Goal: Task Accomplishment & Management: Manage account settings

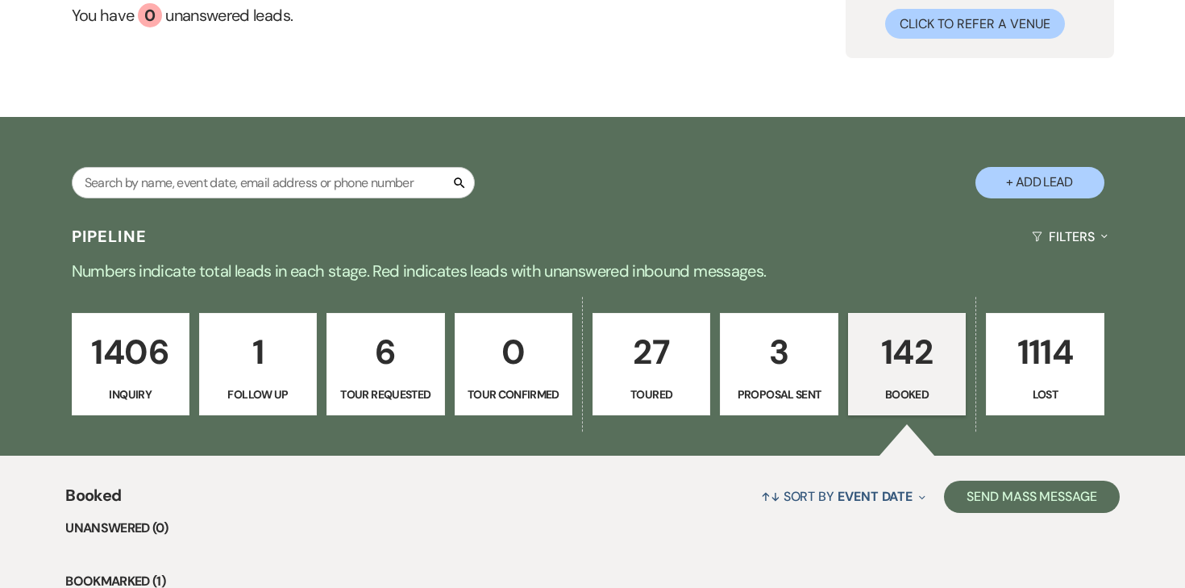
scroll to position [206, 0]
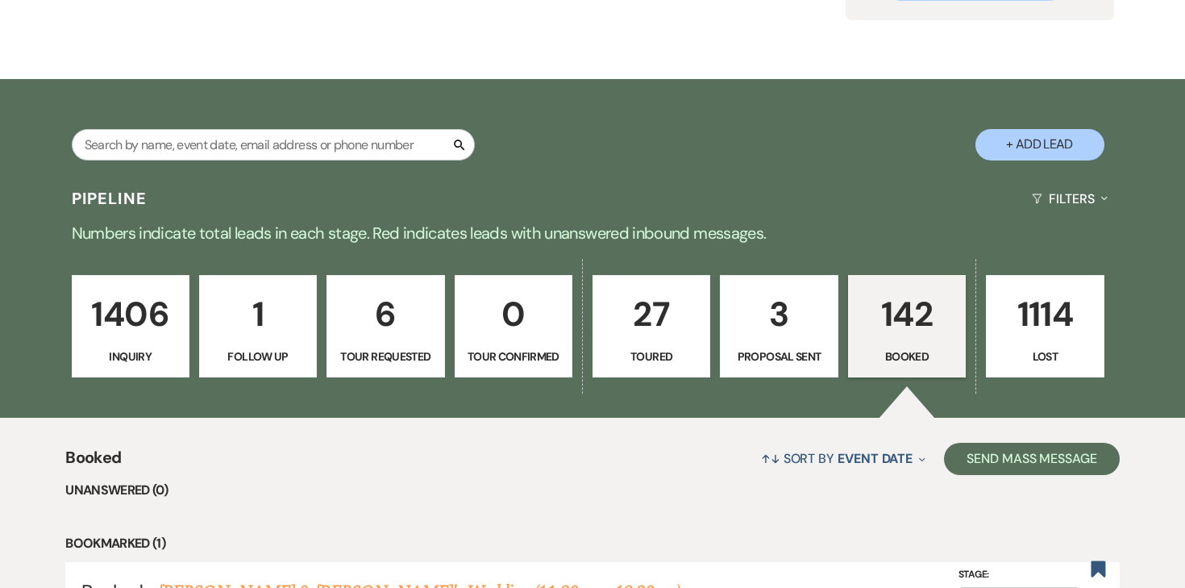
click at [777, 325] on p "3" at bounding box center [779, 314] width 97 height 54
select select "6"
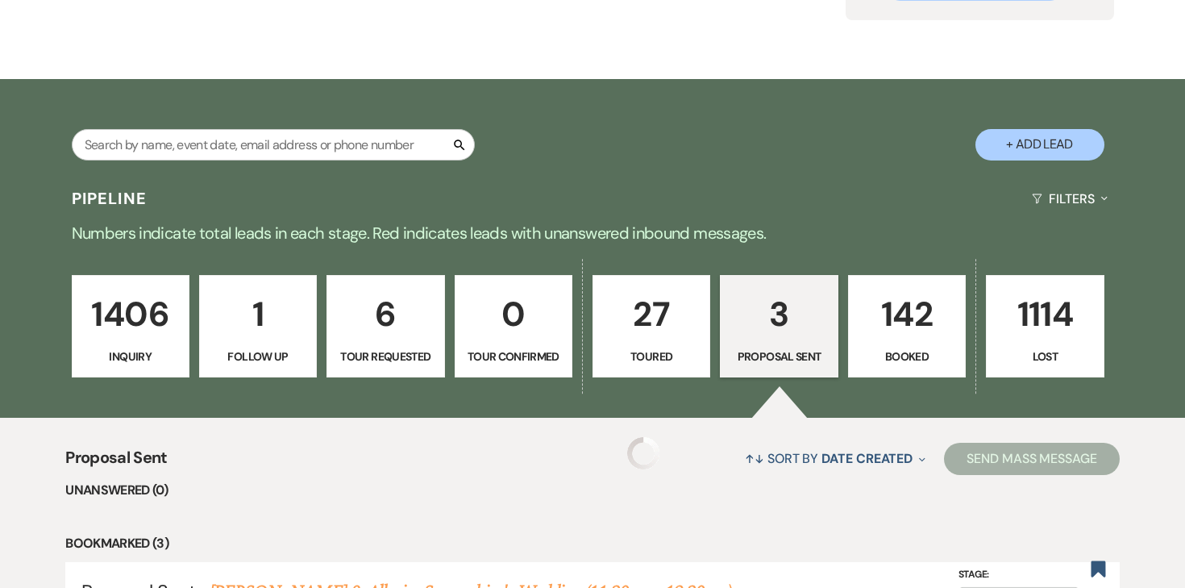
select select "6"
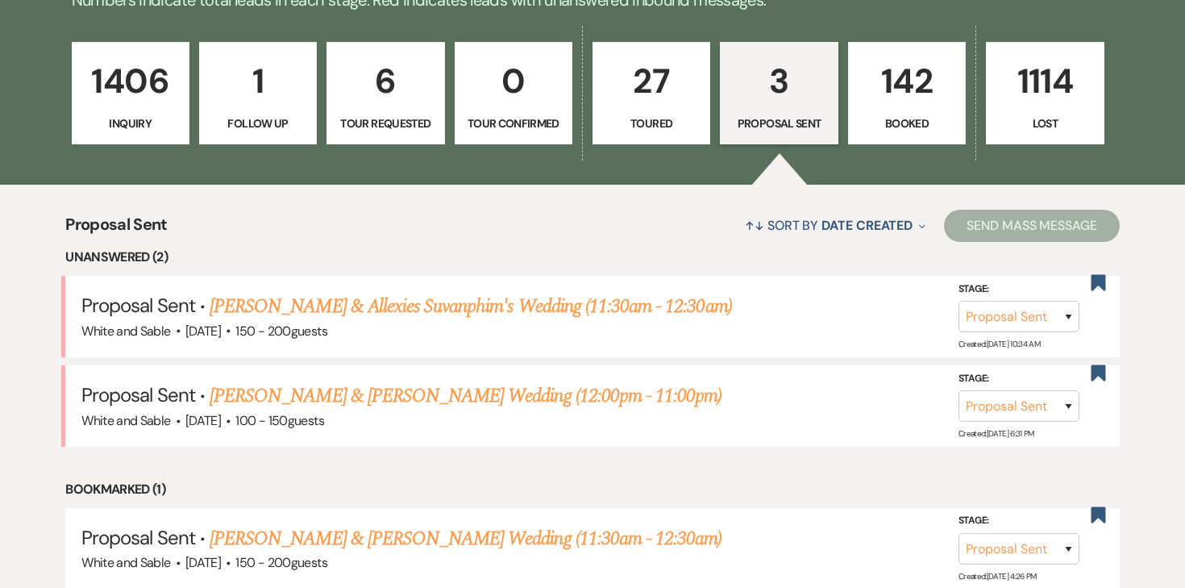
scroll to position [440, 0]
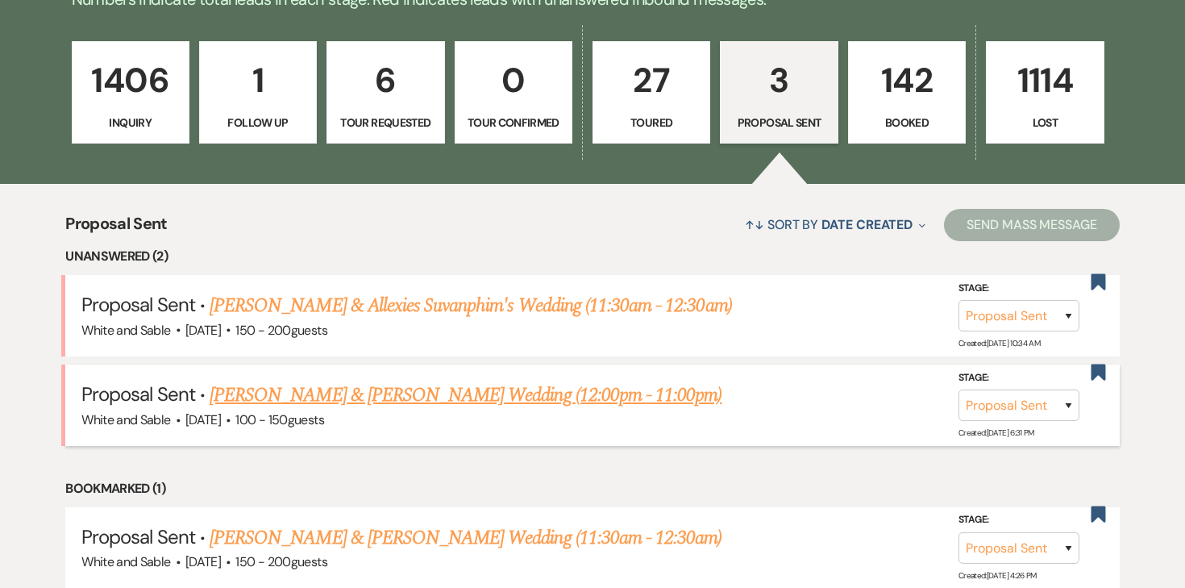
click at [507, 391] on link "[PERSON_NAME] & [PERSON_NAME] Wedding (12:00pm - 11:00pm)" at bounding box center [466, 395] width 512 height 29
select select "6"
select select "7"
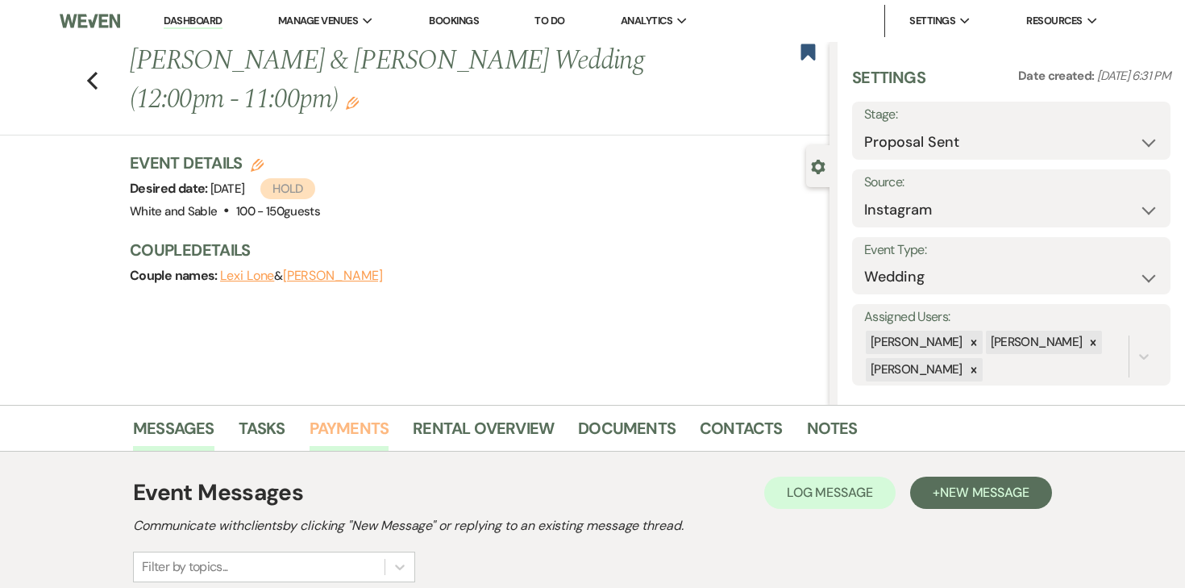
click at [345, 432] on link "Payments" at bounding box center [350, 432] width 80 height 35
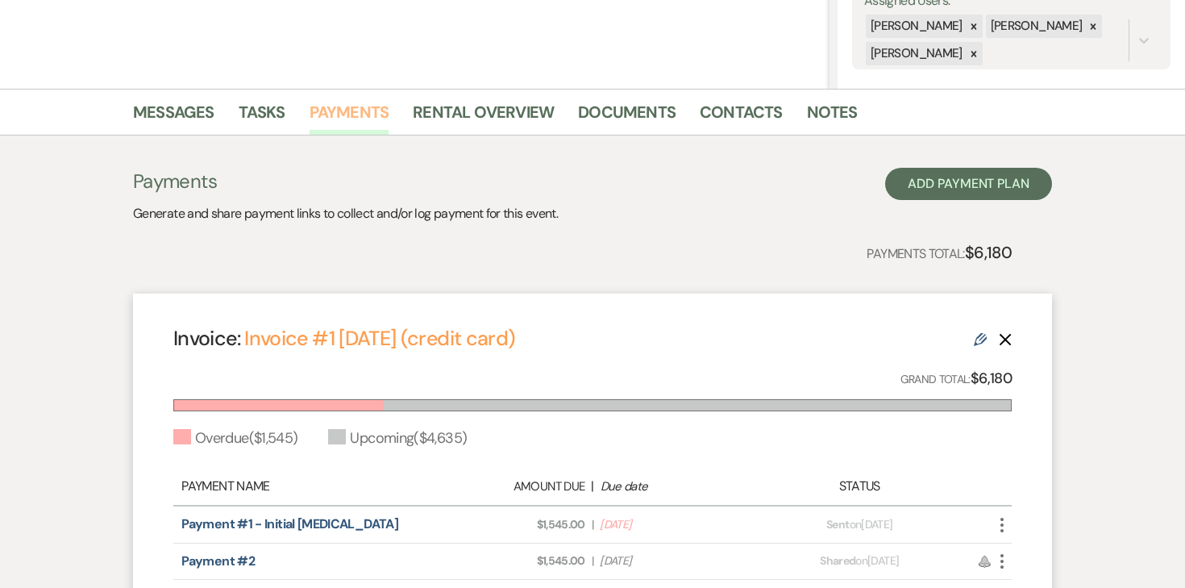
scroll to position [479, 0]
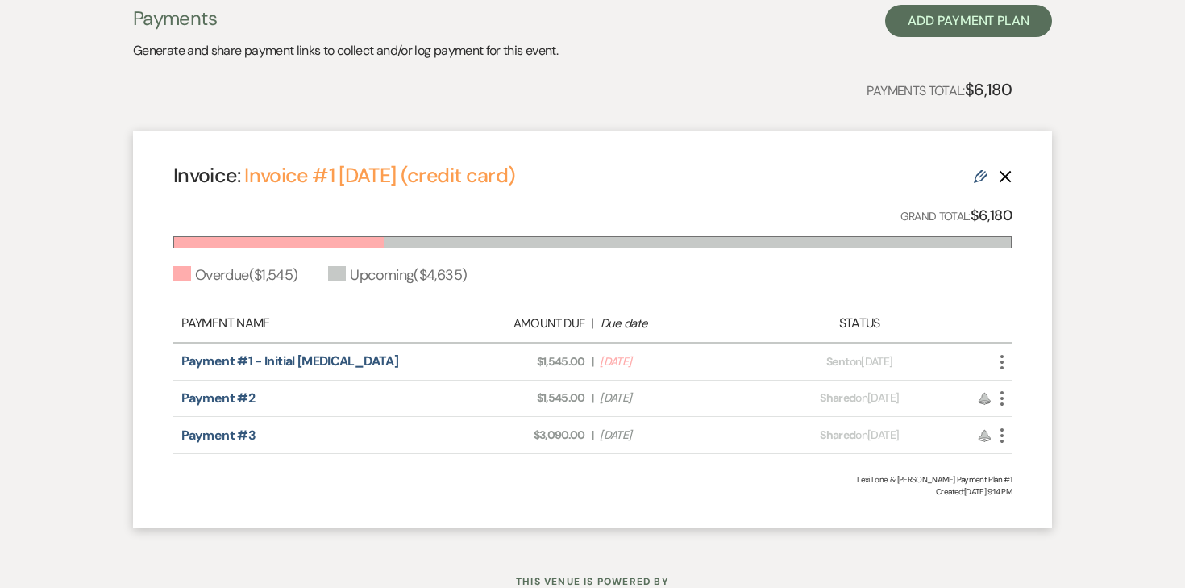
click at [985, 179] on icon "Edit" at bounding box center [980, 176] width 13 height 13
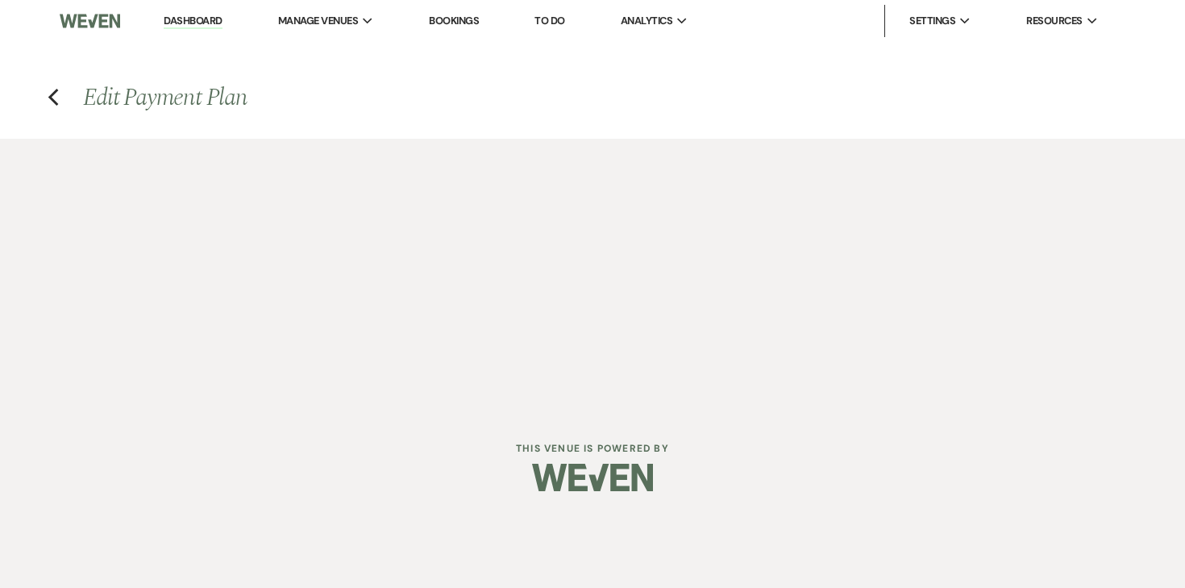
select select "28511"
select select "2"
select select "flat"
select select "2"
select select "flat"
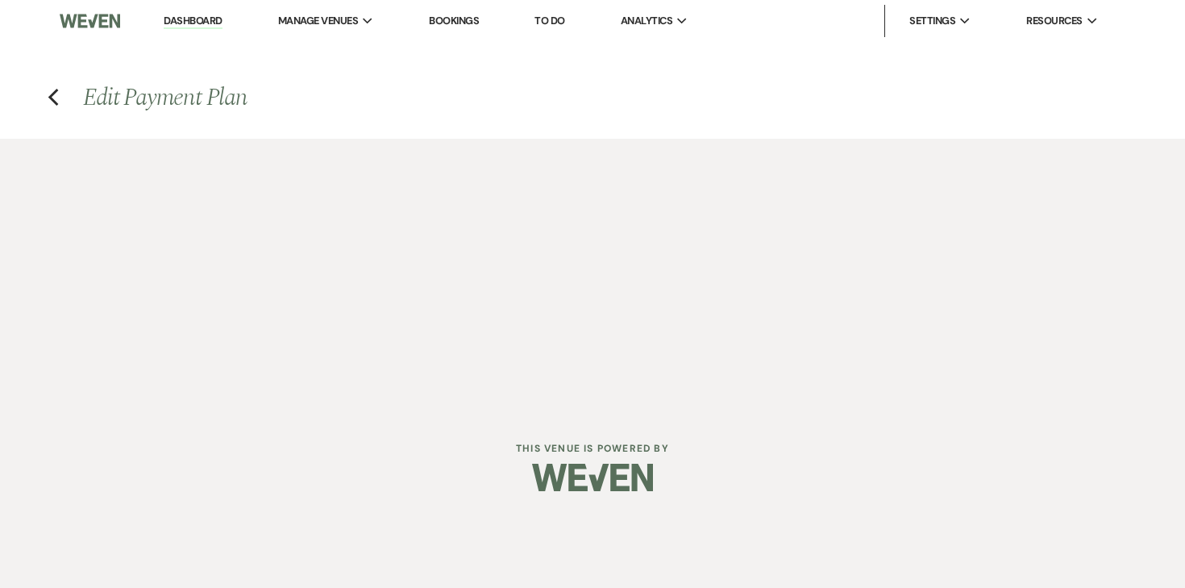
select select "true"
select select "client"
select select "weekly"
select select "onDueDate"
select select "complete"
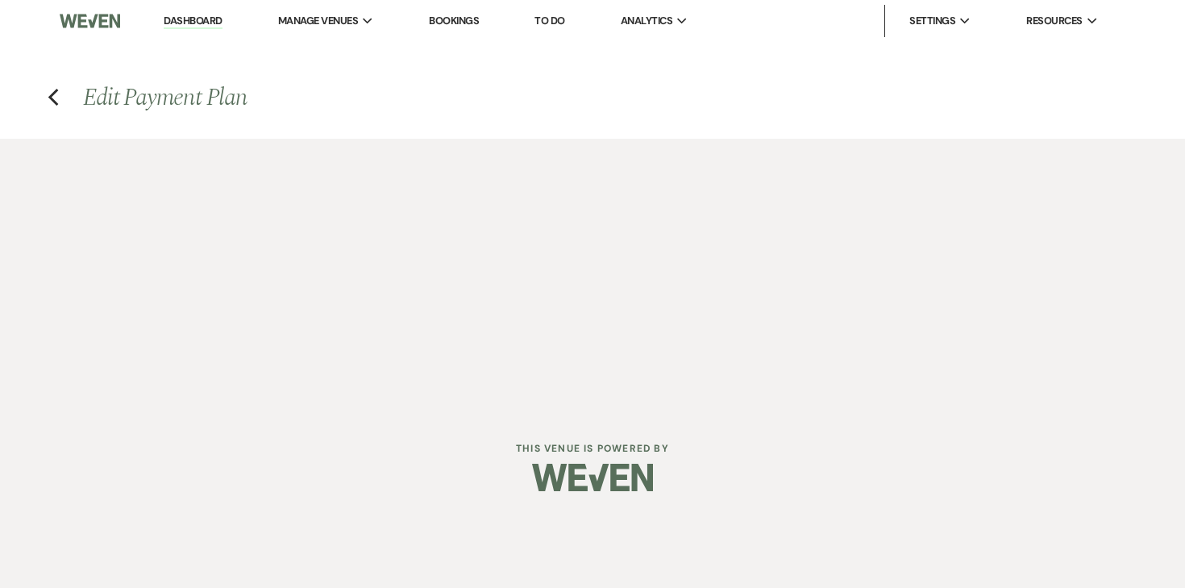
select select "client"
select select "weeks"
select select "2"
select select "flat"
select select "true"
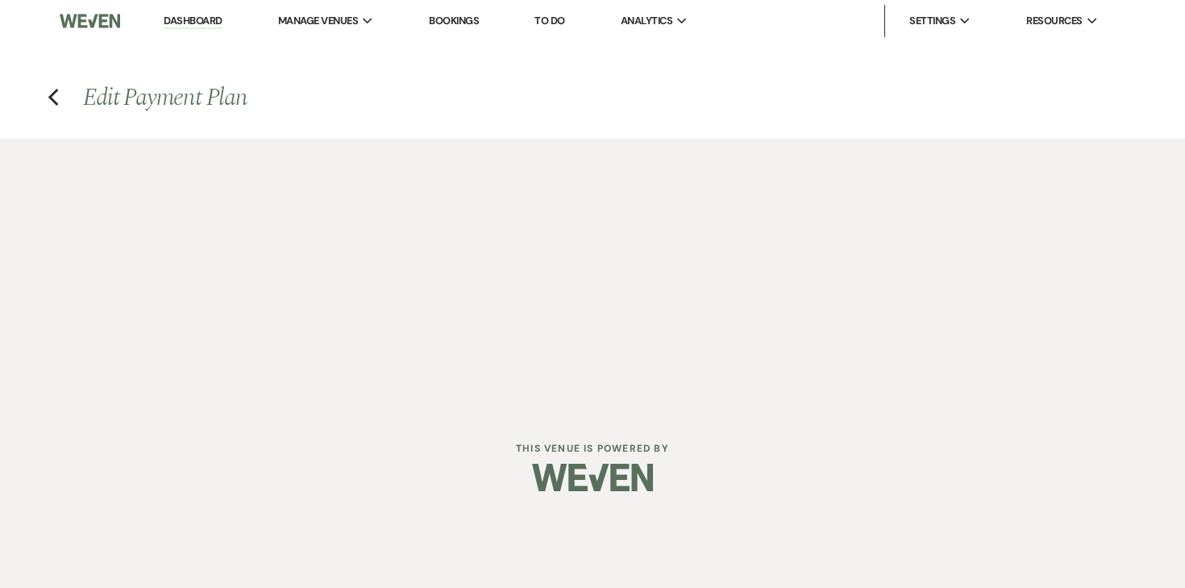
select select "client"
select select "weeks"
select select "client"
select select "weekly"
select select "onDueDate"
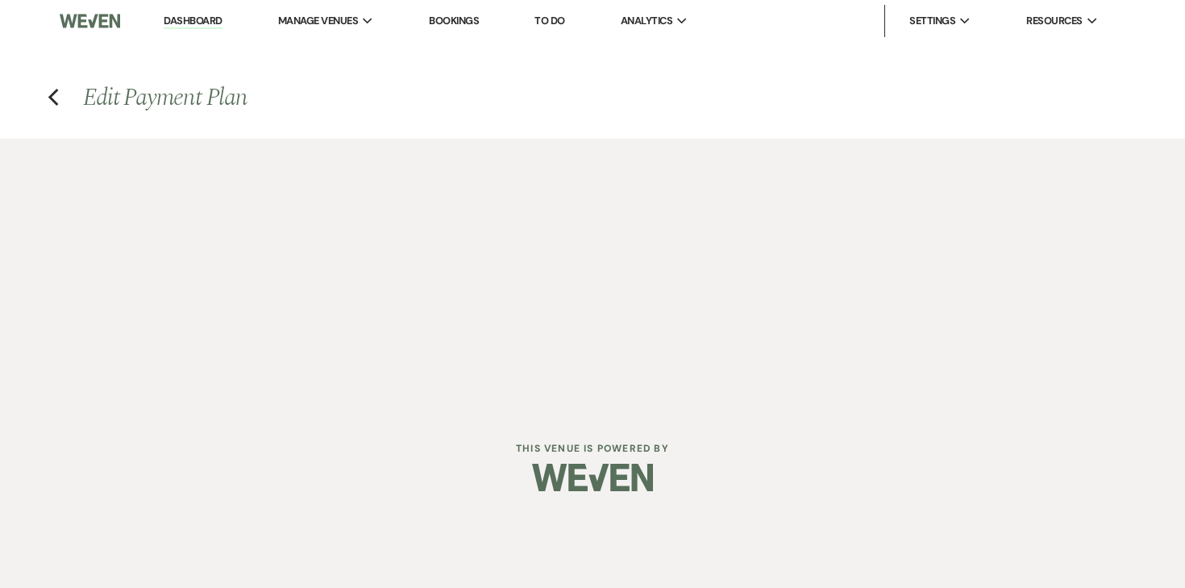
select select "complete"
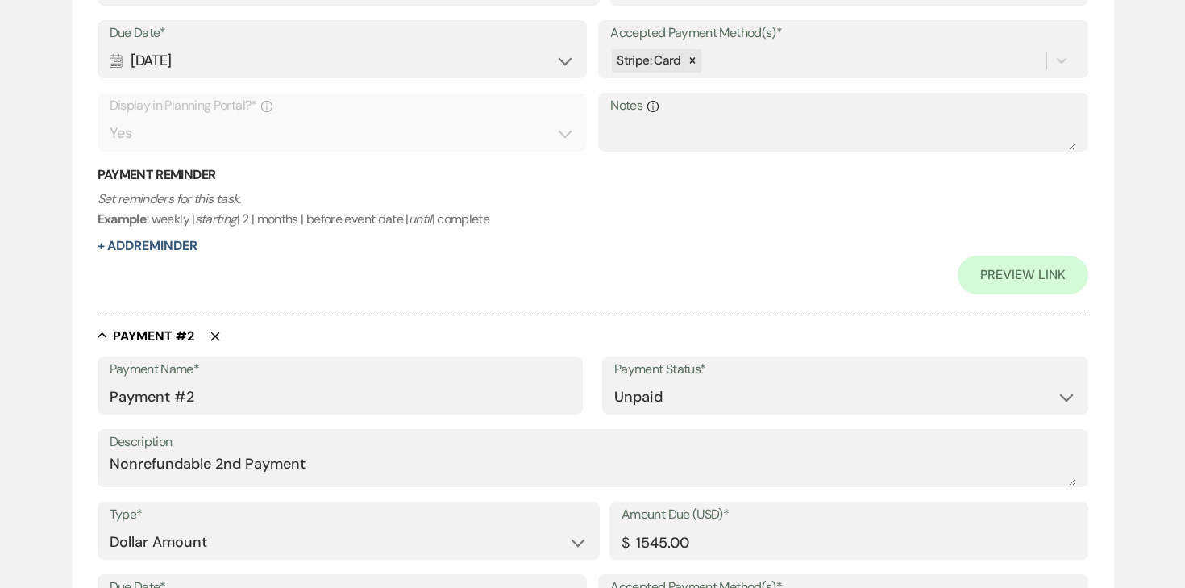
scroll to position [504, 0]
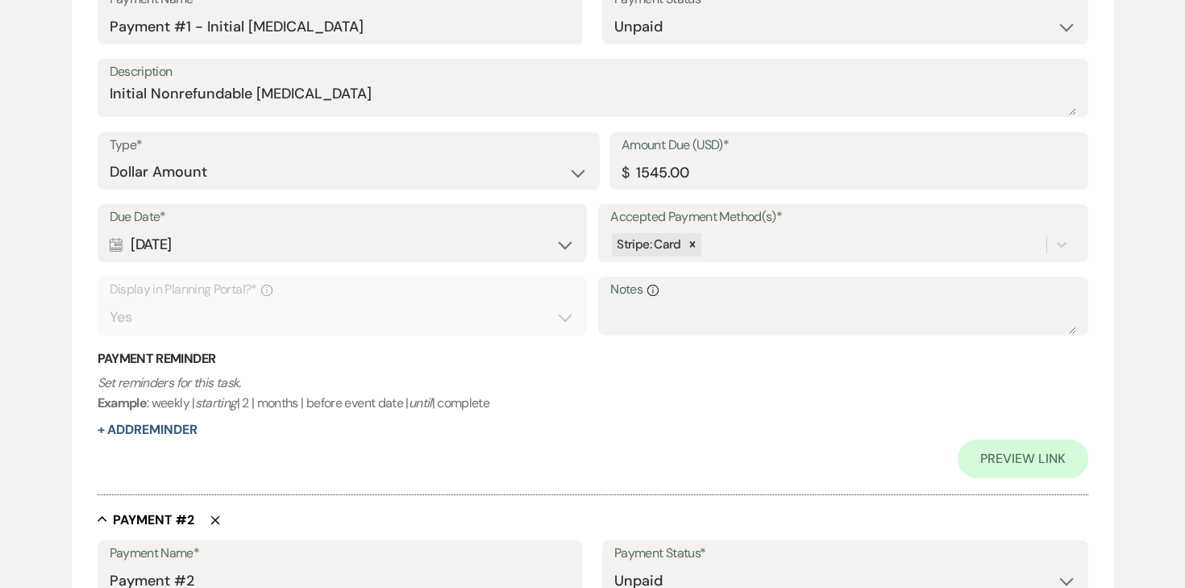
click at [381, 241] on div "Calendar [DATE] Expand" at bounding box center [342, 244] width 465 height 31
select select "day"
select select "afterTodaysDate"
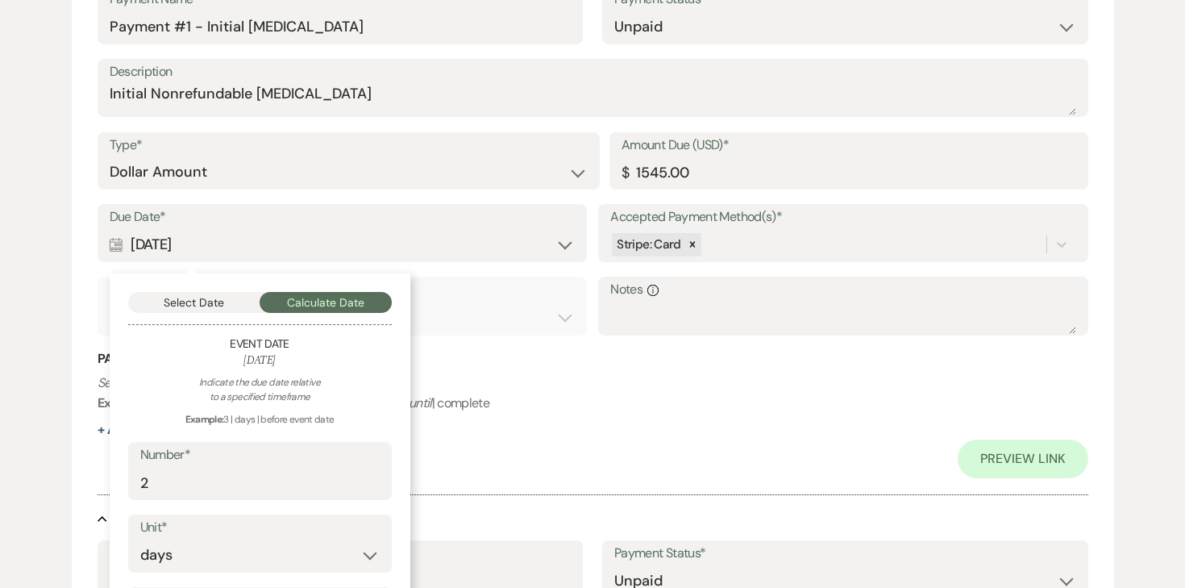
scroll to position [553, 0]
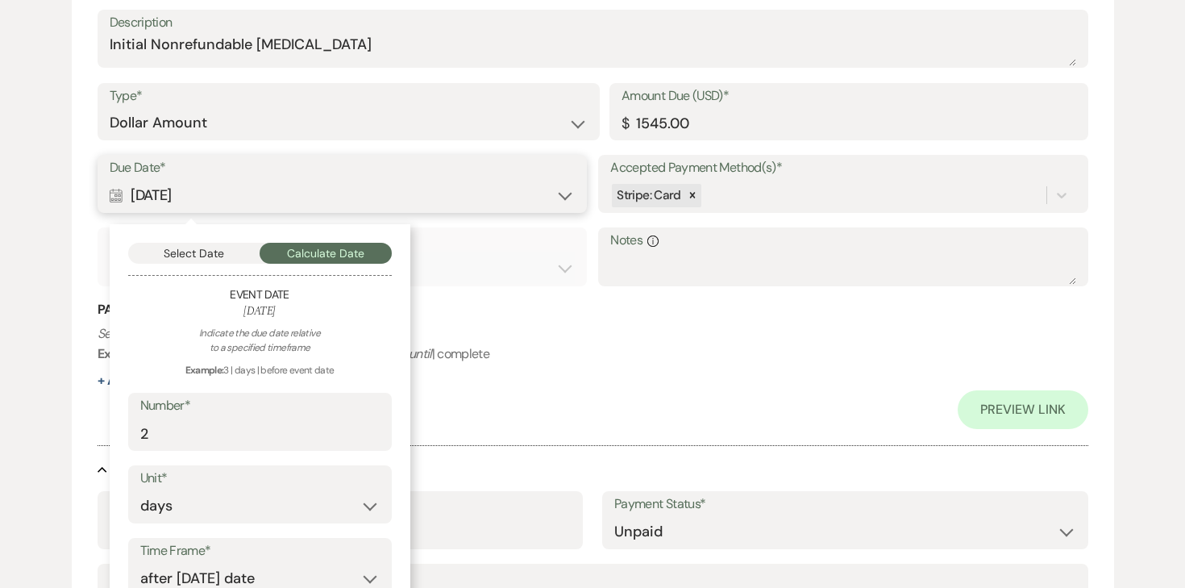
click at [217, 253] on button "Select Date" at bounding box center [194, 253] width 132 height 21
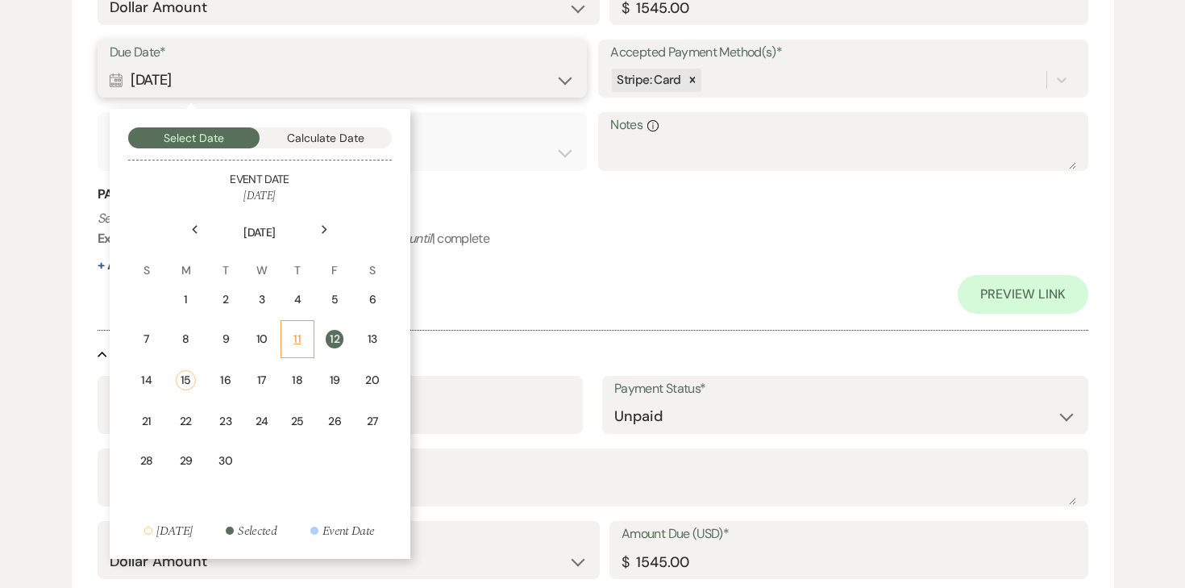
scroll to position [670, 0]
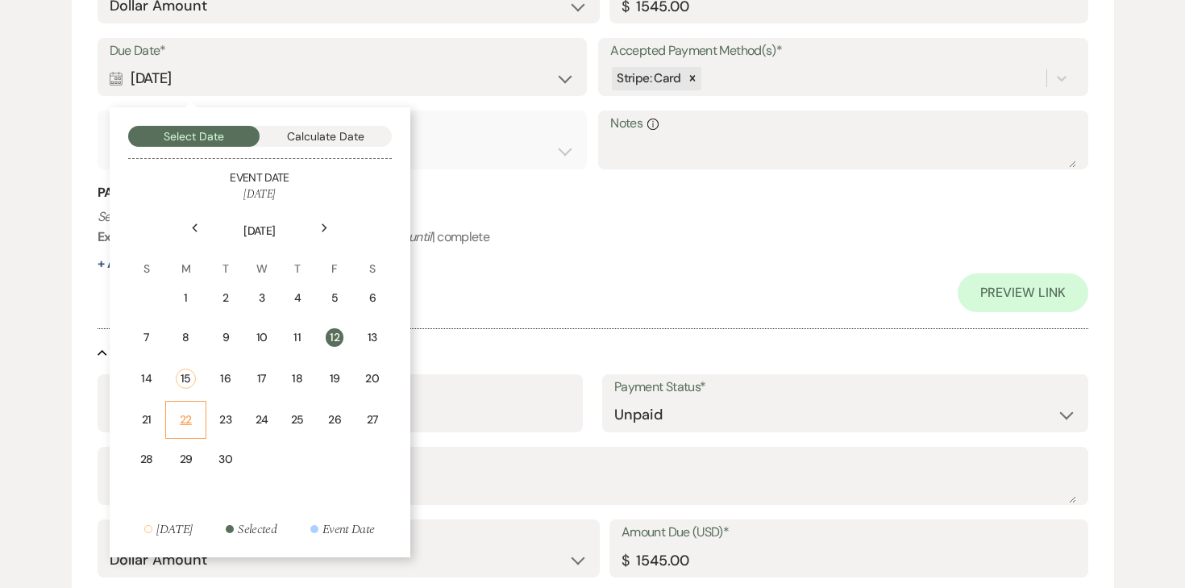
click at [194, 416] on div "22" at bounding box center [186, 419] width 20 height 17
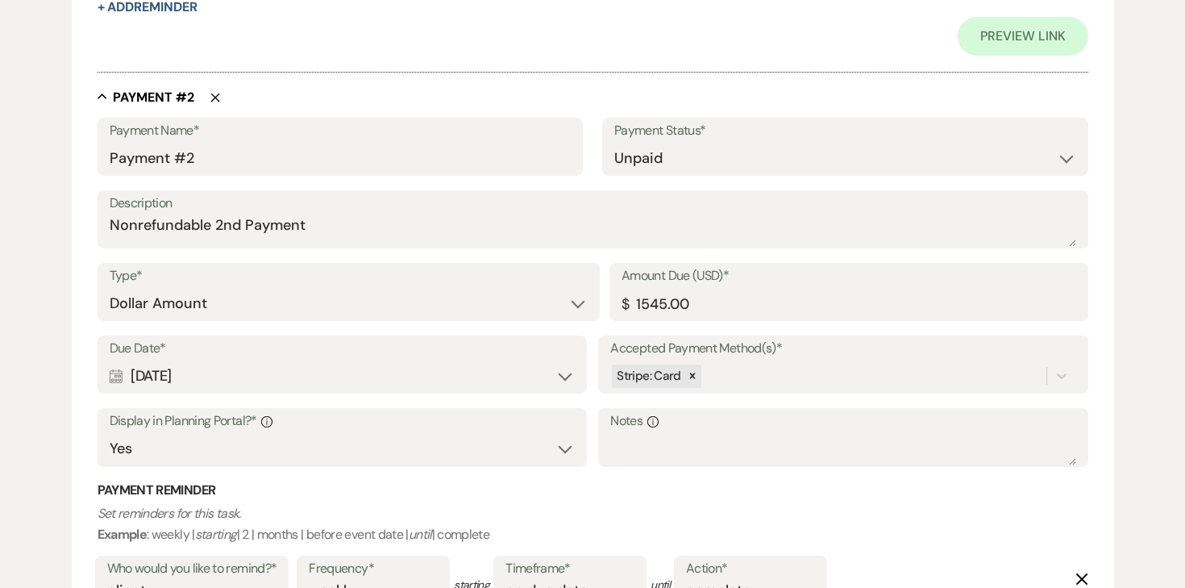
scroll to position [927, 0]
click at [366, 381] on div "Calendar [DATE] Expand" at bounding box center [342, 375] width 465 height 31
select select "day"
select select "afterTodaysDate"
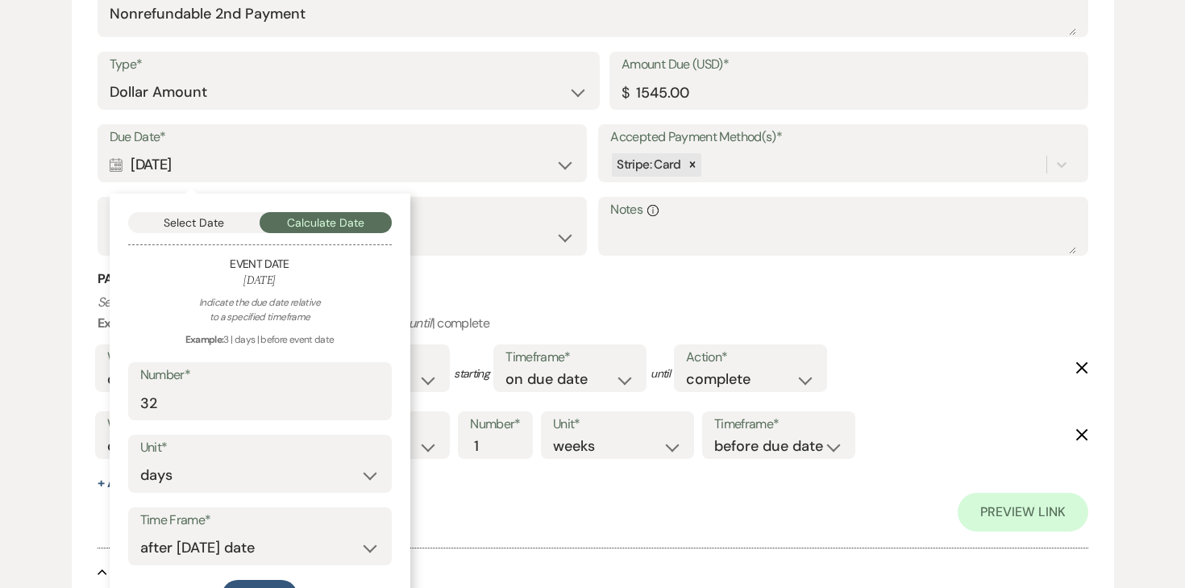
scroll to position [1141, 0]
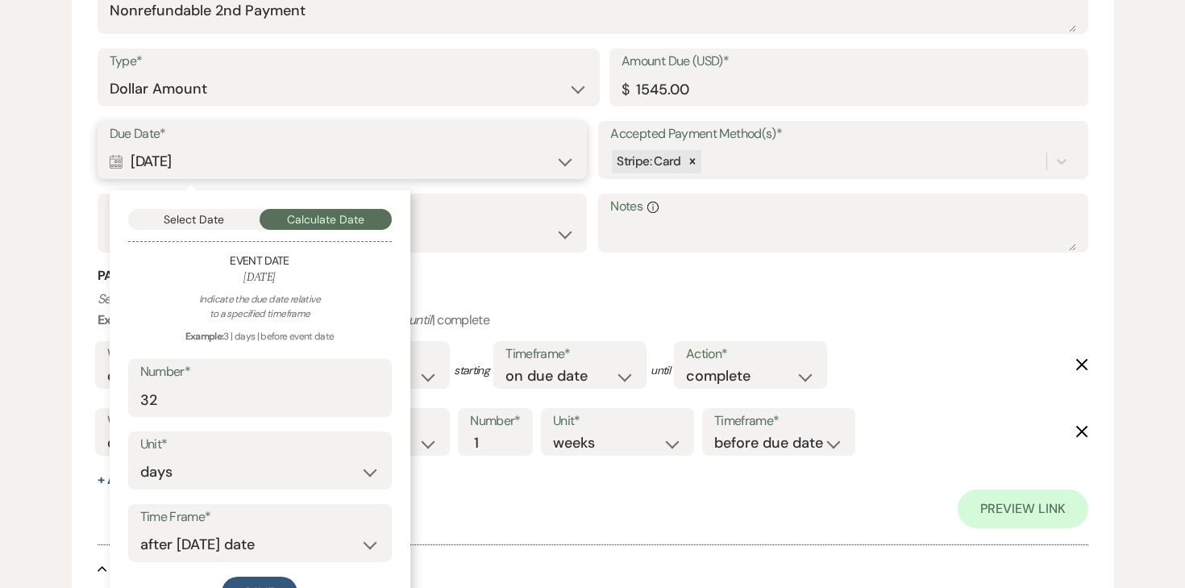
click at [231, 212] on button "Select Date" at bounding box center [194, 219] width 132 height 21
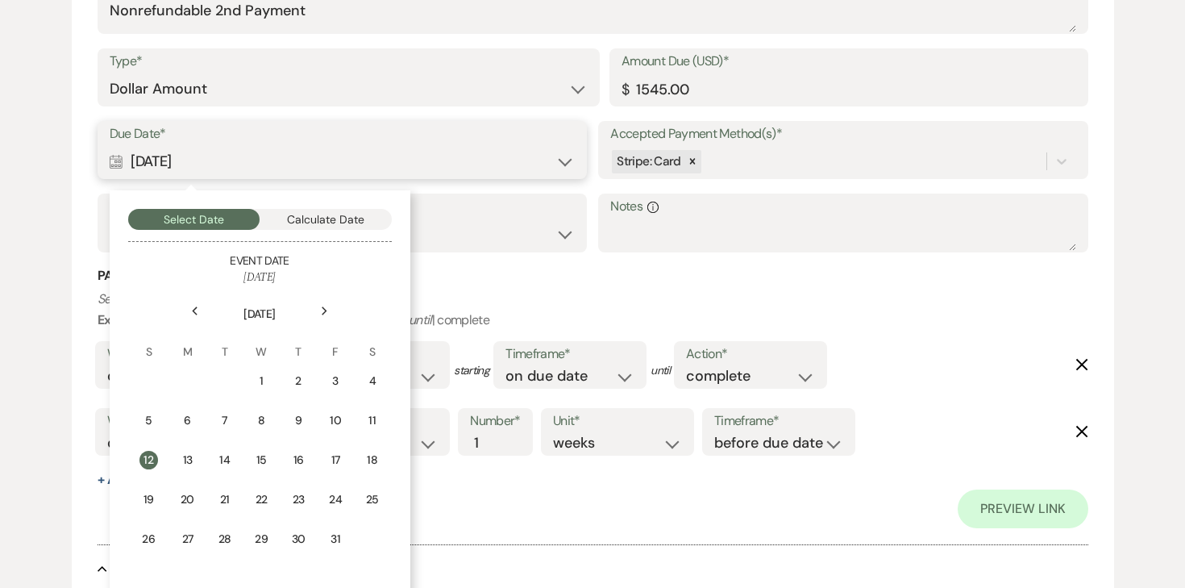
scroll to position [1156, 0]
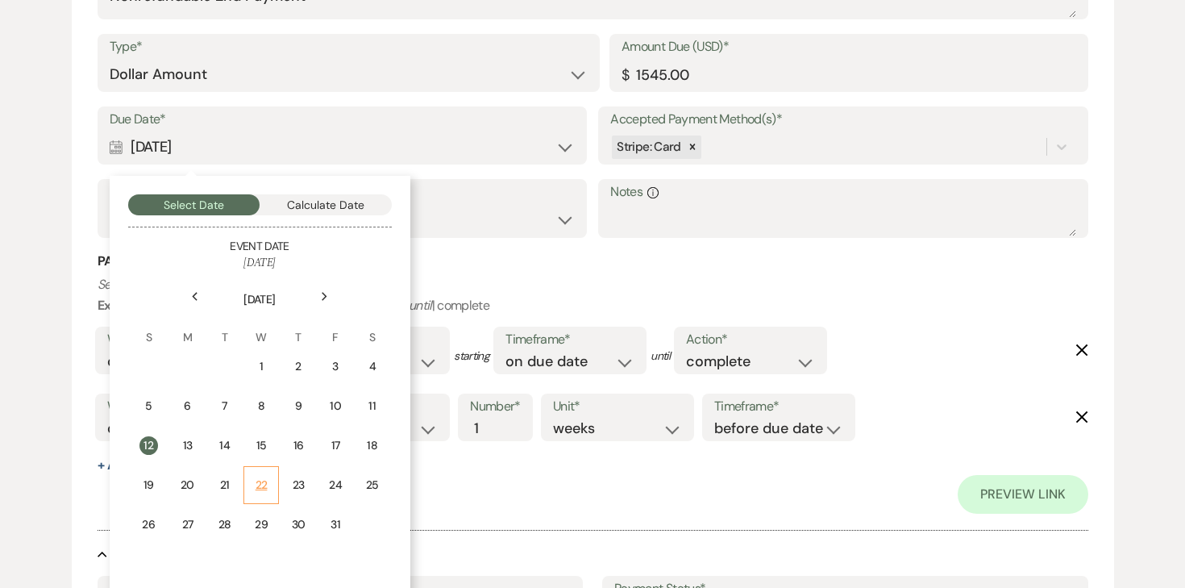
click at [272, 478] on td "22" at bounding box center [261, 485] width 35 height 38
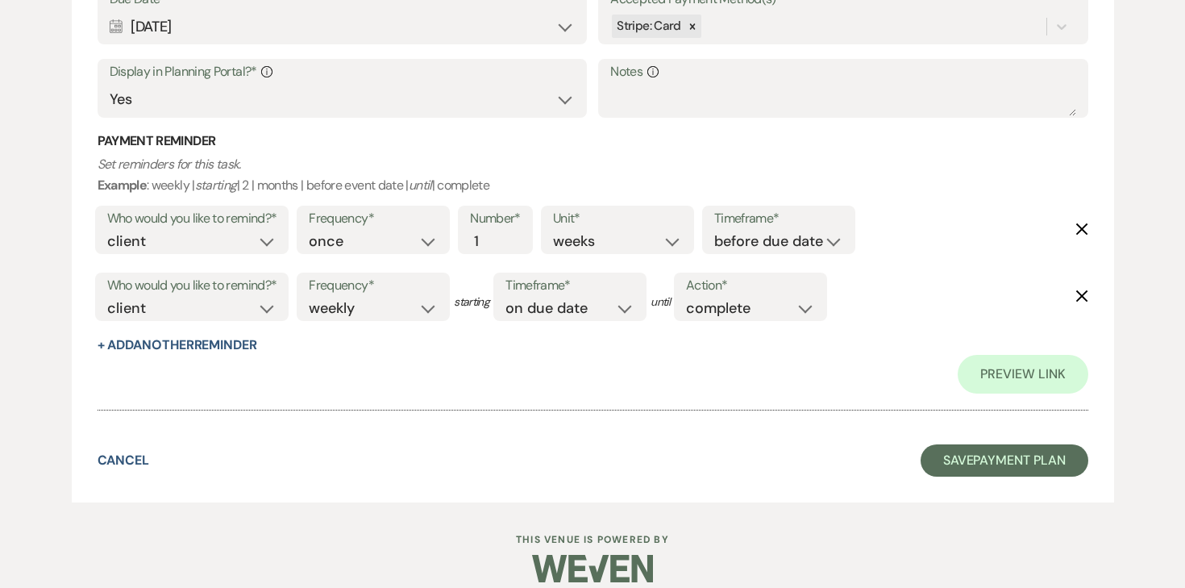
scroll to position [1981, 0]
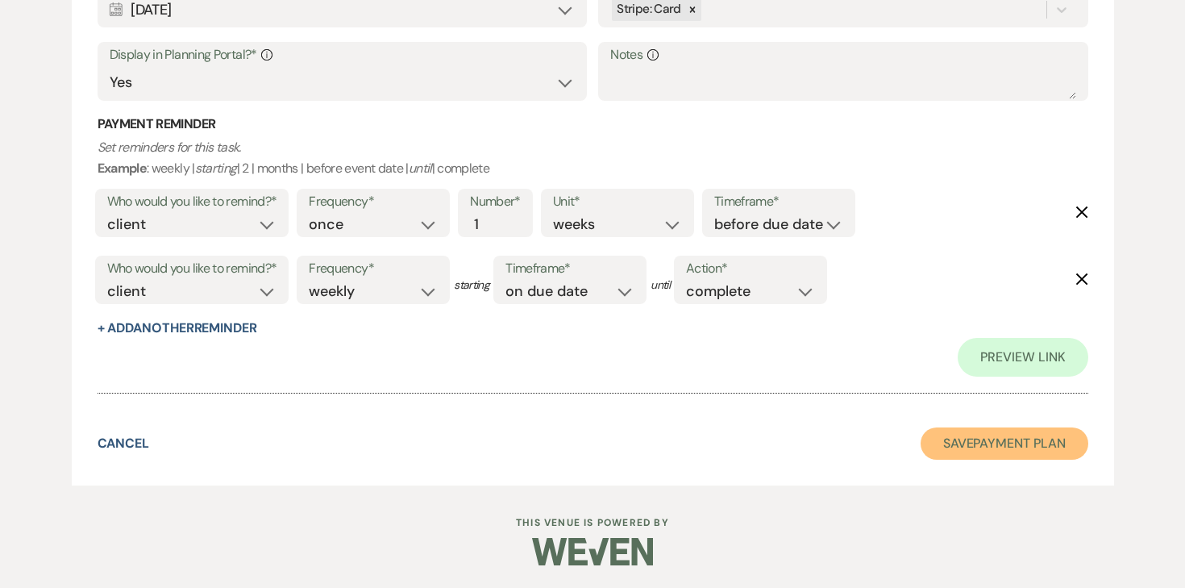
click at [980, 437] on button "Save Payment Plan" at bounding box center [1005, 443] width 168 height 32
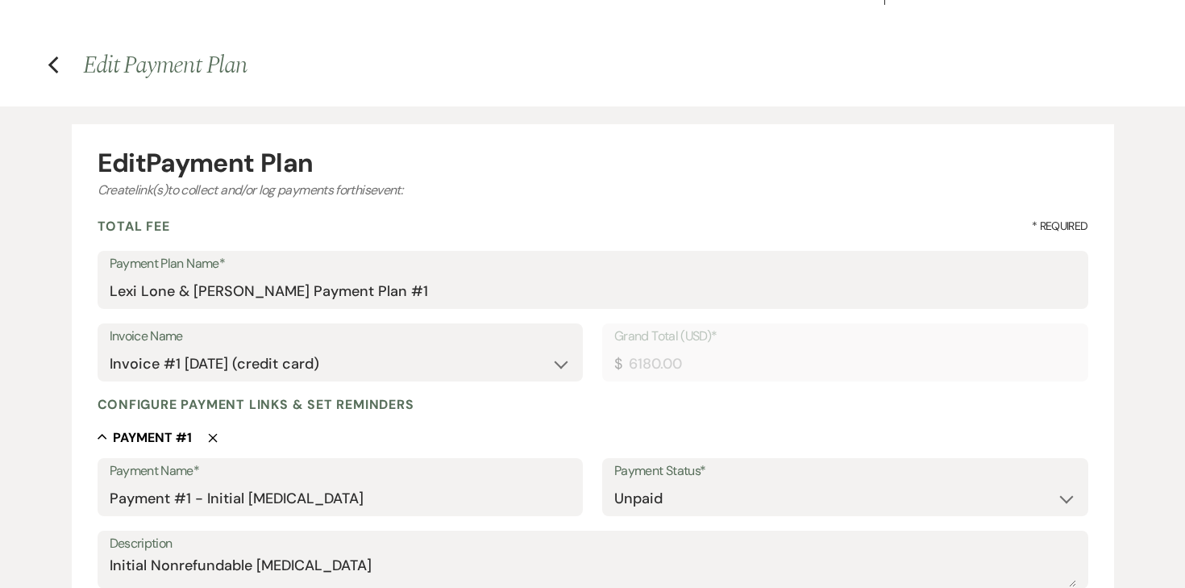
select select "6"
select select "7"
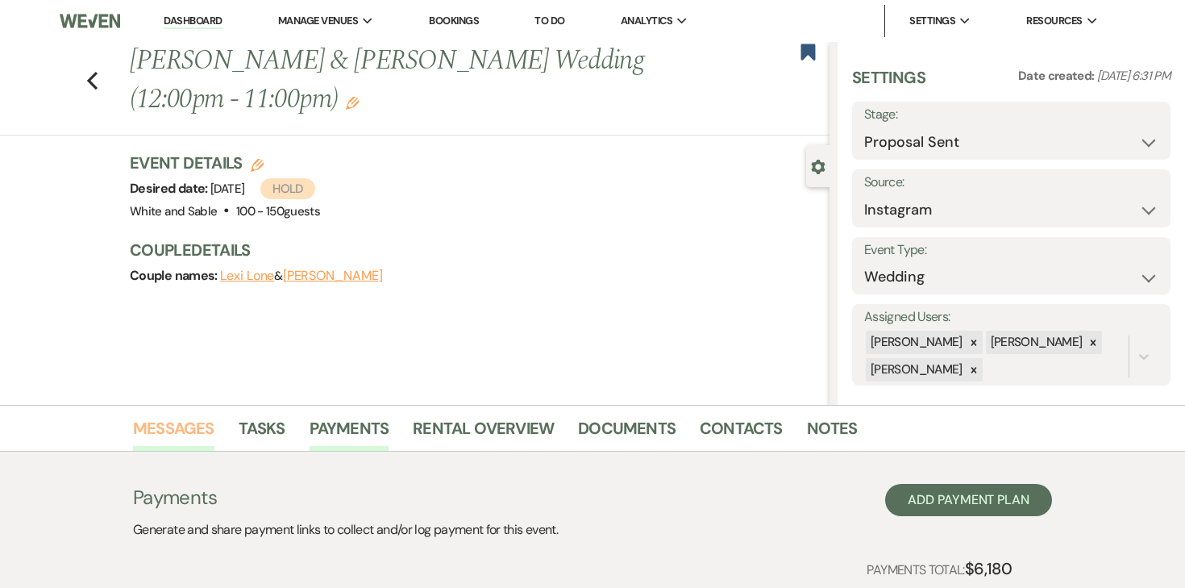
click at [196, 432] on link "Messages" at bounding box center [173, 432] width 81 height 35
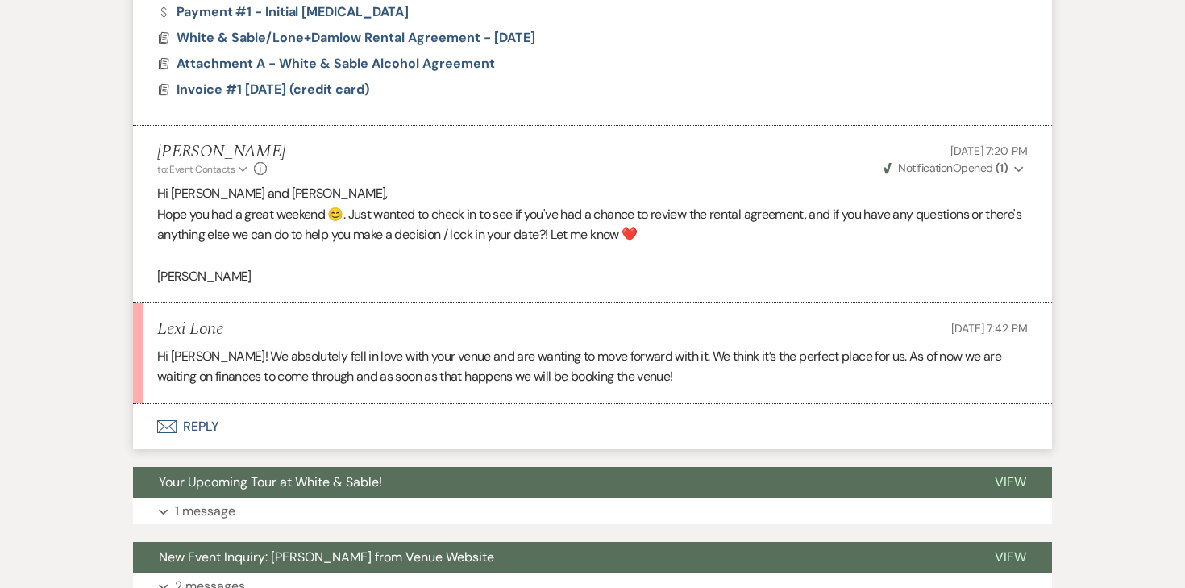
scroll to position [1368, 0]
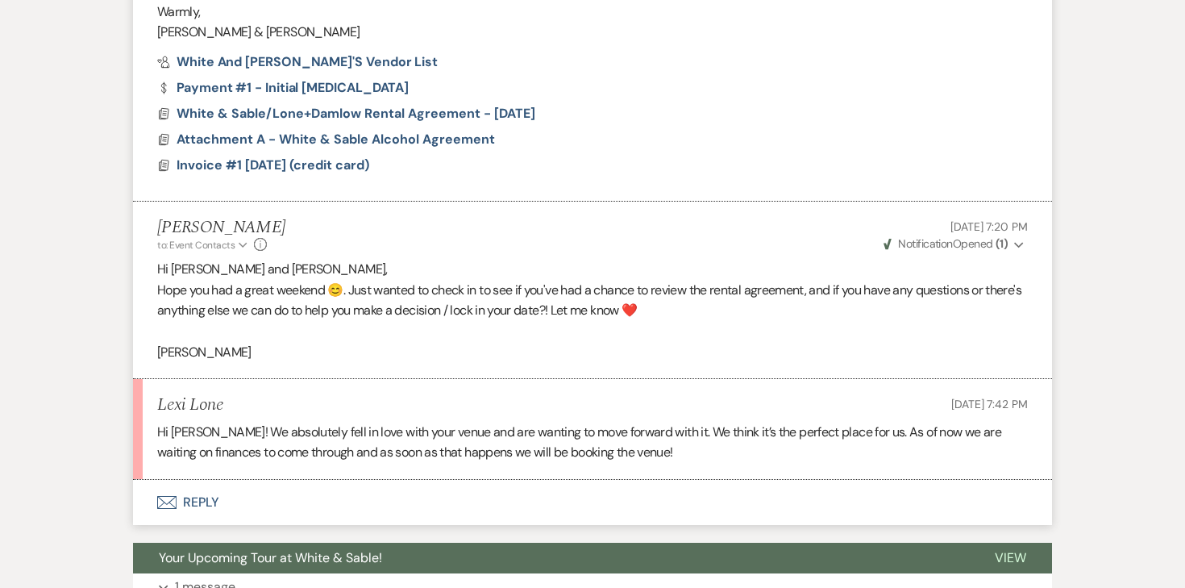
click at [197, 491] on button "Envelope Reply" at bounding box center [592, 502] width 919 height 45
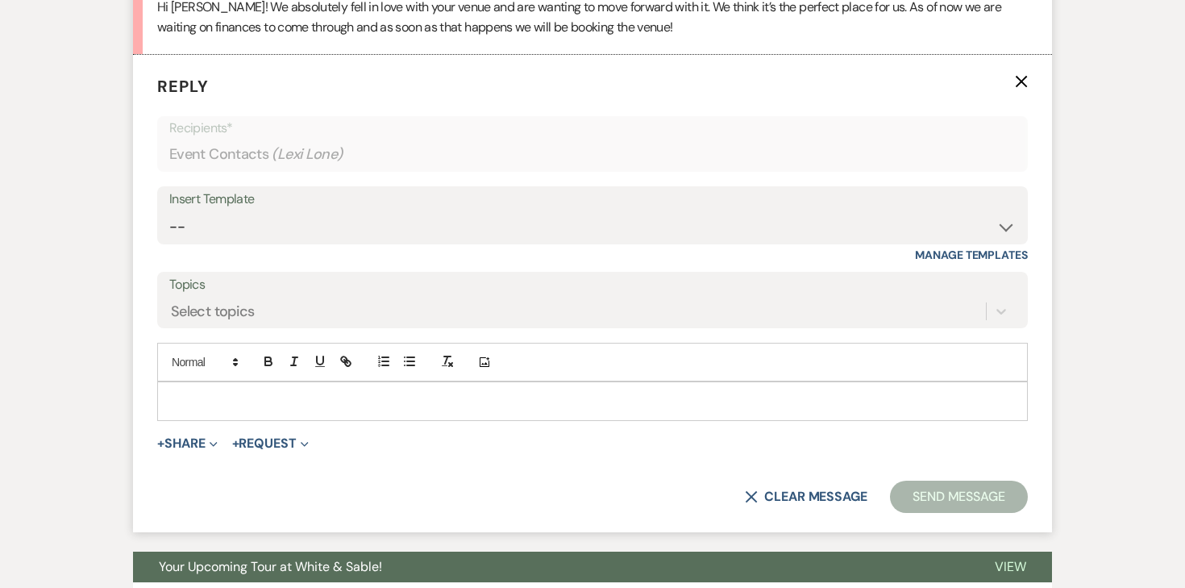
scroll to position [1795, 0]
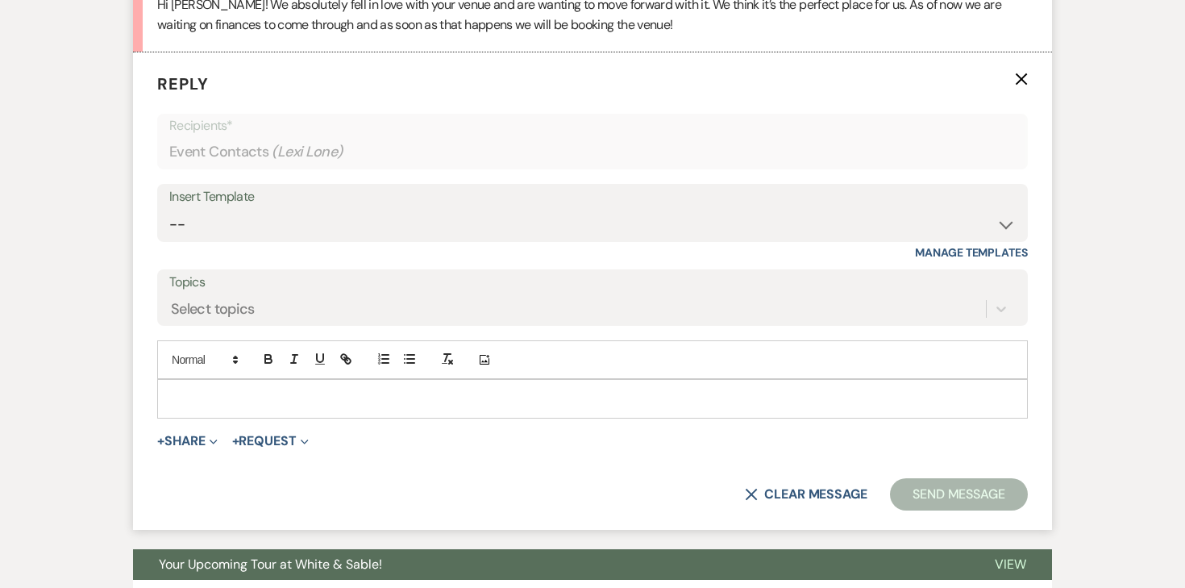
click at [269, 390] on p at bounding box center [592, 399] width 845 height 18
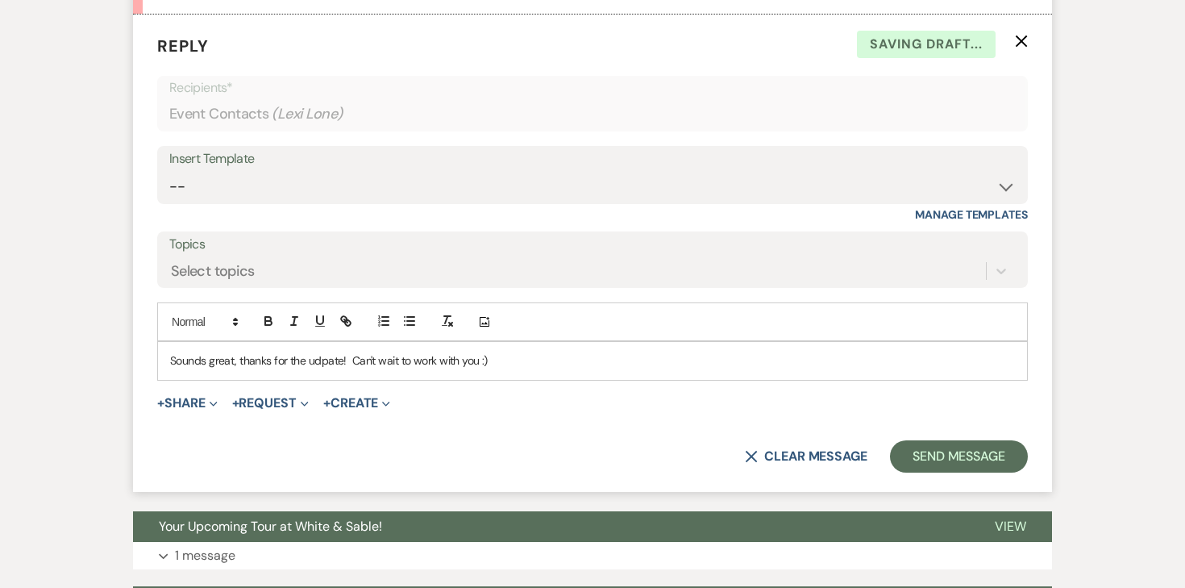
scroll to position [1835, 0]
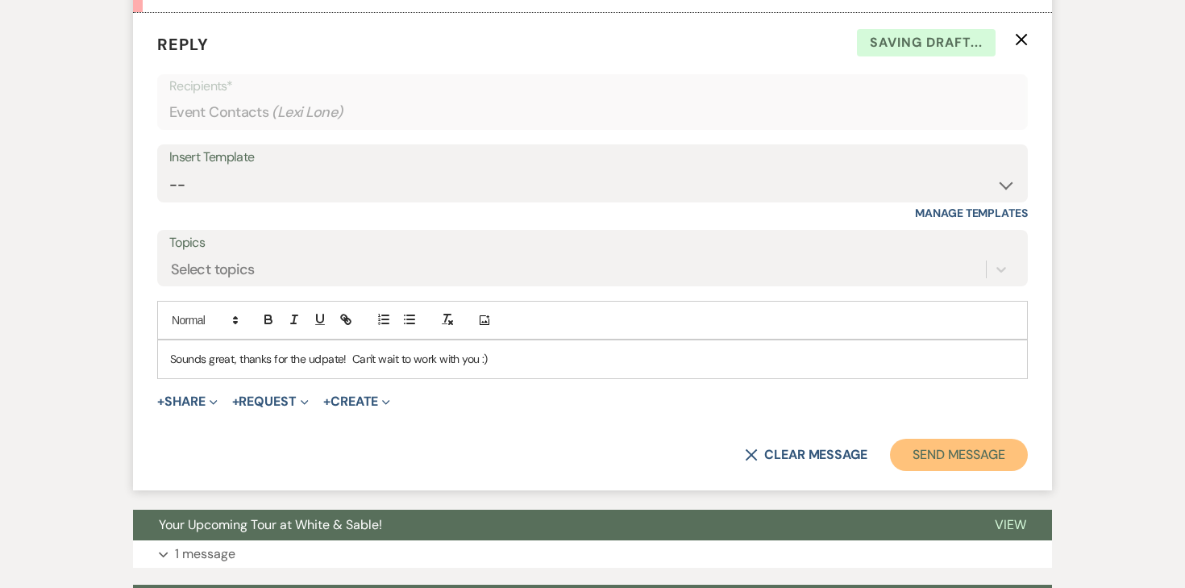
click at [1004, 461] on button "Send Message" at bounding box center [959, 455] width 138 height 32
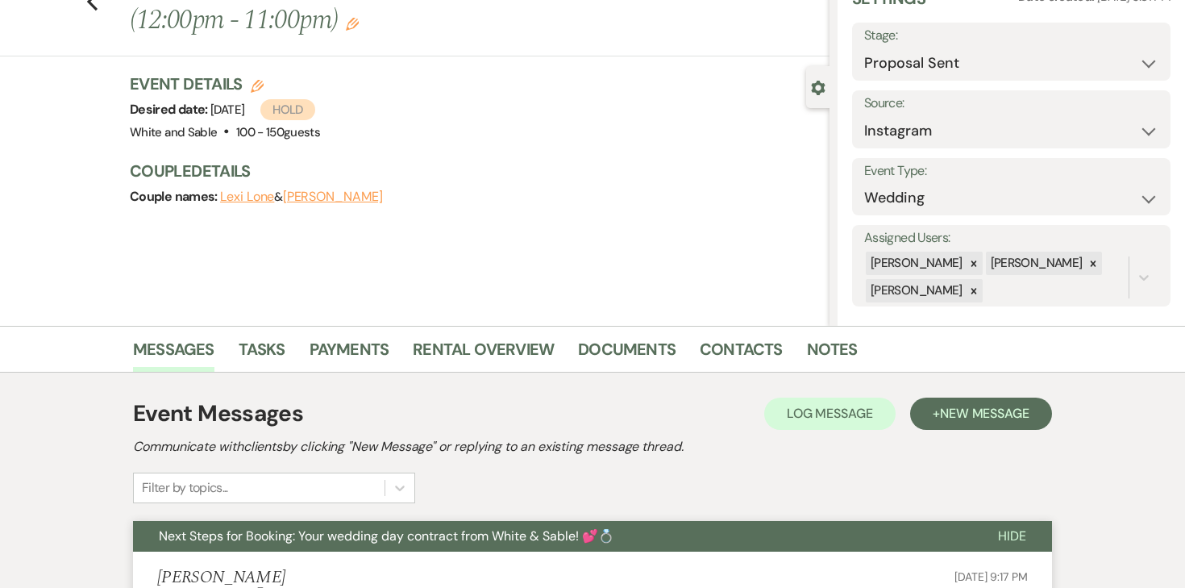
scroll to position [0, 0]
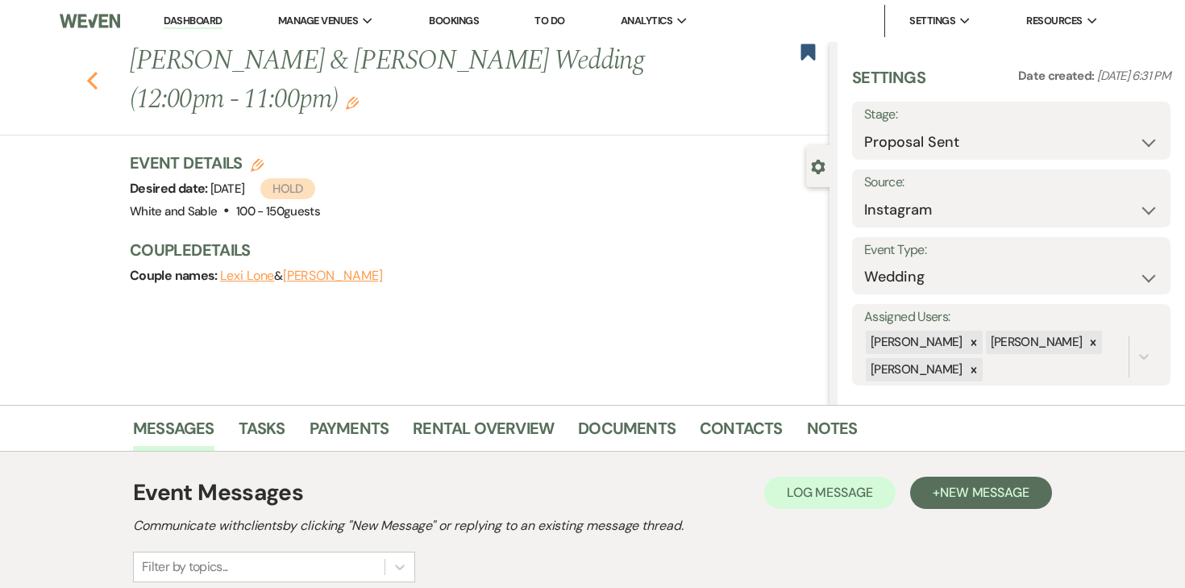
click at [88, 85] on icon "Previous" at bounding box center [92, 80] width 12 height 19
select select "6"
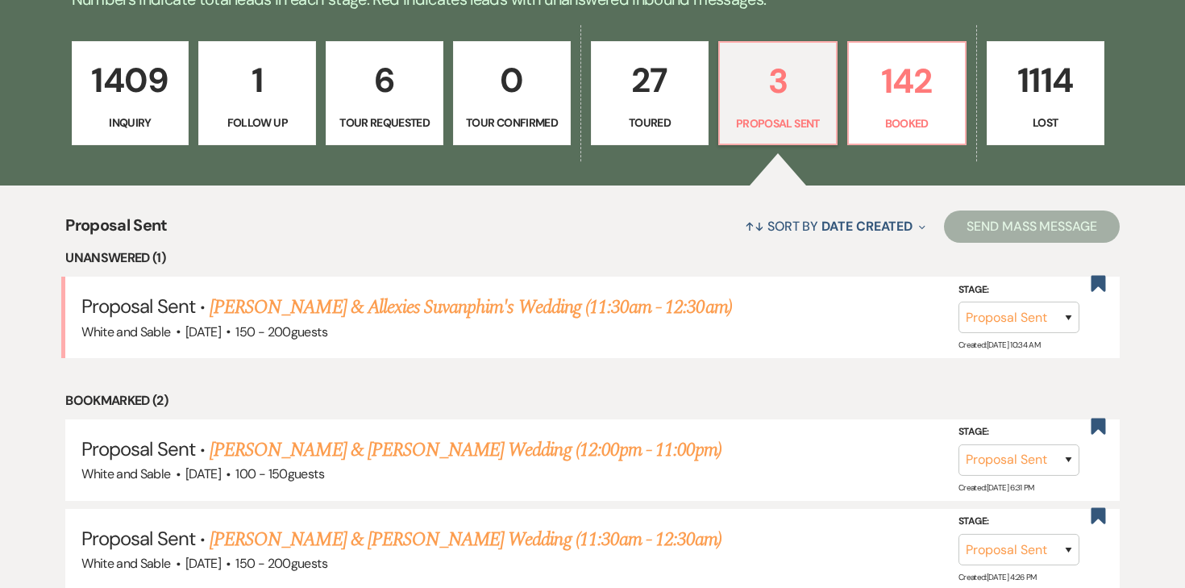
scroll to position [432, 0]
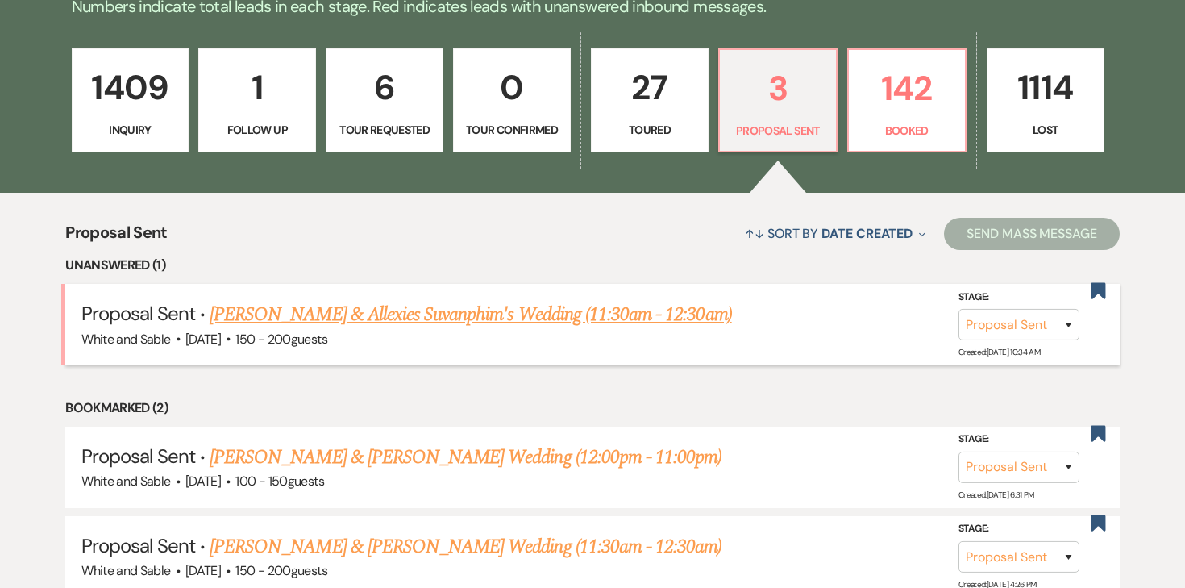
click at [305, 308] on link "[PERSON_NAME] & Allexies Suvanphim's Wedding (11:30am - 12:30am)" at bounding box center [471, 314] width 523 height 29
select select "6"
select select "7"
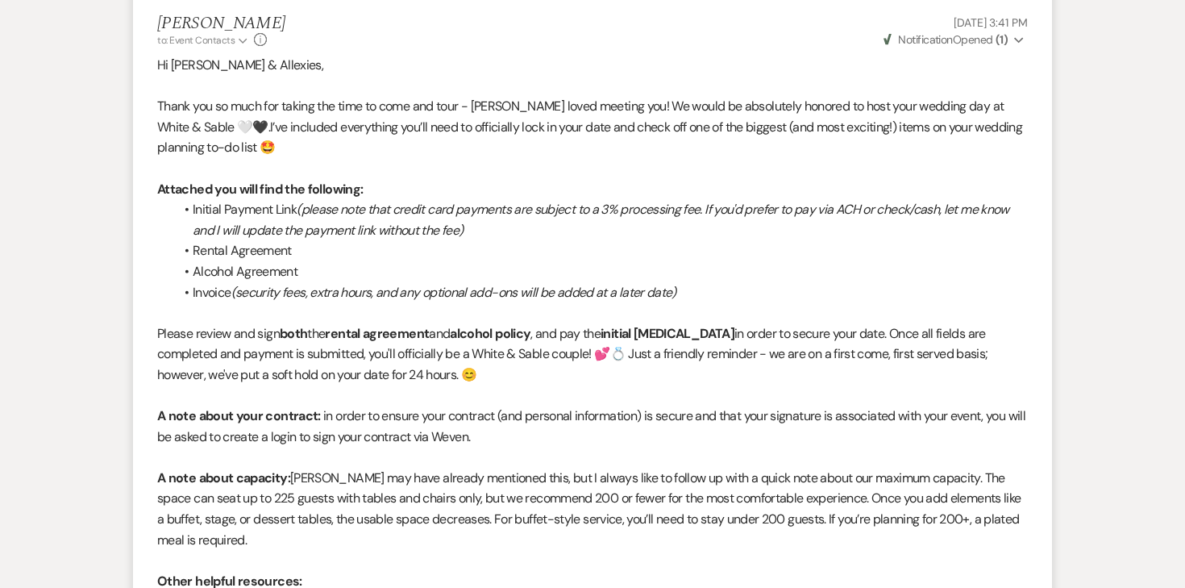
scroll to position [215, 0]
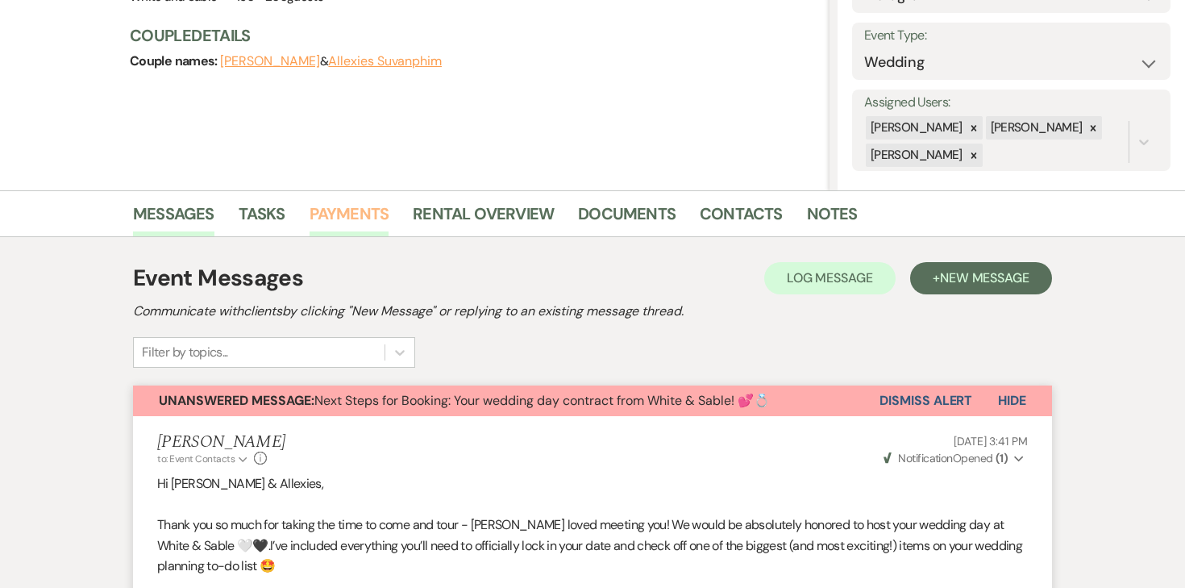
click at [373, 215] on link "Payments" at bounding box center [350, 218] width 80 height 35
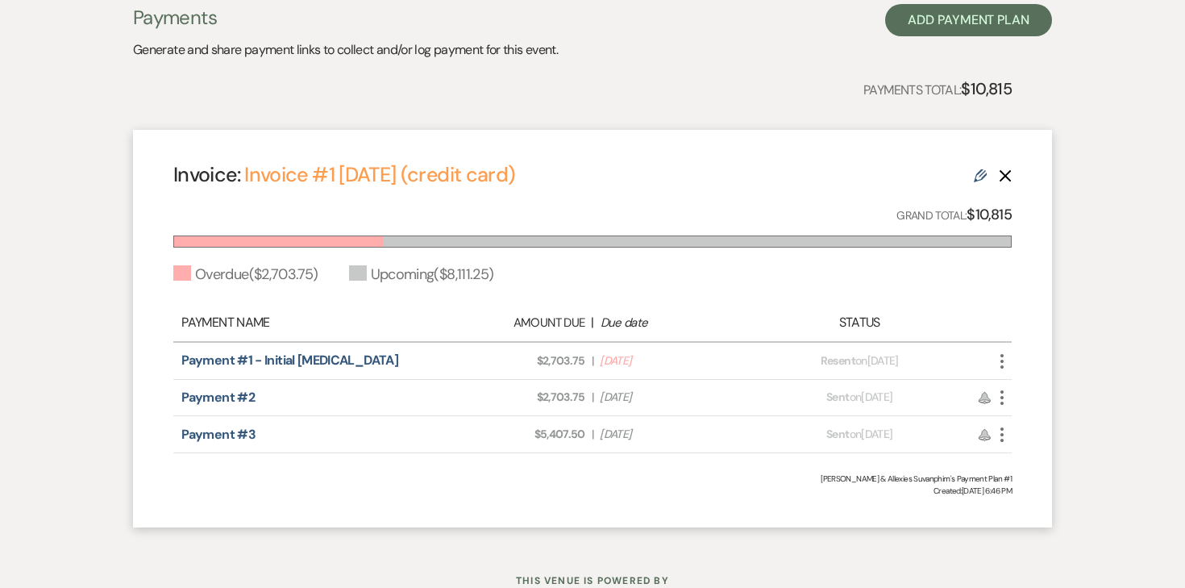
scroll to position [487, 0]
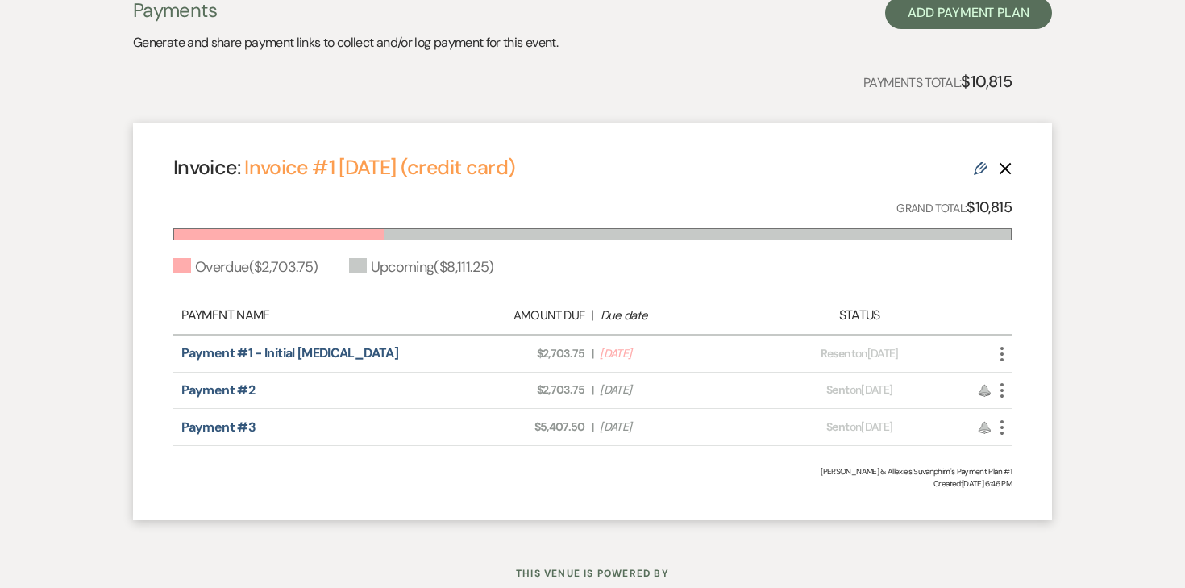
click at [1010, 168] on icon "Delete" at bounding box center [1005, 168] width 13 height 13
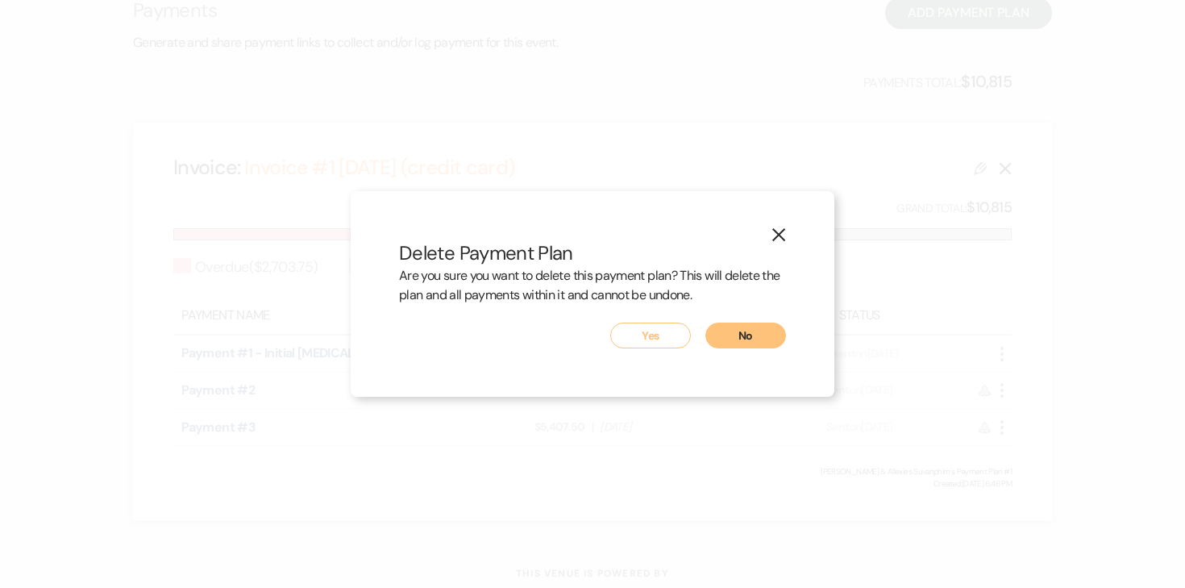
click at [648, 340] on button "Yes" at bounding box center [650, 336] width 81 height 26
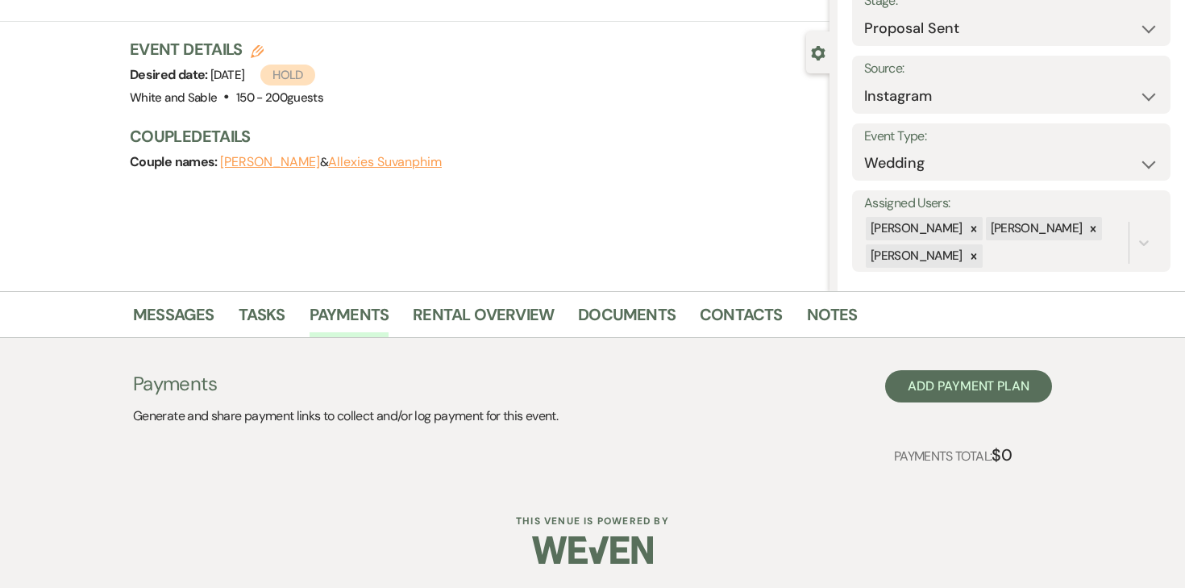
scroll to position [99, 0]
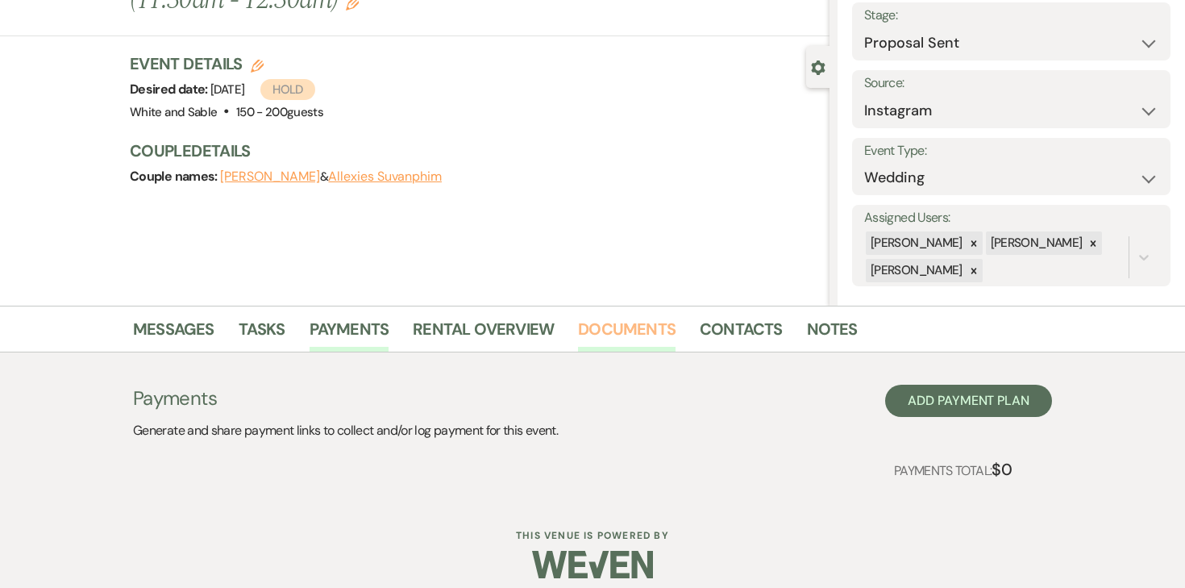
click at [615, 319] on link "Documents" at bounding box center [627, 333] width 98 height 35
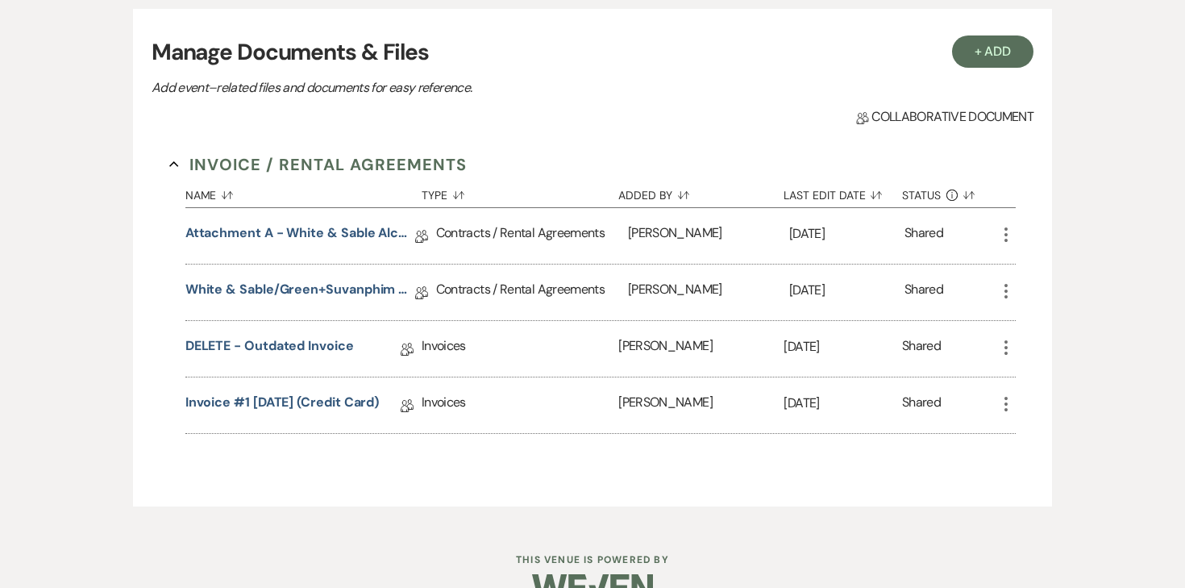
scroll to position [468, 0]
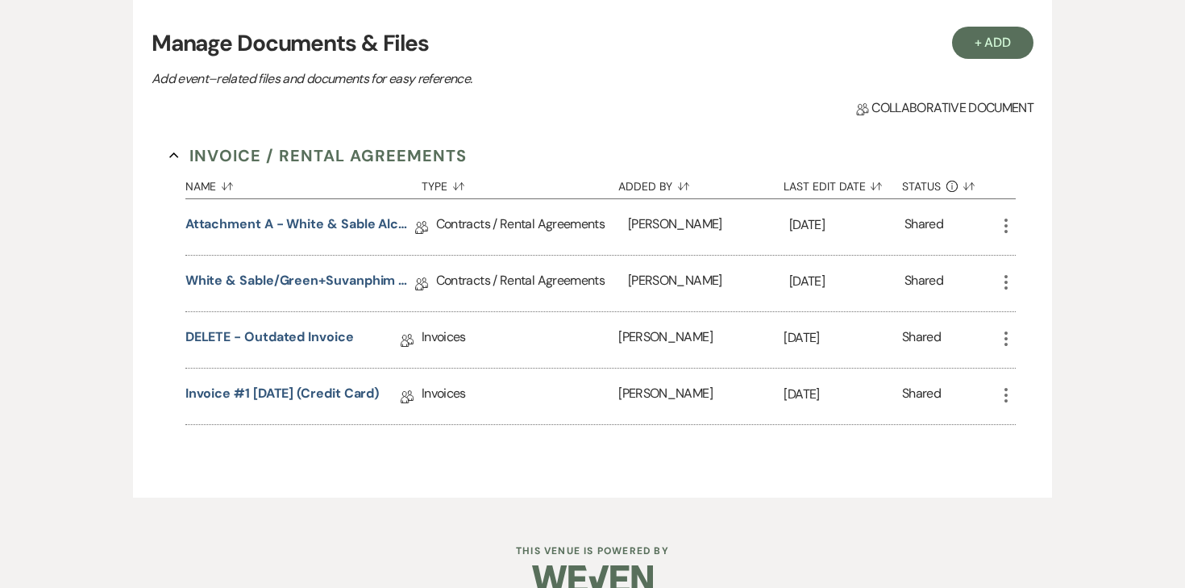
click at [1003, 400] on icon "More" at bounding box center [1006, 394] width 19 height 19
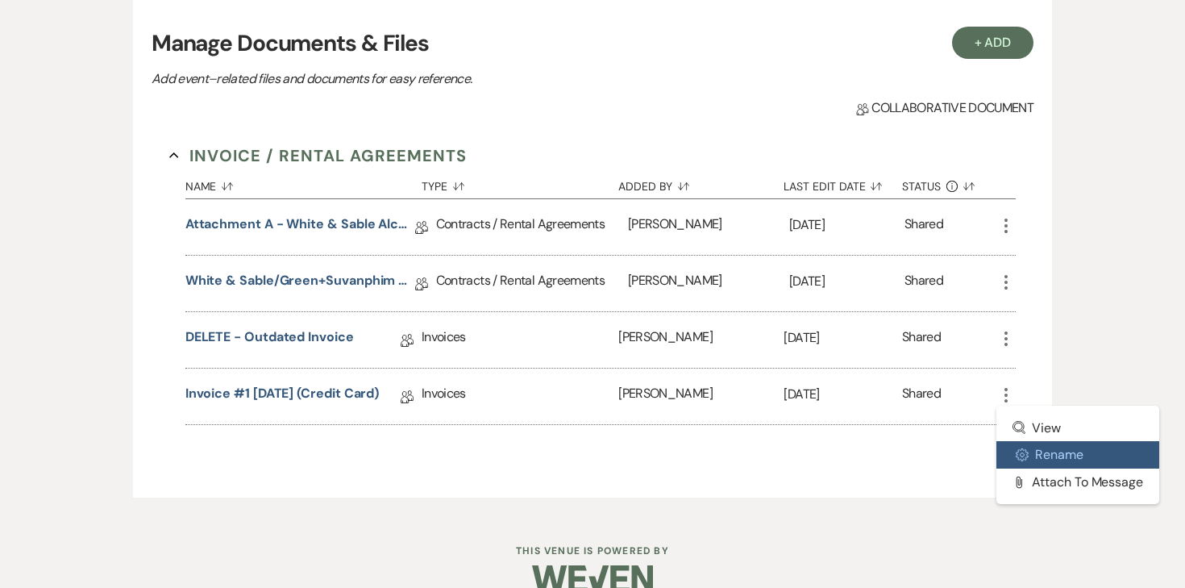
click at [1046, 463] on button "Settings Gear Rename" at bounding box center [1078, 454] width 163 height 27
select select "22"
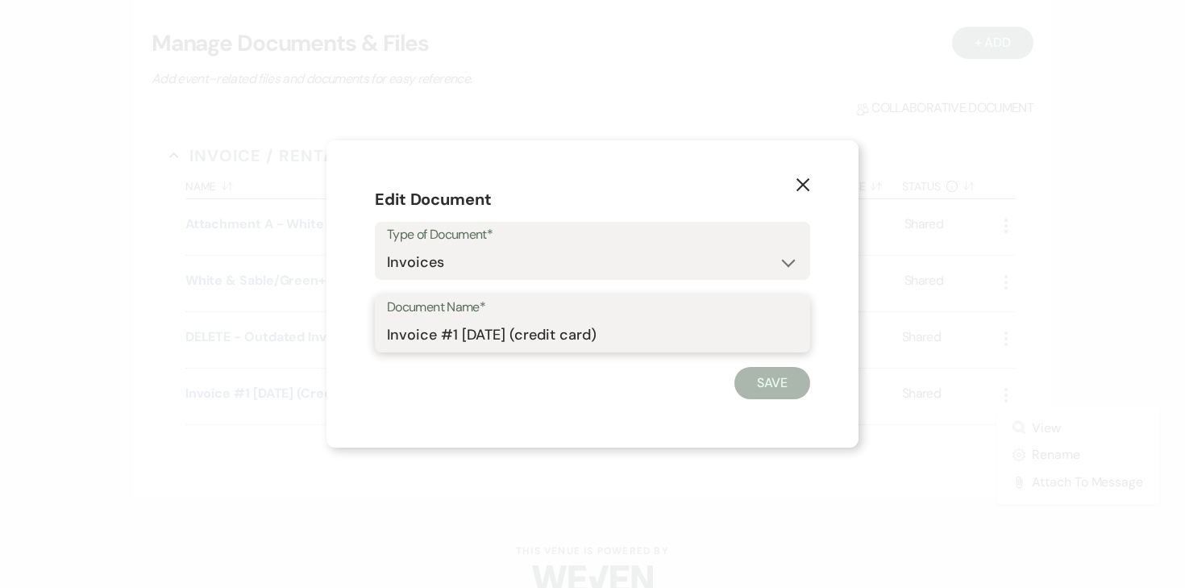
click at [565, 346] on input "Invoice #1 [DATE] (credit card)" at bounding box center [592, 334] width 411 height 31
click at [565, 334] on input "Invoice #1 [DATE] (credit card)" at bounding box center [592, 334] width 411 height 31
type input "DELETE - Outdated Invoice 2"
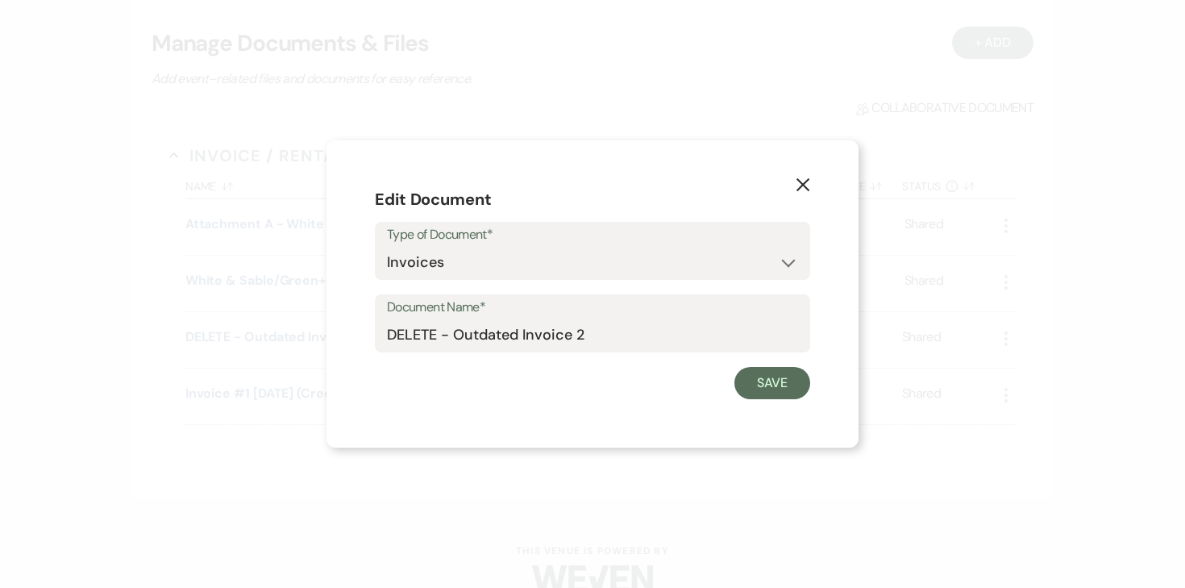
click at [756, 363] on form "Edit Document Type of Document* Special Event Insurance Vendor Certificate of I…" at bounding box center [592, 294] width 435 height 210
click at [756, 373] on button "Save" at bounding box center [773, 383] width 76 height 32
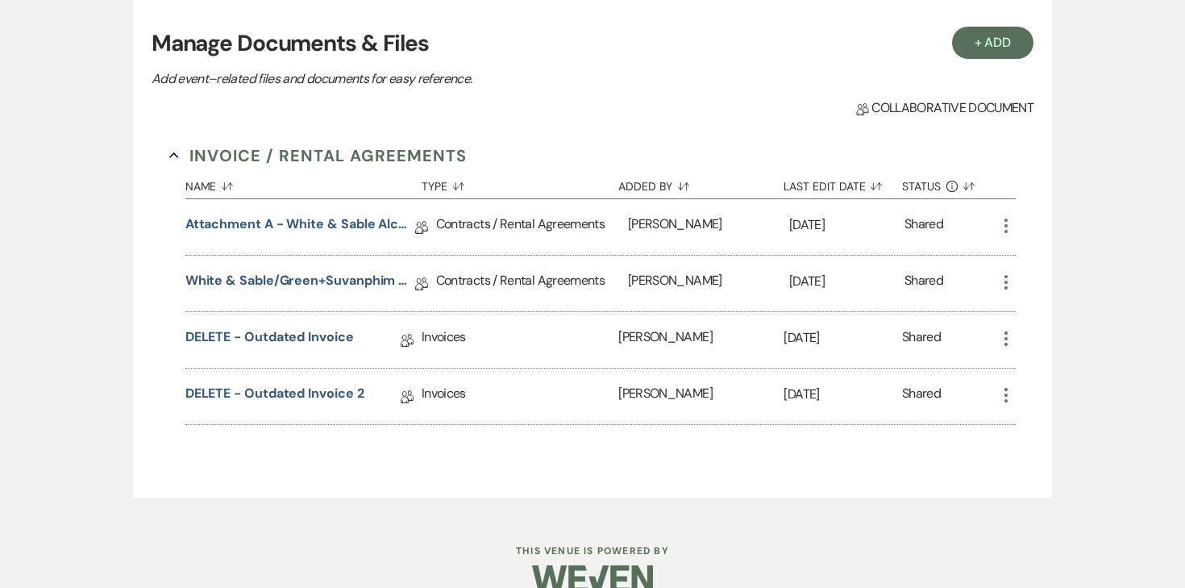
click at [1012, 274] on icon "More" at bounding box center [1006, 282] width 19 height 19
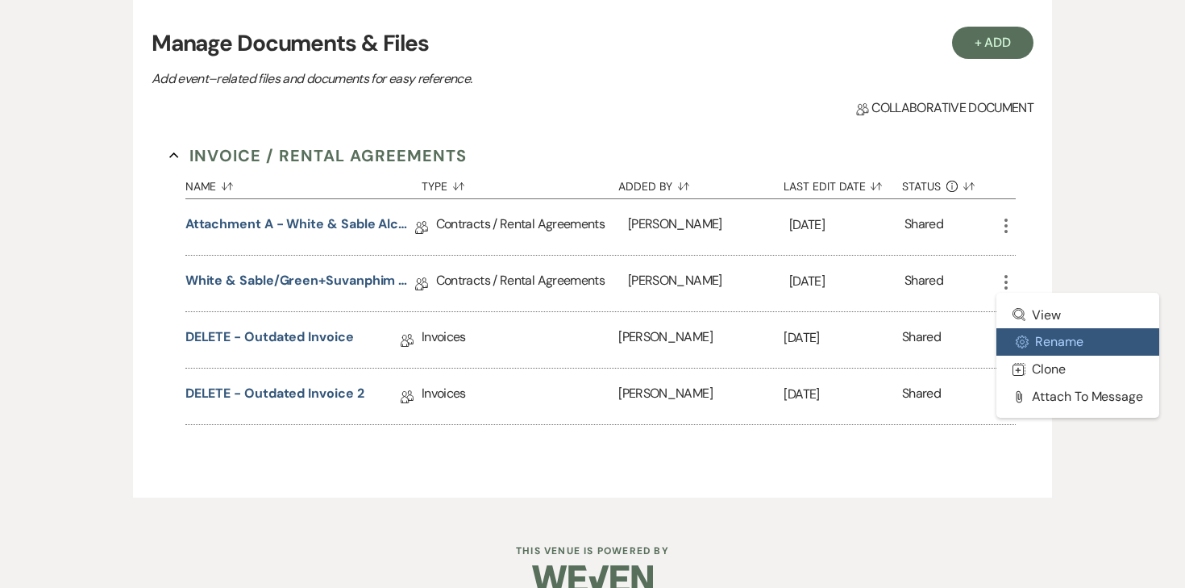
click at [1042, 348] on button "Settings Gear Rename" at bounding box center [1078, 341] width 163 height 27
select select "10"
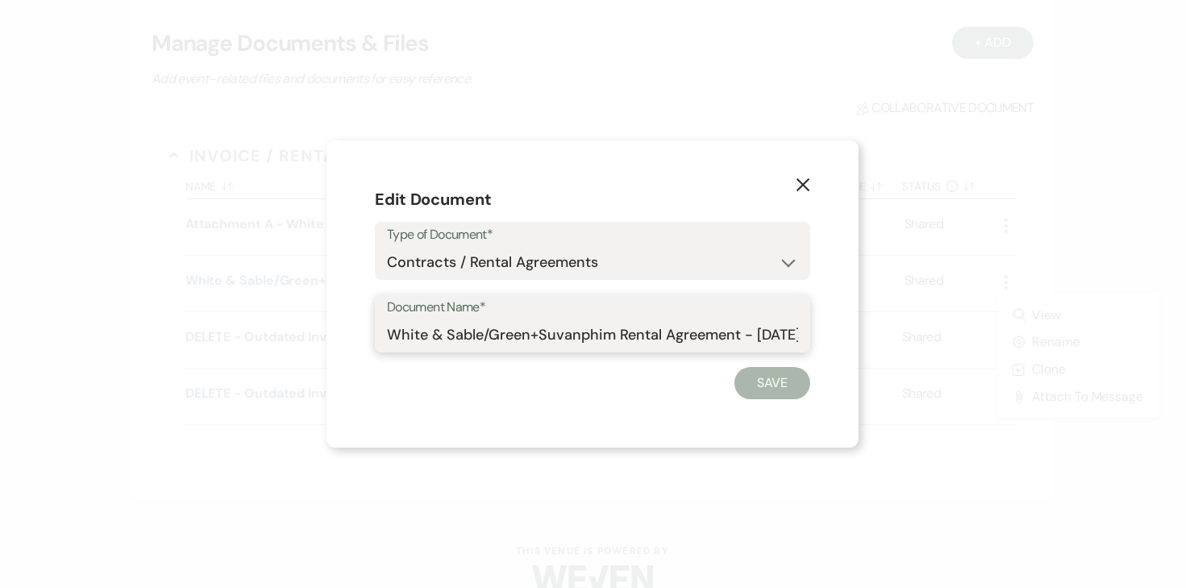
click at [584, 336] on input "White & Sable/Green+Suvanphim Rental Agreement - [DATE]" at bounding box center [592, 334] width 411 height 31
type input "DELETE - outdated rental agreement"
click at [786, 381] on button "Save" at bounding box center [773, 383] width 76 height 32
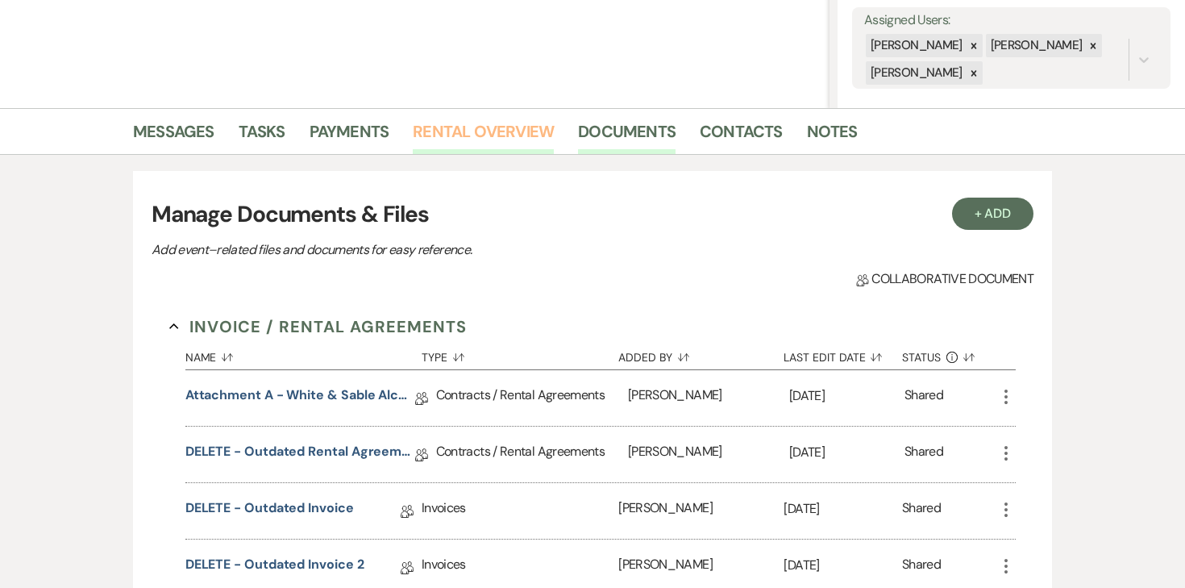
click at [486, 135] on link "Rental Overview" at bounding box center [483, 136] width 141 height 35
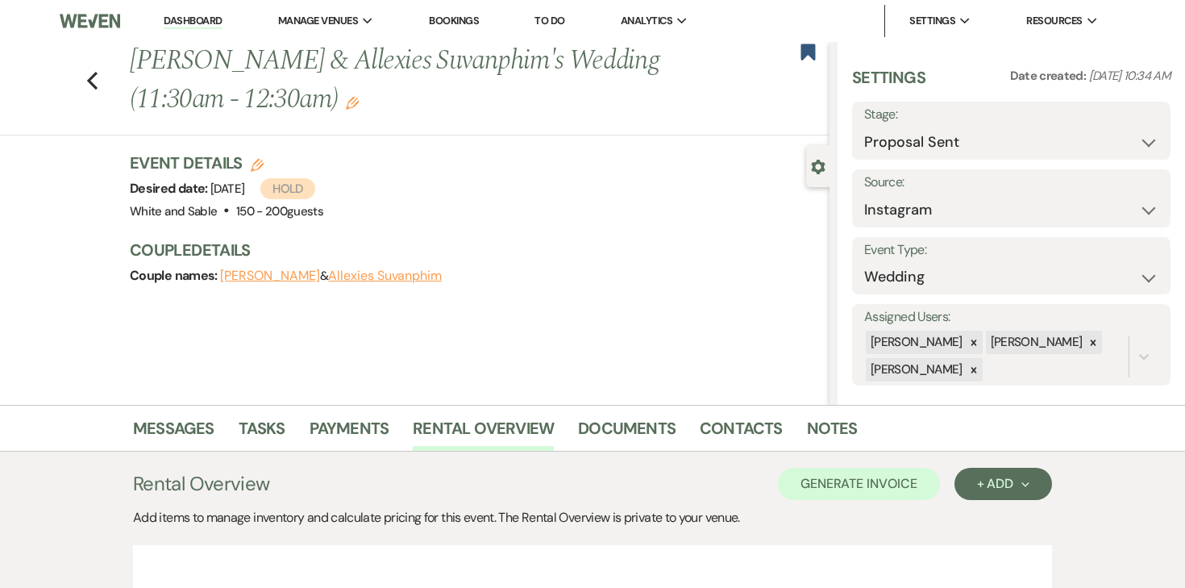
click at [258, 159] on use "button" at bounding box center [257, 165] width 13 height 13
select select "684"
select select "false"
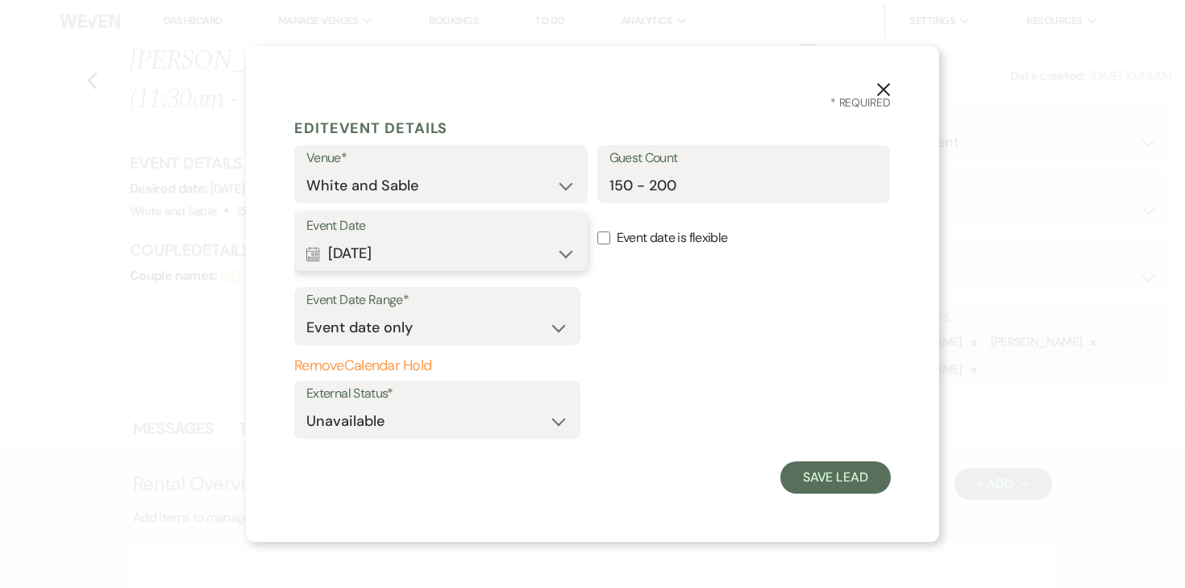
click at [419, 255] on button "Calendar [DATE] Expand" at bounding box center [440, 253] width 269 height 32
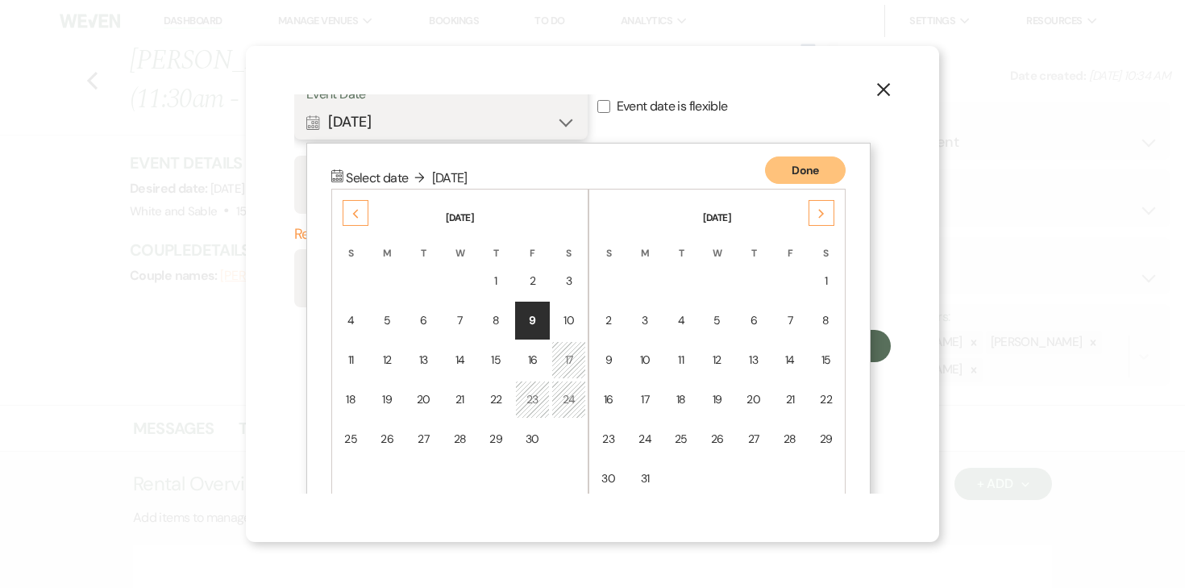
scroll to position [162, 0]
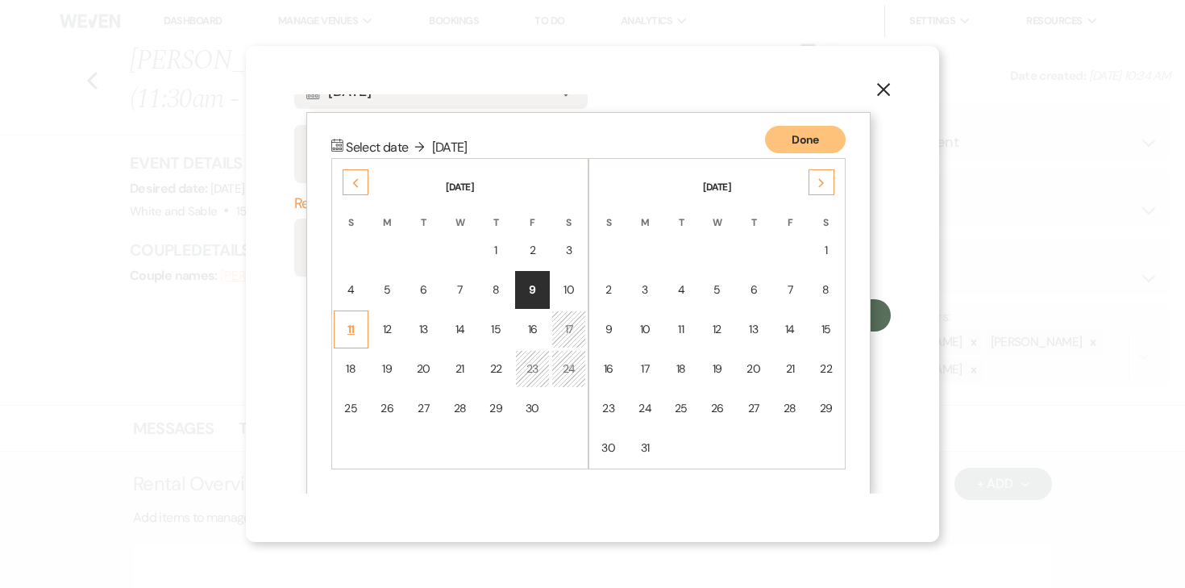
click at [352, 331] on div "11" at bounding box center [351, 329] width 14 height 17
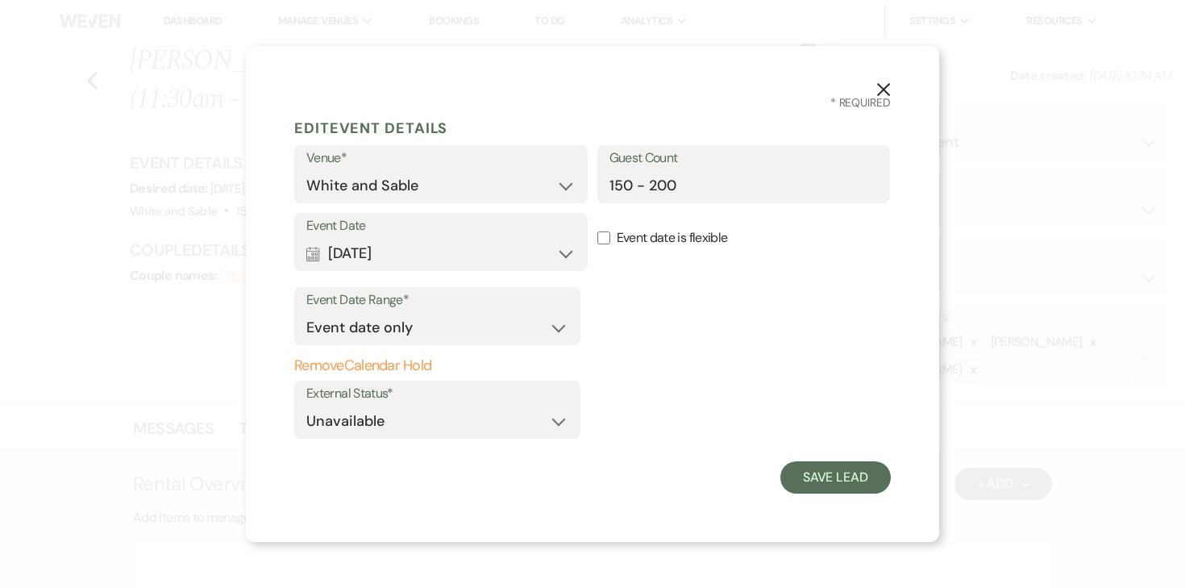
scroll to position [0, 0]
click at [860, 480] on button "Save Lead" at bounding box center [836, 477] width 110 height 32
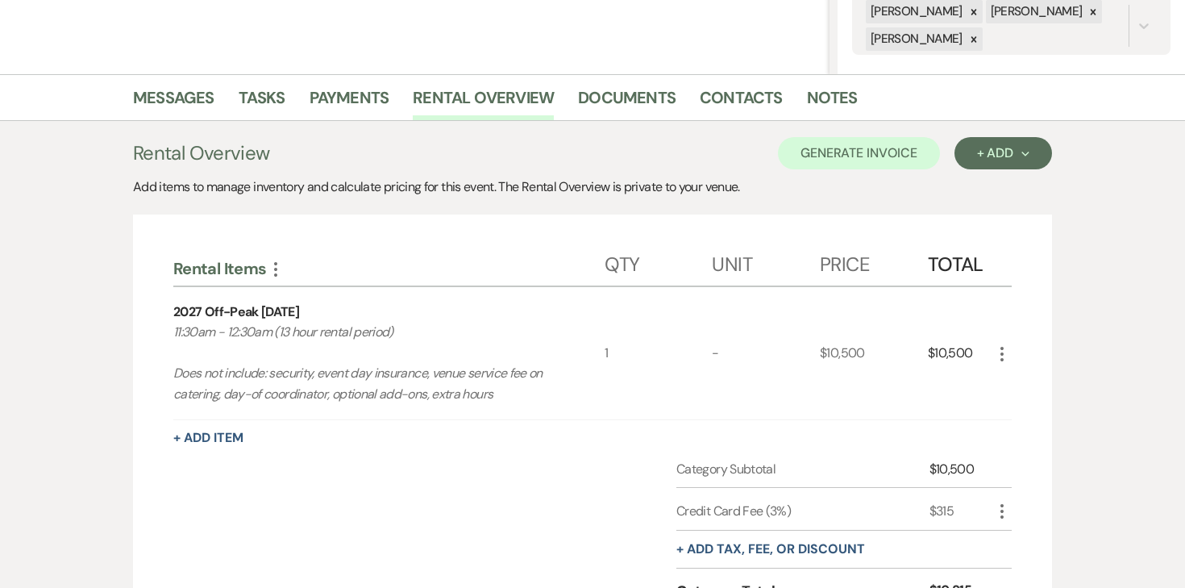
scroll to position [335, 0]
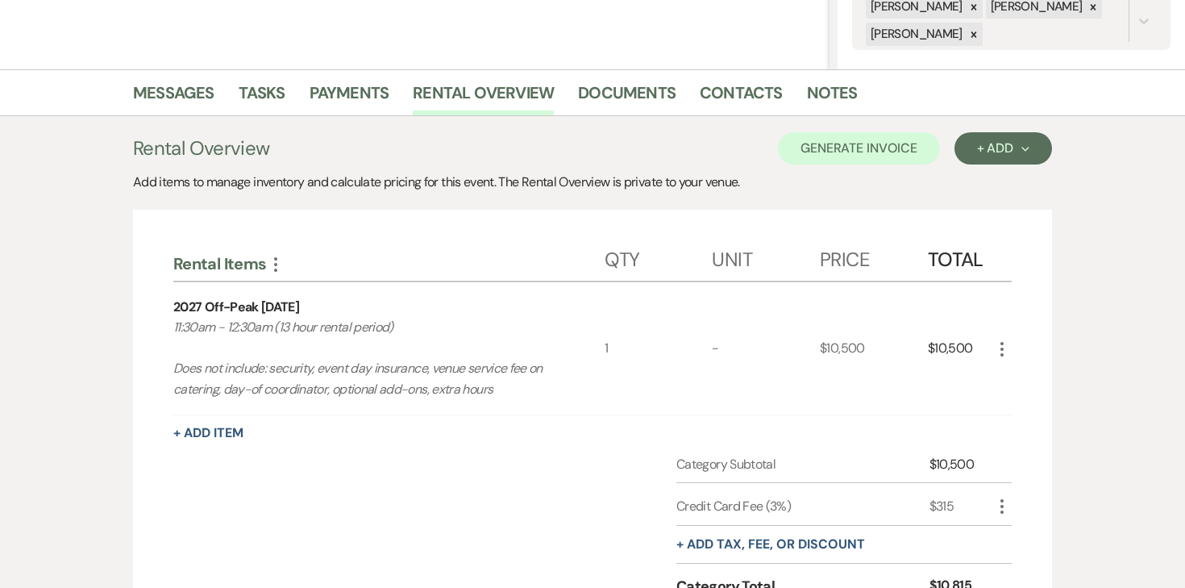
click at [993, 351] on icon "More" at bounding box center [1002, 349] width 19 height 19
click at [1021, 377] on button "Pencil Edit" at bounding box center [1035, 381] width 84 height 26
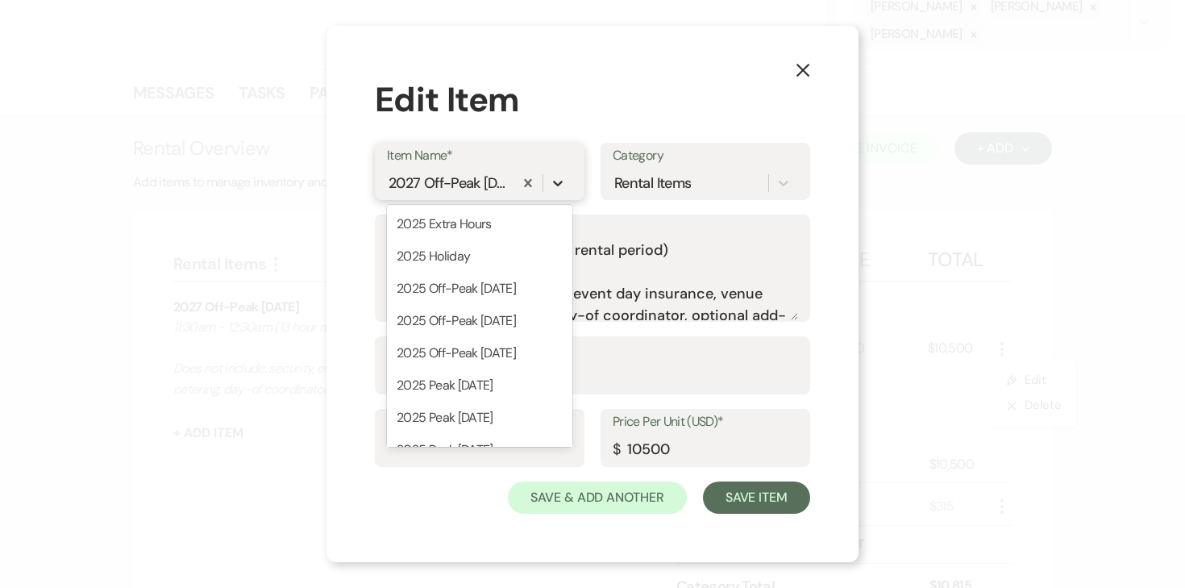
click at [553, 179] on icon at bounding box center [558, 183] width 16 height 16
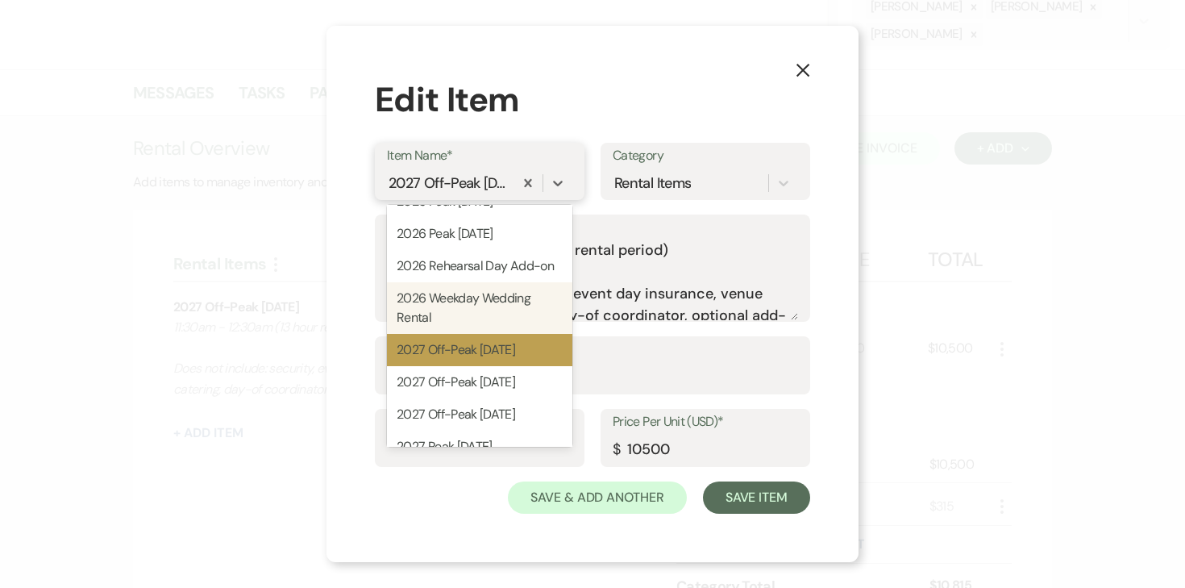
scroll to position [562, 0]
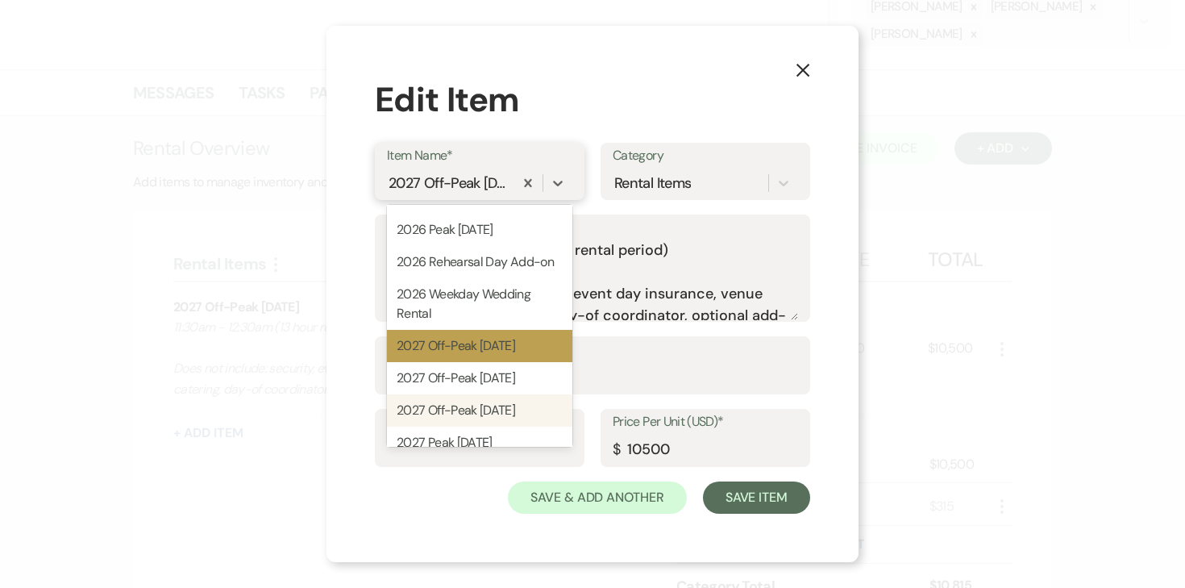
click at [484, 410] on div "2027 Off-Peak [DATE]" at bounding box center [479, 410] width 185 height 32
type input "8500"
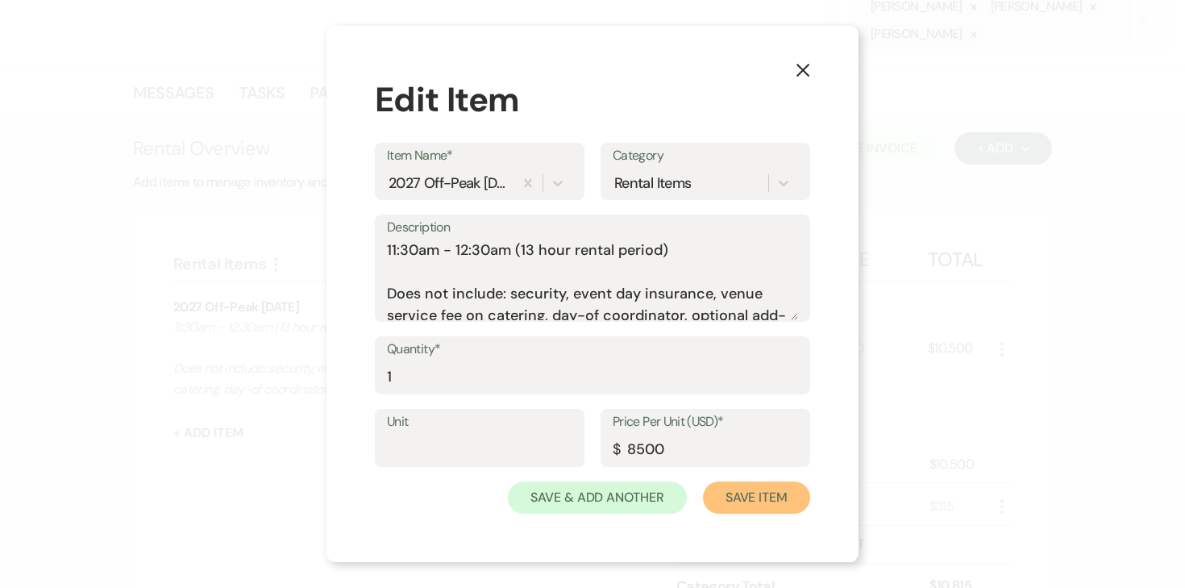
click at [762, 498] on button "Save Item" at bounding box center [756, 497] width 107 height 32
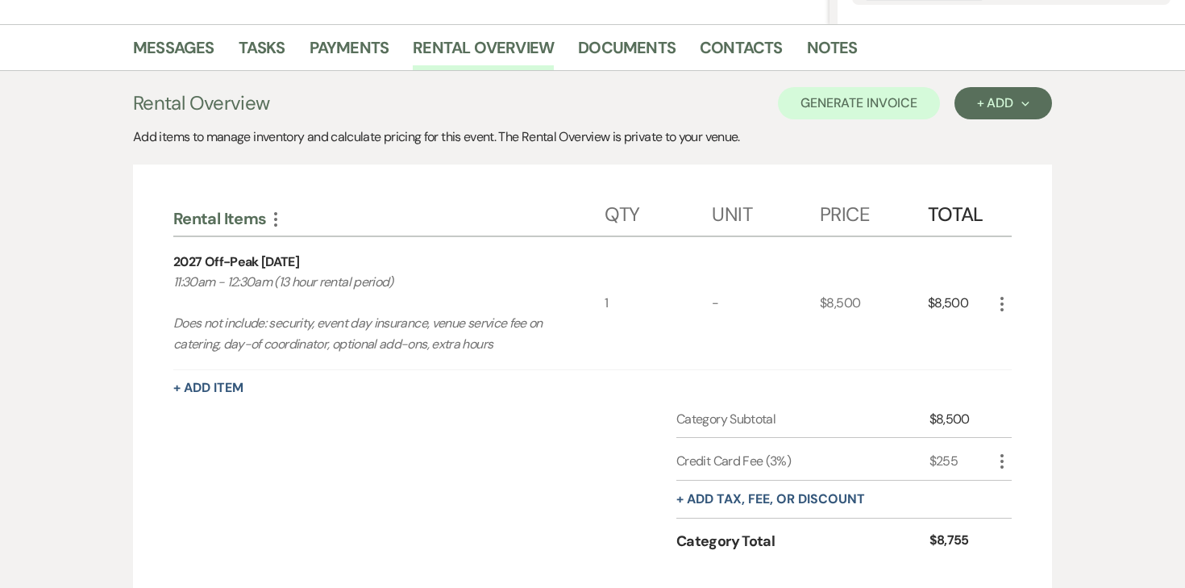
scroll to position [258, 0]
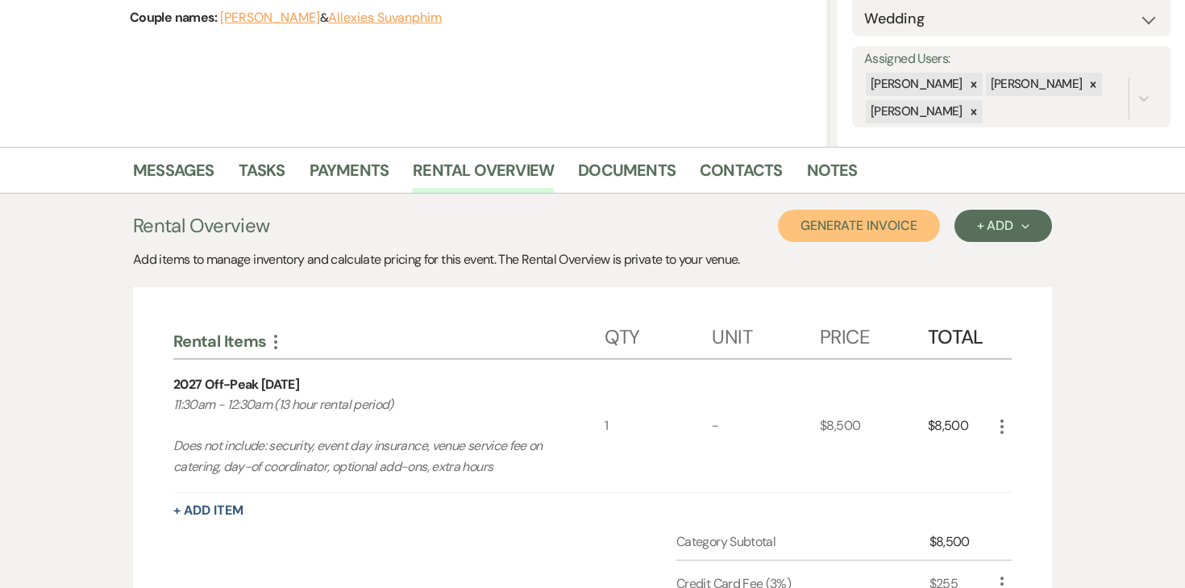
click at [902, 219] on button "Generate Invoice" at bounding box center [859, 226] width 162 height 32
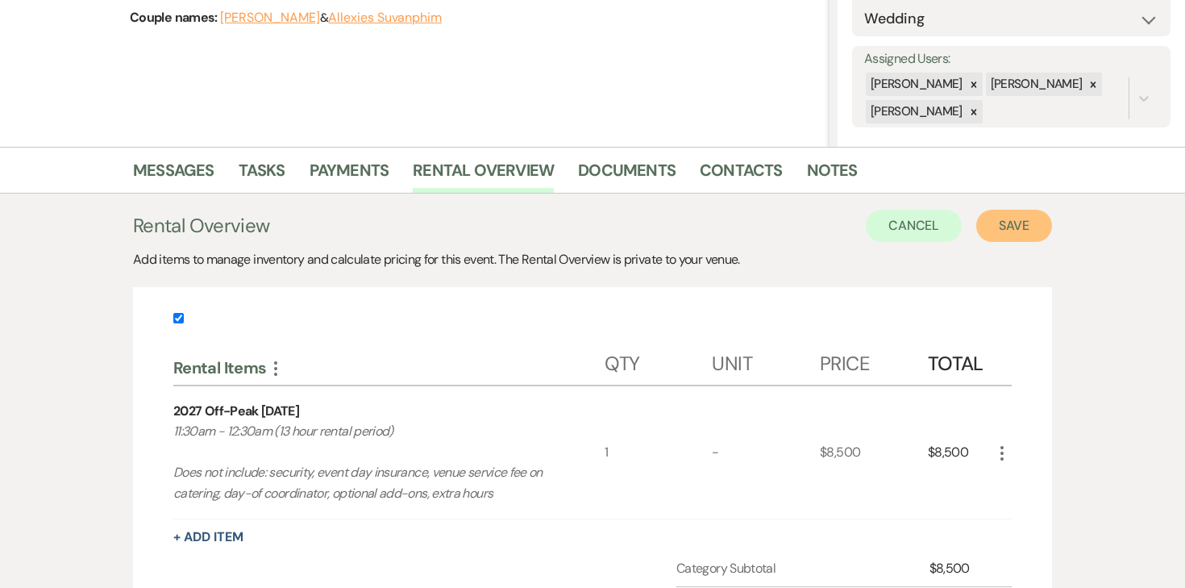
click at [1002, 231] on button "Save" at bounding box center [1015, 226] width 76 height 32
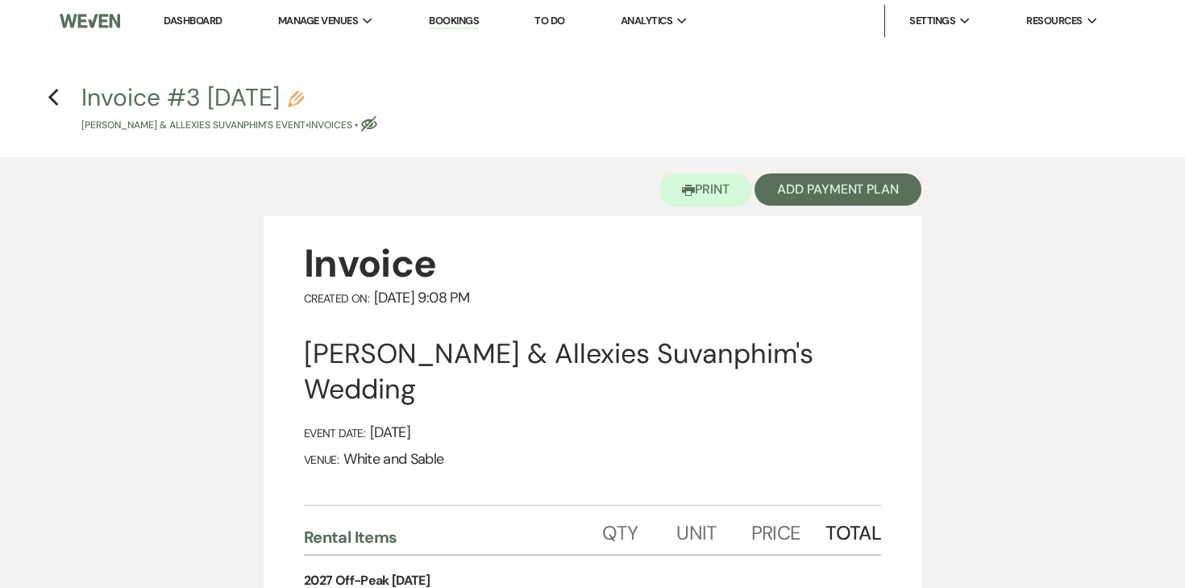
click at [359, 97] on button "Invoice #3 [DATE] Pencil [PERSON_NAME] & Allexies Suvanphim's Event • Invoices …" at bounding box center [229, 109] width 296 height 48
select select "22"
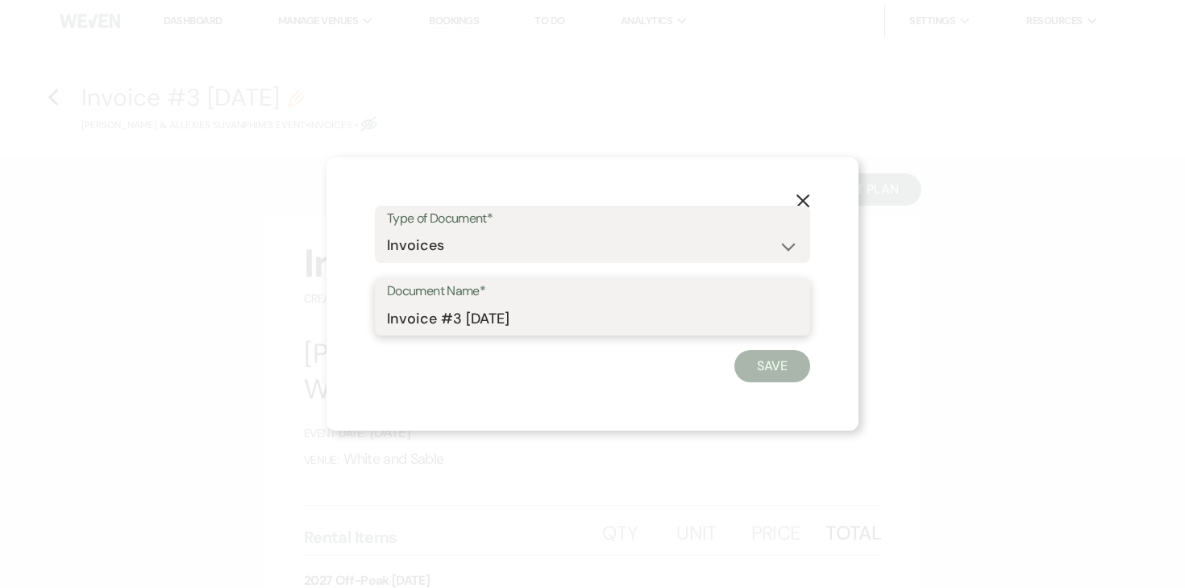
click at [448, 319] on input "Invoice #3 [DATE]" at bounding box center [592, 317] width 411 height 31
click at [533, 316] on input "Invoice #3 [DATE]" at bounding box center [592, 317] width 411 height 31
type input "Invoice #3 [DATE] ([DATE] - credit card)"
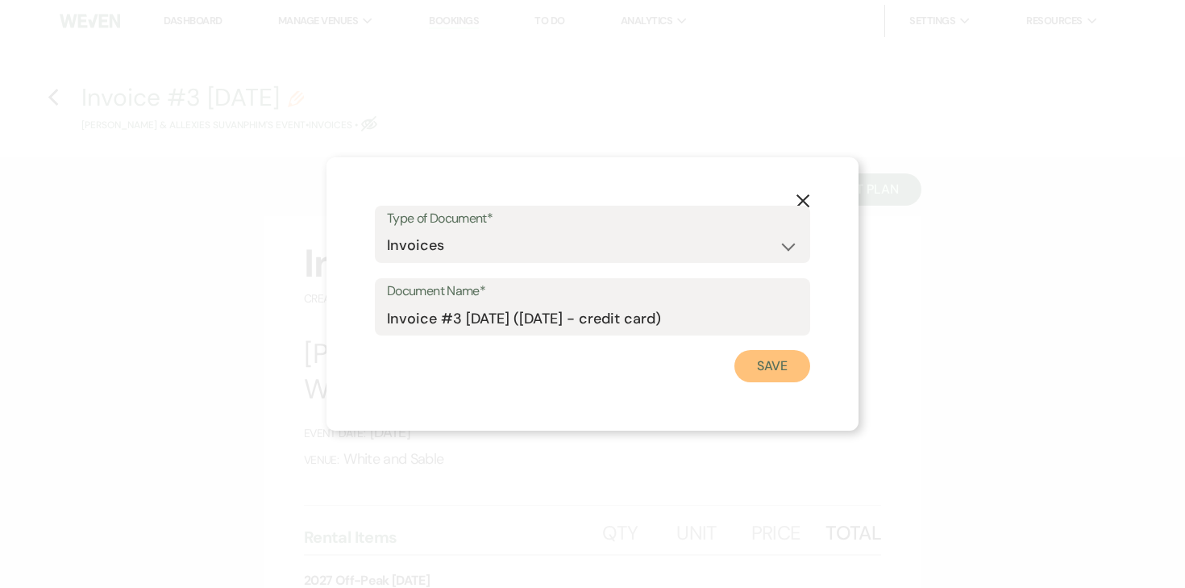
click at [769, 374] on button "Save" at bounding box center [773, 366] width 76 height 32
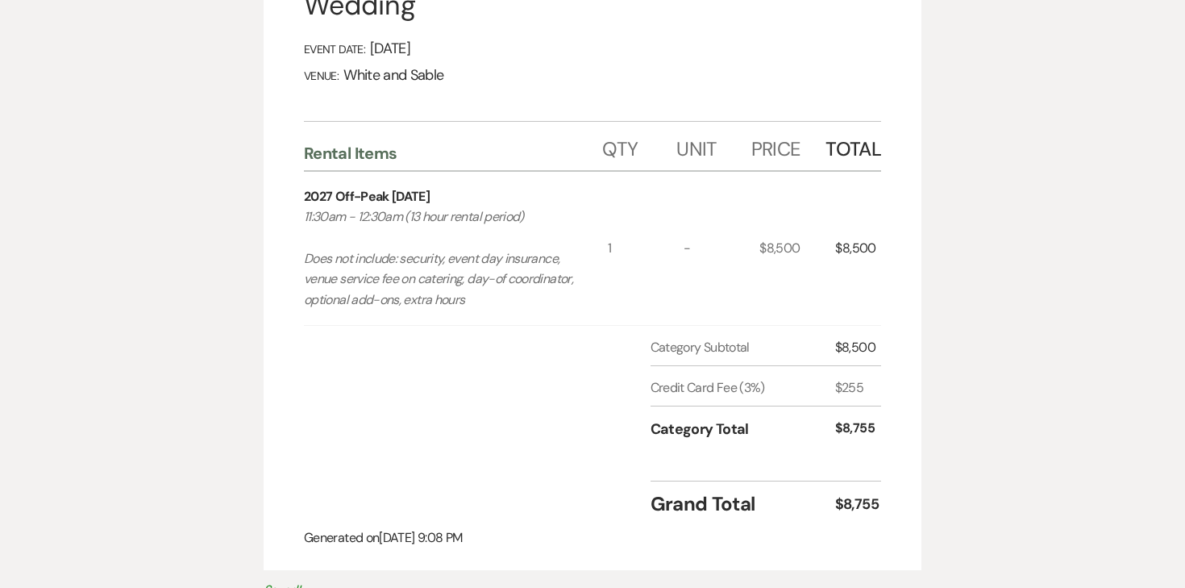
scroll to position [119, 0]
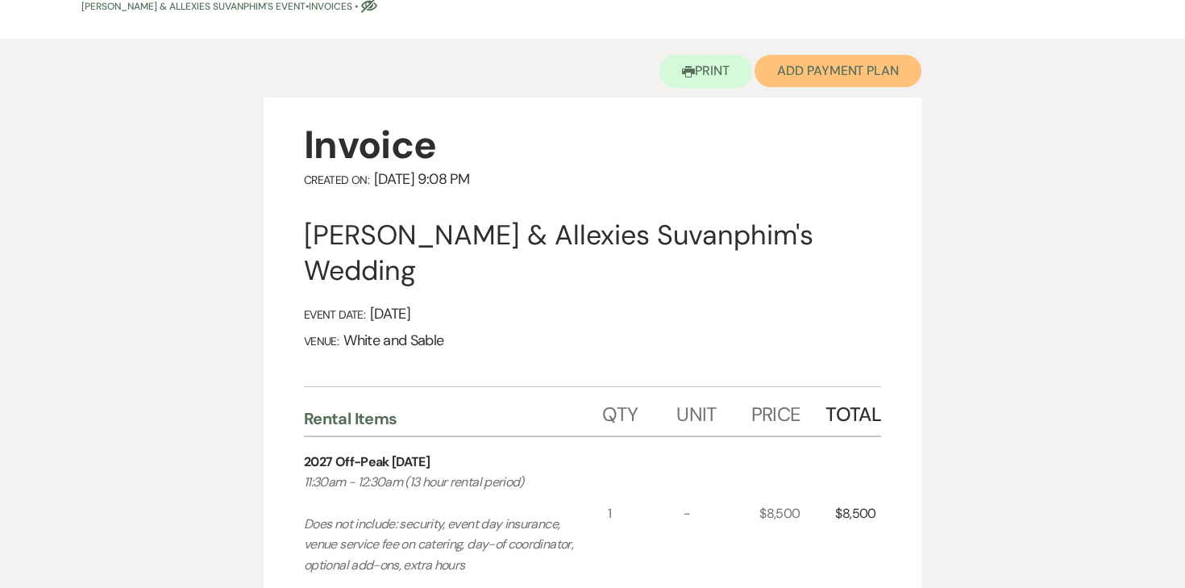
click at [848, 72] on button "Add Payment Plan" at bounding box center [838, 71] width 167 height 32
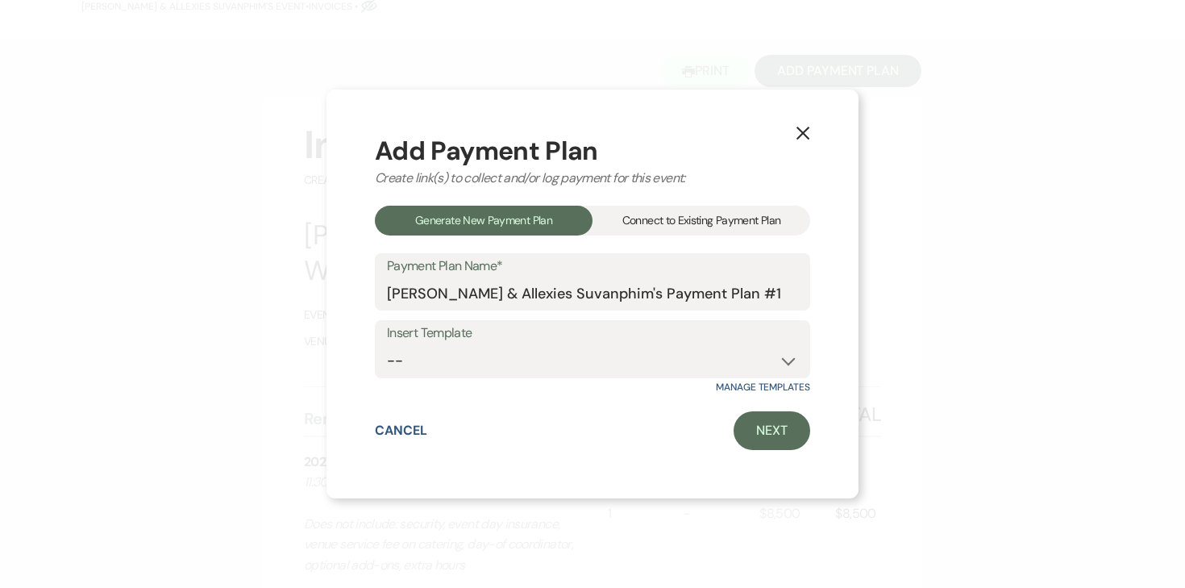
click at [550, 389] on div "Manage Templates" at bounding box center [592, 387] width 435 height 13
click at [548, 373] on select "-- Wedding Payments - Credit Card (3% Fee) Wedding Payments - ACH/Check/Cash" at bounding box center [592, 360] width 411 height 31
select select "77"
click at [762, 421] on link "Next" at bounding box center [772, 430] width 77 height 39
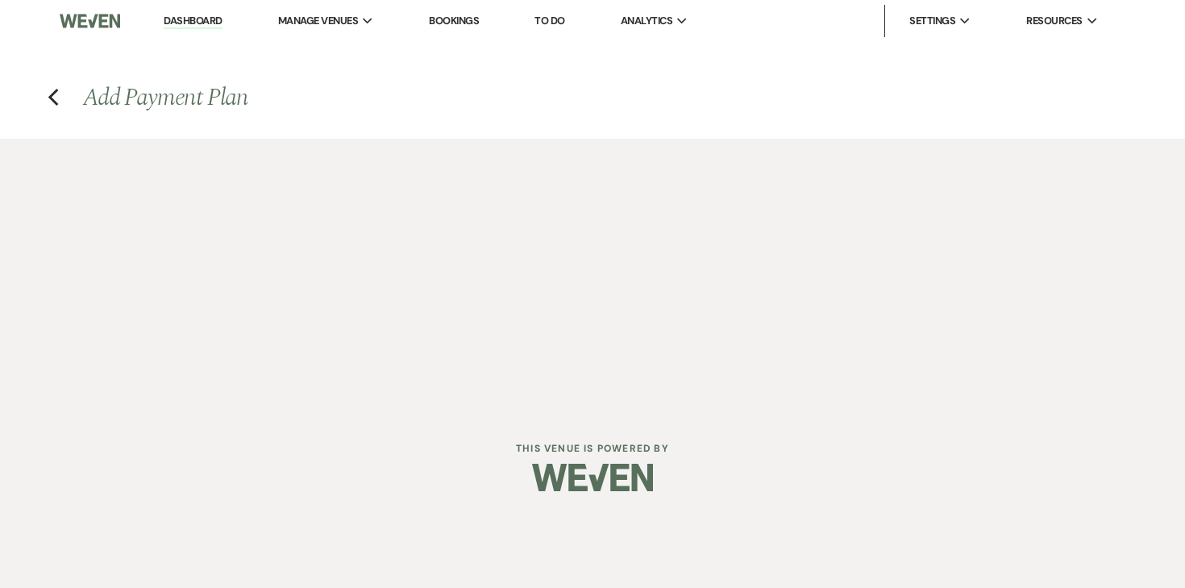
select select "28631"
select select "2"
select select "percentage"
select select "true"
select select "2"
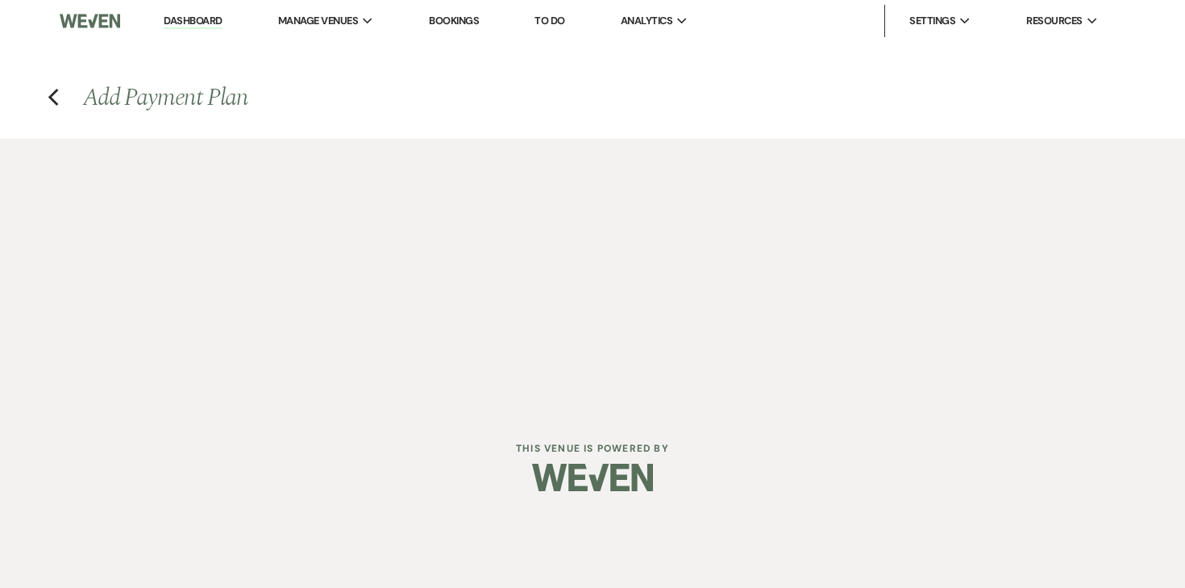
select select "percentage"
select select "true"
select select "client"
select select "weekly"
select select "onDueDate"
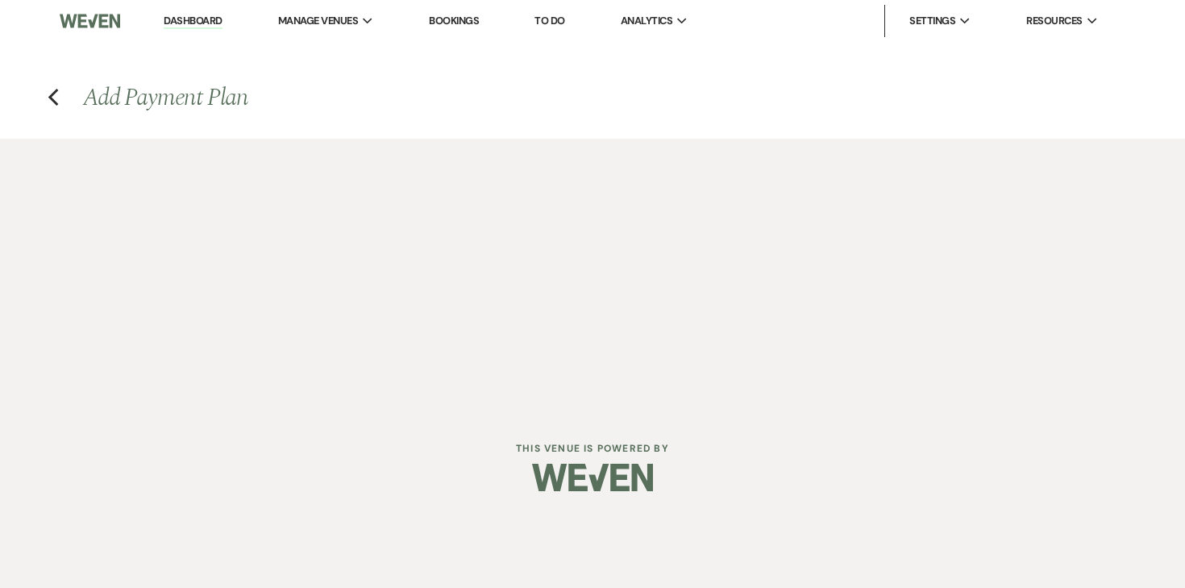
select select "complete"
select select "client"
select select "weeks"
select select "2"
select select "percentage"
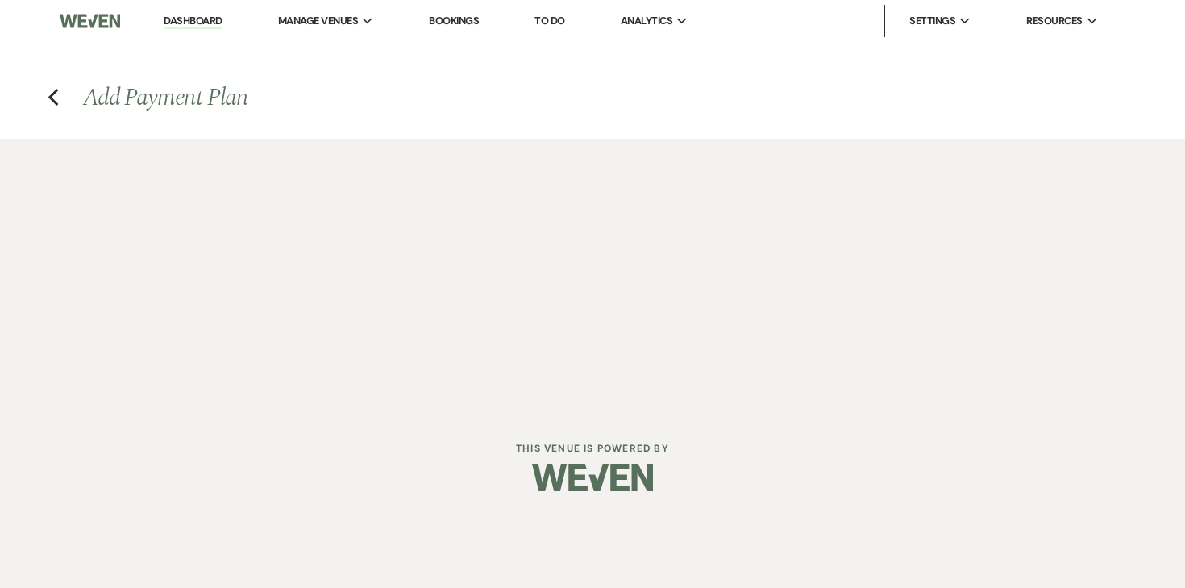
select select "true"
select select "client"
select select "weeks"
select select "client"
select select "weekly"
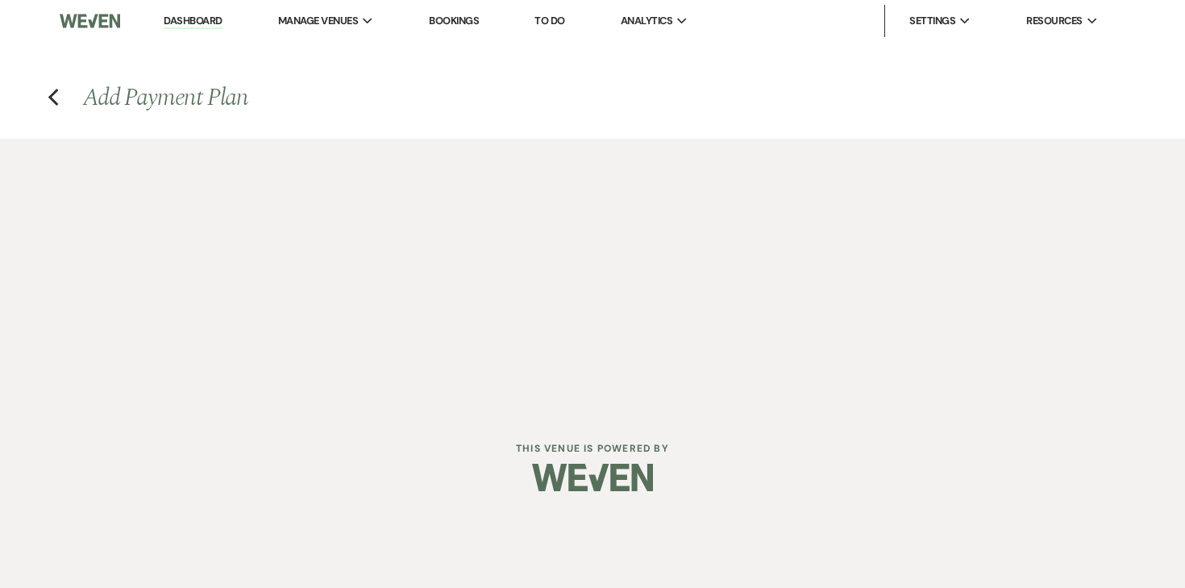
select select "onDueDate"
select select "complete"
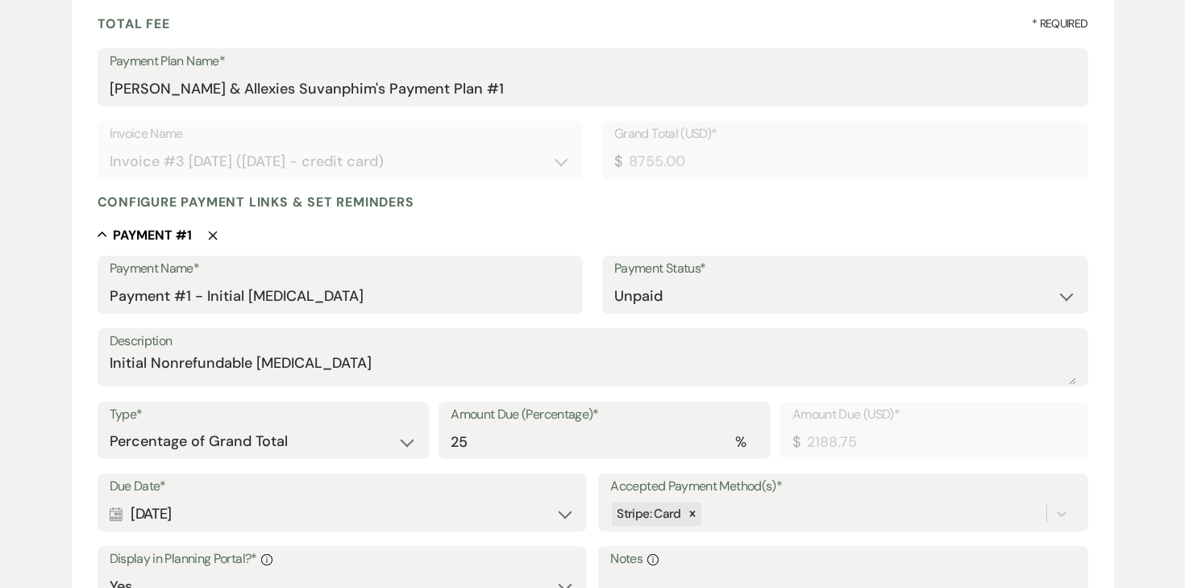
scroll to position [238, 0]
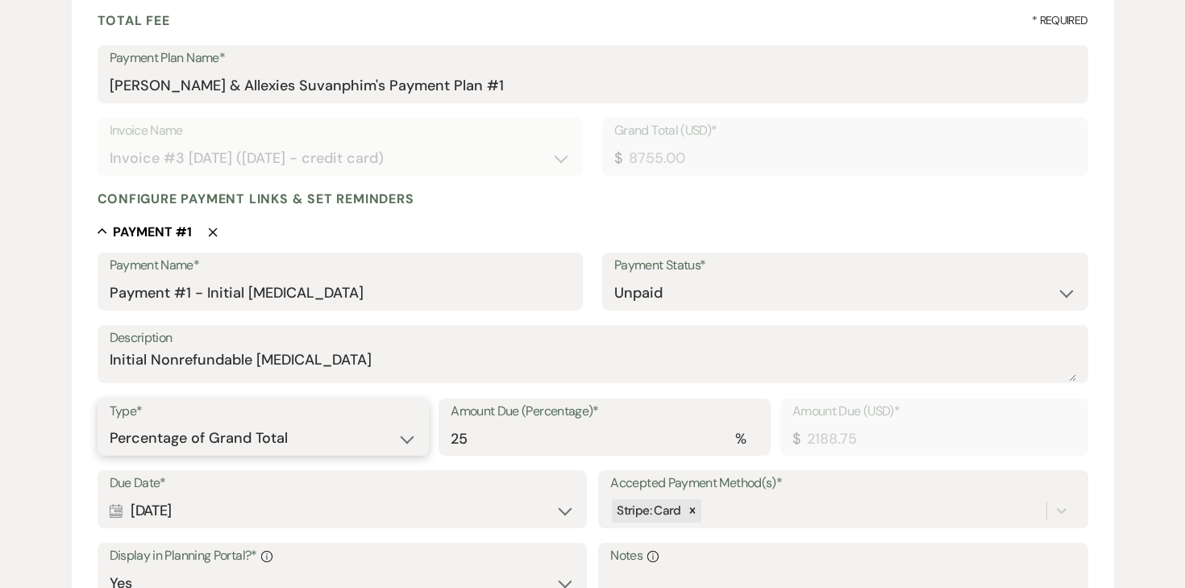
click at [305, 427] on select "Dollar Amount Percentage of Grand Total" at bounding box center [264, 438] width 308 height 31
select select "flat"
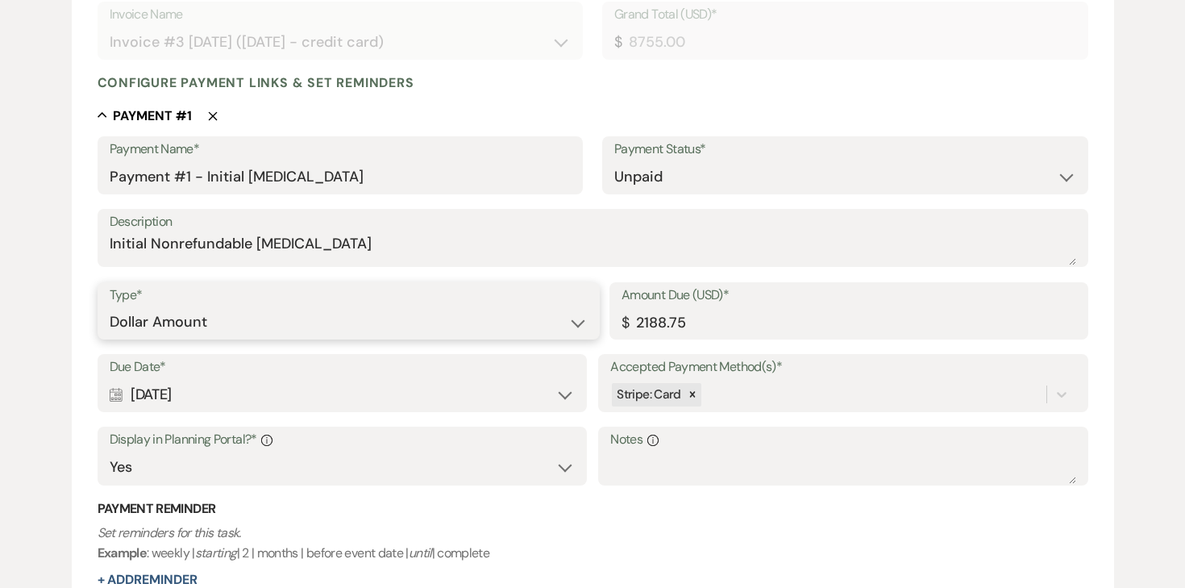
scroll to position [360, 0]
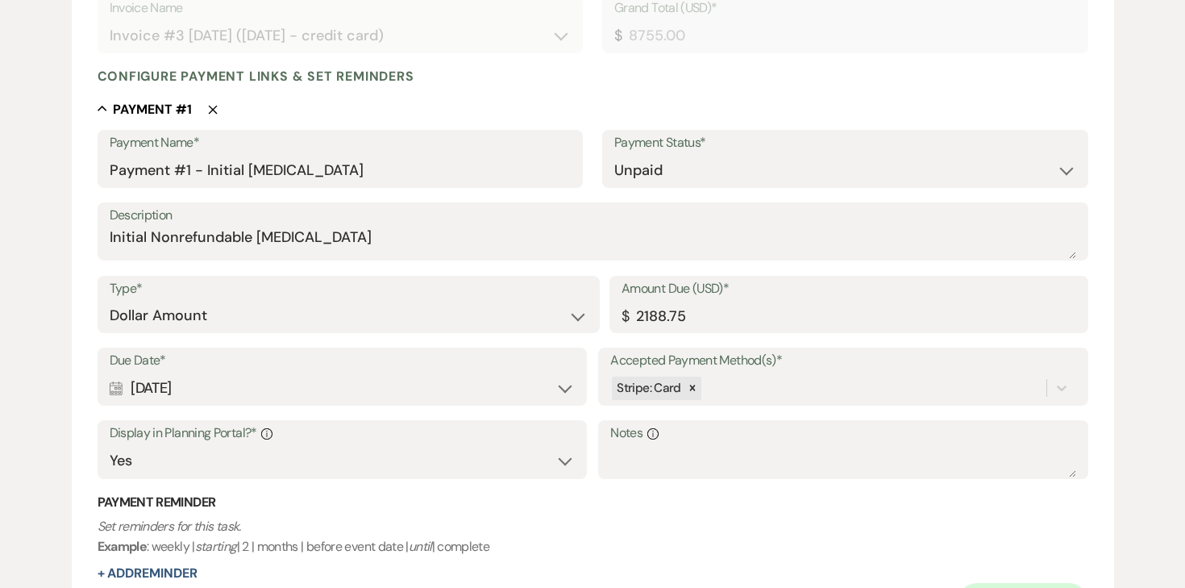
click at [342, 390] on div "Calendar [DATE] Expand" at bounding box center [342, 388] width 465 height 31
select select "day"
select select "afterTodaysDate"
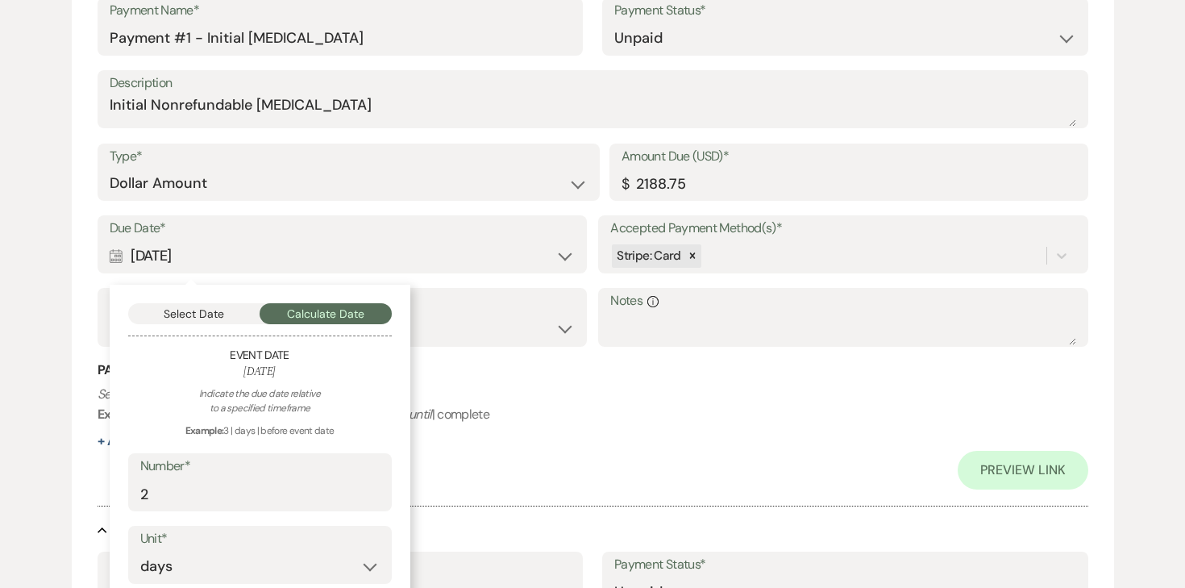
scroll to position [494, 0]
click at [255, 496] on input "2" at bounding box center [260, 492] width 240 height 31
type input "0"
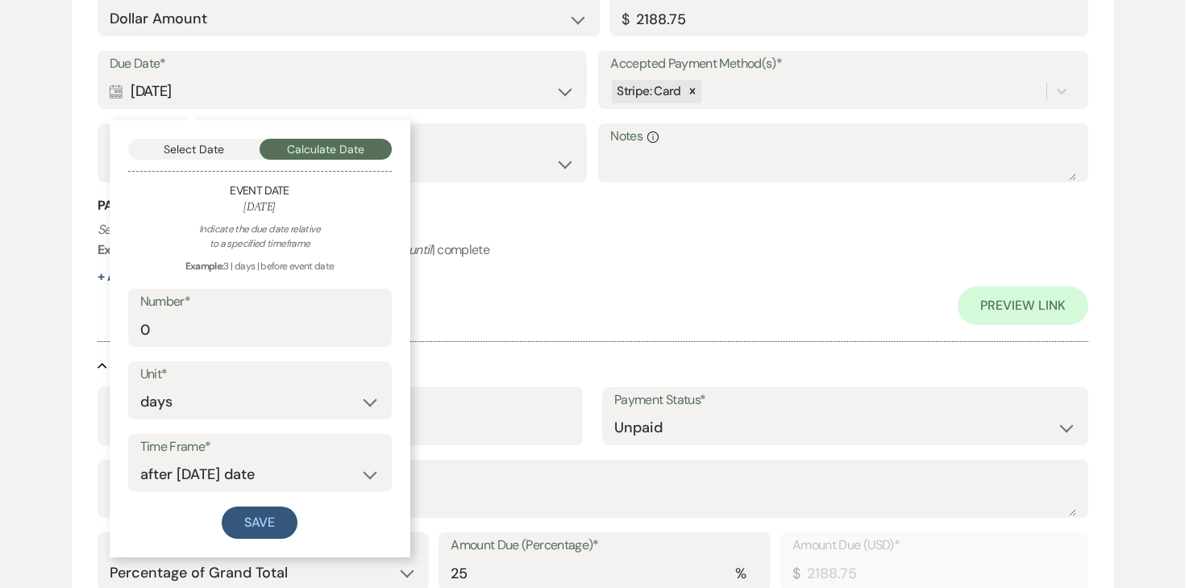
scroll to position [686, 0]
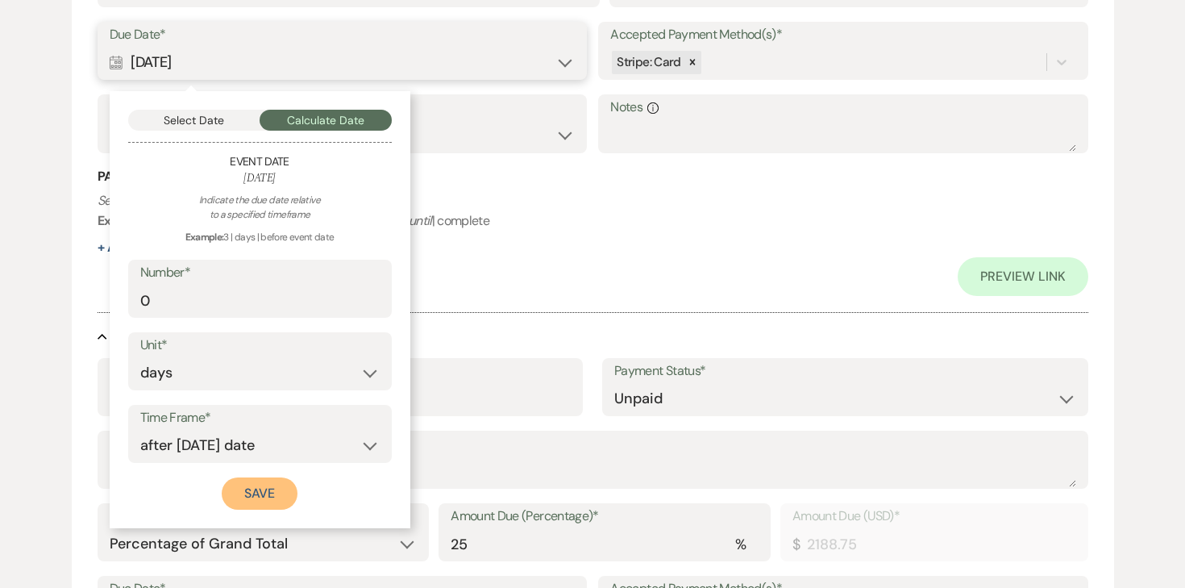
click at [252, 498] on button "Save" at bounding box center [260, 493] width 76 height 32
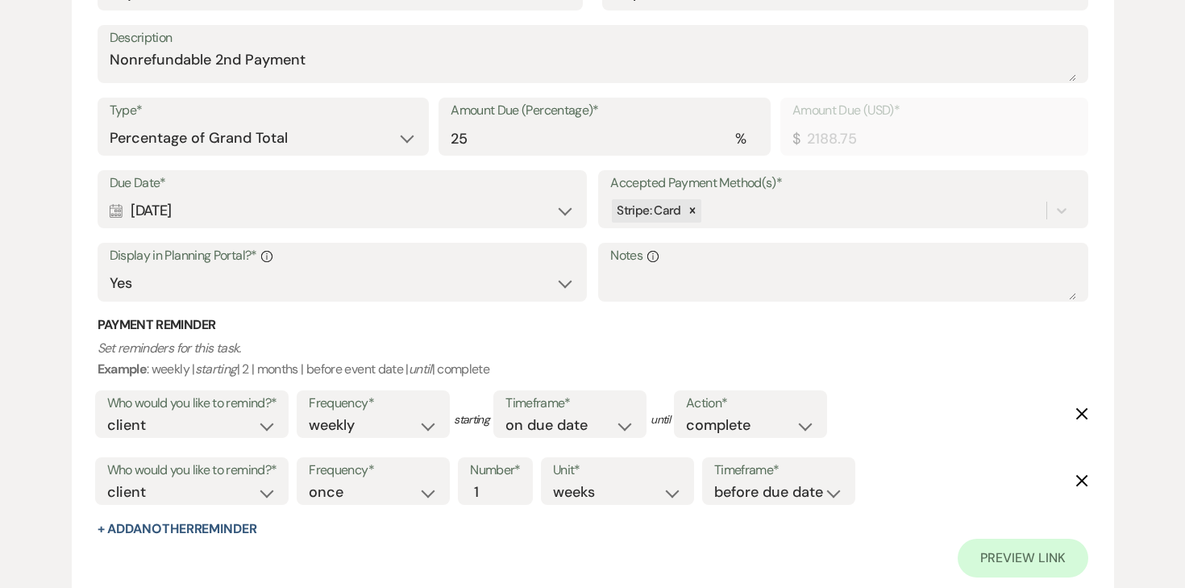
scroll to position [1098, 0]
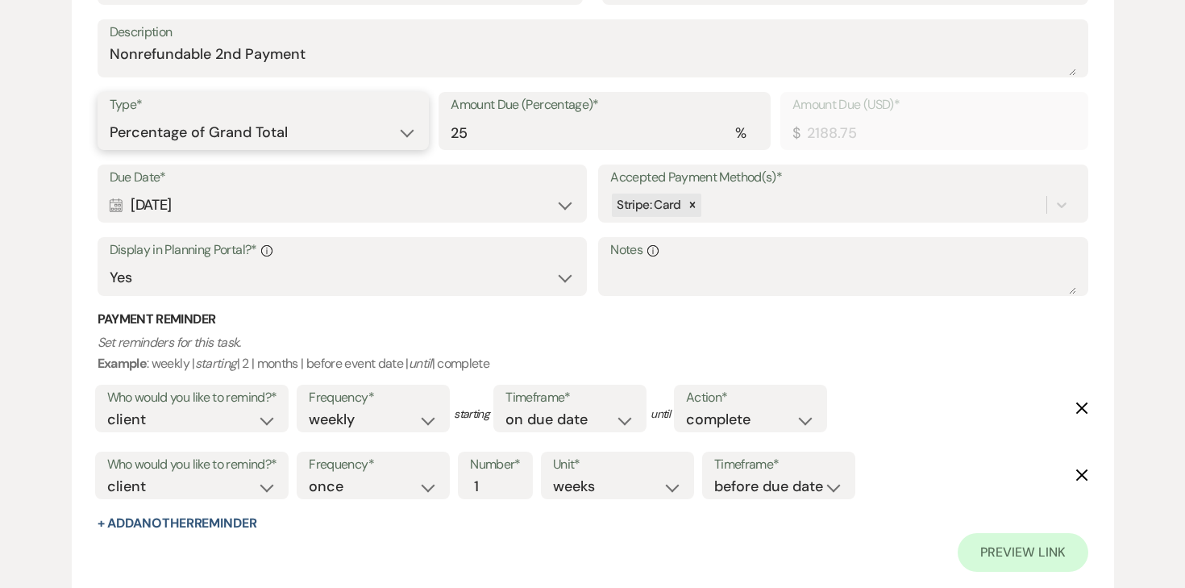
click at [295, 135] on select "Dollar Amount Percentage of Grand Total" at bounding box center [264, 132] width 308 height 31
select select "flat"
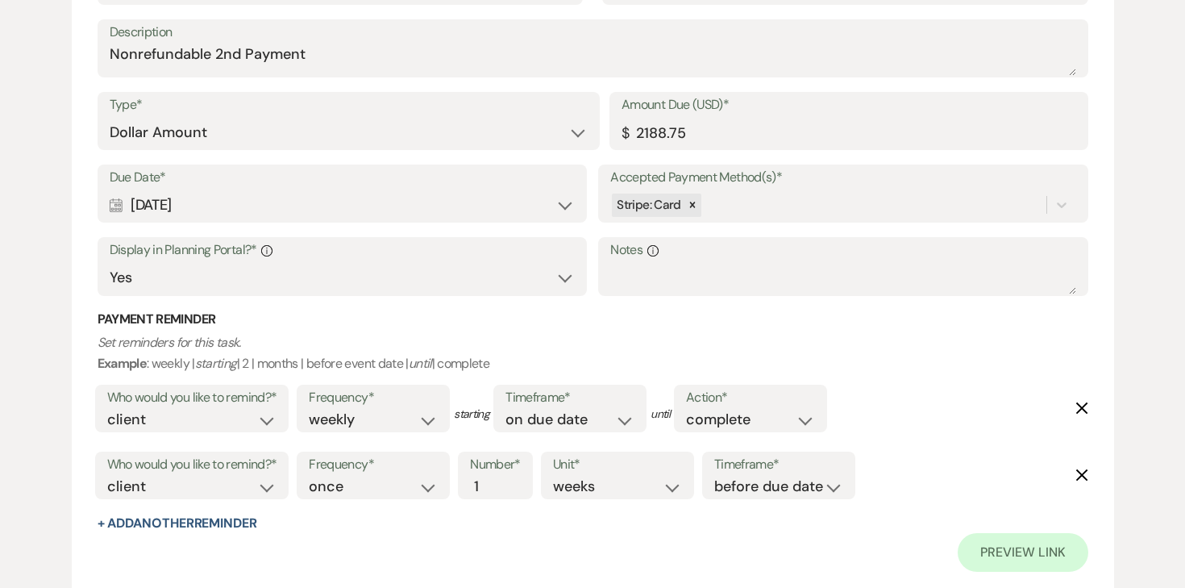
click at [248, 219] on div "Calendar [DATE] Expand" at bounding box center [342, 205] width 465 height 31
select select "day"
select select "afterTodaysDate"
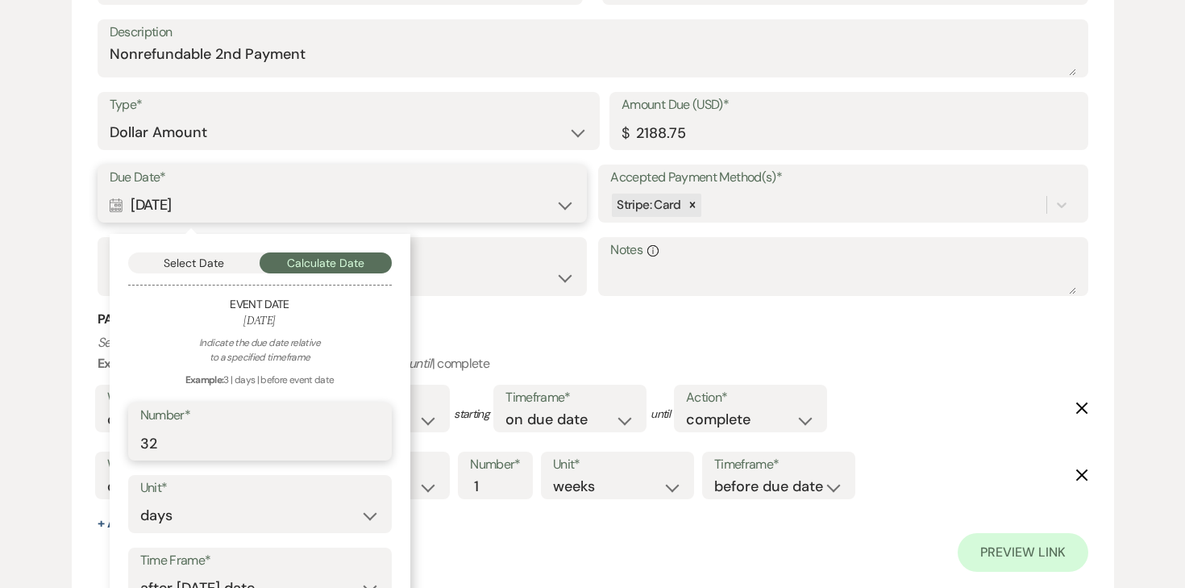
click at [249, 435] on input "32" at bounding box center [260, 442] width 240 height 31
type input "30"
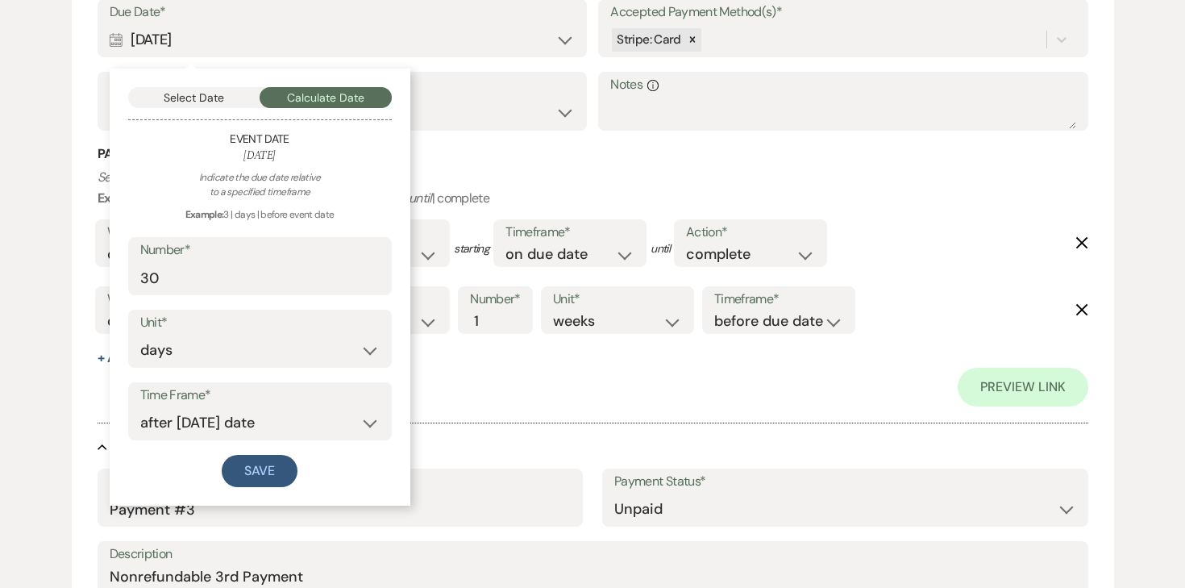
scroll to position [1265, 0]
click at [282, 466] on button "Save" at bounding box center [260, 469] width 76 height 32
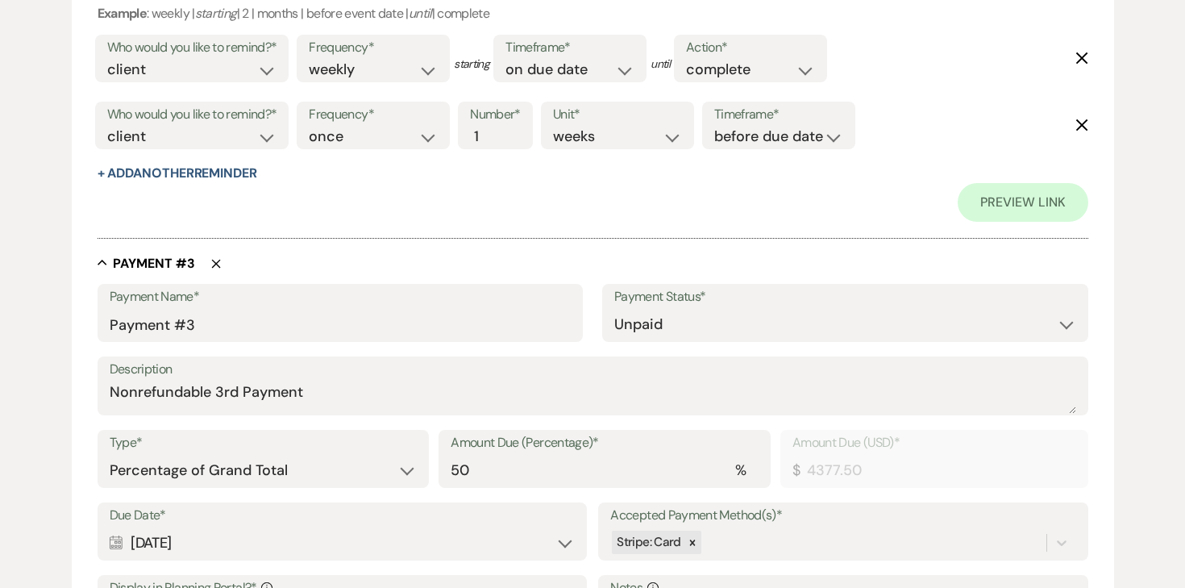
scroll to position [1609, 0]
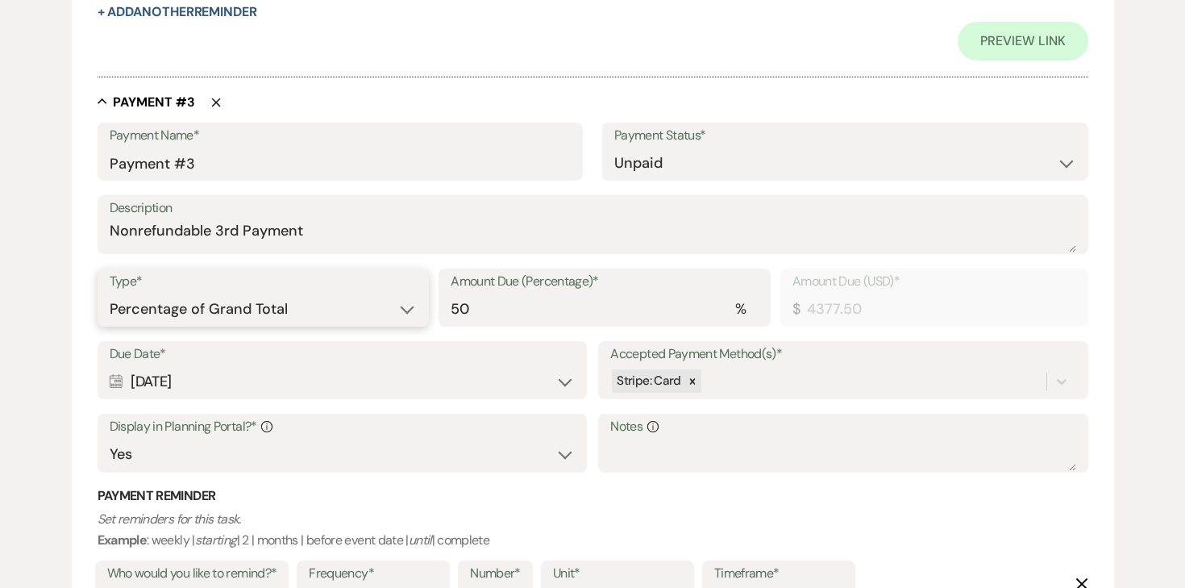
click at [343, 317] on select "Dollar Amount Percentage of Grand Total" at bounding box center [264, 309] width 308 height 31
click at [334, 313] on select "Dollar Amount Percentage of Grand Total" at bounding box center [264, 309] width 308 height 31
select select "flat"
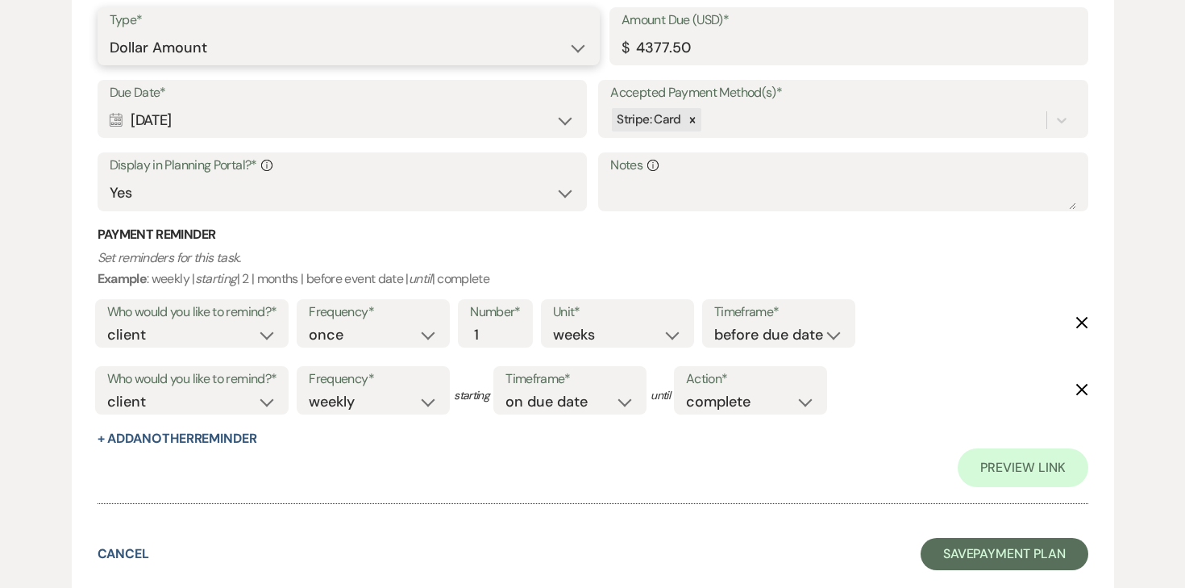
scroll to position [1981, 0]
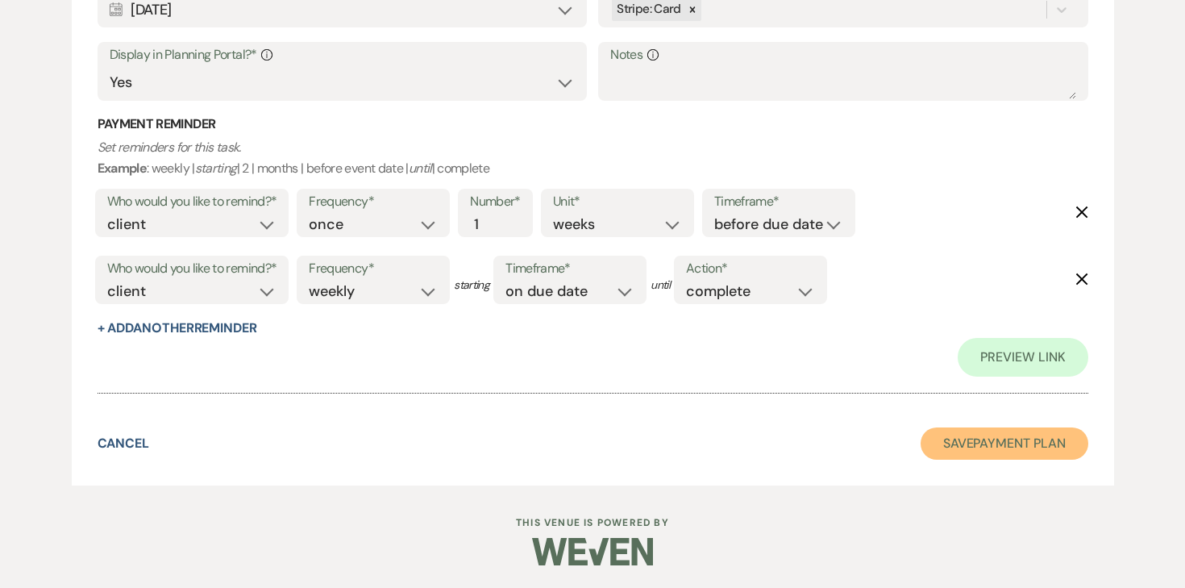
click at [983, 438] on button "Save Payment Plan" at bounding box center [1005, 443] width 168 height 32
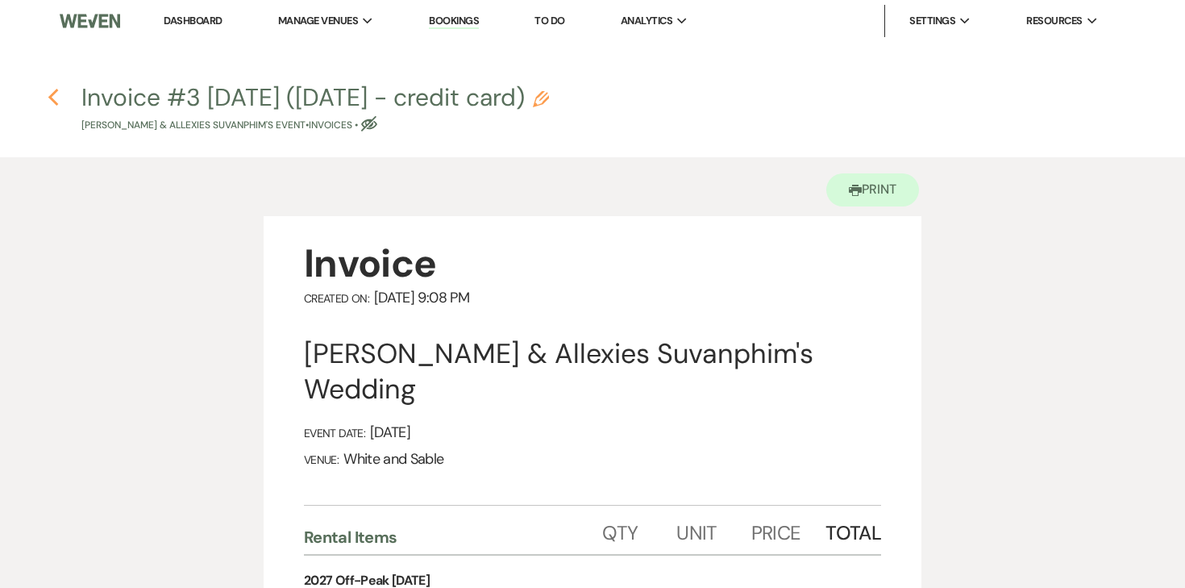
click at [56, 92] on icon "Previous" at bounding box center [54, 97] width 12 height 19
select select "6"
select select "7"
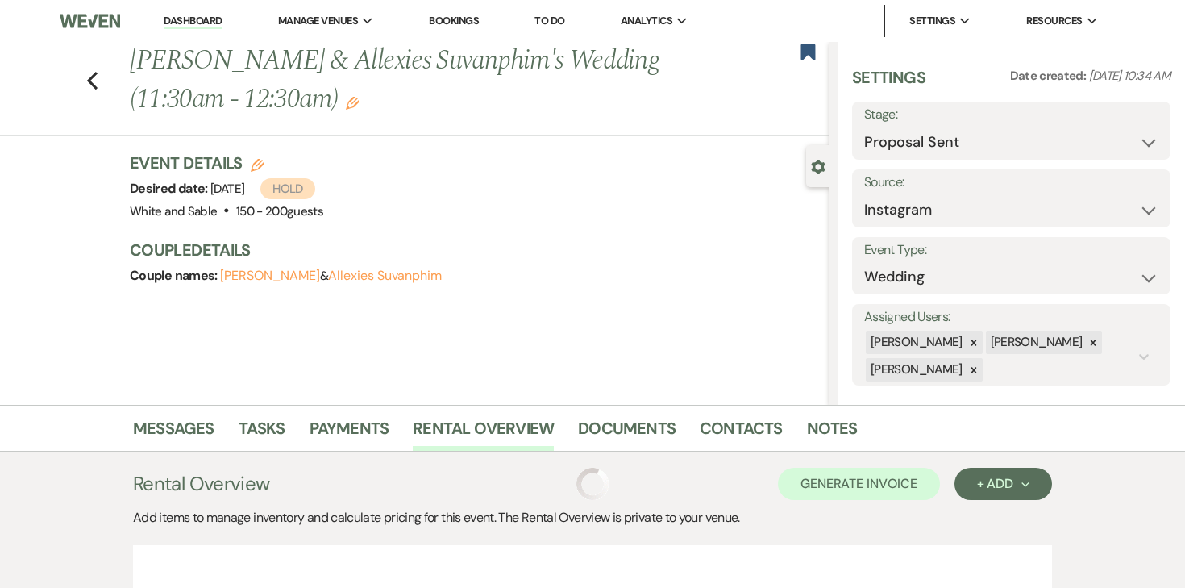
scroll to position [258, 0]
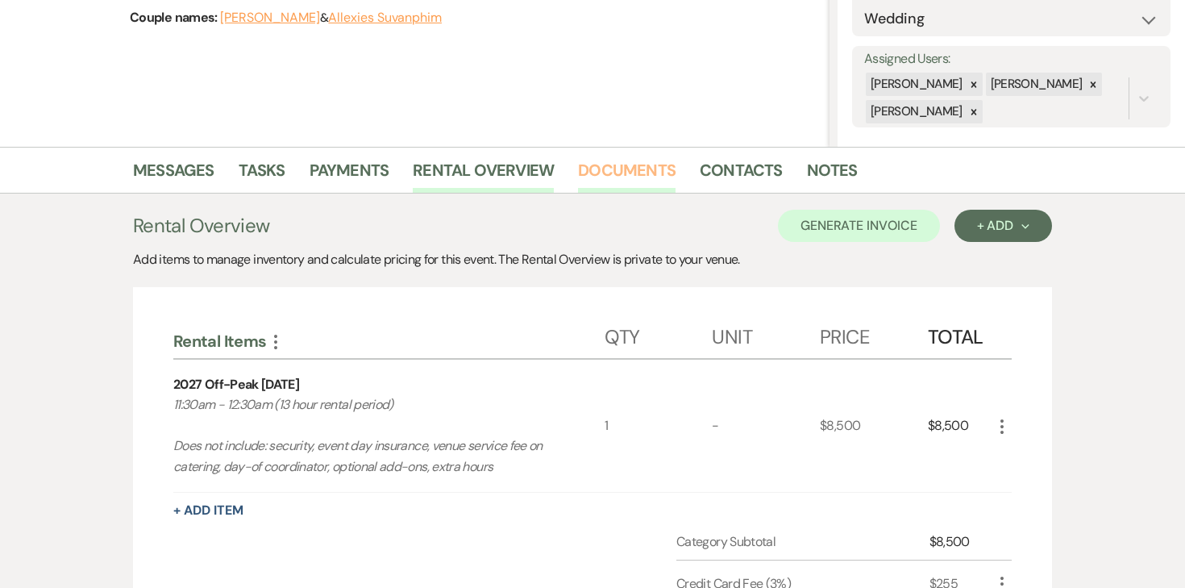
click at [611, 172] on link "Documents" at bounding box center [627, 174] width 98 height 35
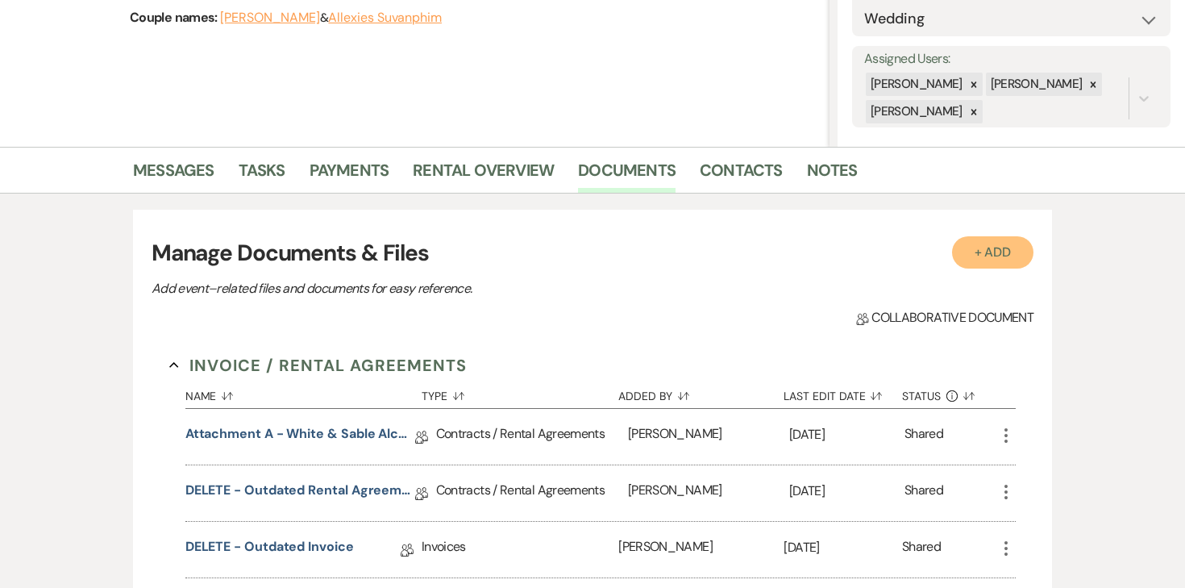
click at [999, 264] on button "+ Add" at bounding box center [993, 252] width 82 height 32
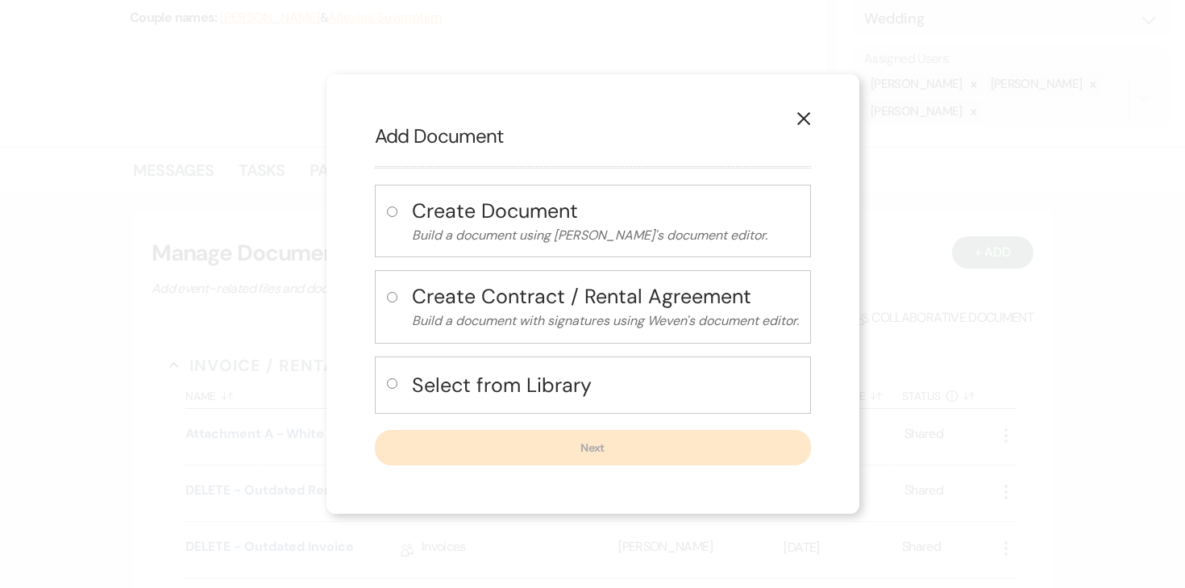
click at [400, 378] on label at bounding box center [395, 388] width 17 height 27
click at [398, 378] on input "radio" at bounding box center [392, 383] width 10 height 10
radio input "true"
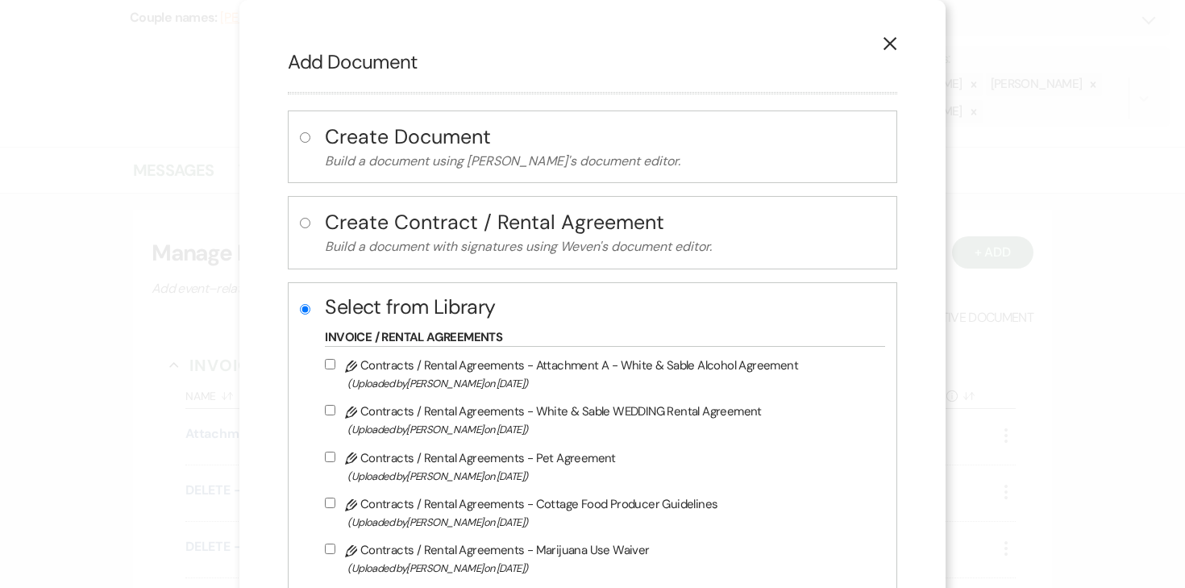
click at [333, 407] on input "Pencil Contracts / Rental Agreements - White & Sable WEDDING Rental Agreement (…" at bounding box center [330, 410] width 10 height 10
checkbox input "true"
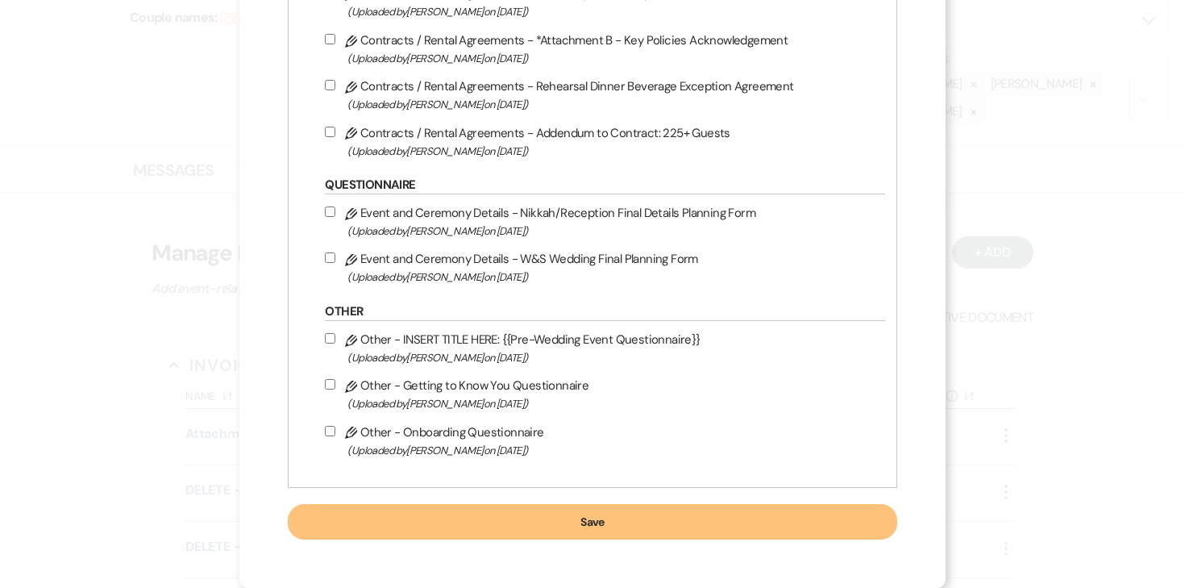
click at [643, 523] on button "Save" at bounding box center [592, 521] width 609 height 35
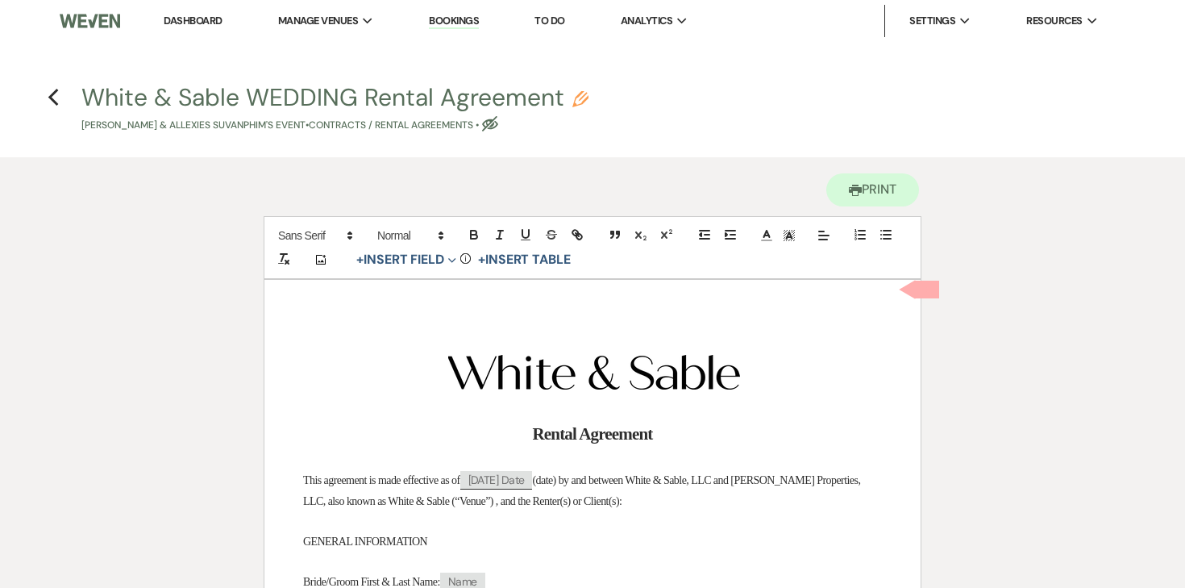
click at [581, 95] on icon "Pencil" at bounding box center [581, 99] width 16 height 16
select select "10"
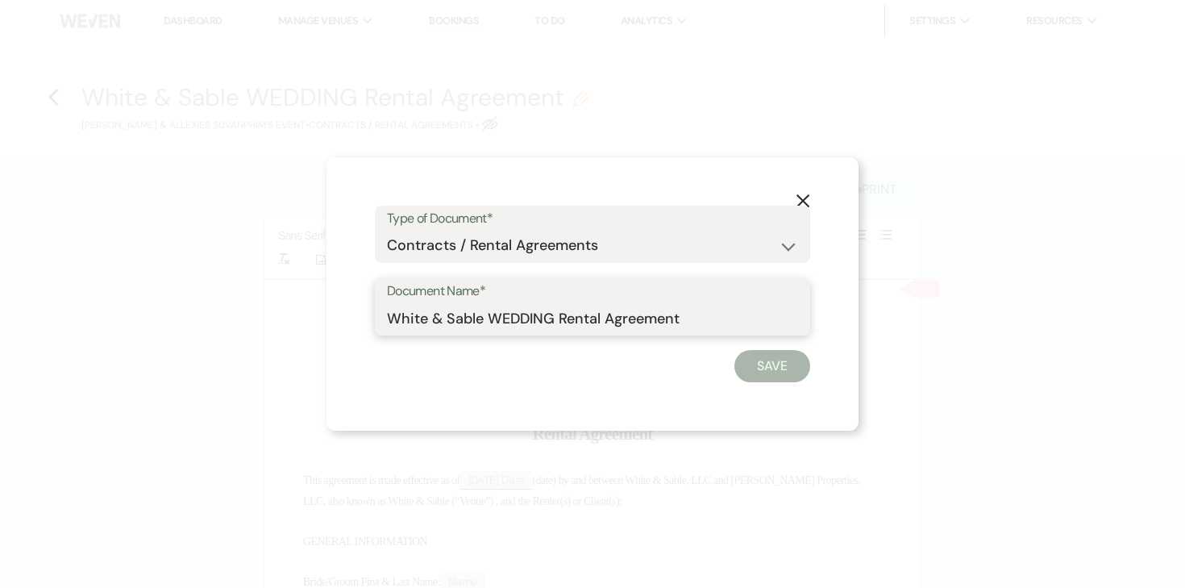
click at [551, 321] on input "White & Sable WEDDING Rental Agreement" at bounding box center [592, 317] width 411 height 31
click at [522, 317] on input "White & Sable WEDDING Rental Agreement" at bounding box center [592, 317] width 411 height 31
click at [770, 315] on input "White & Sable/Green+Suvanphim Rental Agreement" at bounding box center [592, 317] width 411 height 31
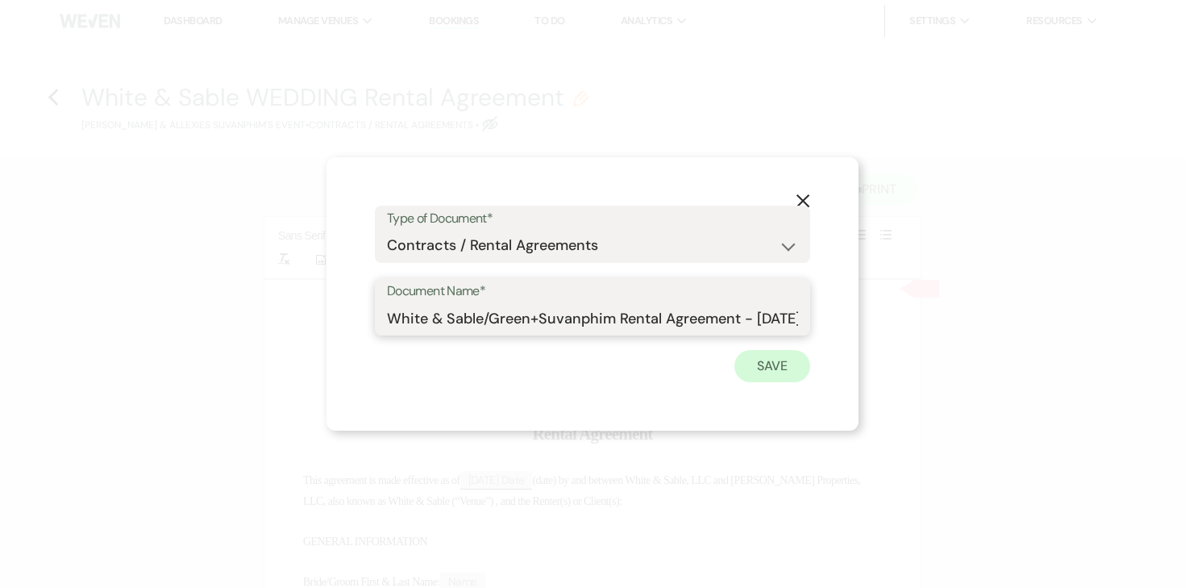
type input "White & Sable/Green+Suvanphim Rental Agreement - [DATE]"
click at [782, 360] on button "Save" at bounding box center [773, 366] width 76 height 32
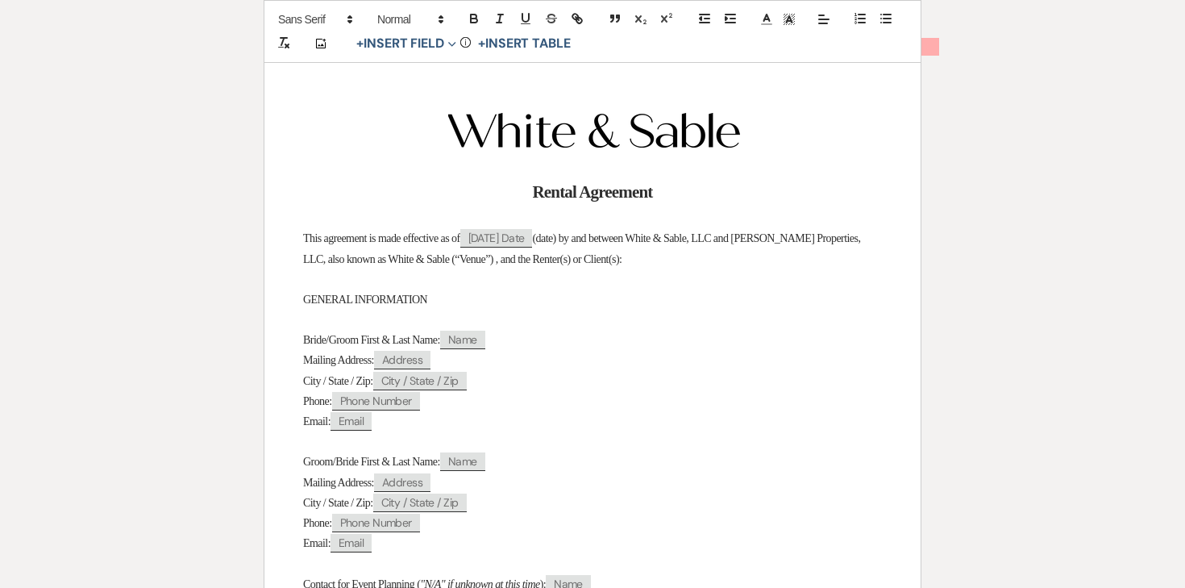
scroll to position [247, 0]
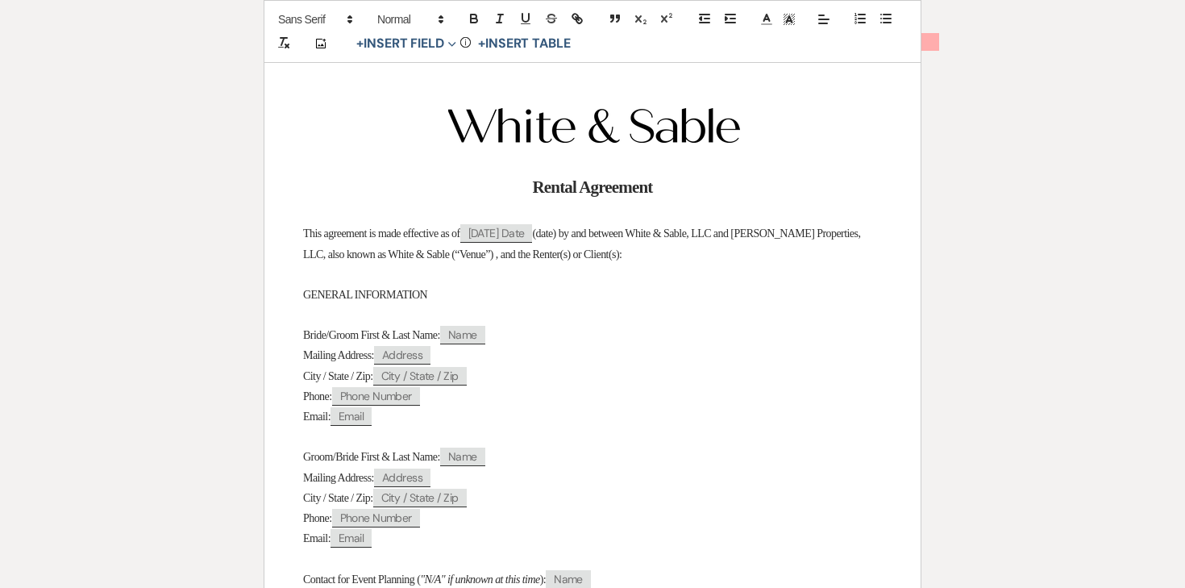
click at [354, 332] on span "Bride/Groom First & Last Name:" at bounding box center [371, 335] width 137 height 12
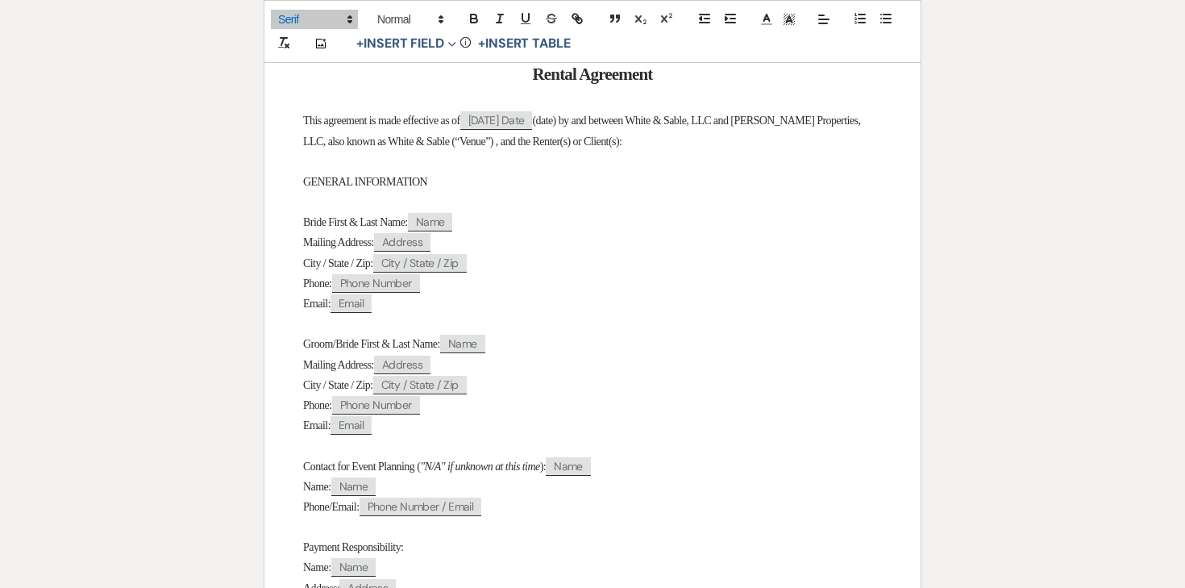
scroll to position [367, 0]
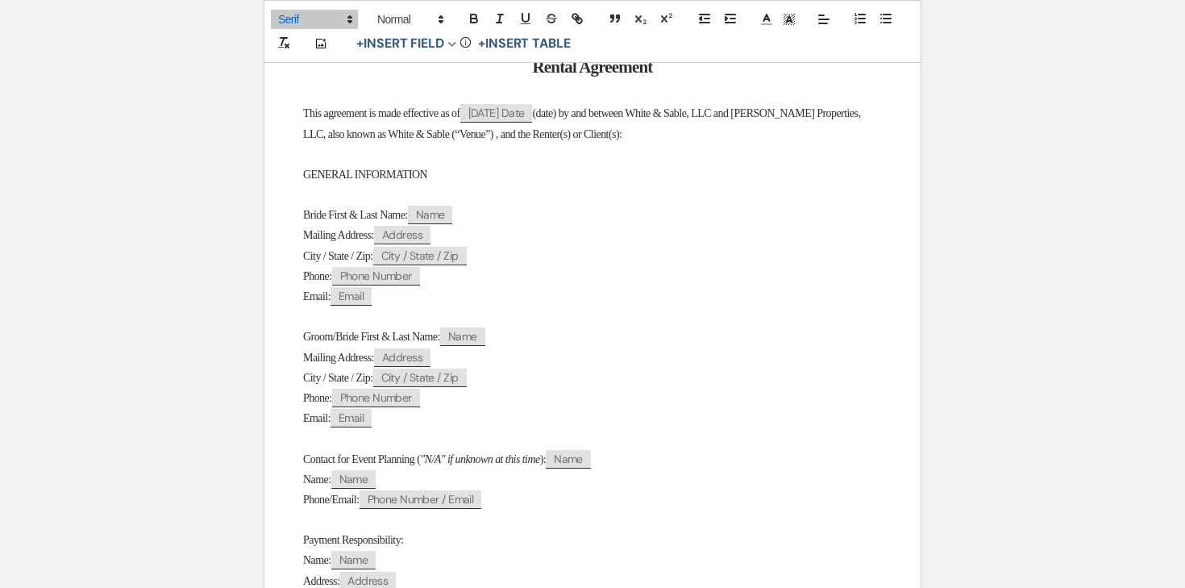
click at [350, 338] on span "Groom/Bride First & Last Name:" at bounding box center [371, 337] width 137 height 12
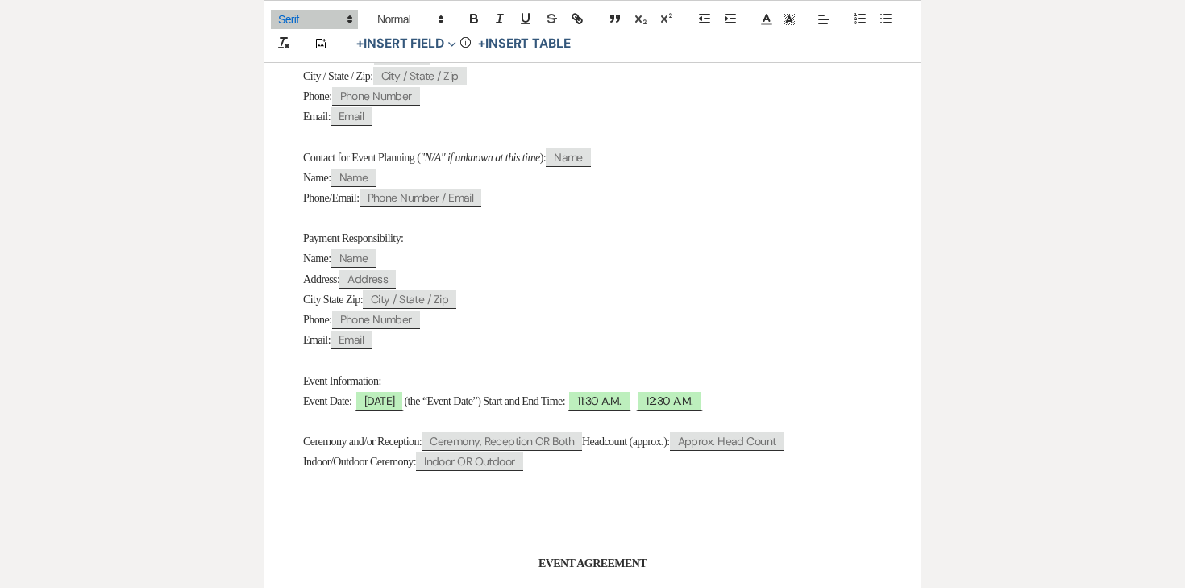
scroll to position [716, 0]
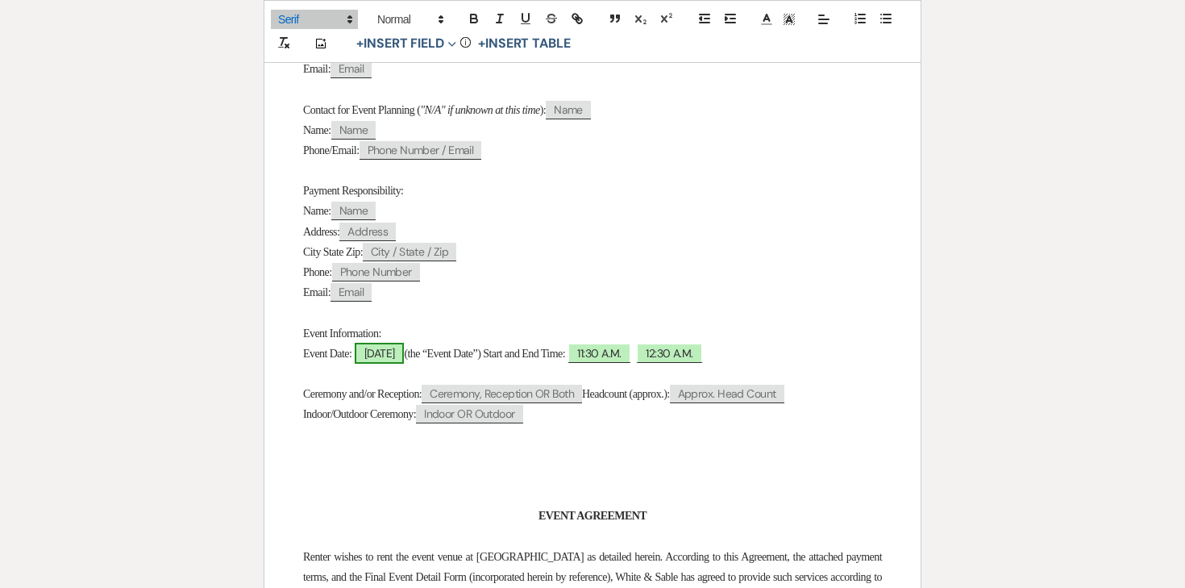
click at [385, 364] on span "[DATE]" at bounding box center [380, 353] width 50 height 21
select select "smartCustomField"
select select "owner"
select select "{{eventDate}}"
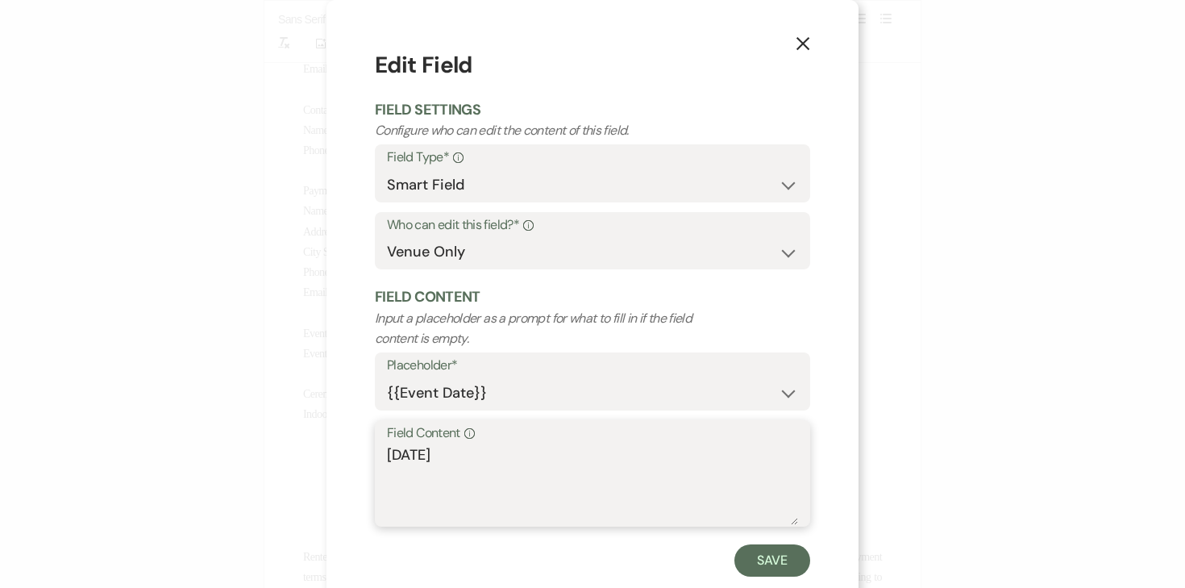
click at [388, 452] on textarea "[DATE]" at bounding box center [592, 484] width 411 height 81
type textarea "[DATE]"
click at [773, 552] on button "Save" at bounding box center [773, 560] width 76 height 32
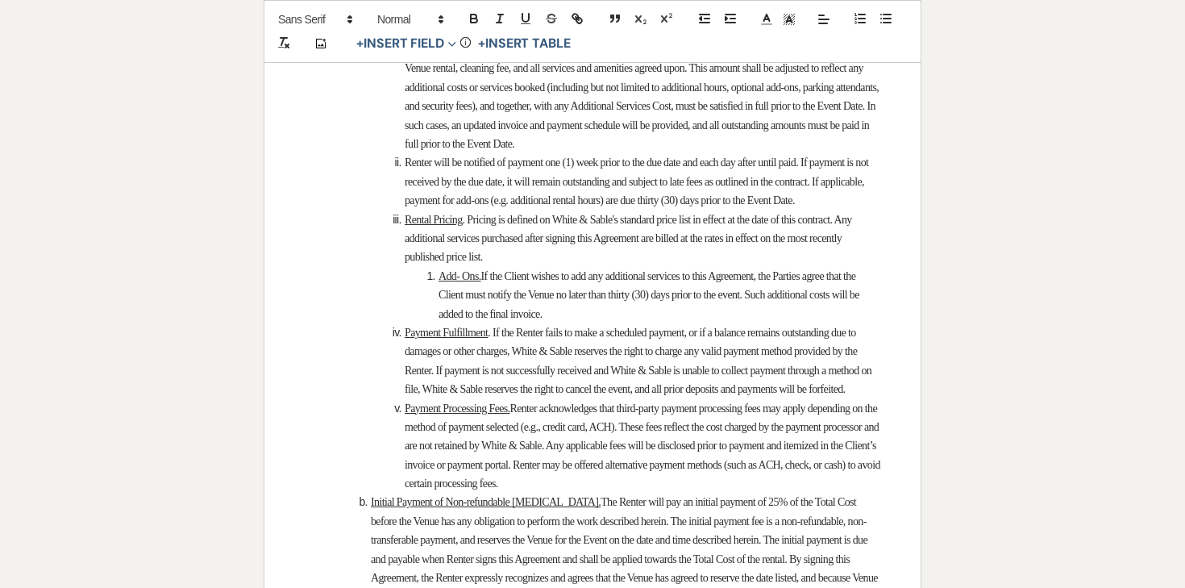
scroll to position [2305, 0]
click at [697, 58] on span "Click to fill* : Total" at bounding box center [645, 47] width 104 height 21
select select "owner"
select select "Total"
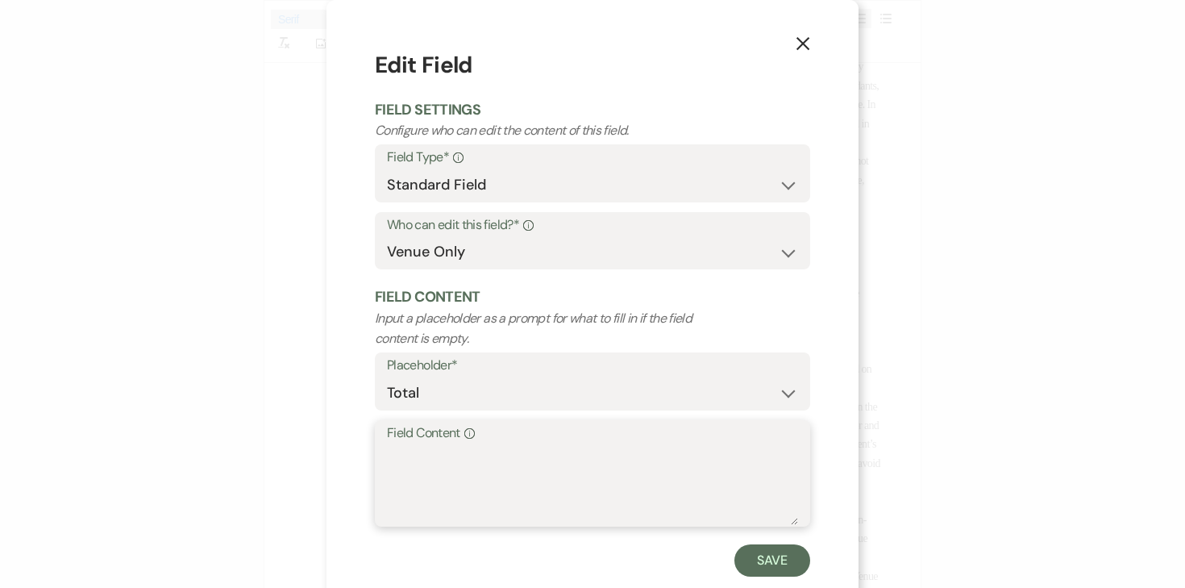
click at [511, 478] on textarea "Field Content Info" at bounding box center [592, 484] width 411 height 81
type textarea "$8,500.00"
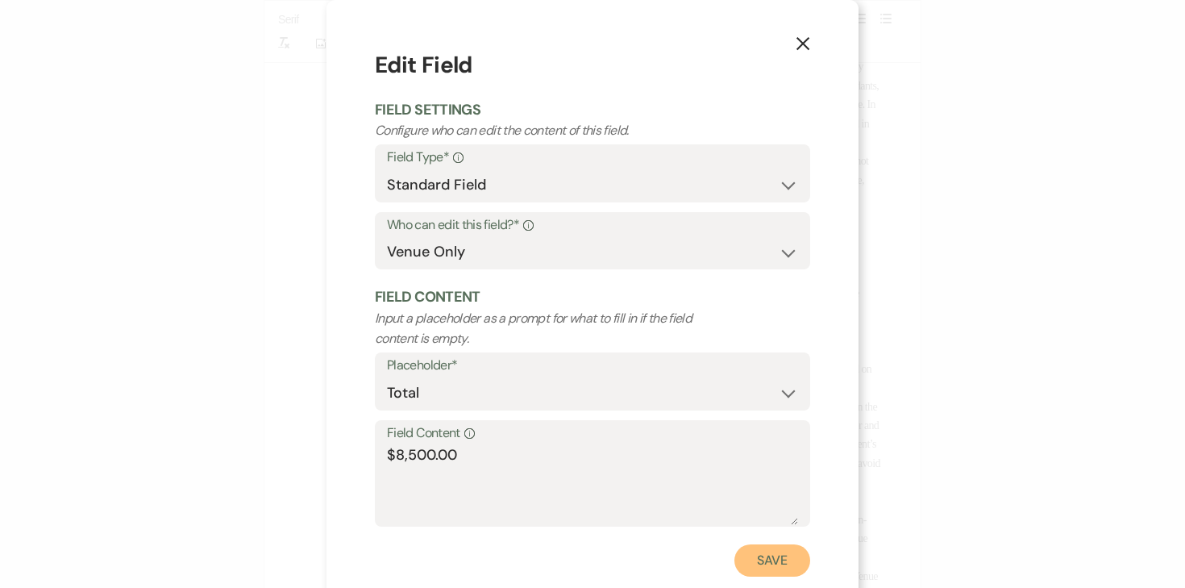
click at [766, 551] on button "Save" at bounding box center [773, 560] width 76 height 32
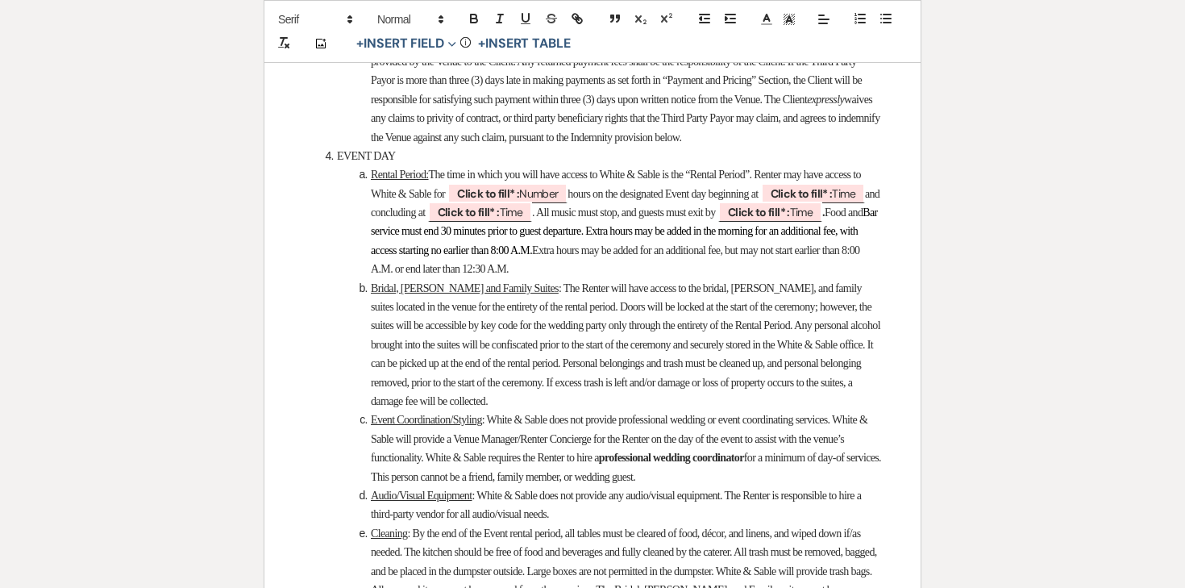
scroll to position [3375, 0]
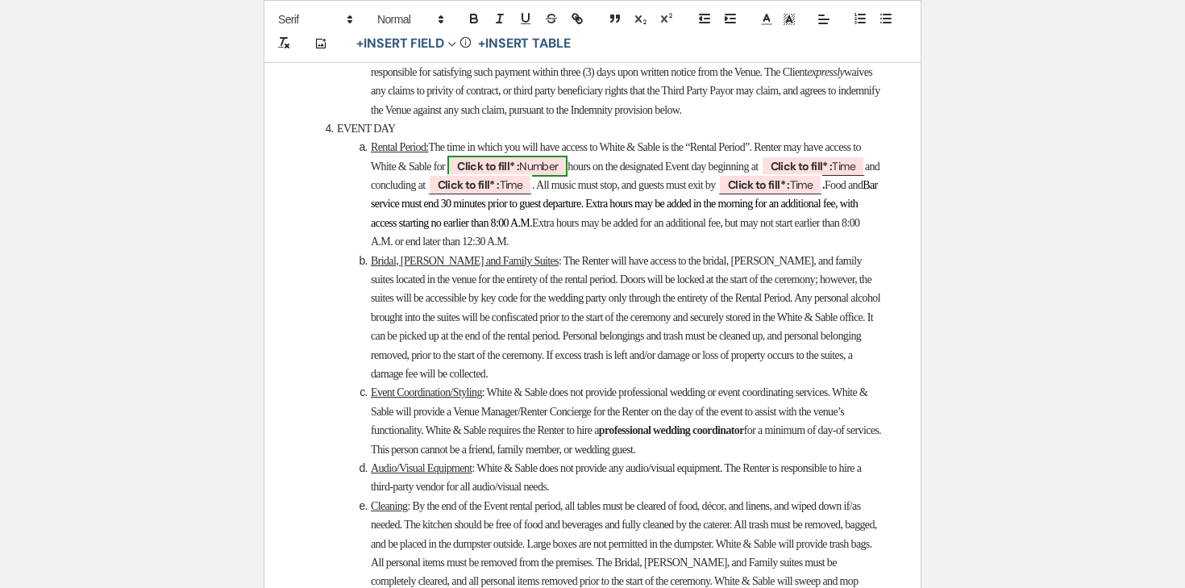
click at [568, 177] on span "Click to fill* : Number" at bounding box center [508, 166] width 120 height 21
select select "owner"
select select "Number"
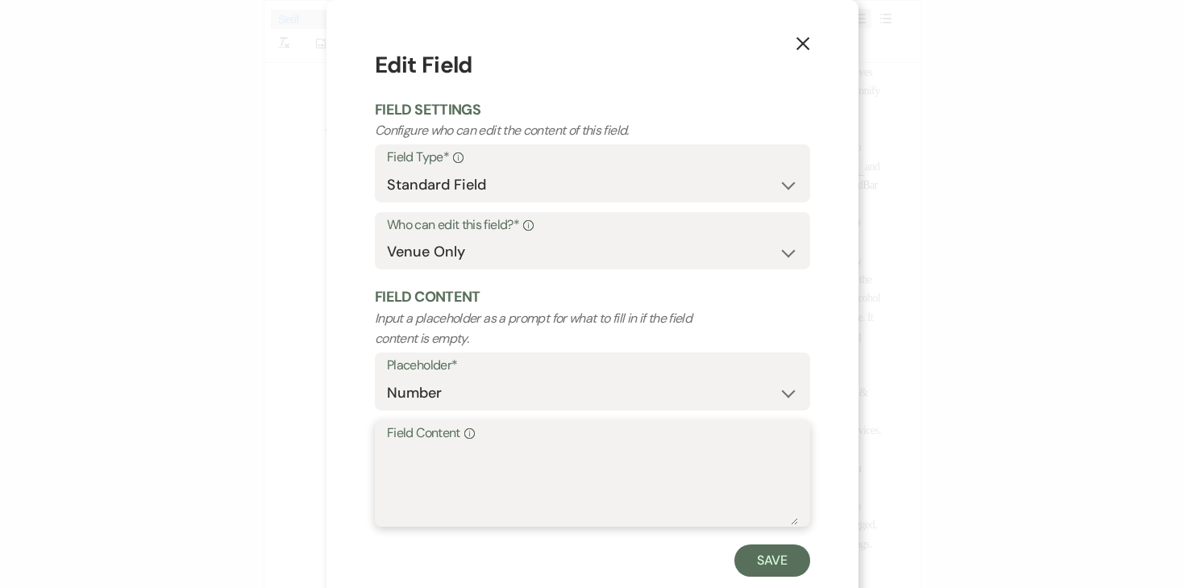
click at [544, 451] on textarea "Field Content Info" at bounding box center [592, 484] width 411 height 81
type textarea "13"
click at [763, 554] on button "Save" at bounding box center [773, 560] width 76 height 32
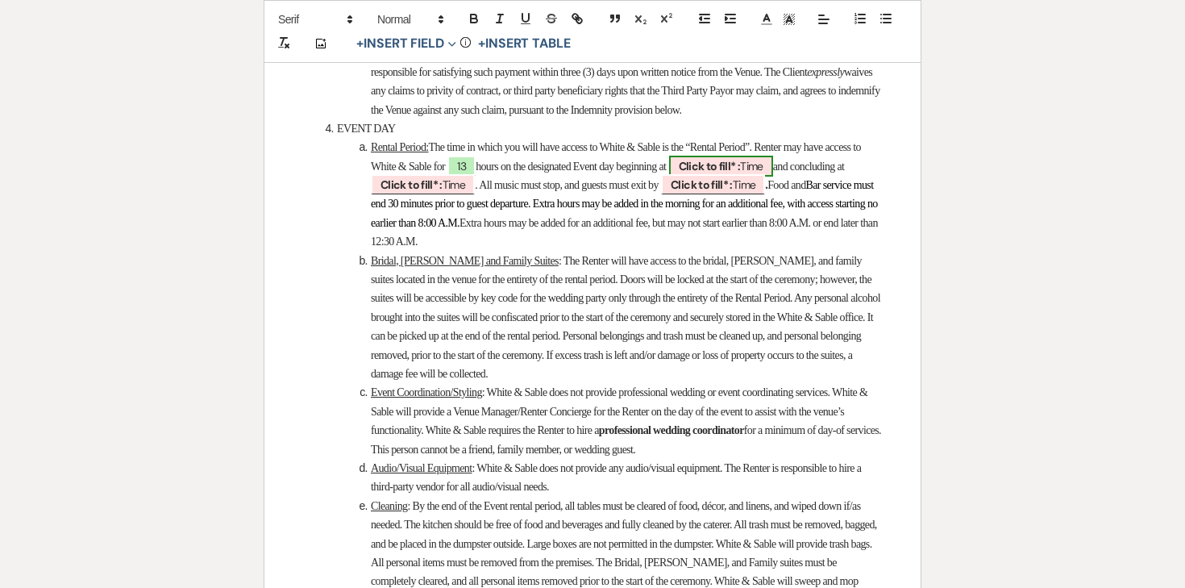
click at [741, 173] on b "Click to fill* :" at bounding box center [710, 166] width 62 height 15
select select "owner"
select select "Time"
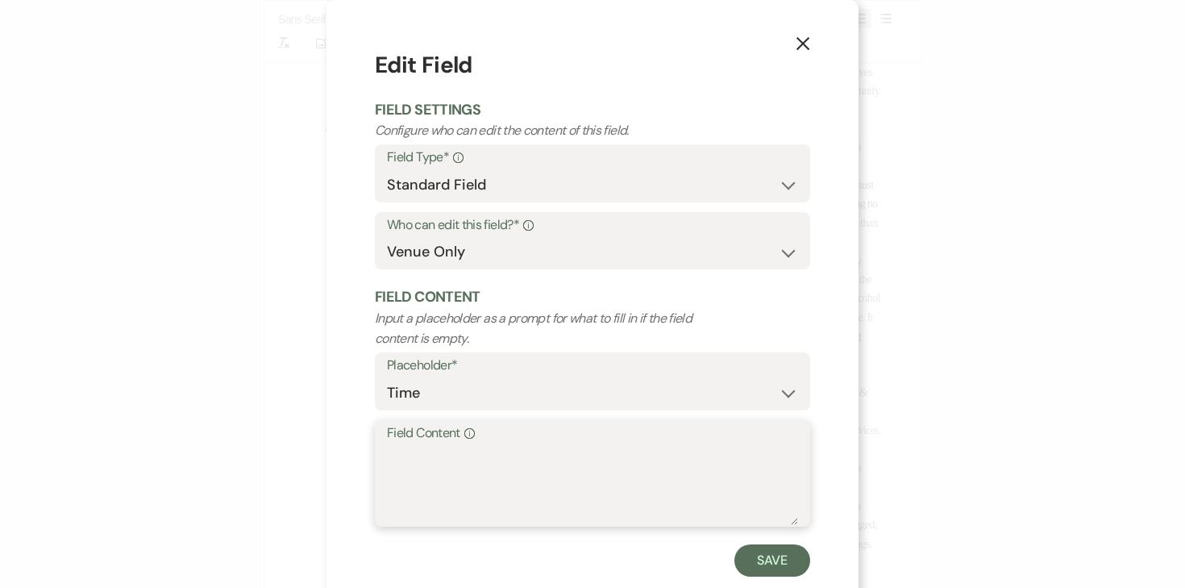
click at [660, 449] on textarea "Field Content Info" at bounding box center [592, 484] width 411 height 81
type textarea "11:30am"
click at [772, 553] on button "Save" at bounding box center [773, 560] width 76 height 32
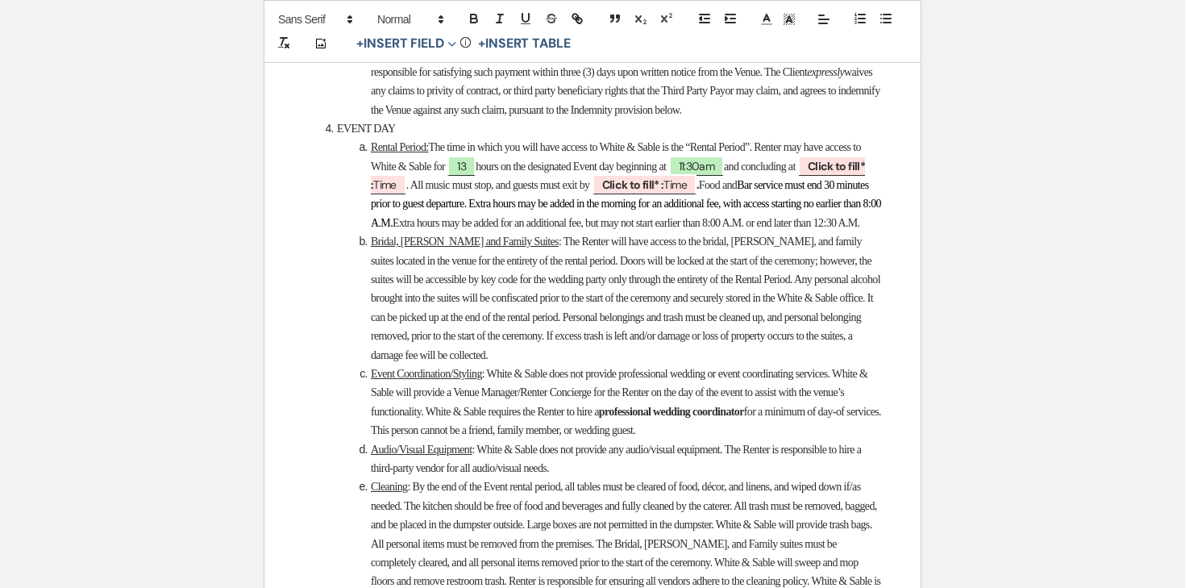
click at [447, 232] on li "Rental Period: The time in which you will have access to White & Sable is the “…" at bounding box center [601, 185] width 562 height 94
click at [448, 192] on b "Click to fill* :" at bounding box center [618, 175] width 494 height 33
select select "owner"
select select "Time"
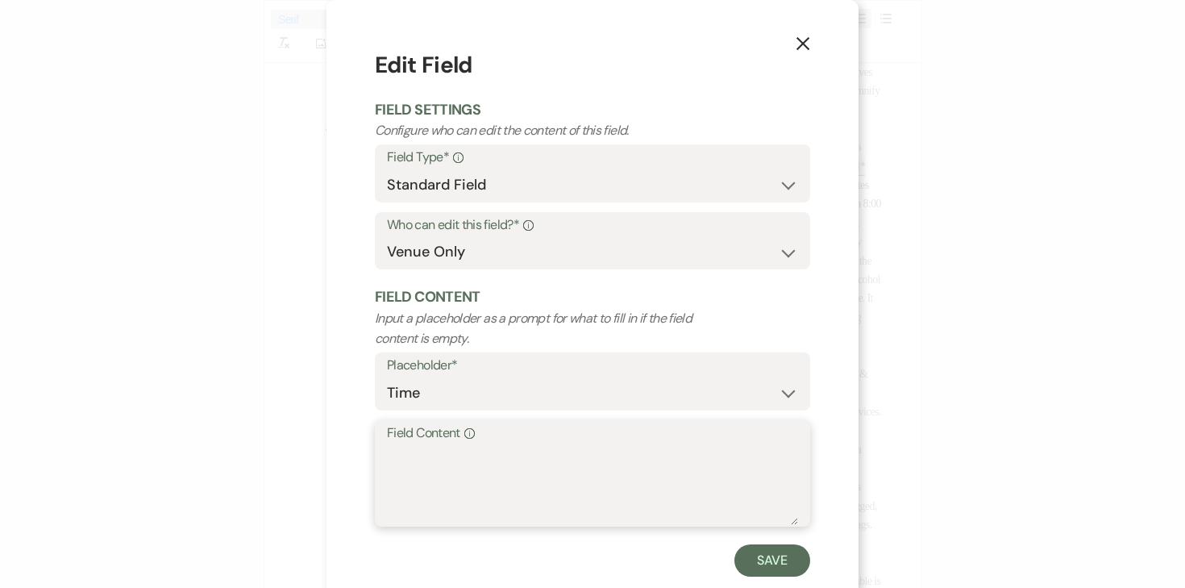
click at [470, 477] on textarea "Field Content Info" at bounding box center [592, 484] width 411 height 81
type textarea "12:30am"
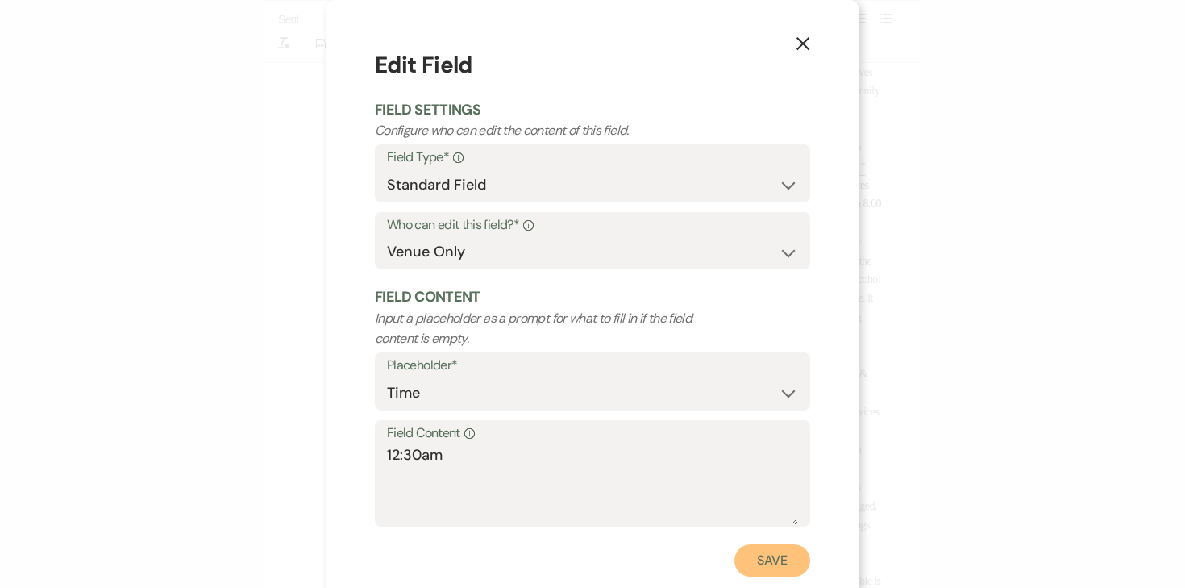
click at [772, 566] on button "Save" at bounding box center [773, 560] width 76 height 32
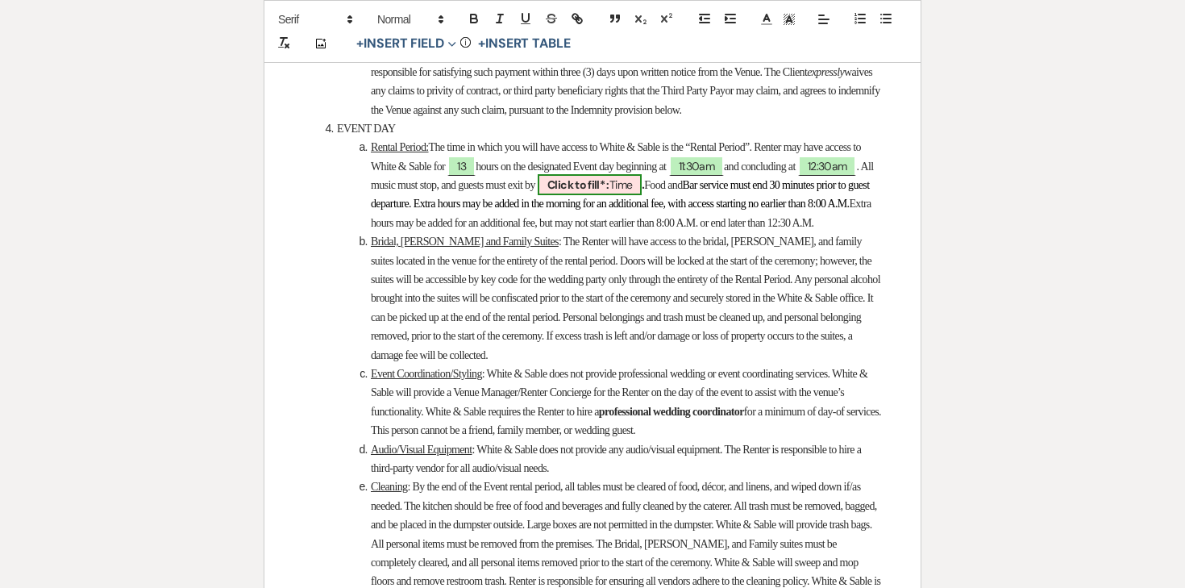
click at [610, 192] on b "Click to fill* :" at bounding box center [579, 184] width 62 height 15
select select "owner"
select select "Time"
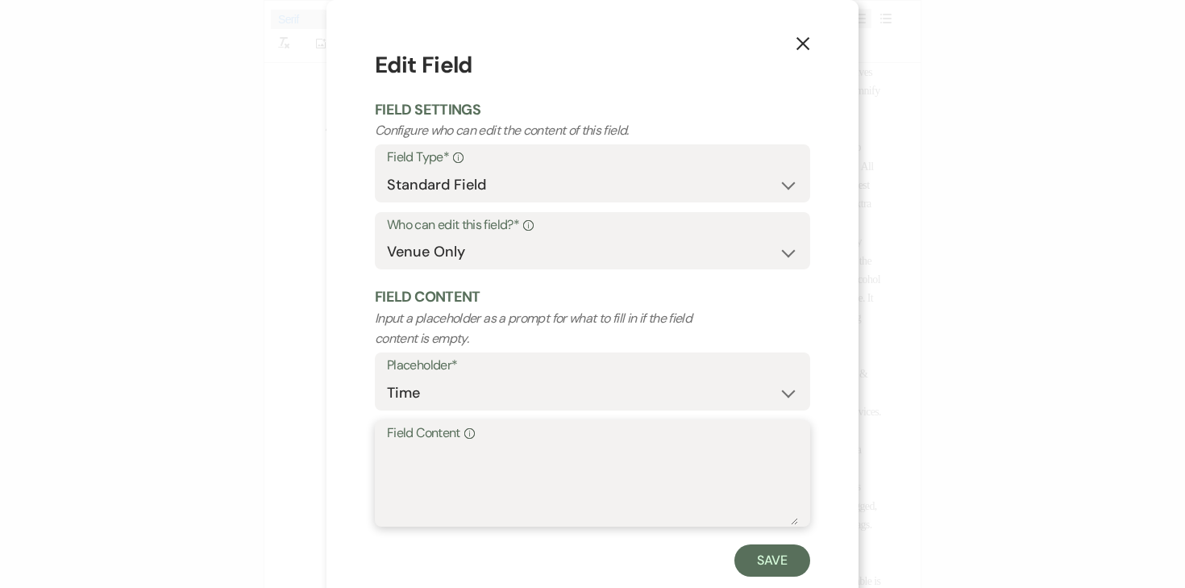
click at [576, 475] on textarea "Field Content Info" at bounding box center [592, 484] width 411 height 81
type textarea "11:30pm"
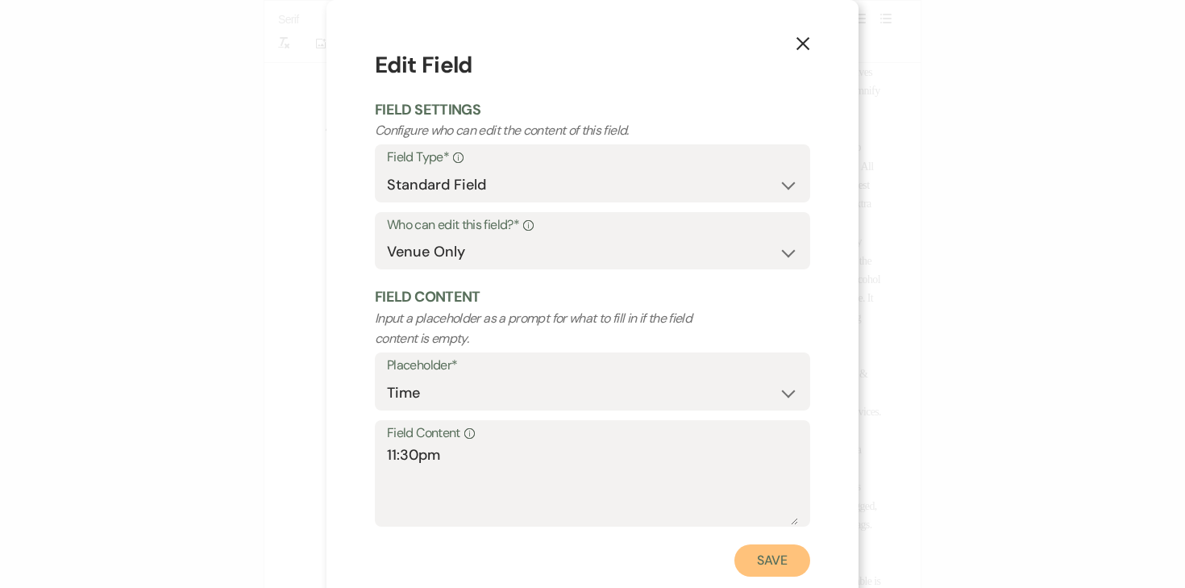
click at [790, 558] on button "Save" at bounding box center [773, 560] width 76 height 32
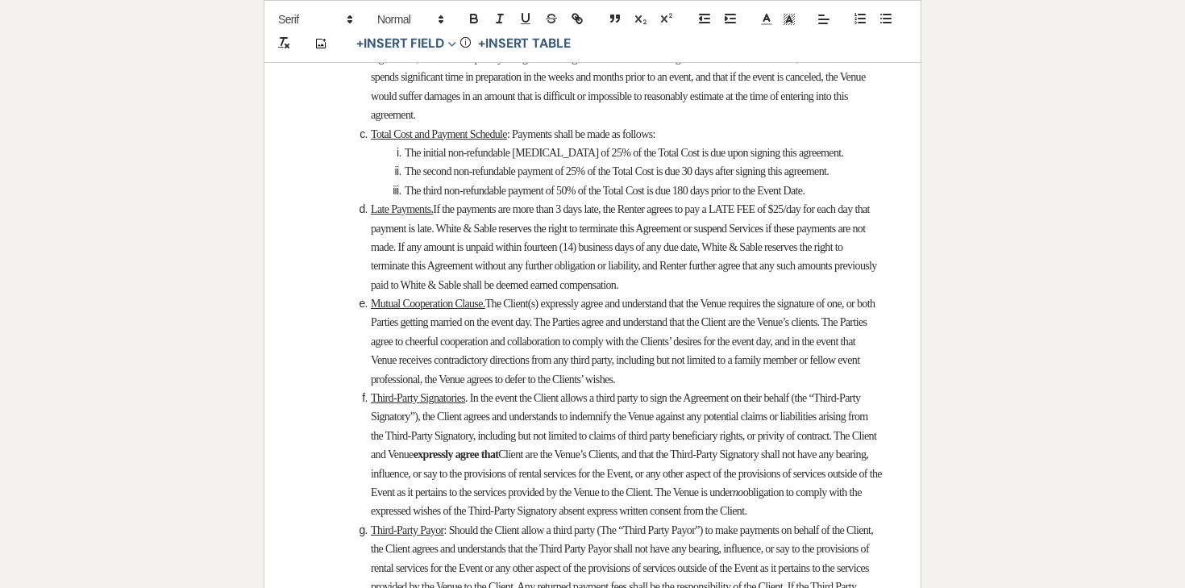
scroll to position [2827, 0]
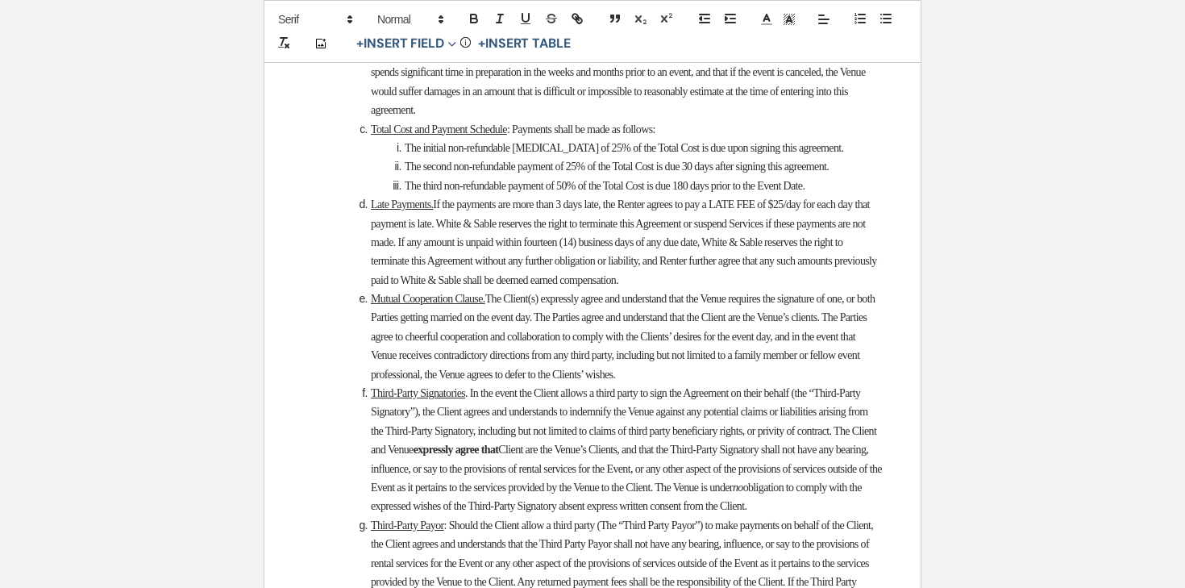
click at [546, 173] on span "The second non-refundable payment of 25% of the Total Cost is due 30 days after…" at bounding box center [617, 166] width 424 height 12
click at [564, 173] on span "The second non-refundable payment of 25% of the Total Cost is due 30 days after…" at bounding box center [617, 166] width 424 height 12
click at [681, 195] on li "The third non-refundable payment of 50% of the Total Cost is due 180 days prior…" at bounding box center [601, 186] width 562 height 19
click at [716, 173] on span "The second non-refundable payment of 25% of the Total Cost is due 30 days after…" at bounding box center [617, 166] width 424 height 12
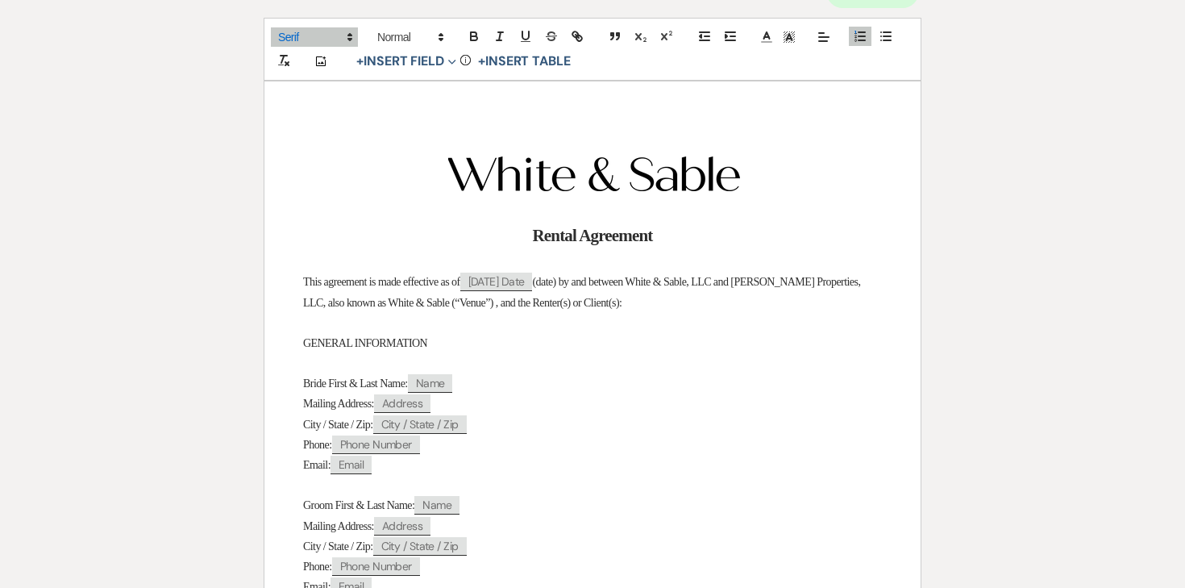
scroll to position [52, 0]
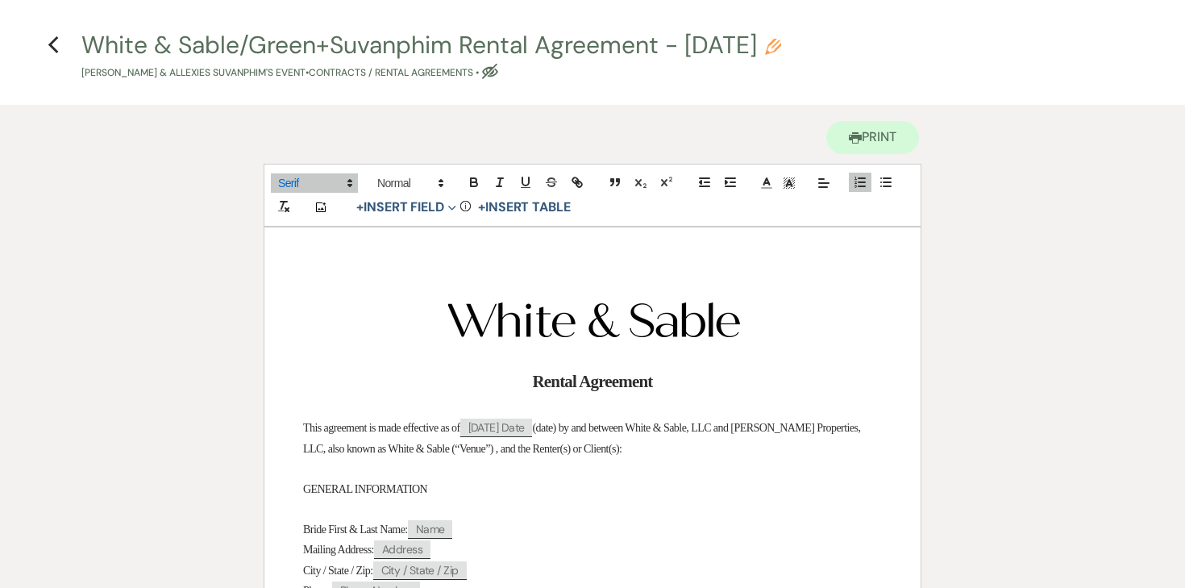
click at [59, 44] on h4 "Previous White & Sable/Green+Suvanphim Rental Agreement - [DATE] Pencil [PERSON…" at bounding box center [592, 54] width 1161 height 52
click at [55, 44] on icon "Previous" at bounding box center [54, 44] width 12 height 19
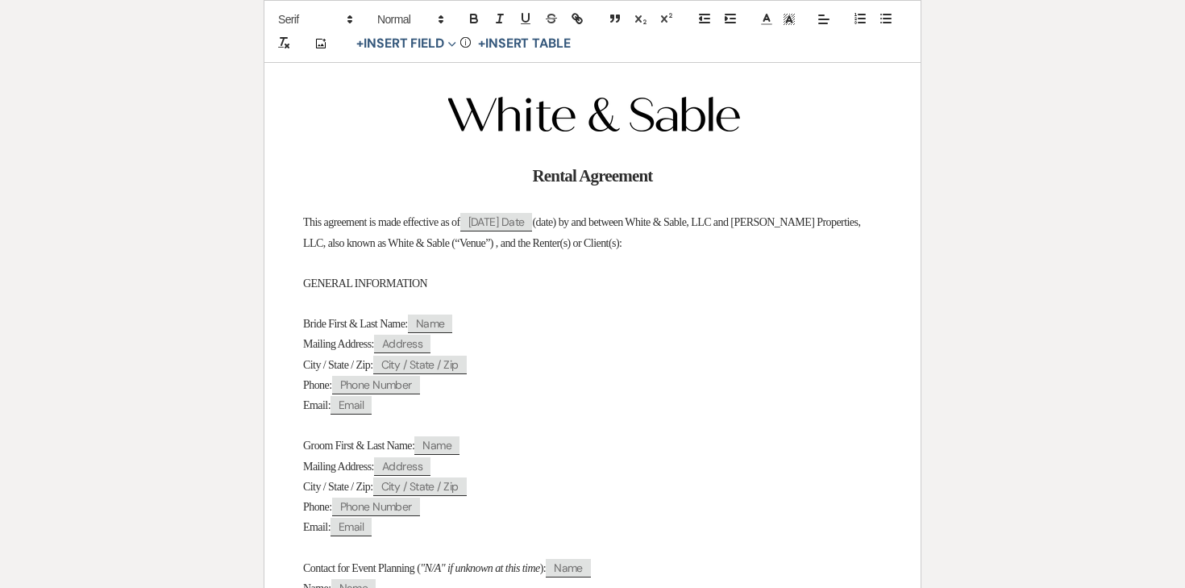
select select "6"
select select "7"
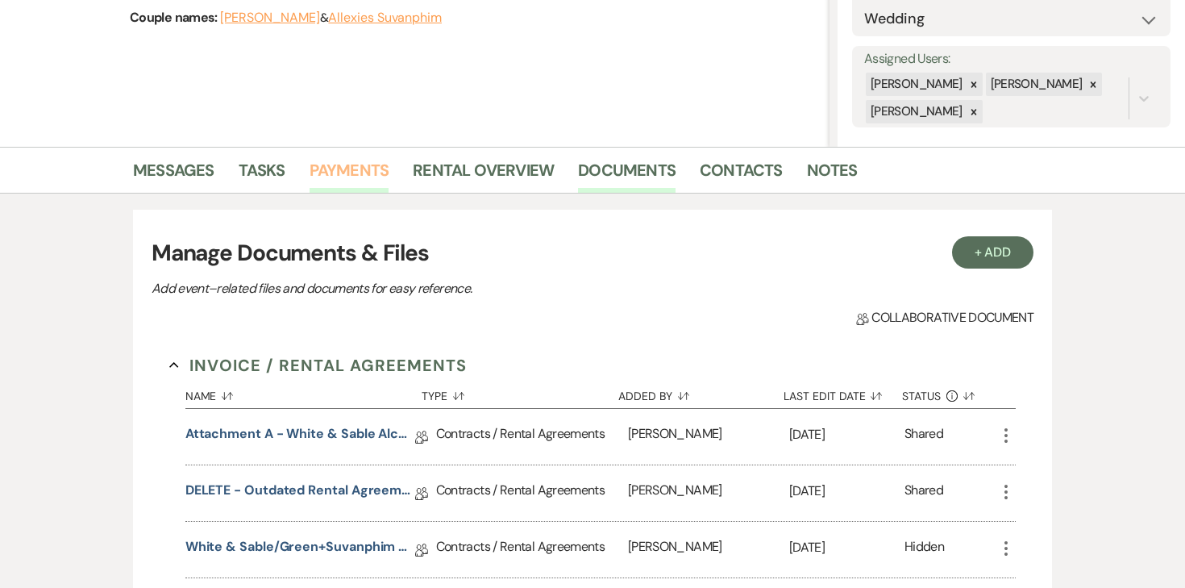
click at [360, 167] on link "Payments" at bounding box center [350, 174] width 80 height 35
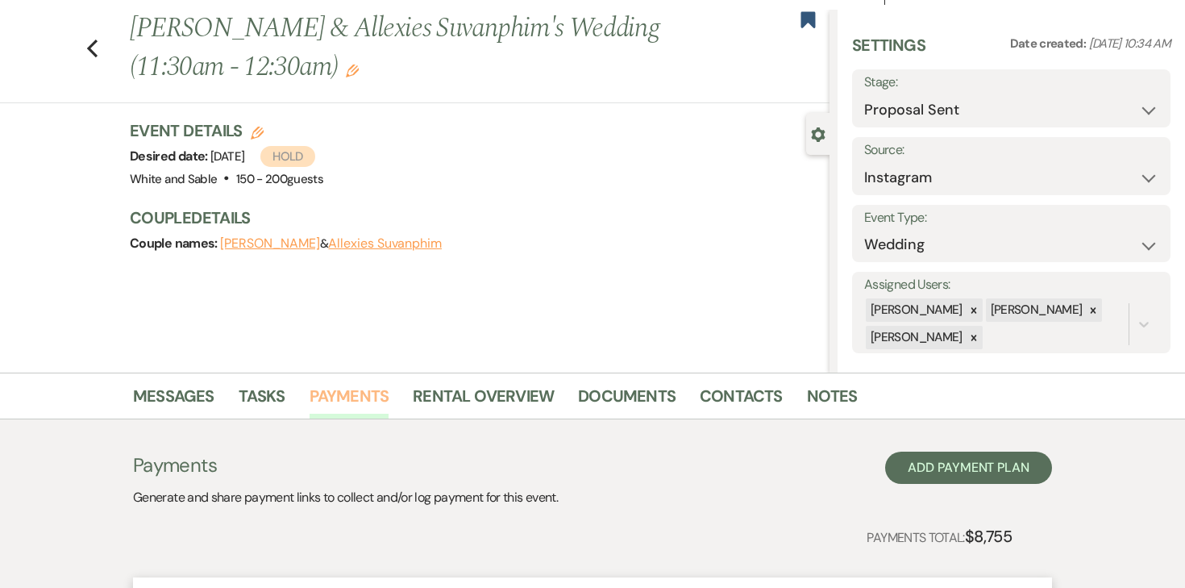
scroll to position [258, 0]
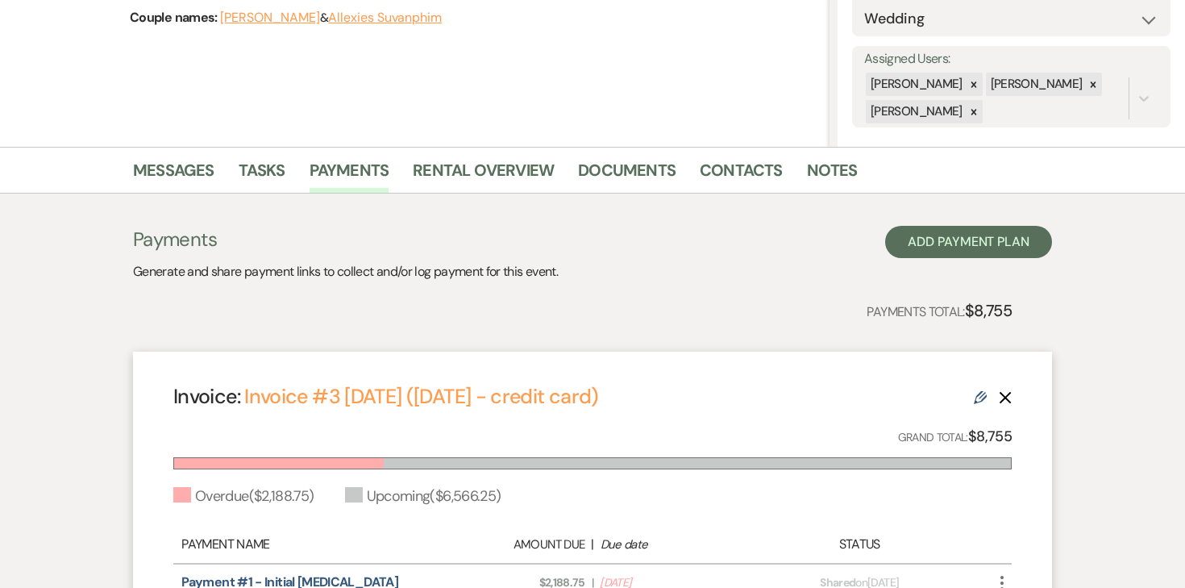
click at [986, 389] on link "Edit" at bounding box center [980, 396] width 13 height 17
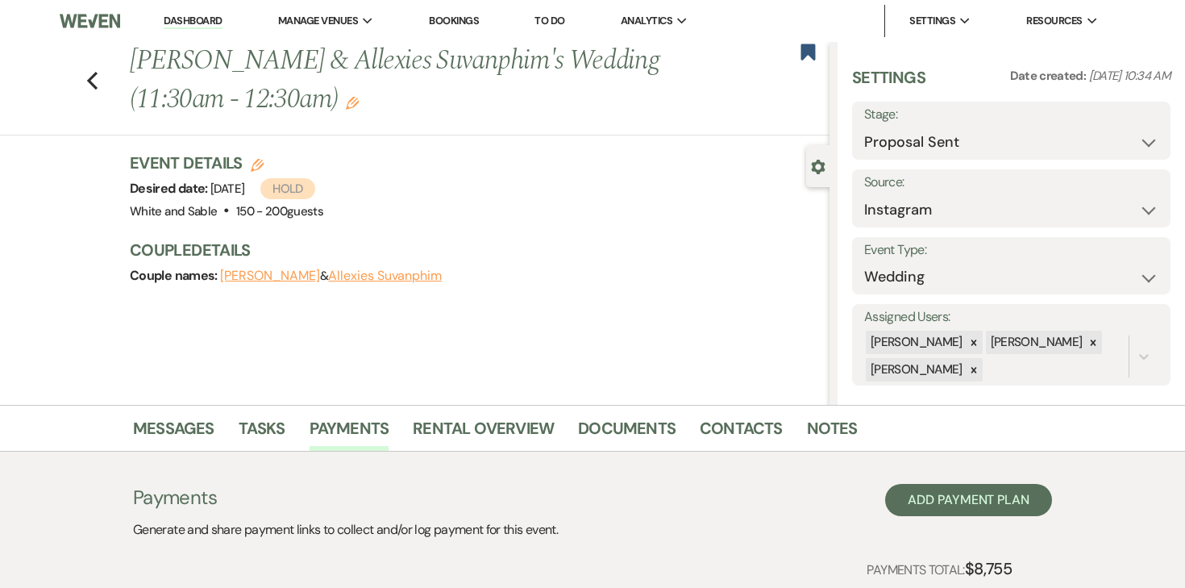
select select "28631"
select select "2"
select select "flat"
select select "true"
select select "2"
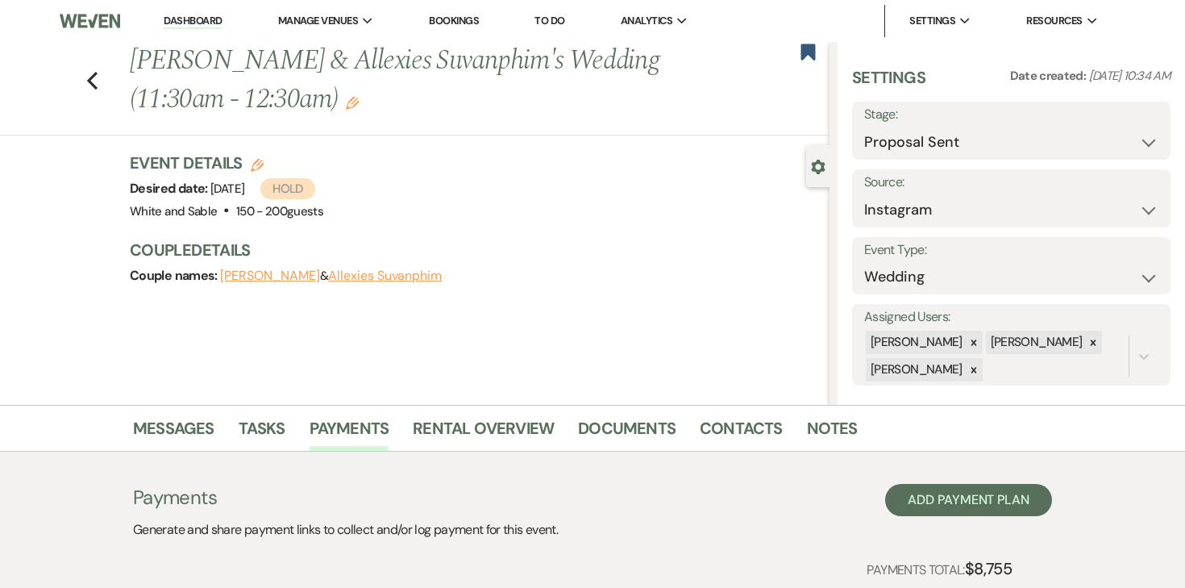
select select "flat"
select select "true"
select select "client"
select select "weekly"
select select "onDueDate"
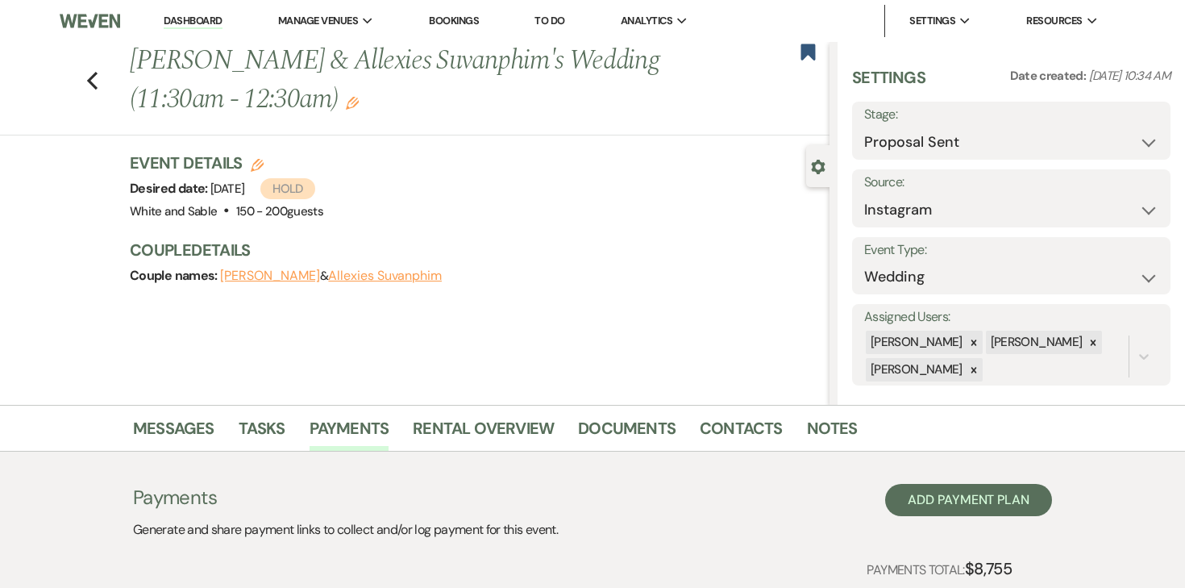
select select "complete"
select select "client"
select select "weeks"
select select "2"
select select "flat"
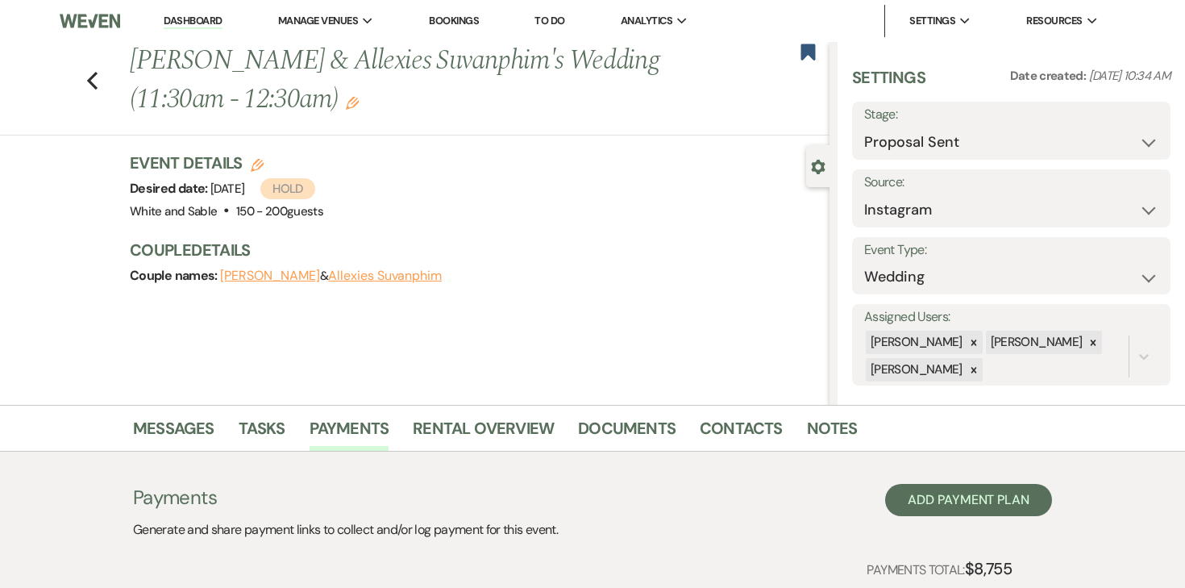
select select "true"
select select "client"
select select "weeks"
select select "client"
select select "weekly"
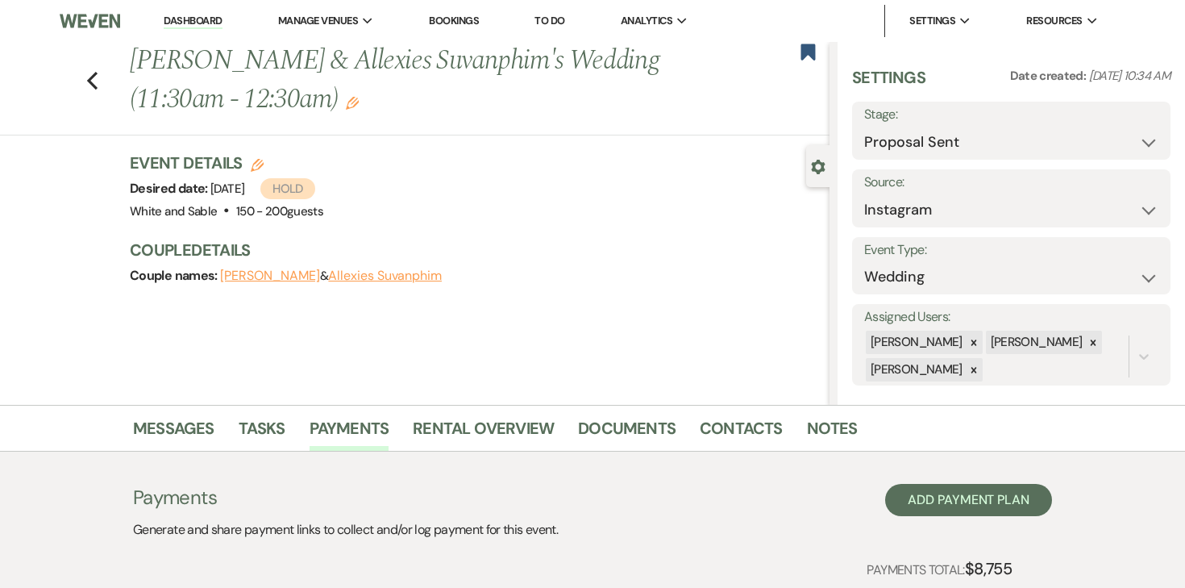
select select "onDueDate"
select select "complete"
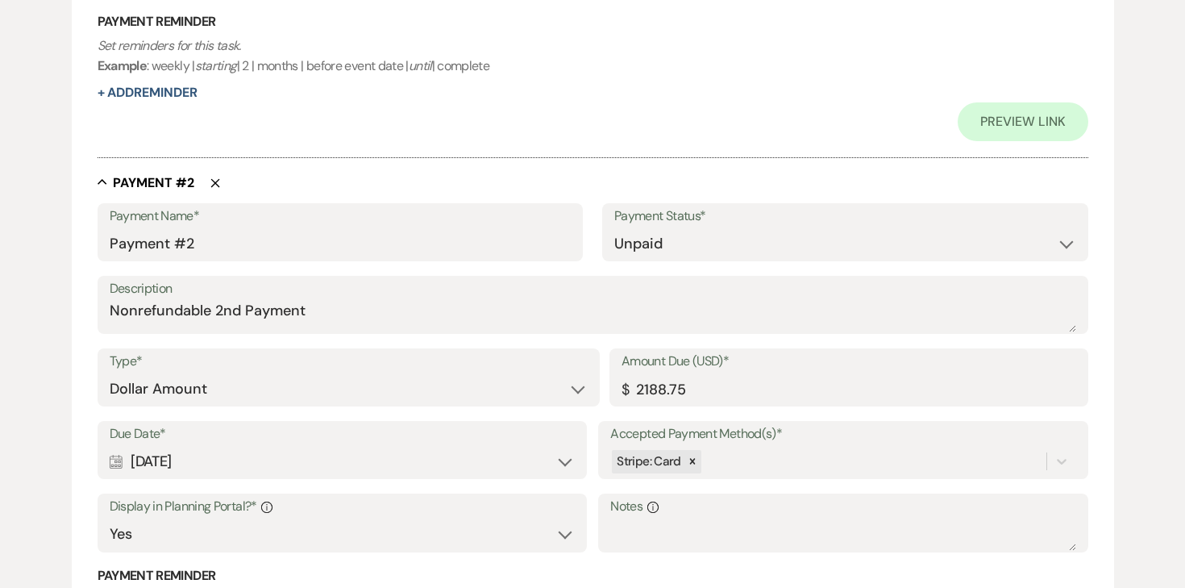
scroll to position [857, 0]
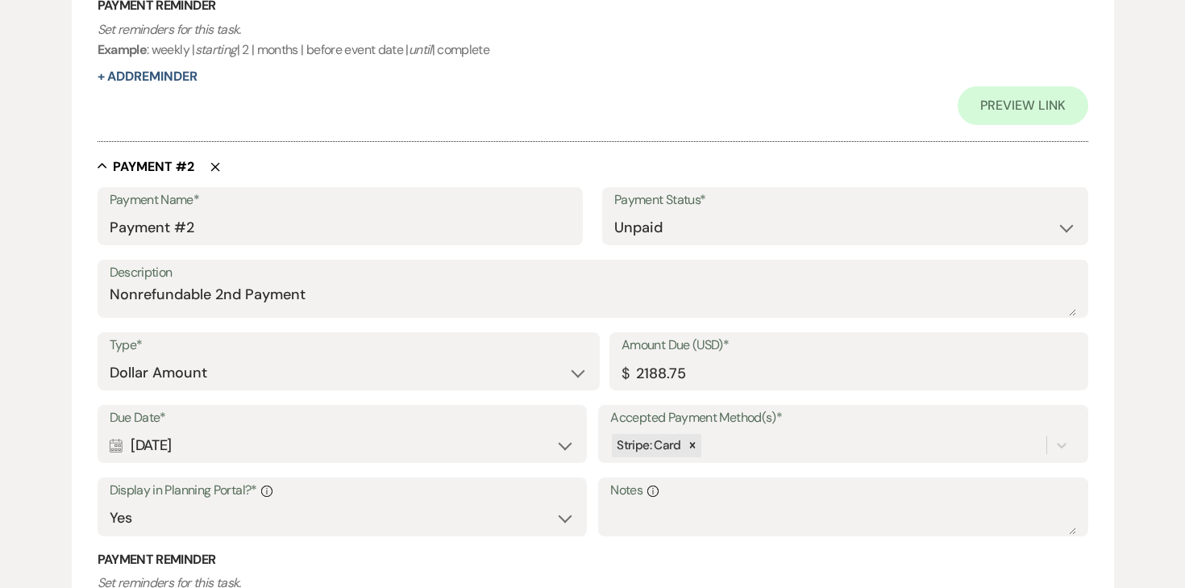
click at [215, 422] on label "Due Date*" at bounding box center [342, 417] width 465 height 23
click at [212, 443] on div "Calendar [DATE] Expand" at bounding box center [342, 445] width 465 height 31
select select "day"
select select "afterTodaysDate"
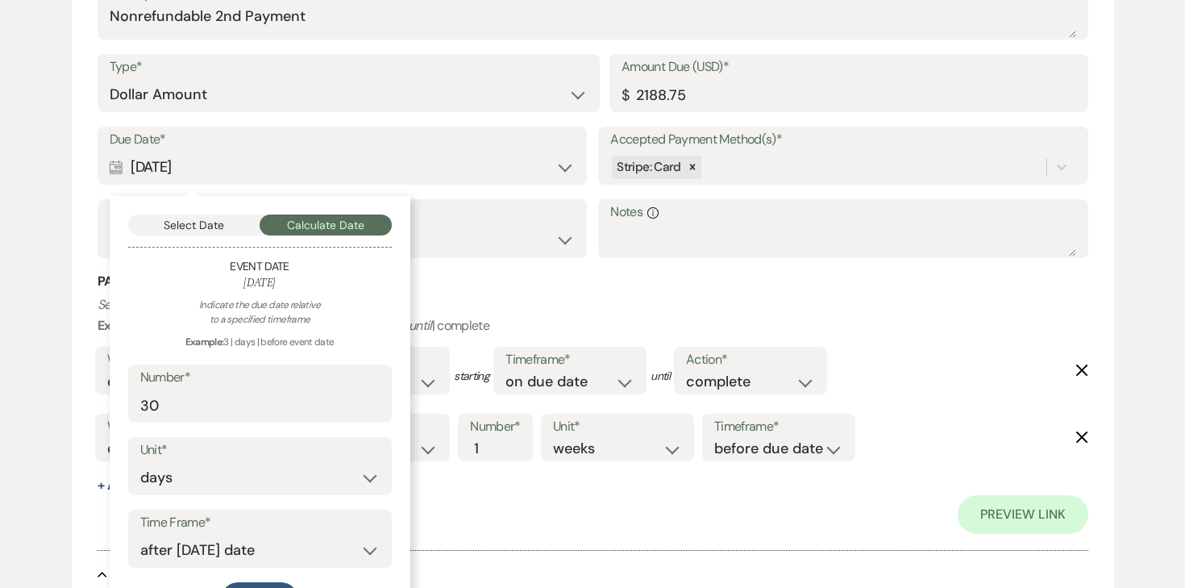
scroll to position [1136, 0]
click at [195, 412] on input "30" at bounding box center [260, 404] width 240 height 31
drag, startPoint x: 195, startPoint y: 412, endPoint x: 133, endPoint y: 412, distance: 62.1
click at [133, 412] on div "Number* 30" at bounding box center [260, 393] width 264 height 58
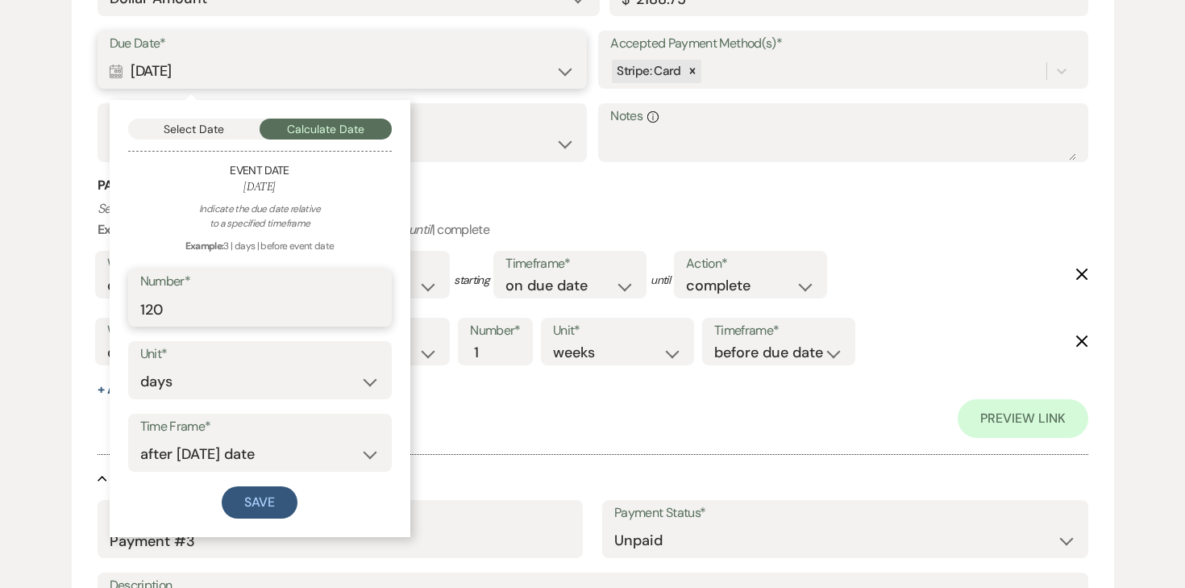
scroll to position [1256, 0]
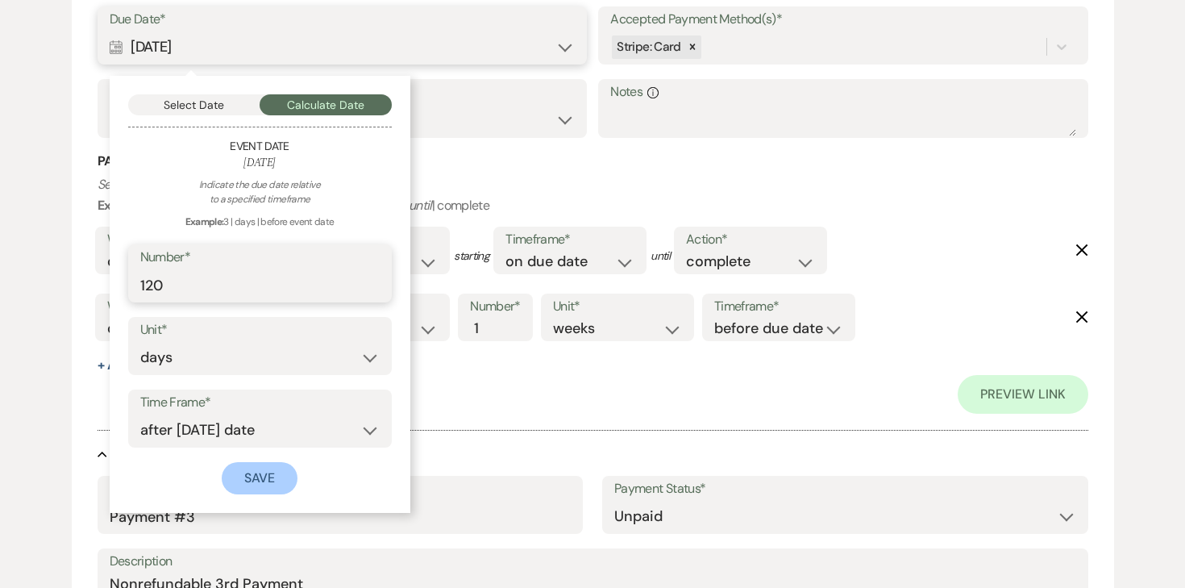
type input "120"
click at [256, 479] on button "Save" at bounding box center [260, 478] width 76 height 32
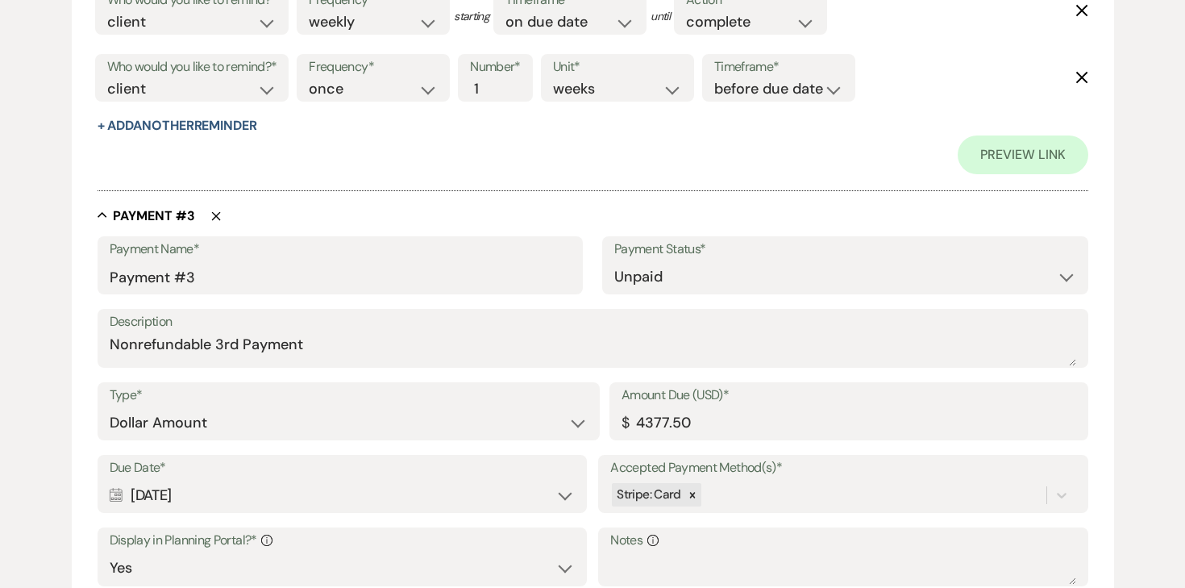
scroll to position [1981, 0]
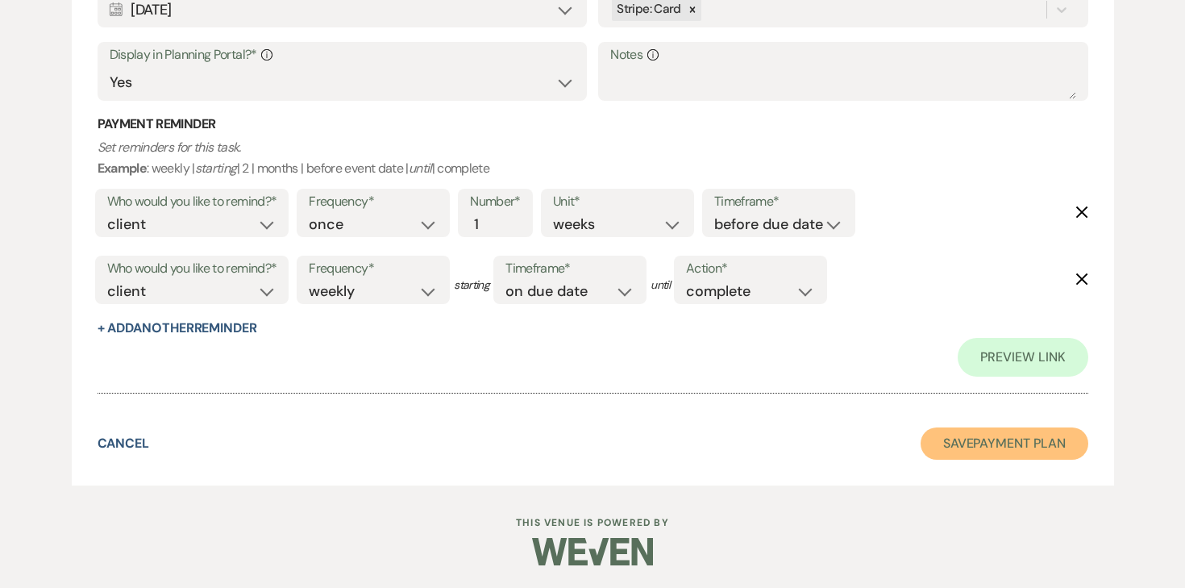
click at [1002, 440] on button "Save Payment Plan" at bounding box center [1005, 443] width 168 height 32
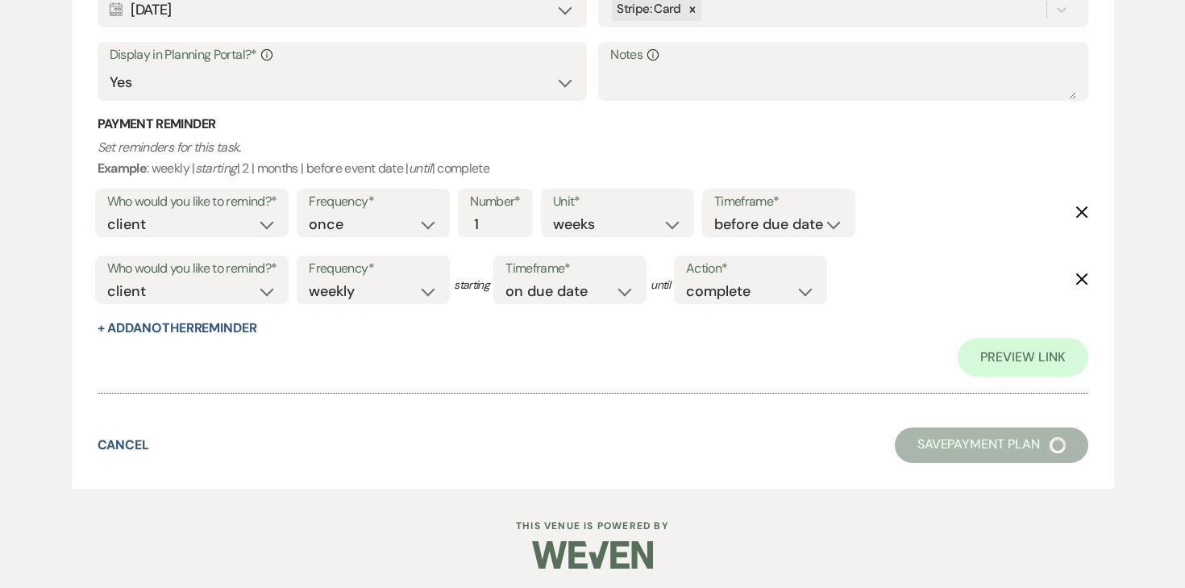
select select "6"
select select "7"
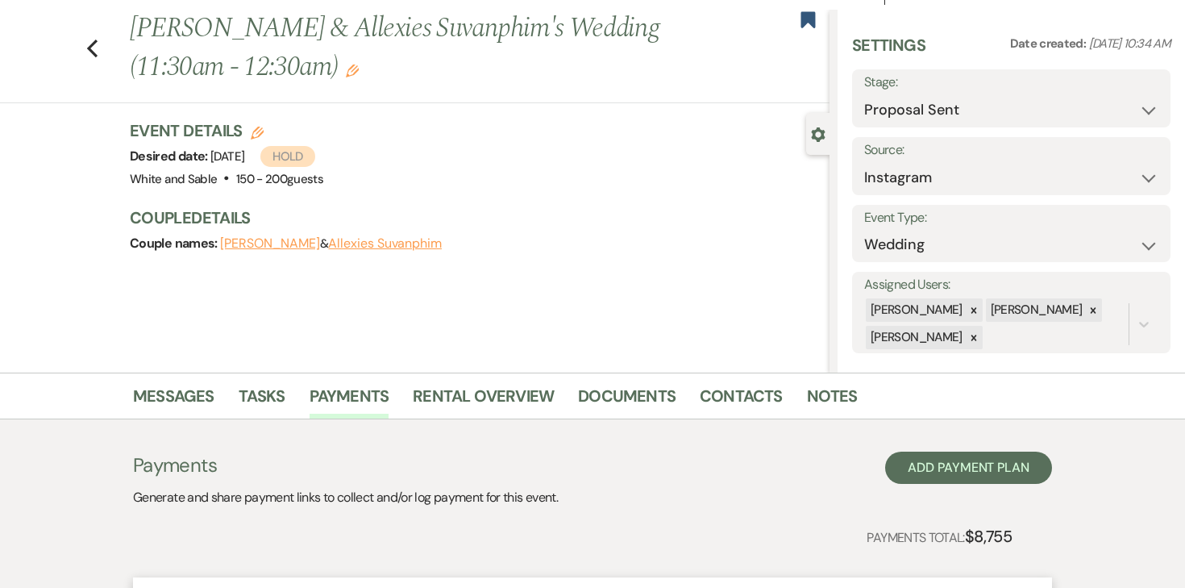
scroll to position [540, 0]
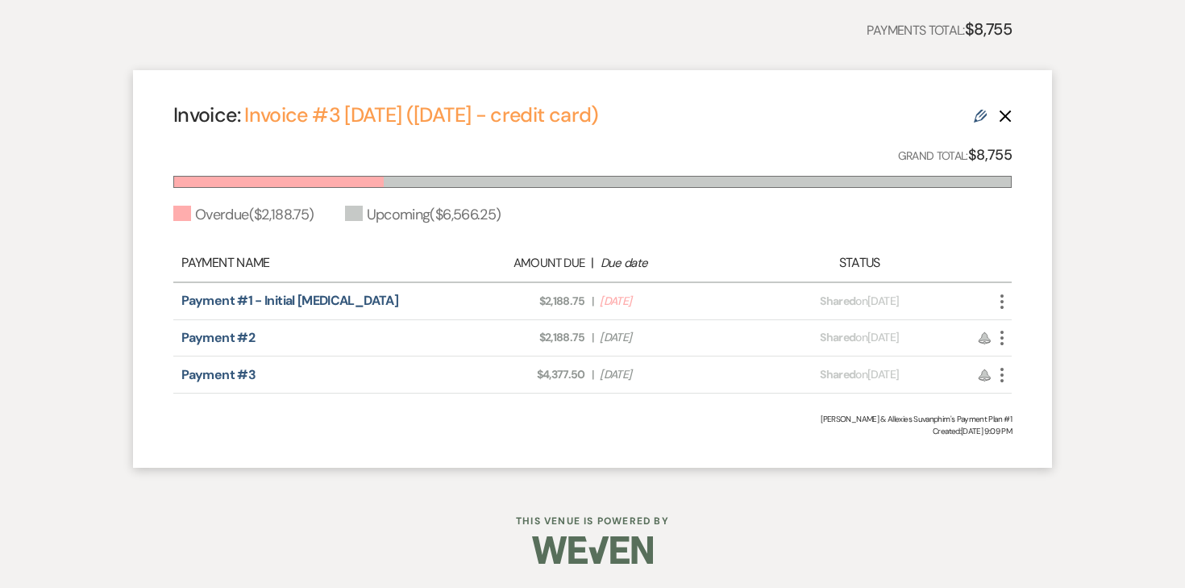
click at [1000, 303] on icon "More" at bounding box center [1002, 301] width 19 height 19
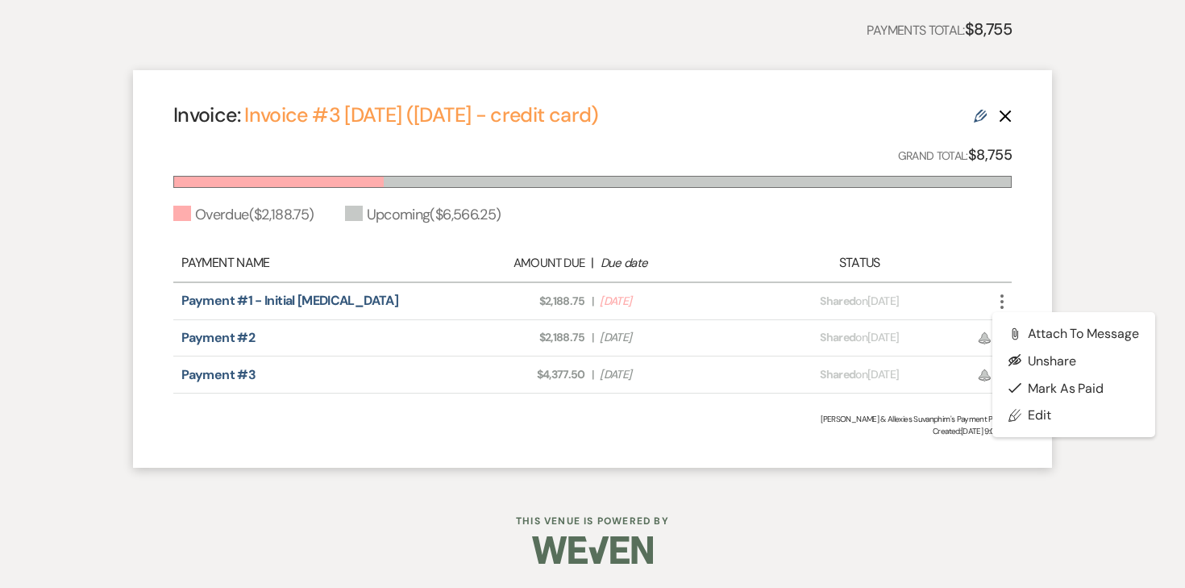
click at [903, 269] on div "Status" at bounding box center [860, 262] width 206 height 19
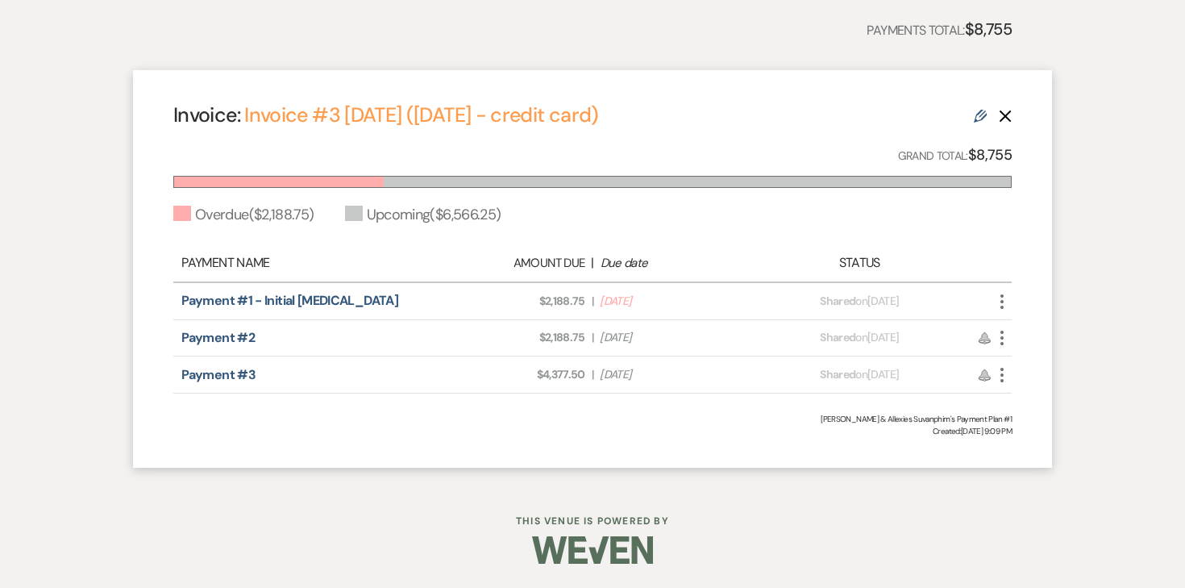
click at [985, 118] on icon "Edit" at bounding box center [980, 116] width 13 height 13
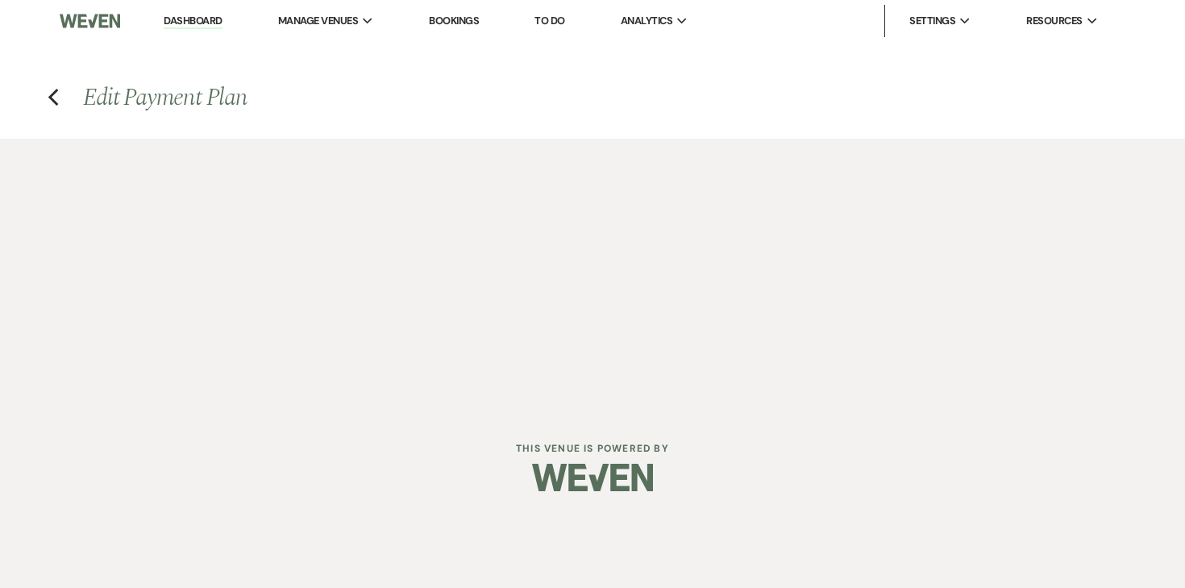
select select "28631"
select select "2"
select select "flat"
select select "true"
select select "2"
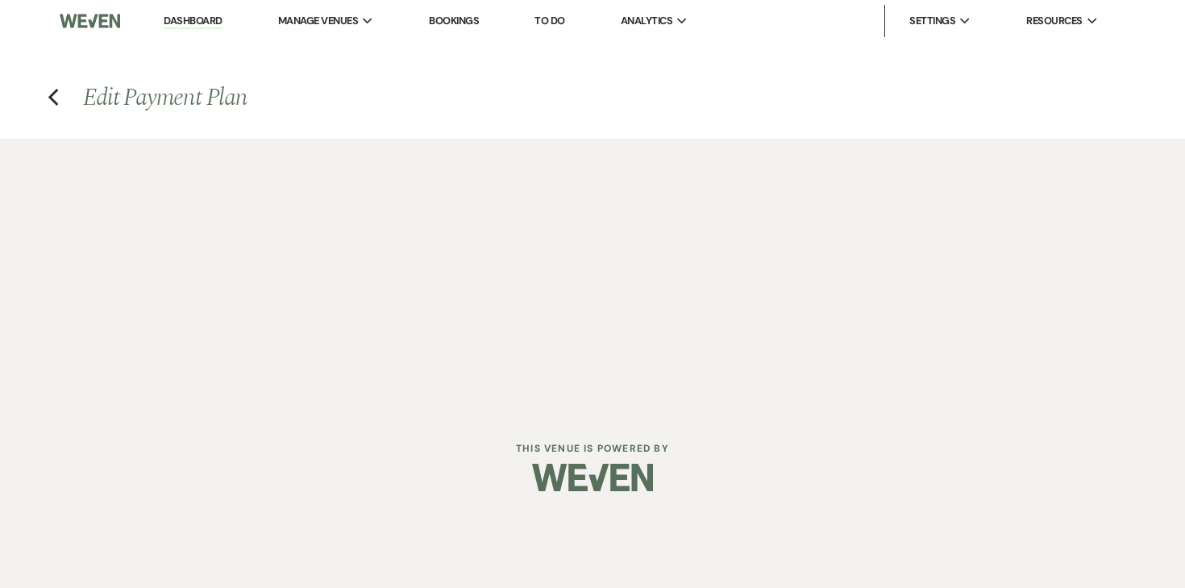
select select "flat"
select select "true"
select select "client"
select select "weekly"
select select "onDueDate"
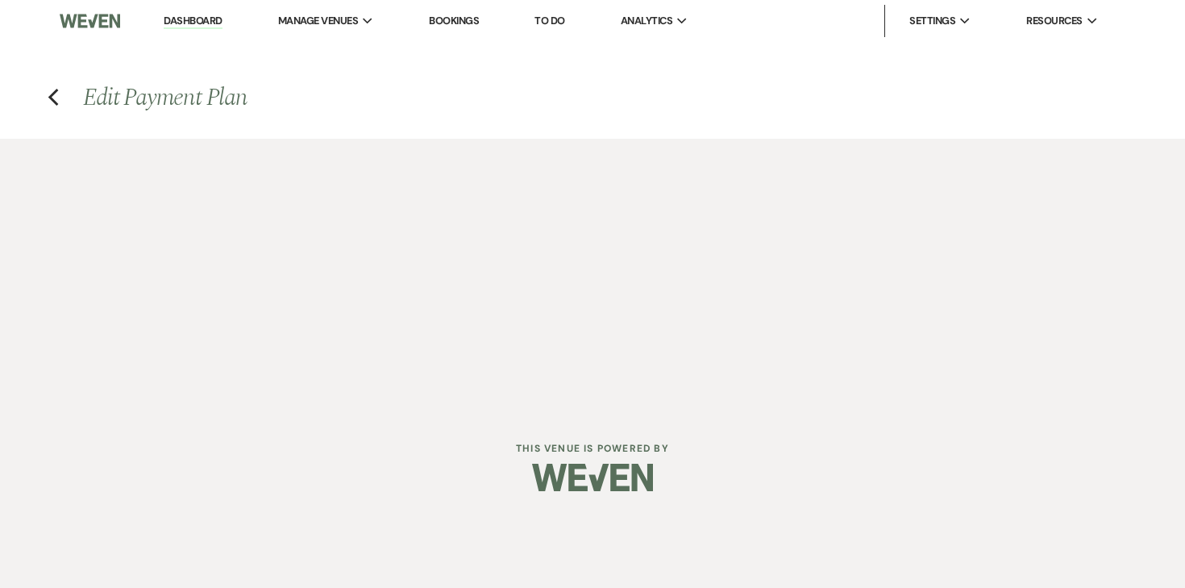
select select "complete"
select select "client"
select select "weeks"
select select "2"
select select "flat"
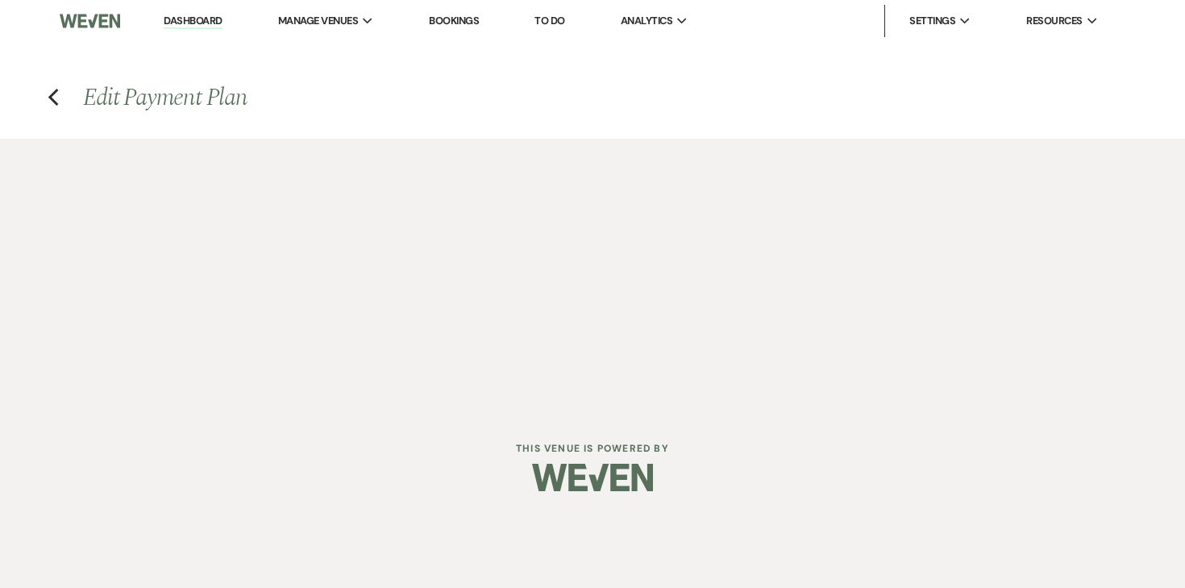
select select "true"
select select "client"
select select "weeks"
select select "client"
select select "weekly"
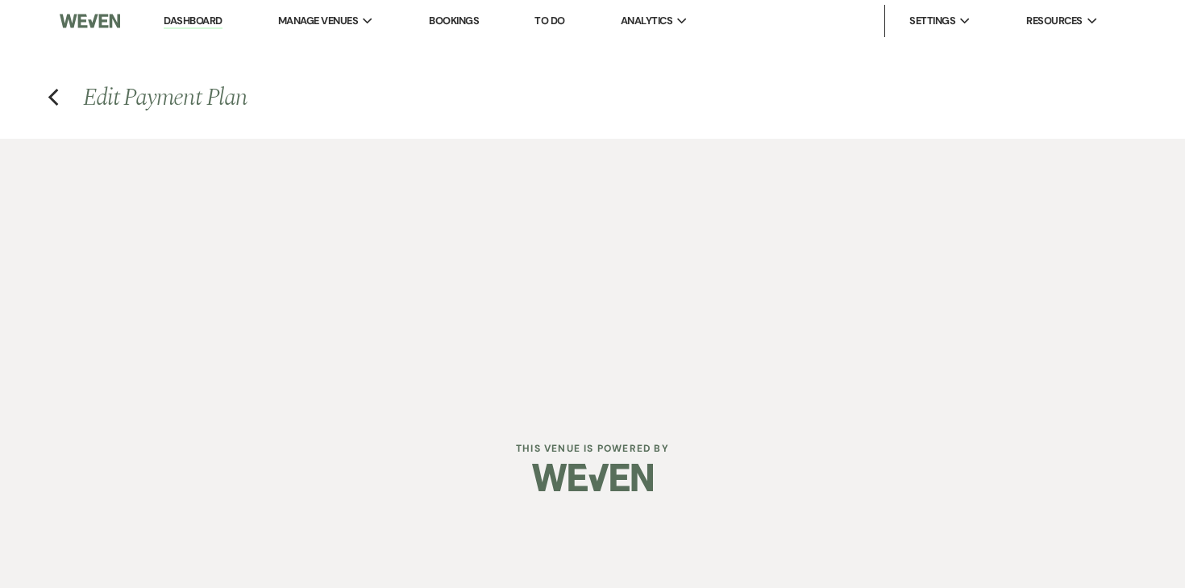
select select "onDueDate"
select select "complete"
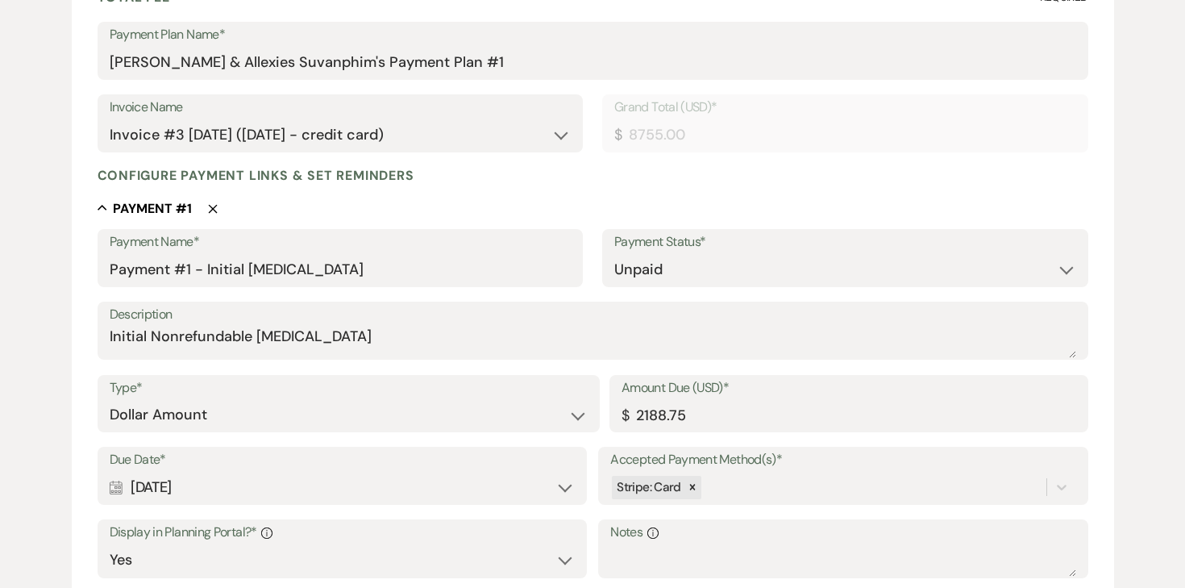
scroll to position [284, 0]
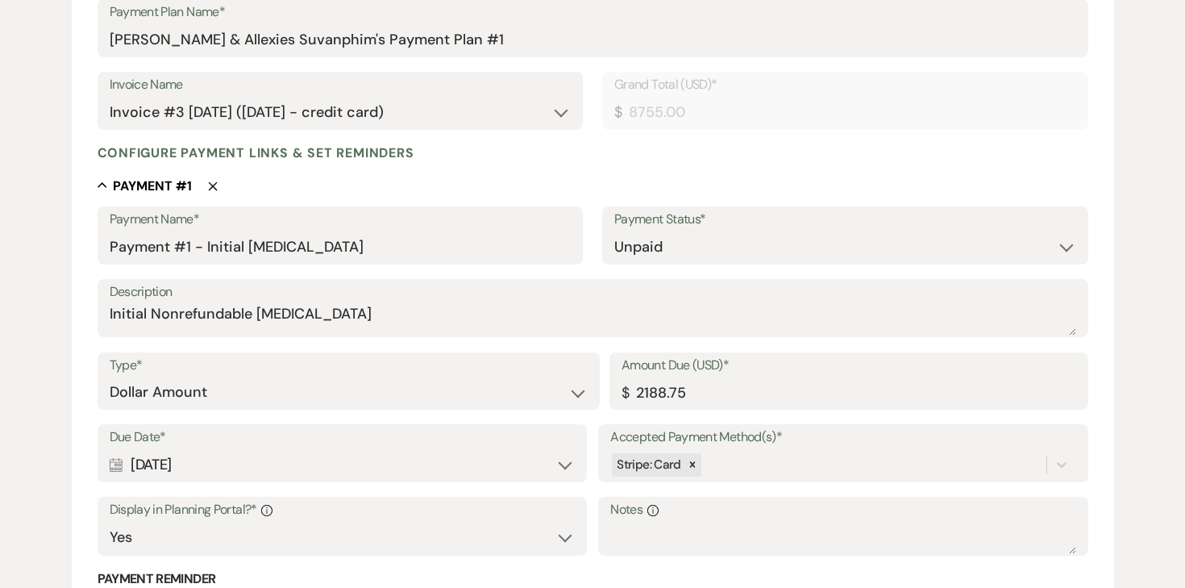
click at [204, 477] on div "Calendar [DATE] Expand" at bounding box center [342, 464] width 465 height 31
select select "day"
select select "afterTodaysDate"
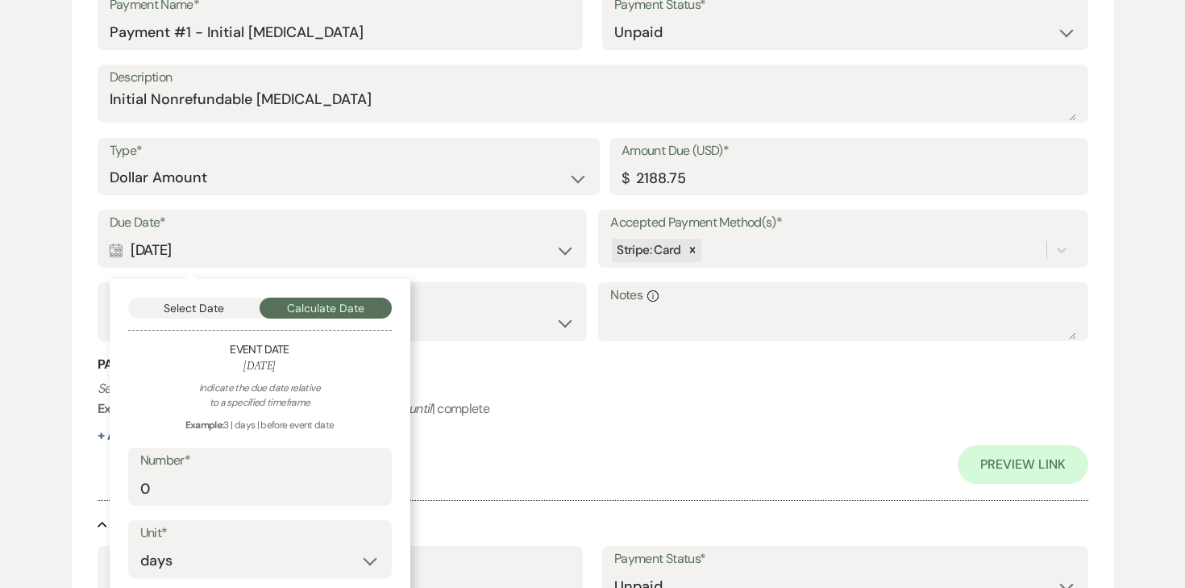
scroll to position [572, 0]
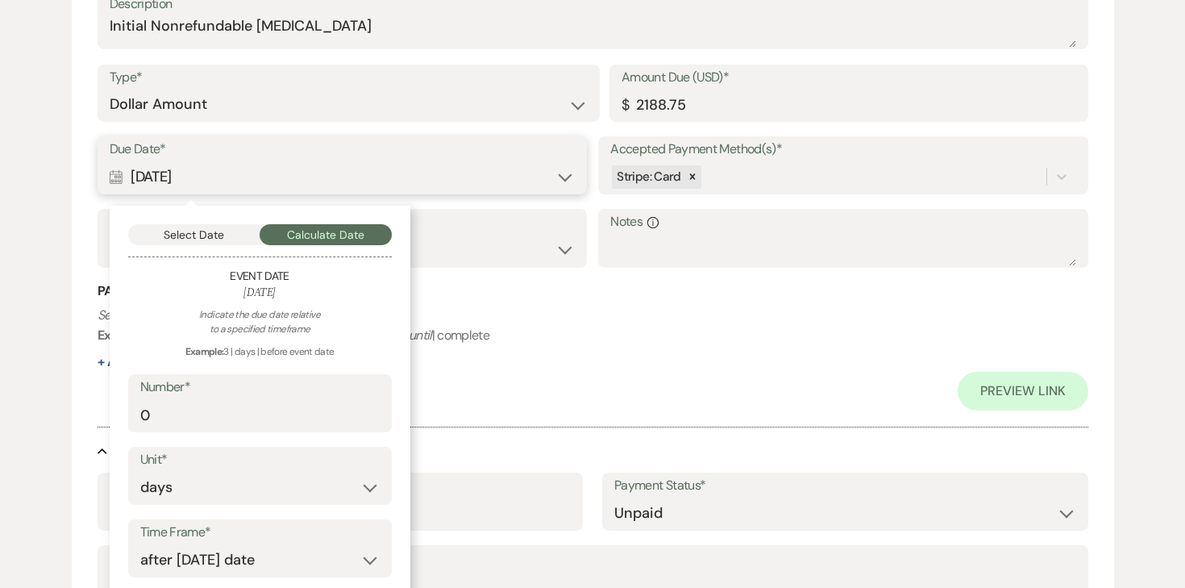
click at [197, 226] on button "Select Date" at bounding box center [194, 234] width 132 height 21
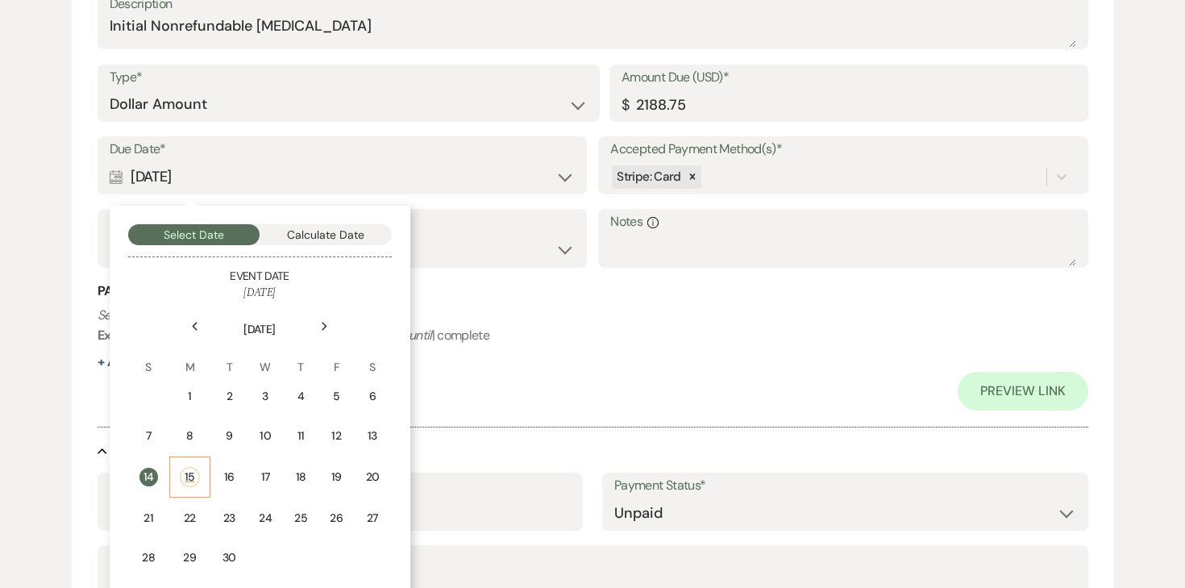
click at [194, 470] on div "15" at bounding box center [190, 477] width 20 height 20
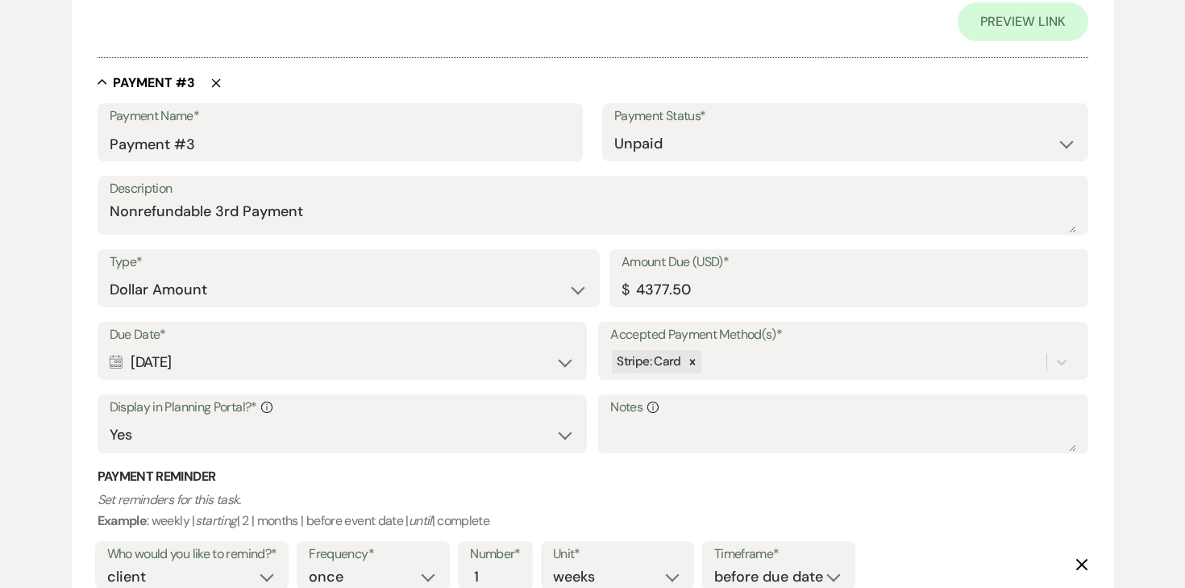
scroll to position [1981, 0]
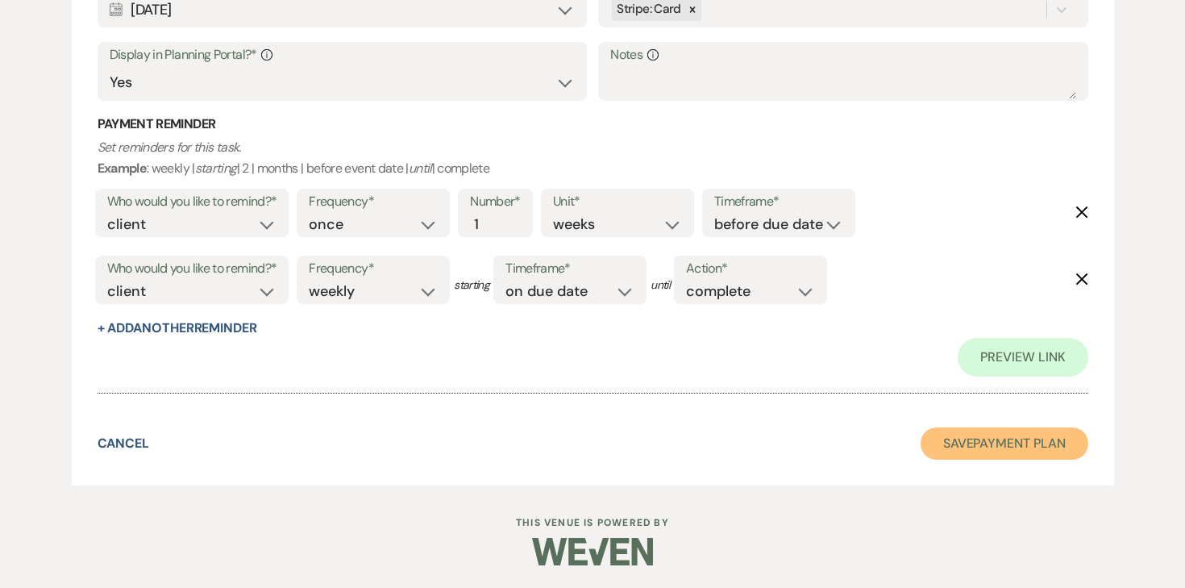
click at [1031, 432] on button "Save Payment Plan" at bounding box center [1005, 443] width 168 height 32
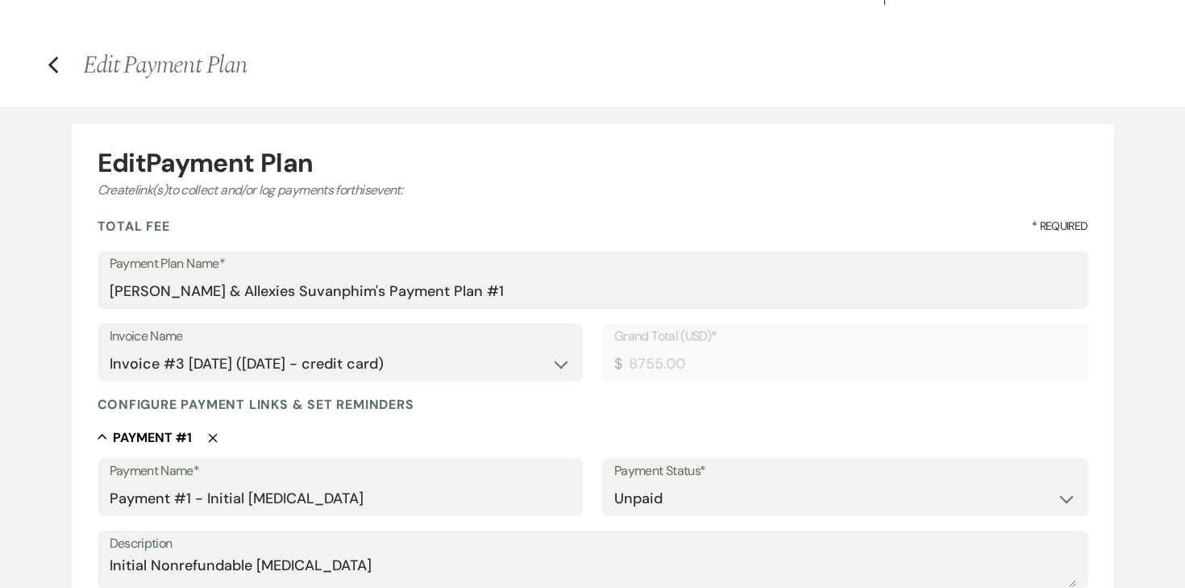
select select "6"
select select "7"
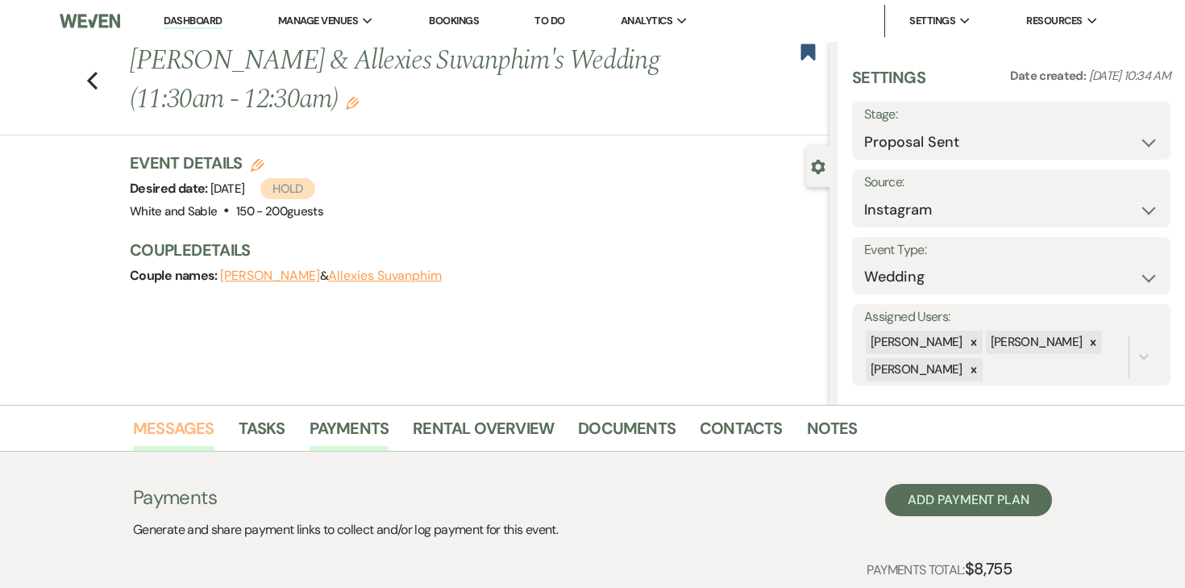
click at [173, 431] on link "Messages" at bounding box center [173, 432] width 81 height 35
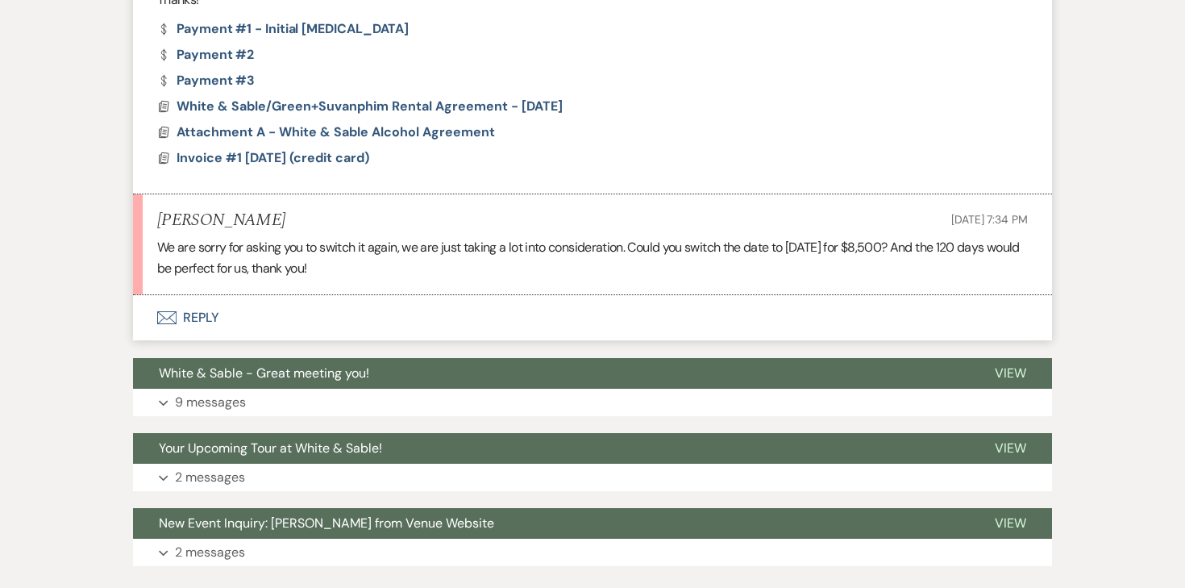
click at [198, 318] on button "Envelope Reply" at bounding box center [592, 317] width 919 height 45
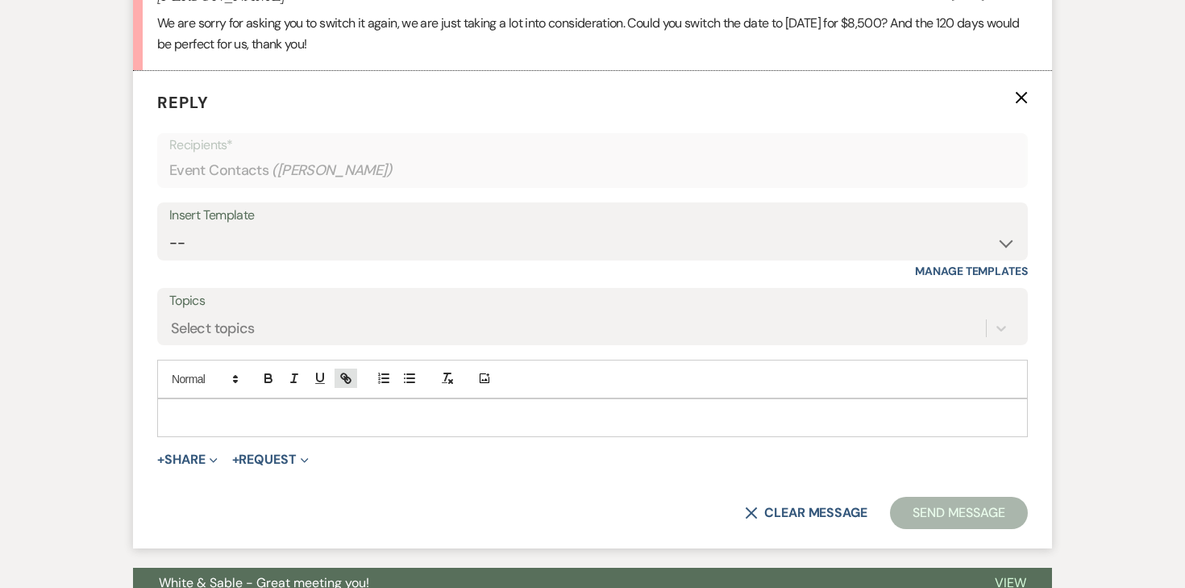
scroll to position [2790, 0]
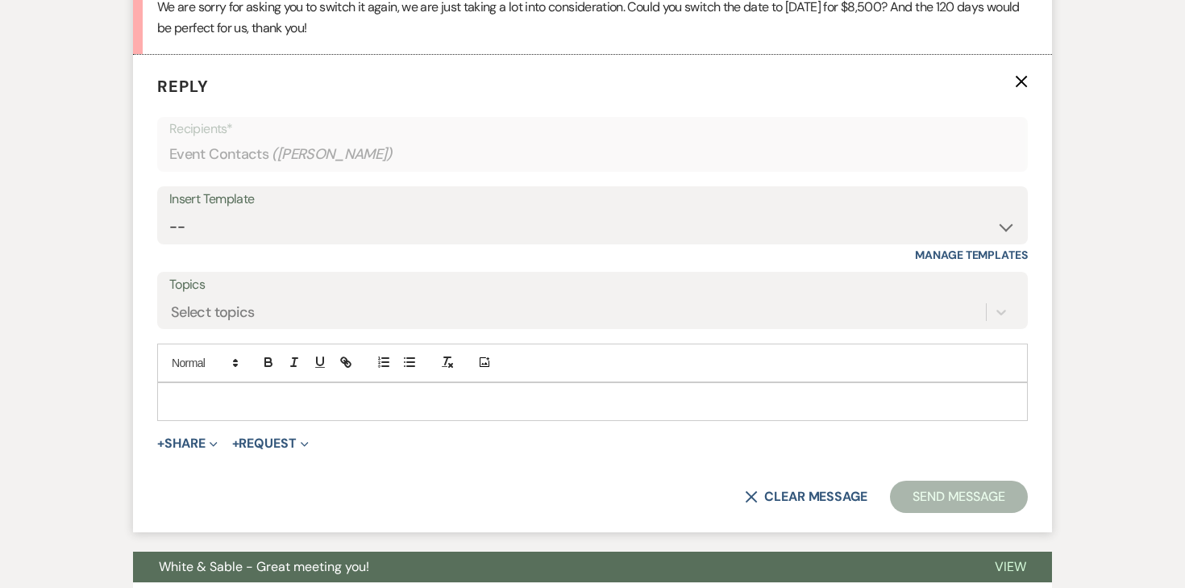
click at [306, 398] on p at bounding box center [592, 402] width 845 height 18
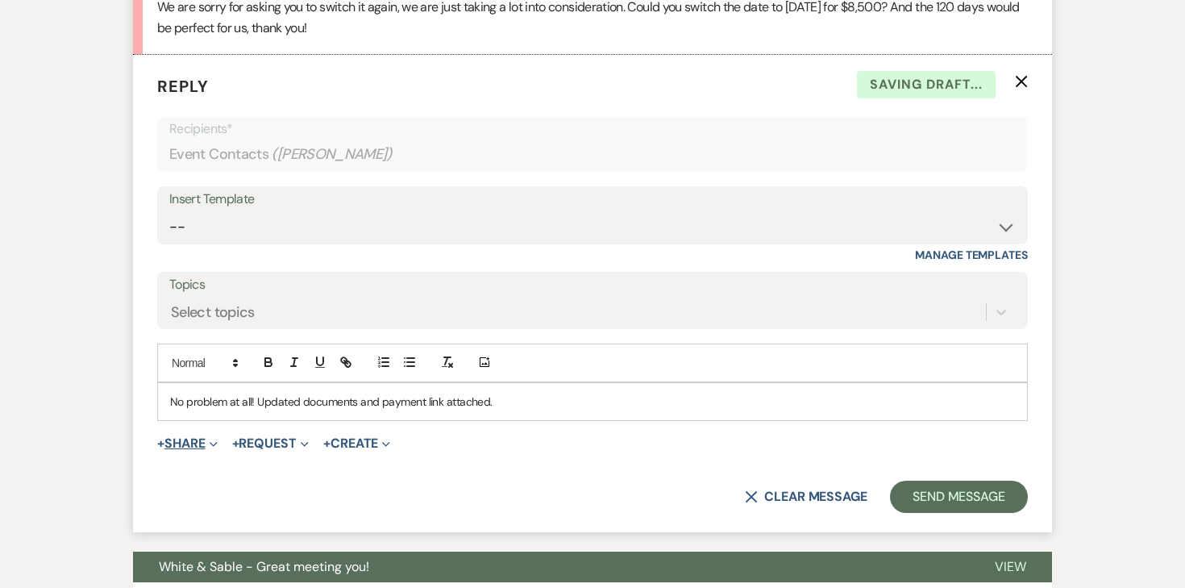
click at [190, 445] on button "+ Share Expand" at bounding box center [187, 443] width 60 height 13
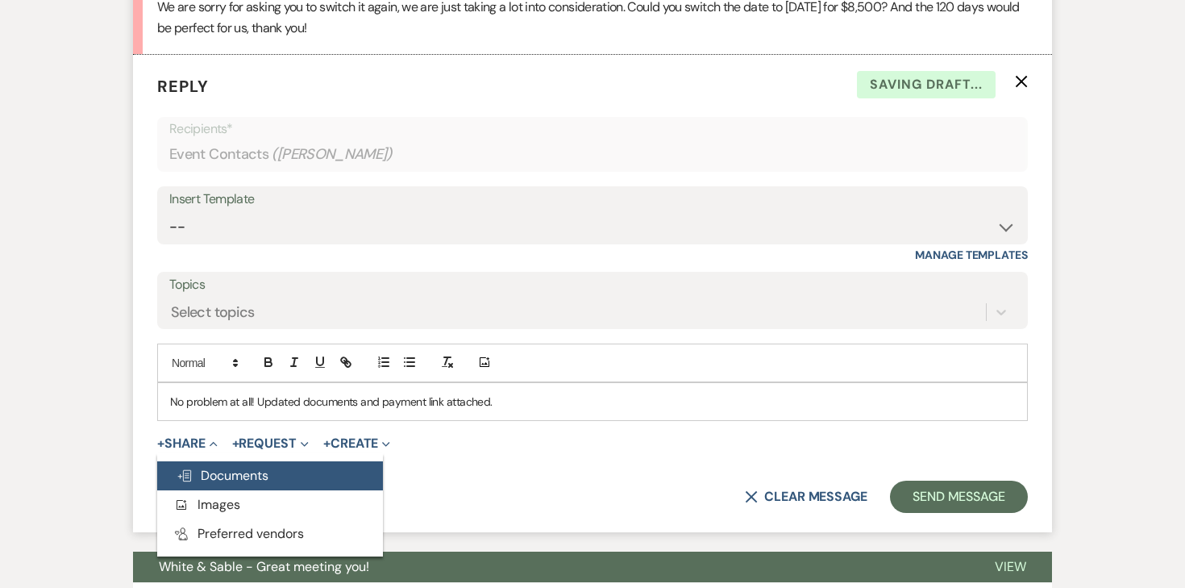
click at [194, 473] on span "Doc Upload Documents" at bounding box center [223, 475] width 92 height 17
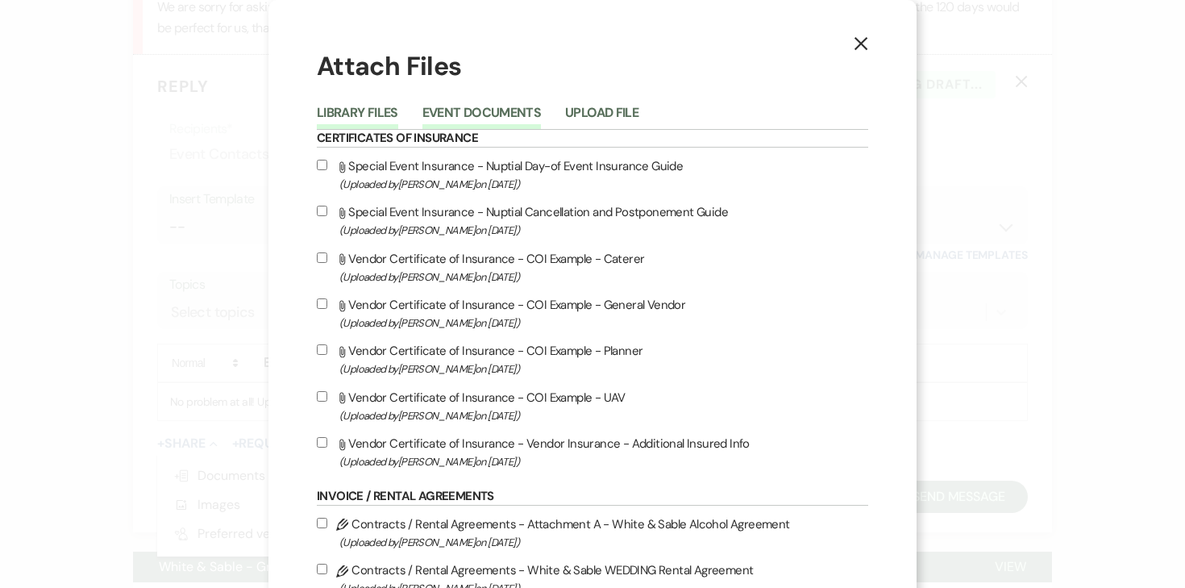
click at [519, 112] on button "Event Documents" at bounding box center [482, 117] width 119 height 23
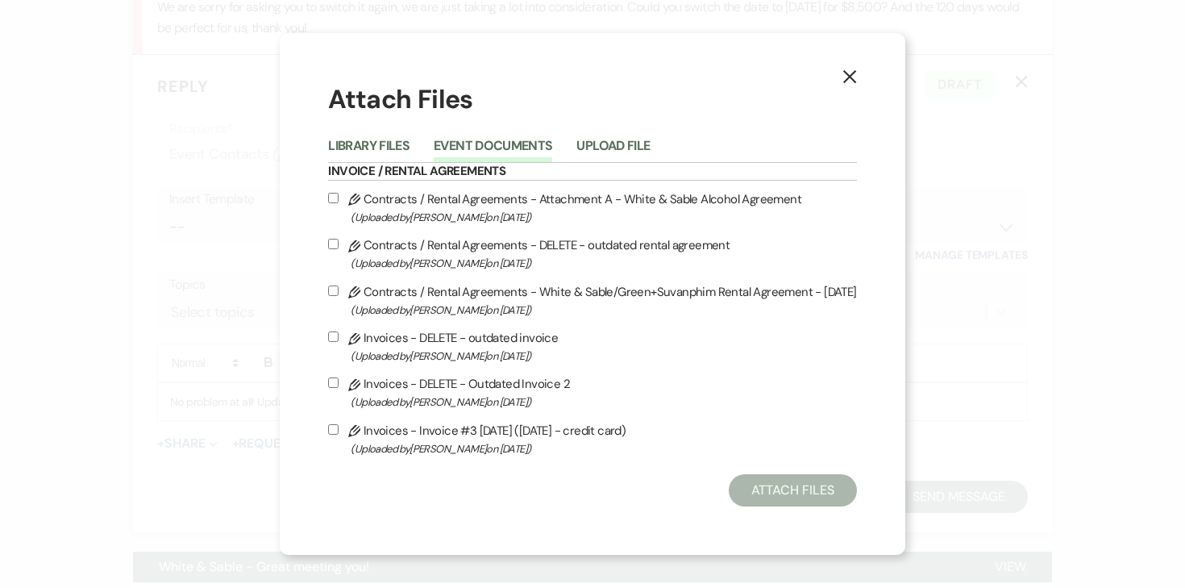
click at [337, 292] on input "Pencil Contracts / Rental Agreements - White & Sable/Green+Suvanphim Rental Agr…" at bounding box center [333, 290] width 10 height 10
checkbox input "true"
click at [339, 198] on input "Pencil Contracts / Rental Agreements - Attachment A - White & Sable Alcohol Agr…" at bounding box center [333, 198] width 10 height 10
checkbox input "true"
click at [337, 430] on input "Pencil Invoices - Invoice #3 [DATE] ([DATE] - credit card) (Uploaded by [PERSON…" at bounding box center [333, 429] width 10 height 10
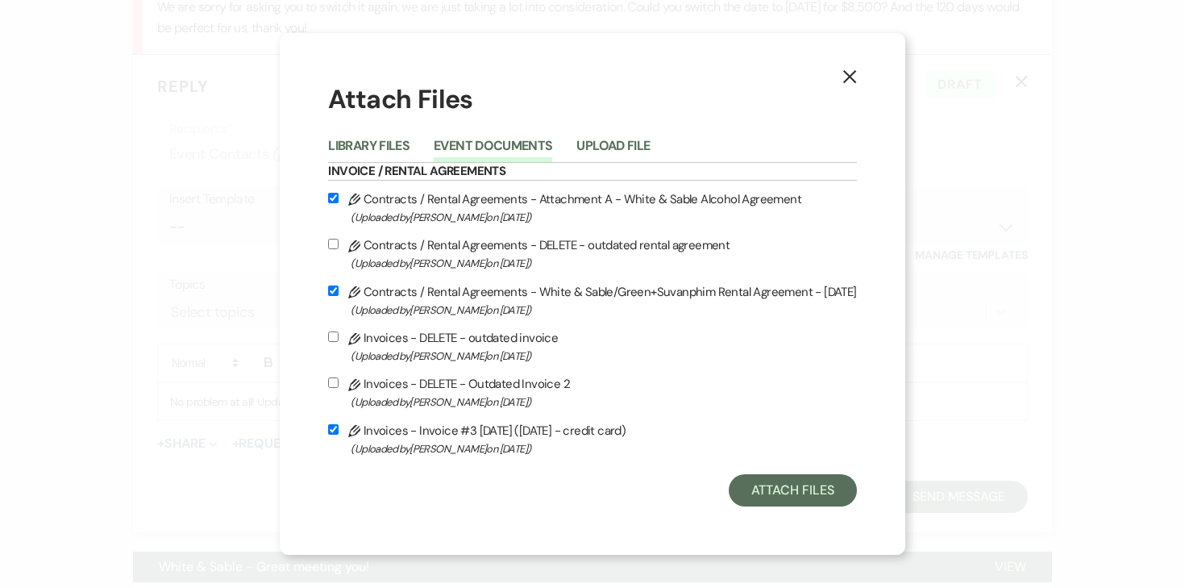
checkbox input "true"
click at [796, 496] on button "Attach Files" at bounding box center [793, 490] width 128 height 32
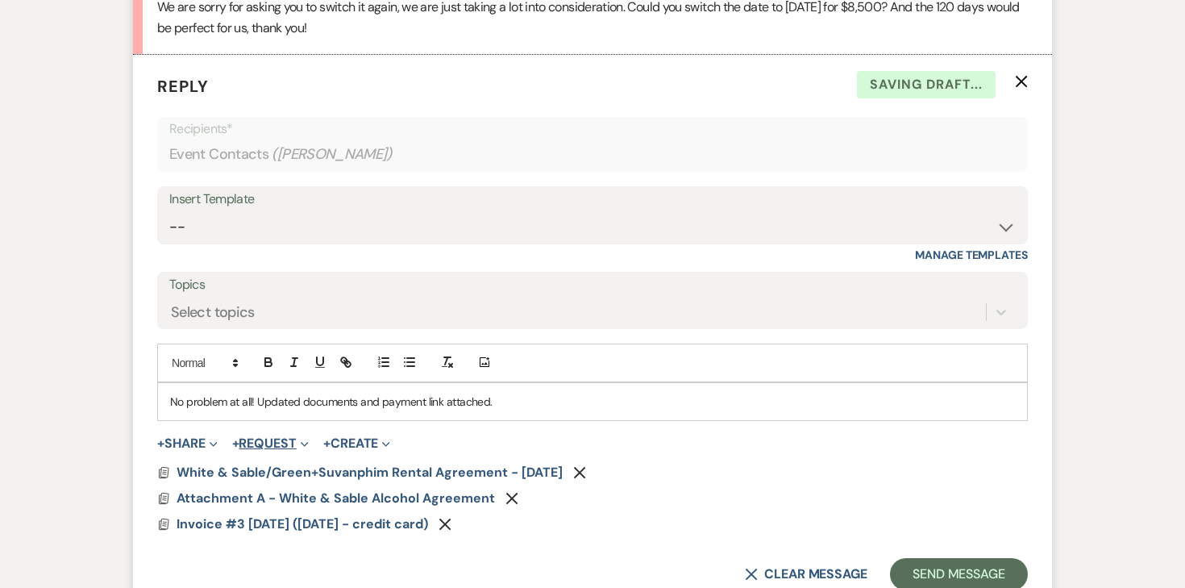
click at [288, 448] on button "+ Request Expand" at bounding box center [270, 443] width 77 height 13
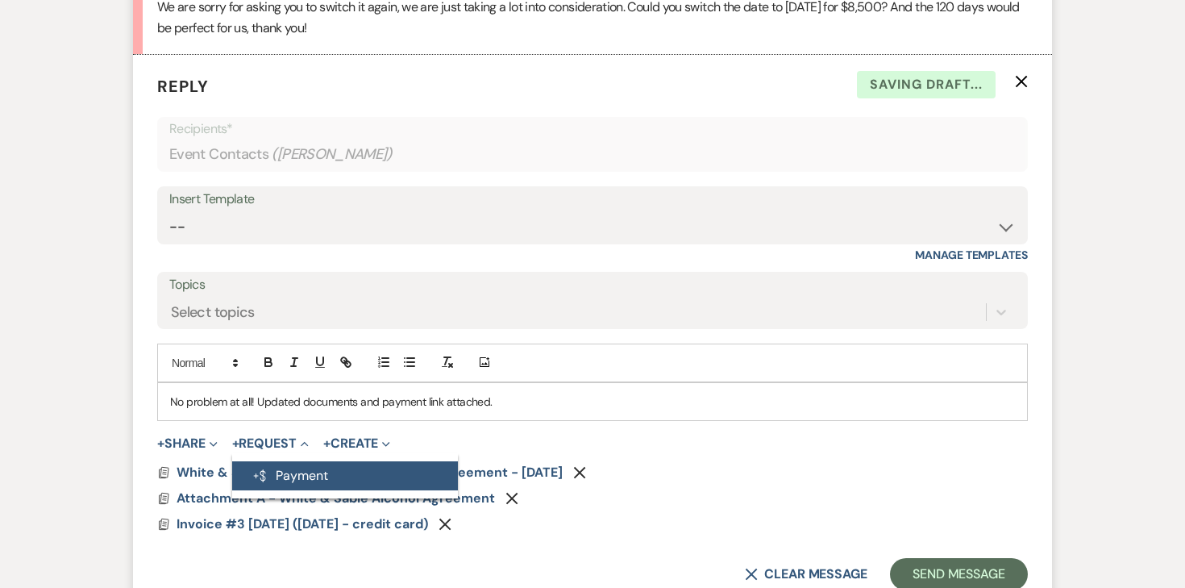
click at [288, 469] on button "Generate Payment Payment" at bounding box center [345, 475] width 226 height 29
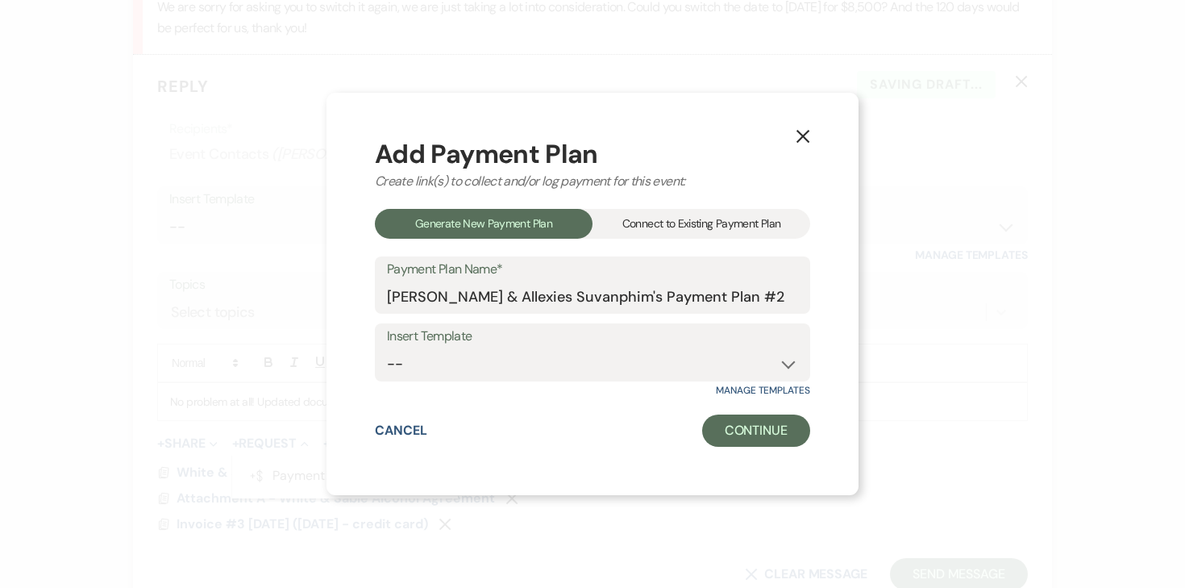
click at [630, 223] on div "Connect to Existing Payment Plan" at bounding box center [702, 224] width 218 height 30
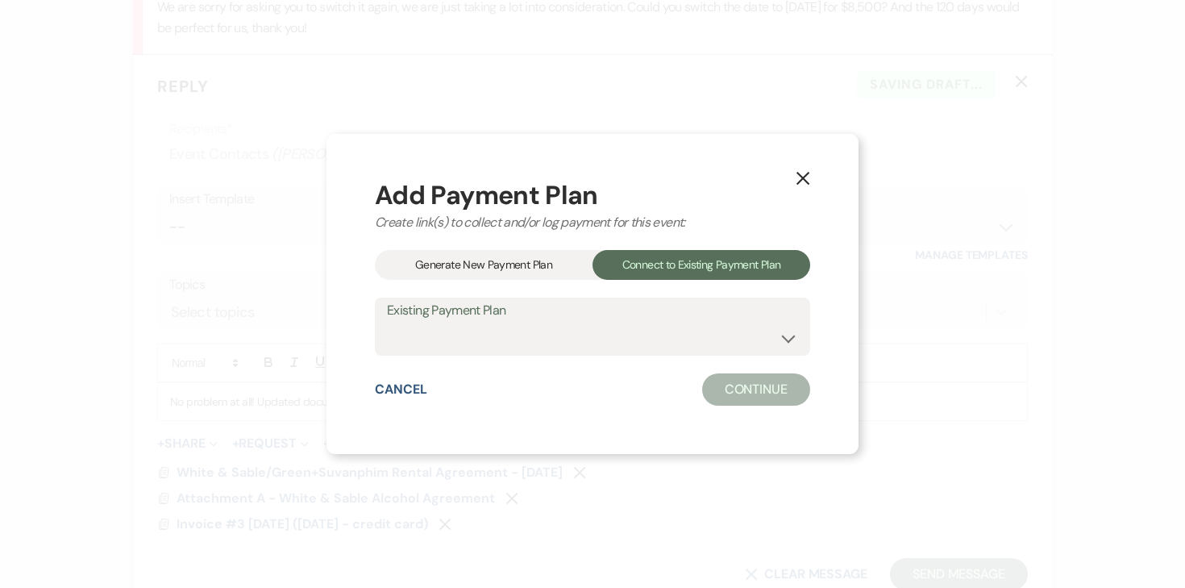
click at [544, 310] on label "Existing Payment Plan" at bounding box center [592, 310] width 411 height 23
click at [540, 327] on select "[PERSON_NAME] & Allexies Suvanphim's Payment Plan #1" at bounding box center [592, 338] width 411 height 31
select select "25413"
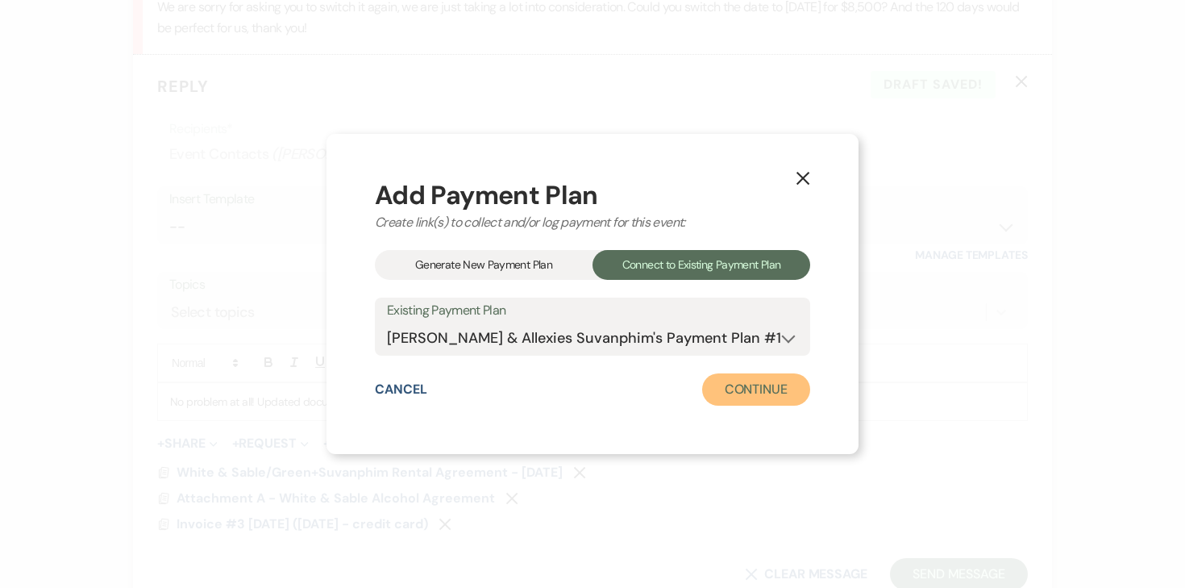
click at [735, 395] on button "Continue" at bounding box center [756, 389] width 108 height 32
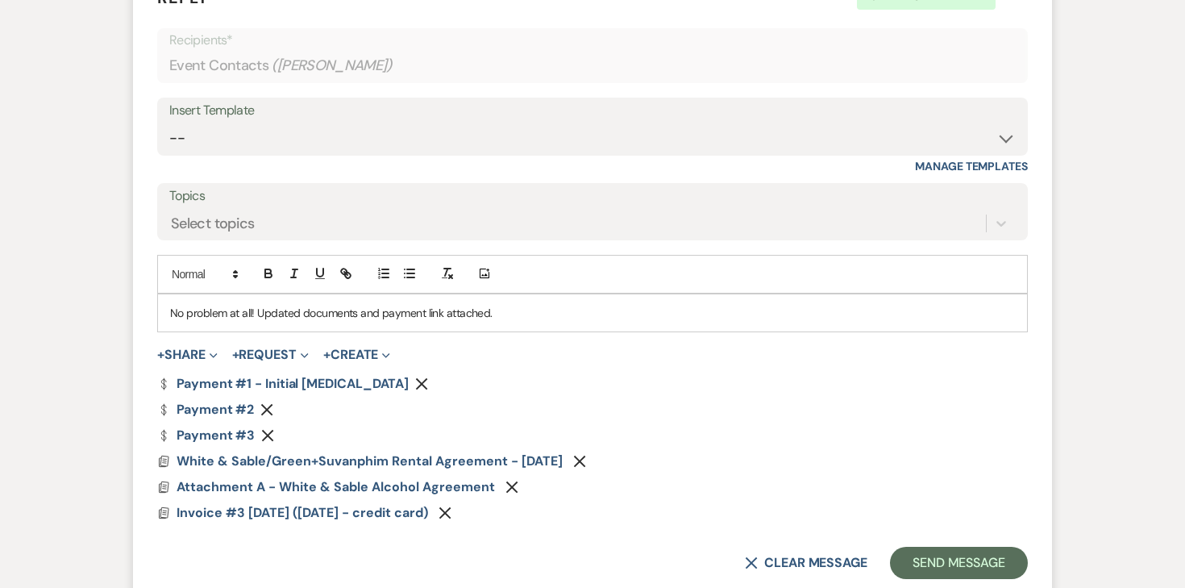
scroll to position [2881, 0]
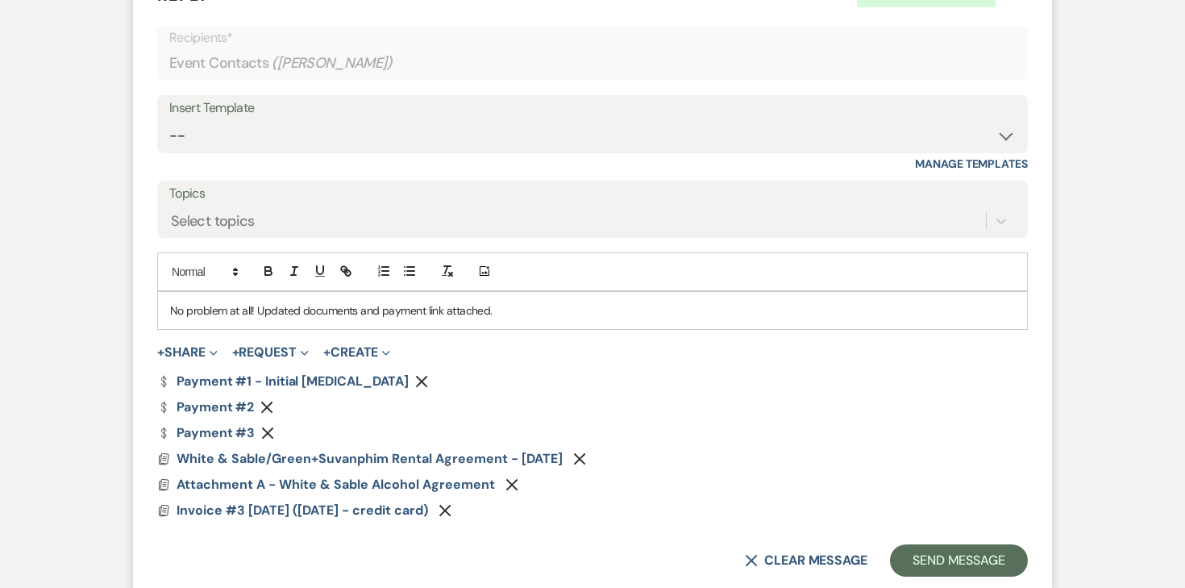
click at [271, 410] on icon "Remove" at bounding box center [266, 407] width 13 height 13
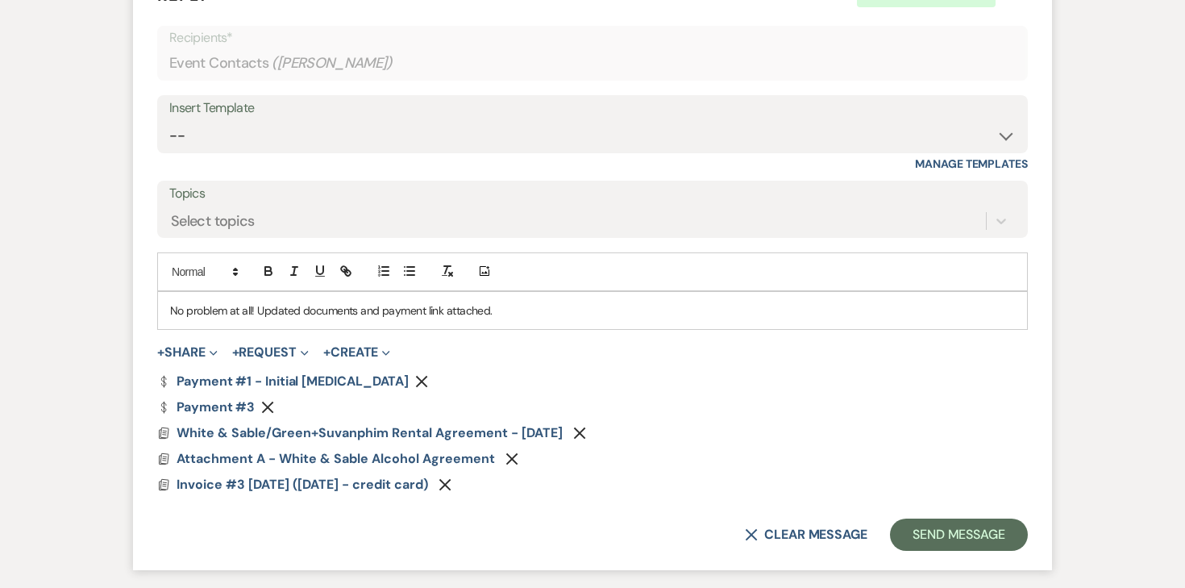
click at [271, 408] on icon "Remove" at bounding box center [267, 407] width 13 height 13
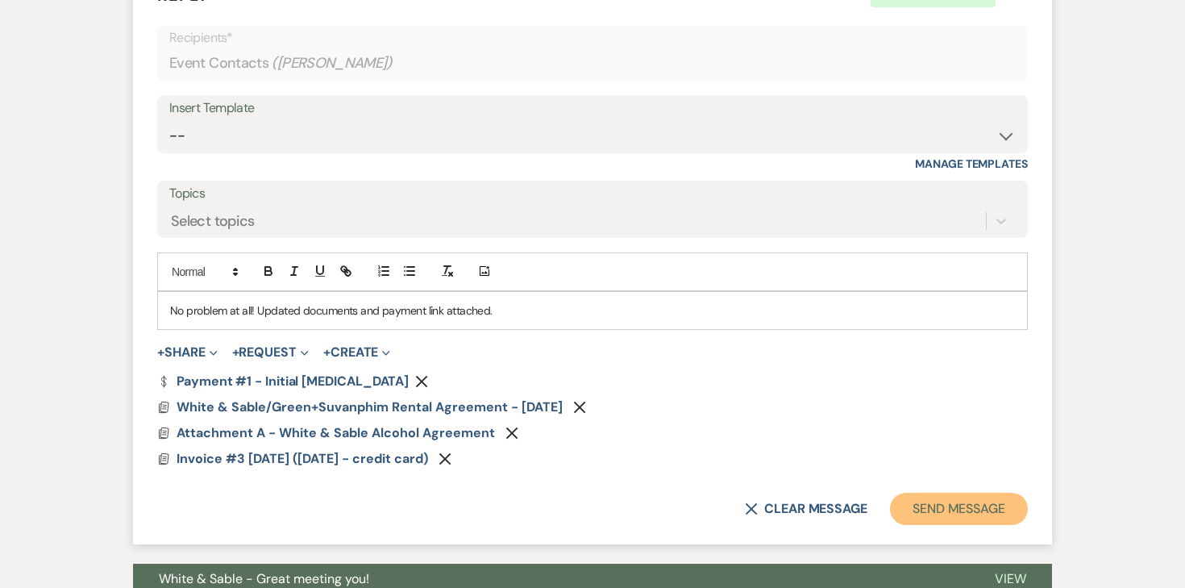
click at [960, 511] on button "Send Message" at bounding box center [959, 509] width 138 height 32
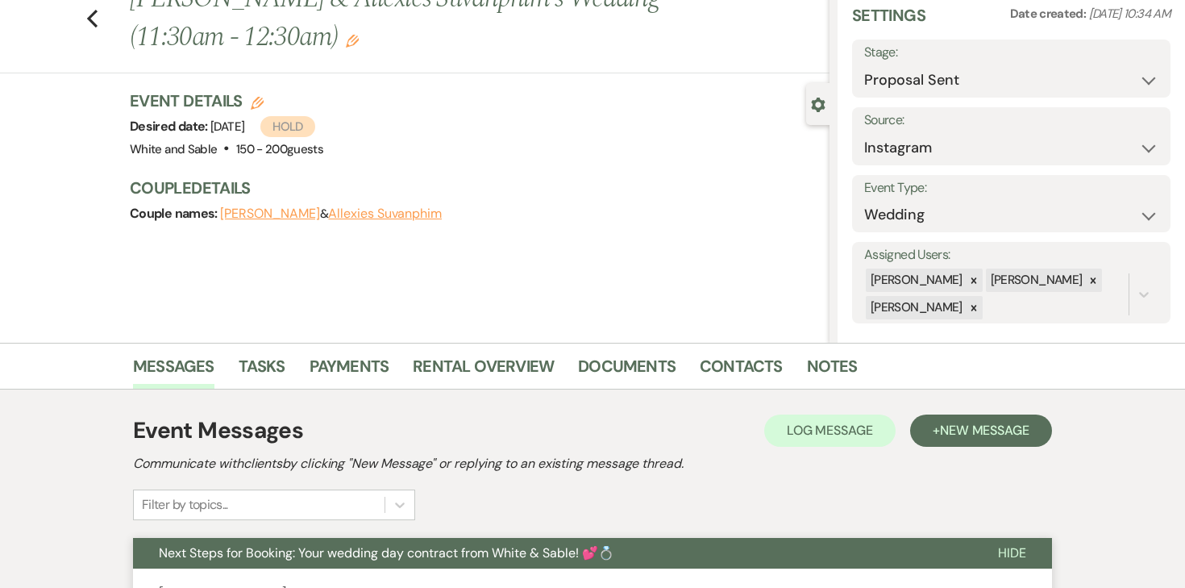
scroll to position [0, 0]
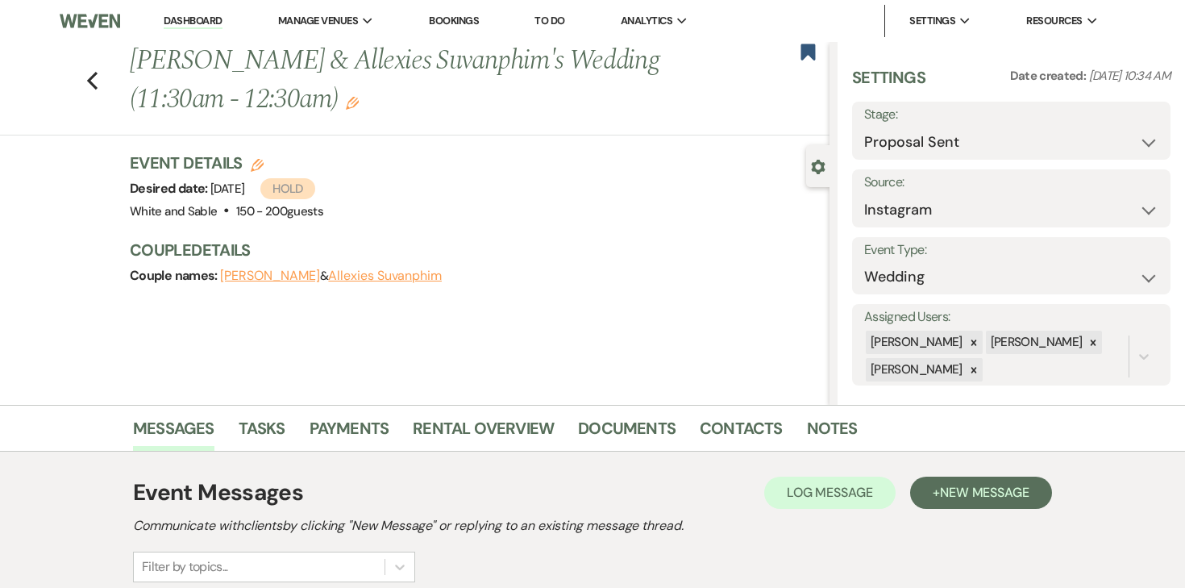
click at [206, 22] on link "Dashboard" at bounding box center [193, 21] width 58 height 15
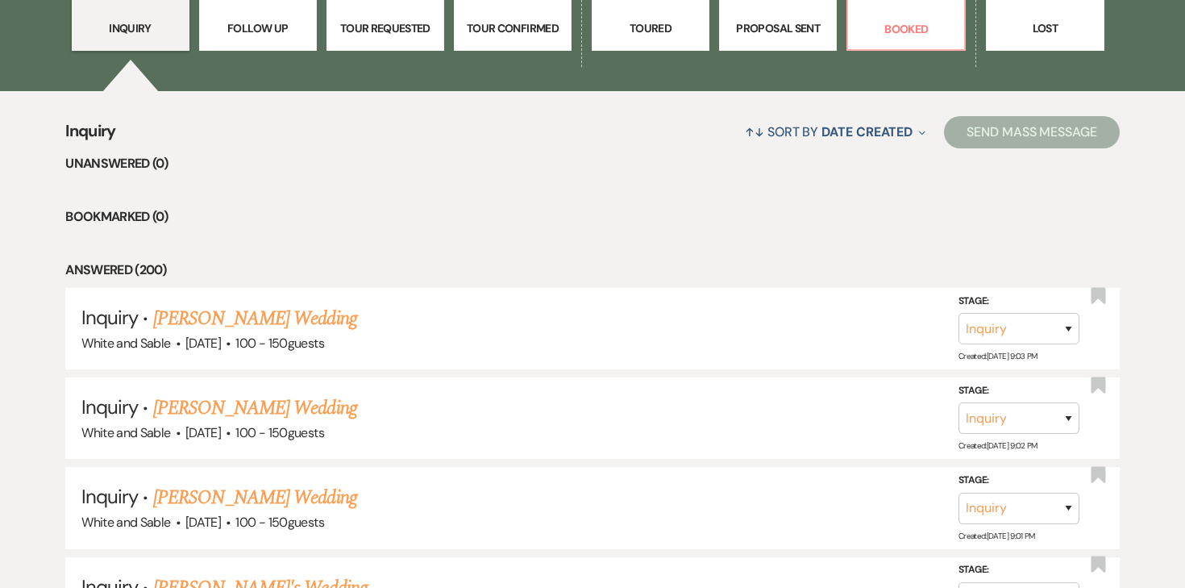
scroll to position [535, 0]
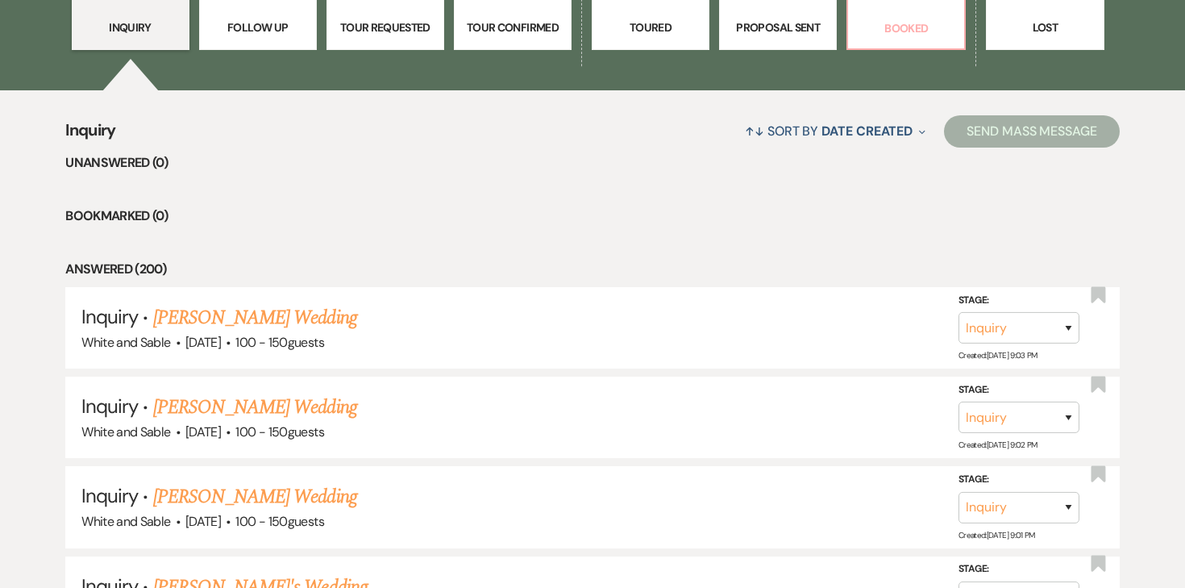
click at [902, 29] on p "Booked" at bounding box center [906, 28] width 97 height 18
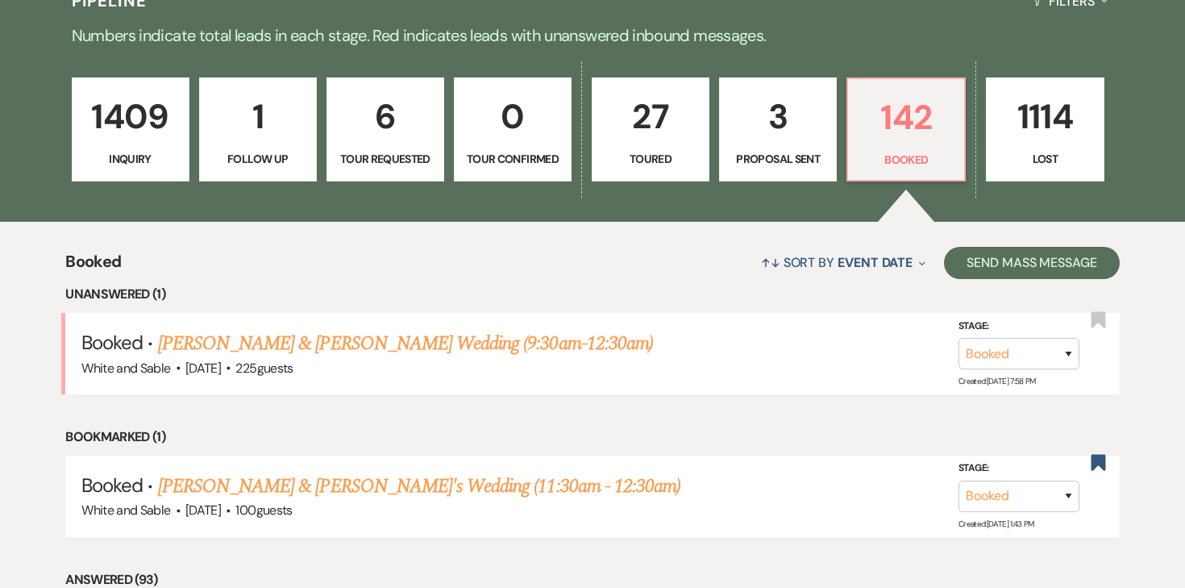
scroll to position [310, 0]
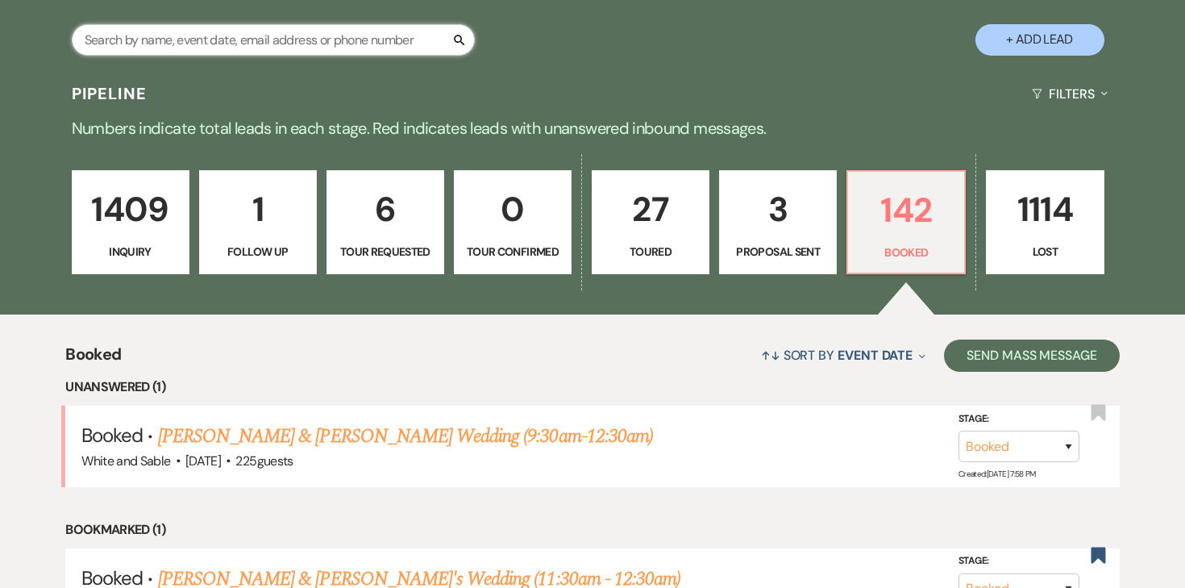
click at [389, 40] on input "text" at bounding box center [273, 39] width 403 height 31
type input "o"
type input "[PERSON_NAME]"
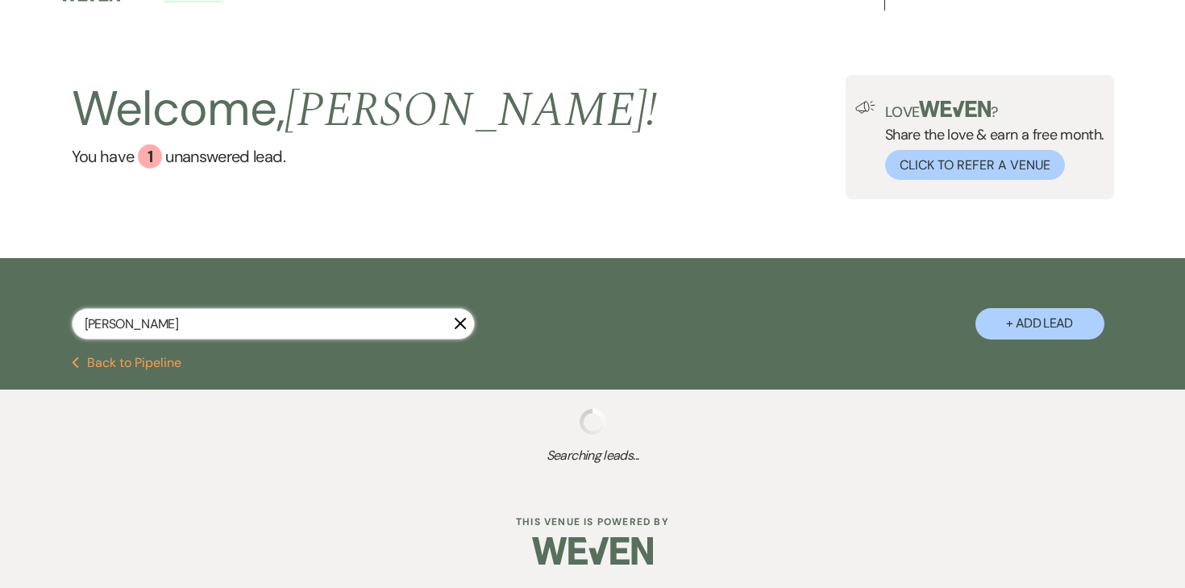
scroll to position [245, 0]
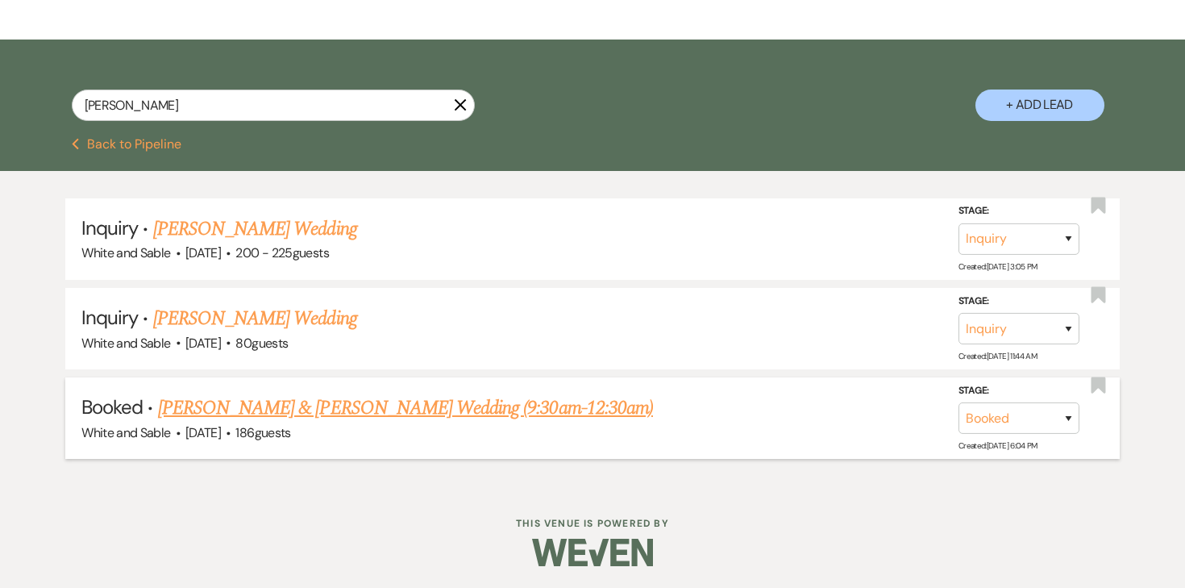
click at [280, 399] on link "[PERSON_NAME] & [PERSON_NAME] Wedding (9:30am-12:30am)" at bounding box center [405, 408] width 495 height 29
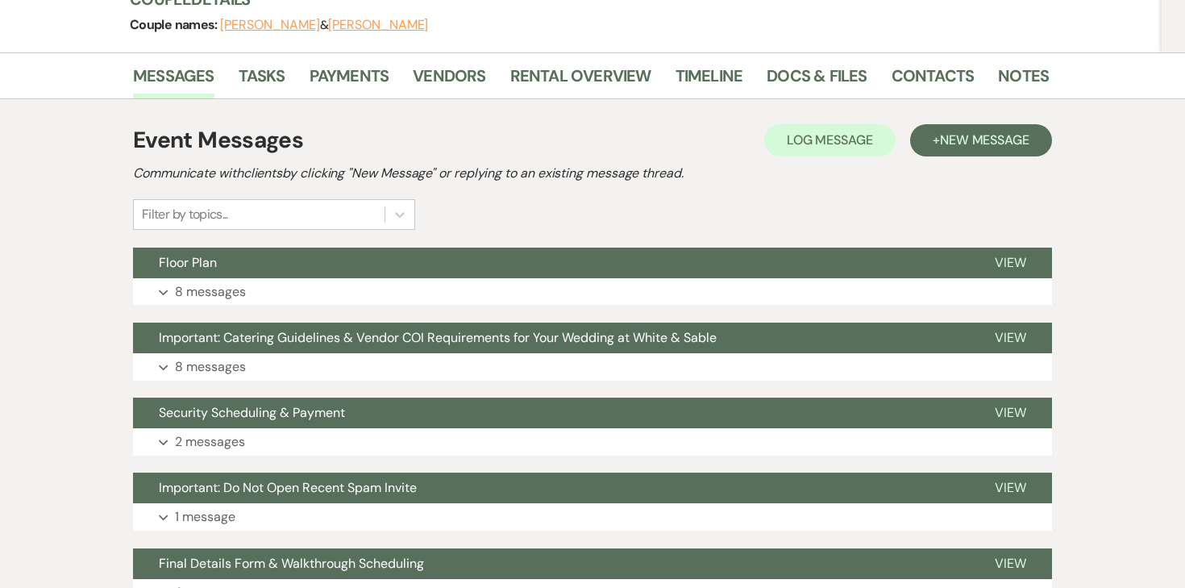
scroll to position [259, 0]
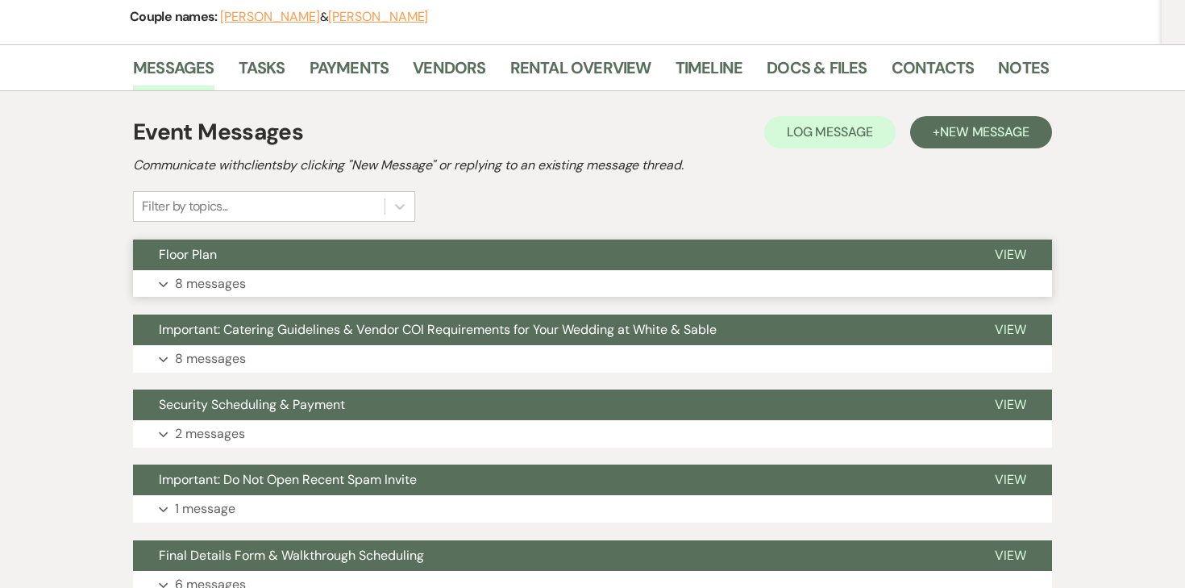
click at [199, 273] on p "8 messages" at bounding box center [210, 283] width 71 height 21
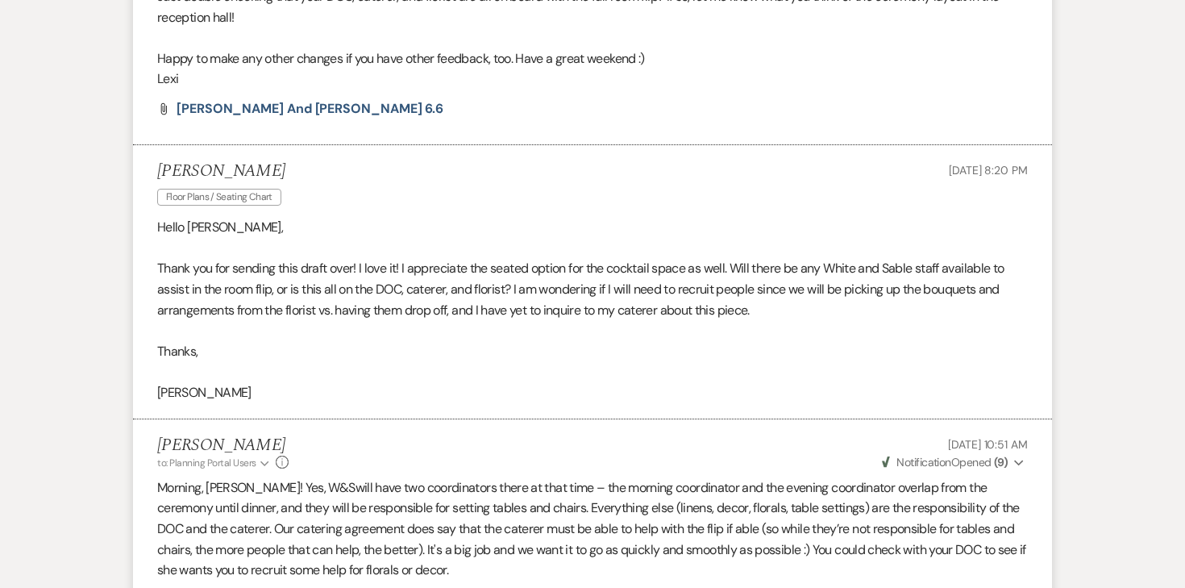
scroll to position [1669, 0]
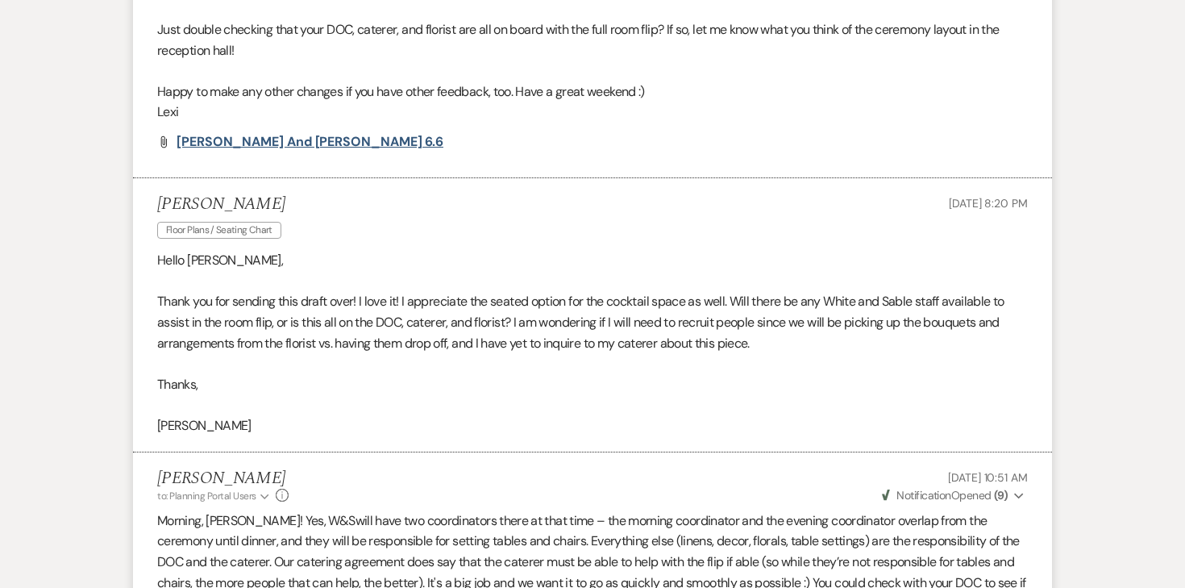
click at [284, 133] on span "[PERSON_NAME] and [PERSON_NAME] 6.6" at bounding box center [310, 141] width 267 height 17
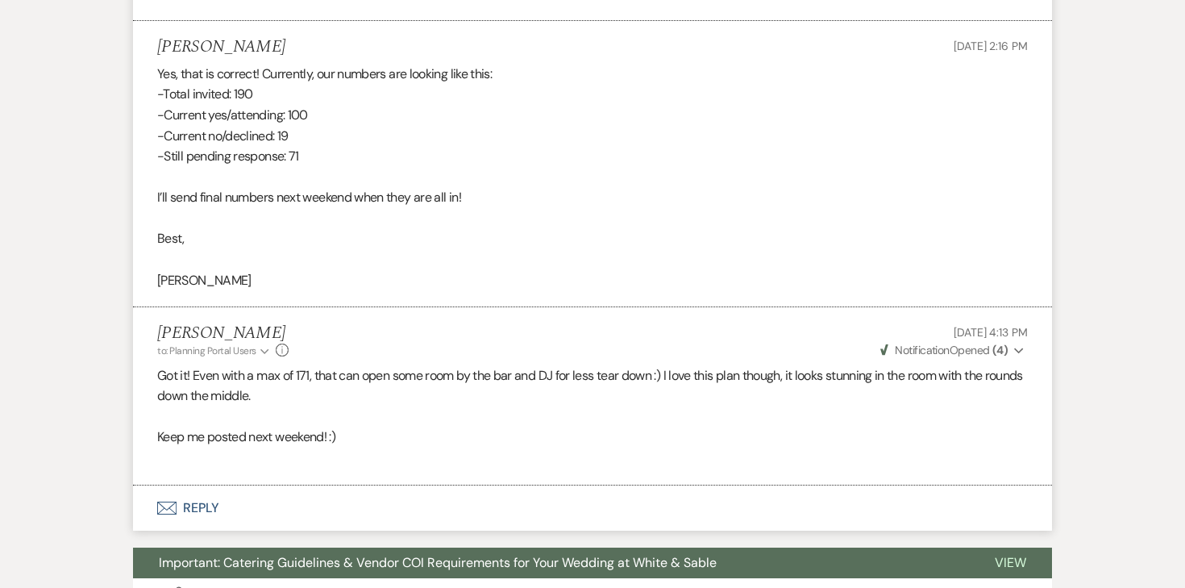
scroll to position [2561, 0]
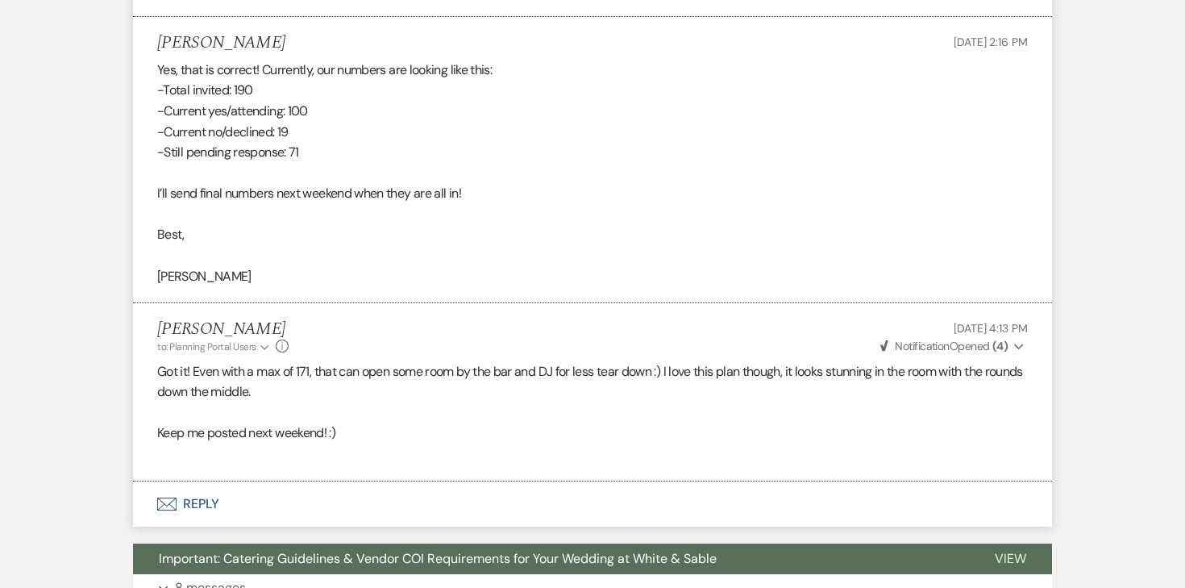
click at [211, 481] on button "Envelope Reply" at bounding box center [592, 503] width 919 height 45
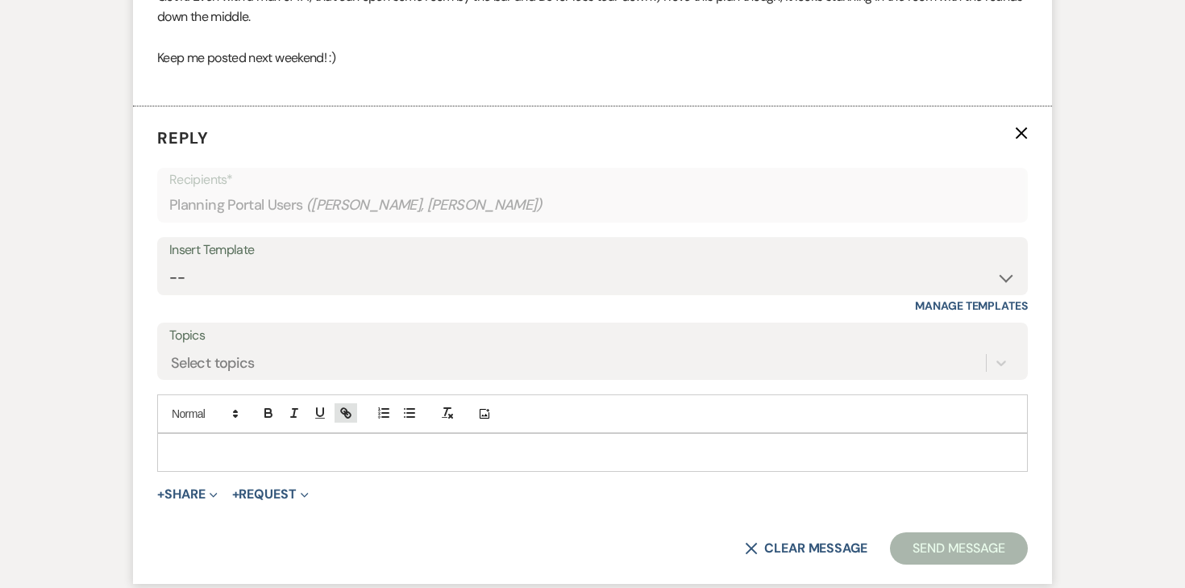
scroll to position [2948, 0]
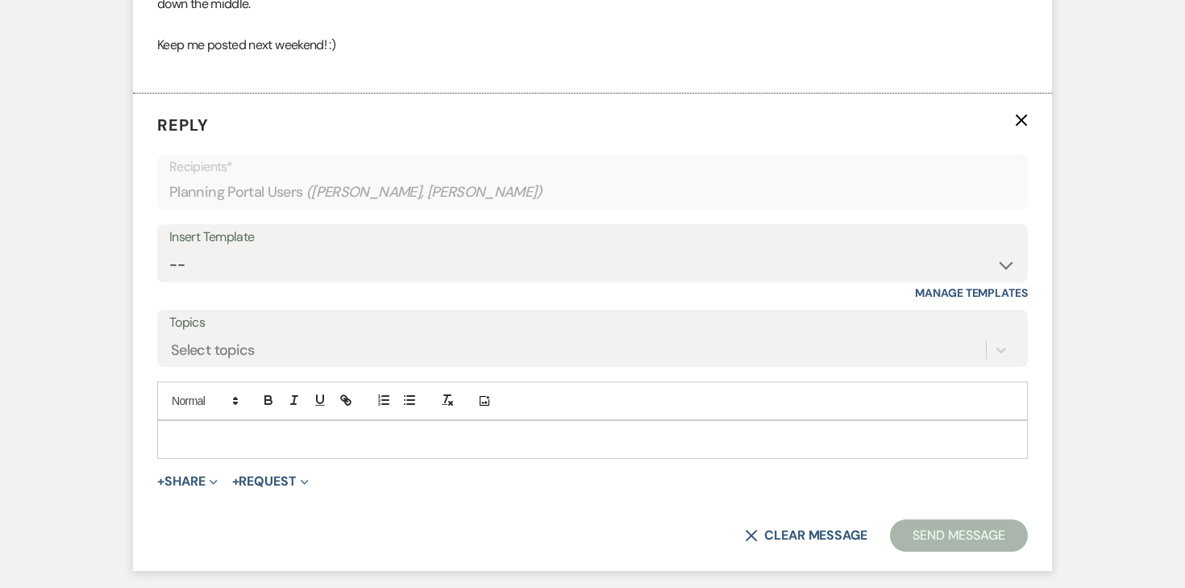
click at [337, 431] on p at bounding box center [592, 440] width 845 height 18
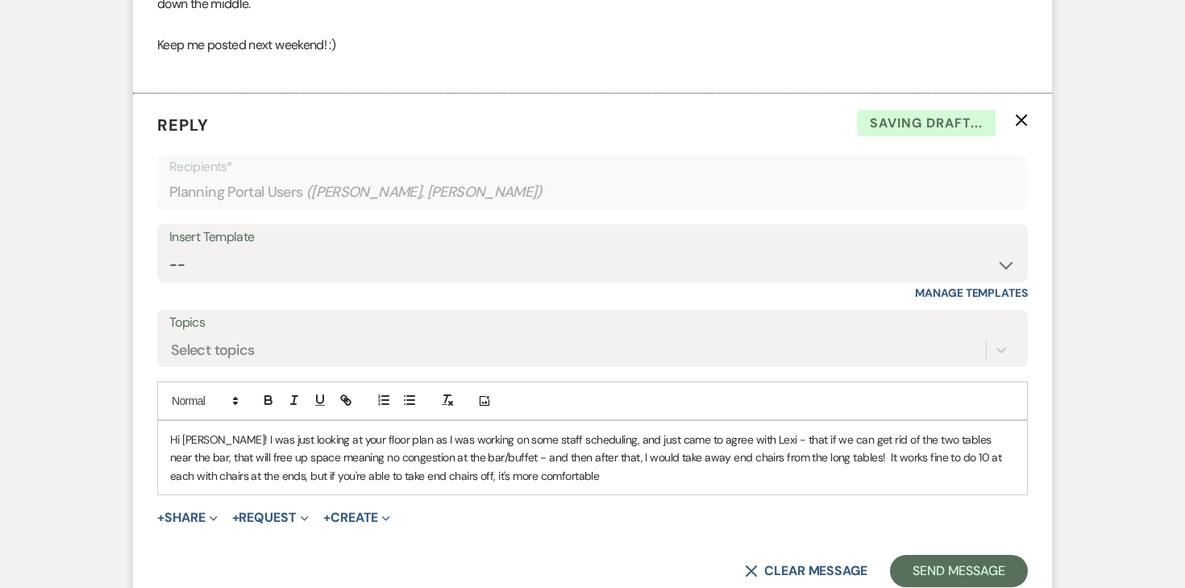
click at [846, 431] on p "Hi [PERSON_NAME]! I was just looking at your floor plan as I was working on som…" at bounding box center [592, 458] width 845 height 54
click at [874, 431] on p "Hi [PERSON_NAME]! I was just looking at your floor plan as I was working on som…" at bounding box center [592, 458] width 845 height 54
click at [816, 431] on p "Hi [PERSON_NAME]! I was just looking at your floor plan as I was working on som…" at bounding box center [592, 458] width 845 height 54
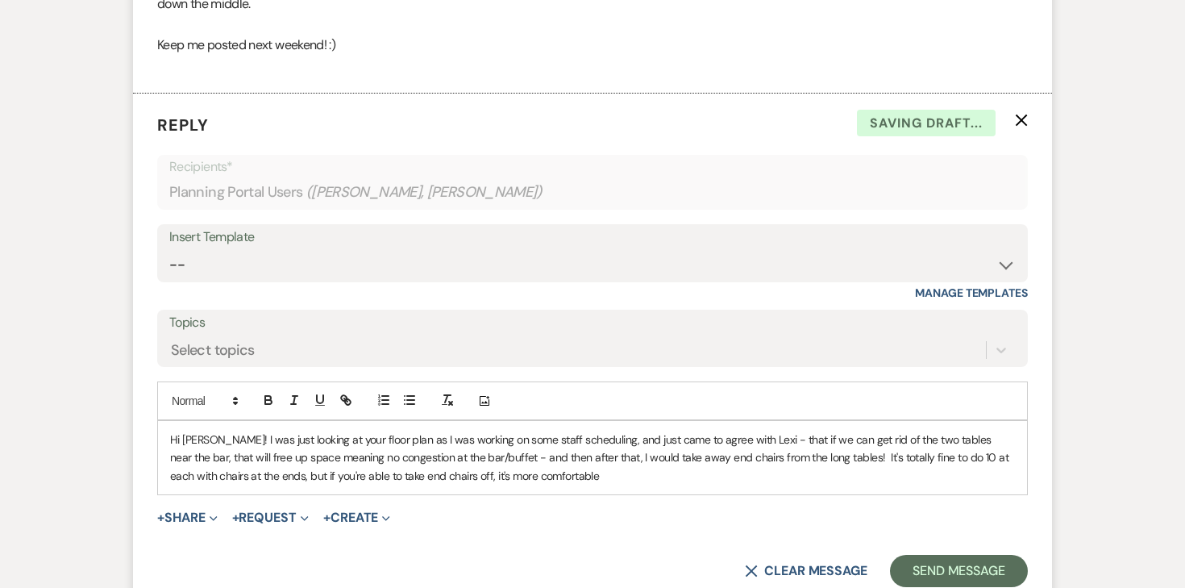
click at [543, 440] on p "Hi [PERSON_NAME]! I was just looking at your floor plan as I was working on som…" at bounding box center [592, 458] width 845 height 54
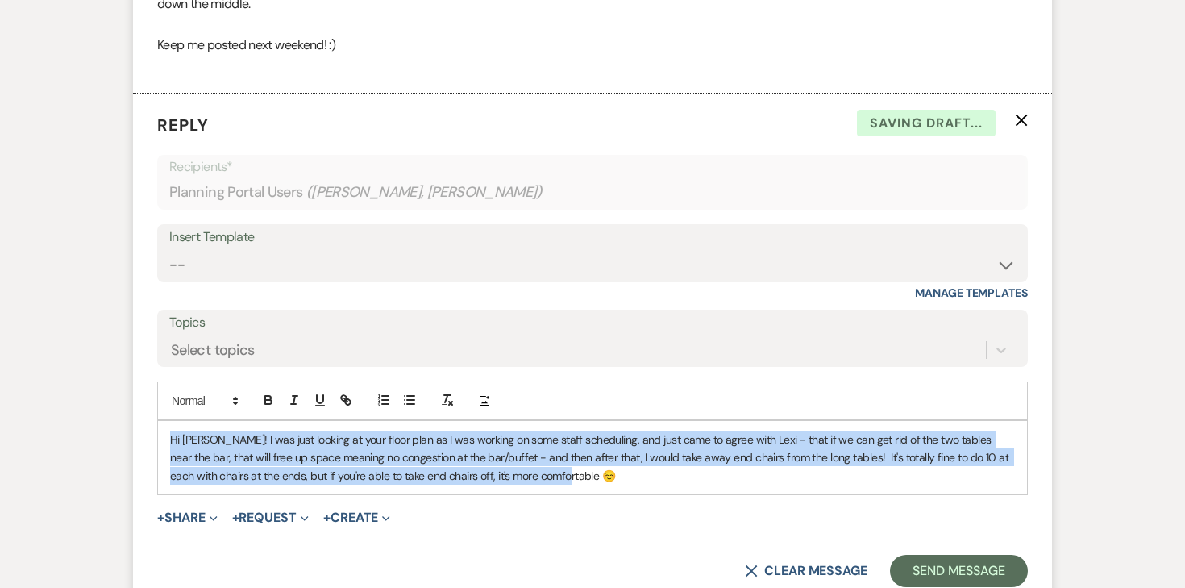
drag, startPoint x: 508, startPoint y: 438, endPoint x: 144, endPoint y: 390, distance: 366.8
click at [144, 390] on form "Reply X Saving draft... Recipients* Planning Portal Users ( [PERSON_NAME], [PER…" at bounding box center [592, 351] width 919 height 514
copy p "Hi [PERSON_NAME]! I was just looking at your floor plan as I was working on som…"
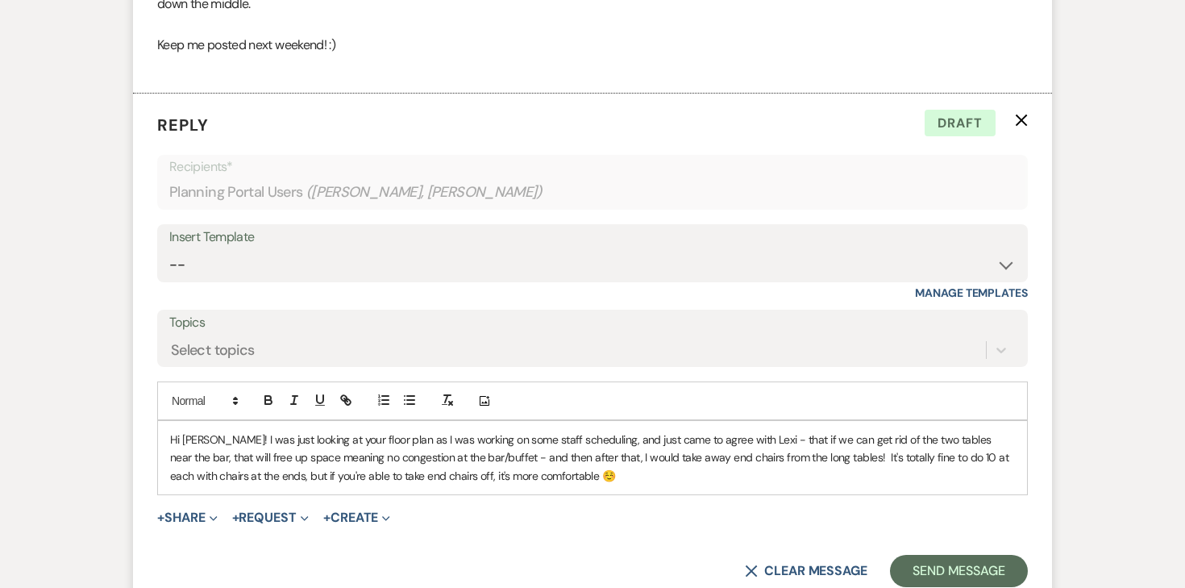
click at [416, 421] on div "Hi [PERSON_NAME]! I was just looking at your floor plan as I was working on som…" at bounding box center [592, 457] width 869 height 73
click at [526, 431] on p "Hi [PERSON_NAME]! I was just looking at your floor plan as I was working on som…" at bounding box center [592, 458] width 845 height 54
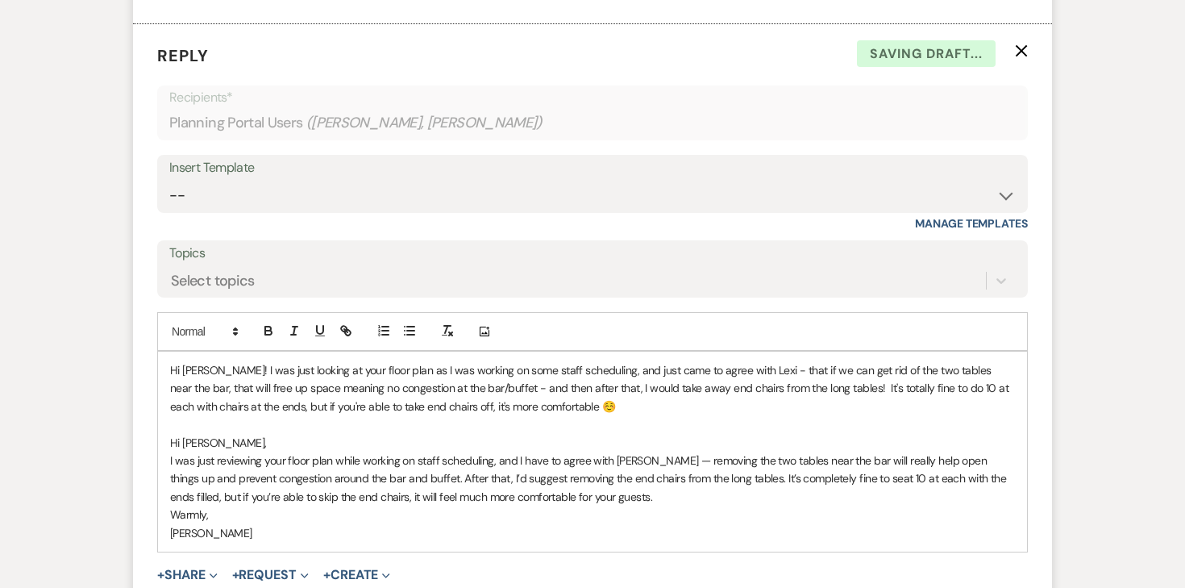
scroll to position [3031, 0]
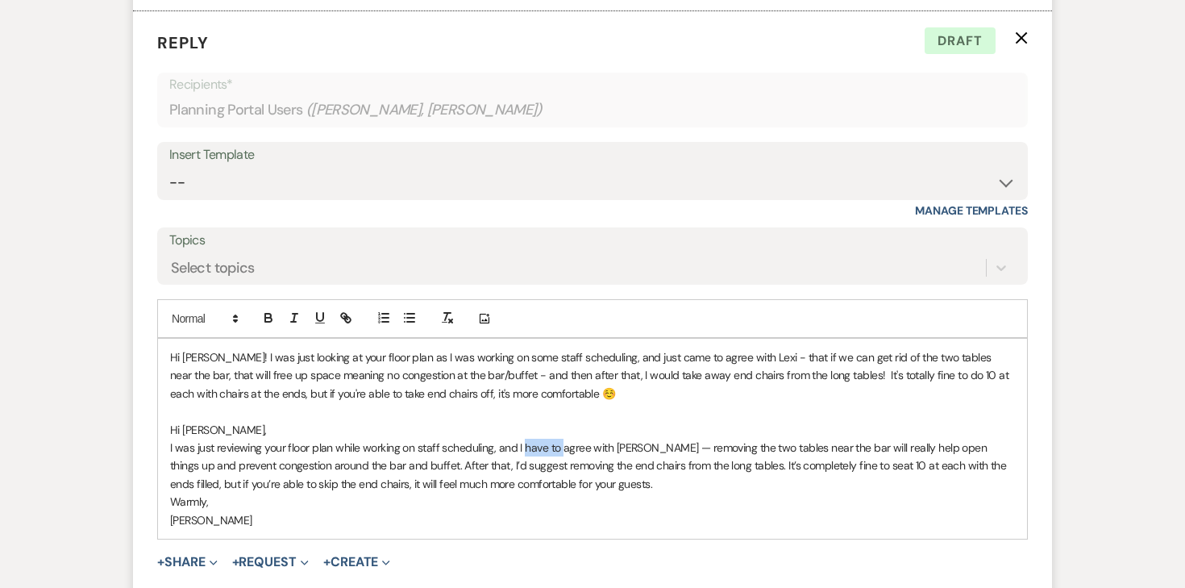
drag, startPoint x: 561, startPoint y: 410, endPoint x: 524, endPoint y: 410, distance: 37.1
click at [524, 439] on p "I was just reviewing your floor plan while working on staff scheduling, and I h…" at bounding box center [592, 466] width 845 height 54
drag, startPoint x: 879, startPoint y: 427, endPoint x: 944, endPoint y: 429, distance: 65.4
click at [944, 439] on p "I was just reviewing your floor plan while working on staff scheduling, and I a…" at bounding box center [592, 466] width 845 height 54
click at [392, 444] on p "I was just reviewing your floor plan while working on staff scheduling, and I a…" at bounding box center [592, 466] width 845 height 54
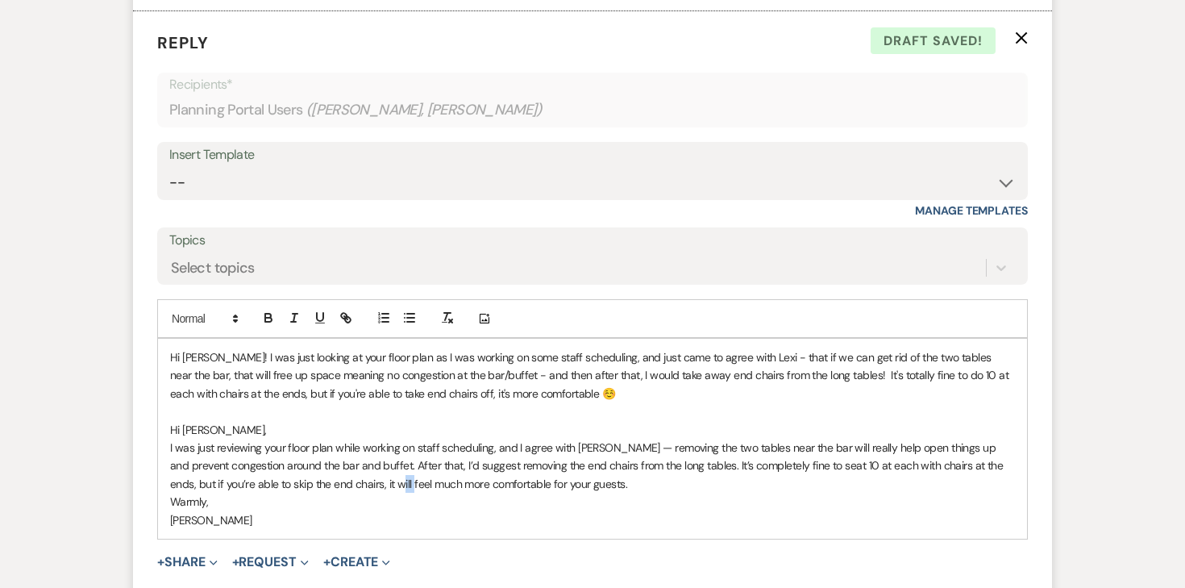
click at [392, 444] on p "I was just reviewing your floor plan while working on staff scheduling, and I a…" at bounding box center [592, 466] width 845 height 54
click at [559, 450] on p "I was just reviewing your floor plan while working on staff scheduling, and I a…" at bounding box center [592, 466] width 845 height 54
drag, startPoint x: 560, startPoint y: 442, endPoint x: 470, endPoint y: 437, distance: 90.5
click at [470, 439] on p "I was just reviewing your floor plan while working on staff scheduling, and I a…" at bounding box center [592, 466] width 845 height 54
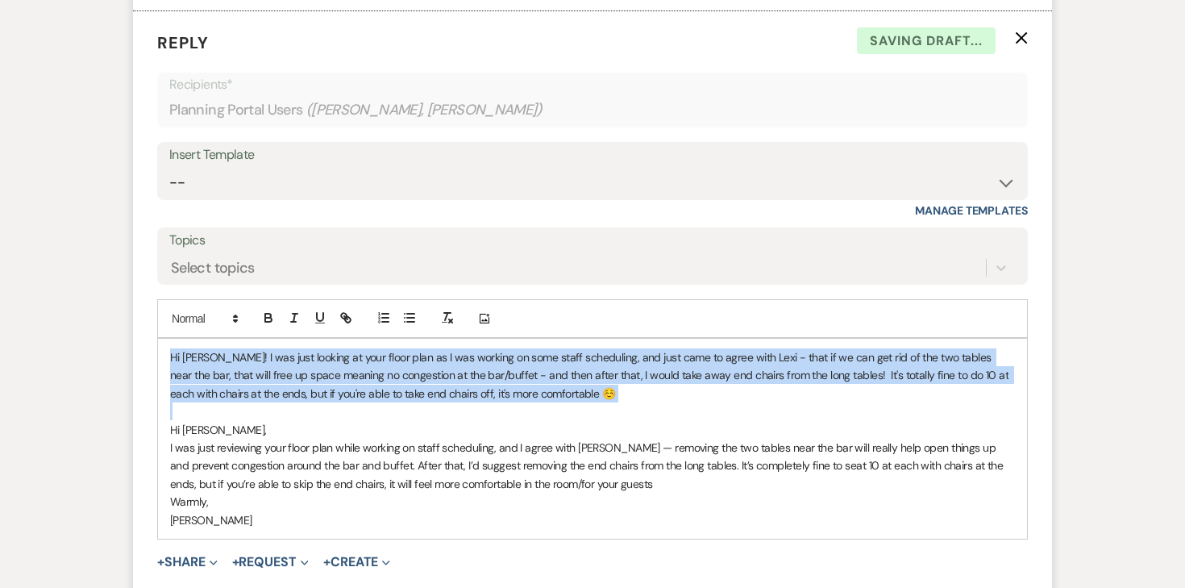
drag, startPoint x: 545, startPoint y: 372, endPoint x: 185, endPoint y: 261, distance: 376.3
click at [185, 299] on div "Add Photo Hi [PERSON_NAME]! I was just looking at your floor plan as I was work…" at bounding box center [592, 419] width 871 height 240
click at [160, 368] on div "Hi [PERSON_NAME]! I was just looking at your floor plan as I was working on som…" at bounding box center [592, 439] width 869 height 200
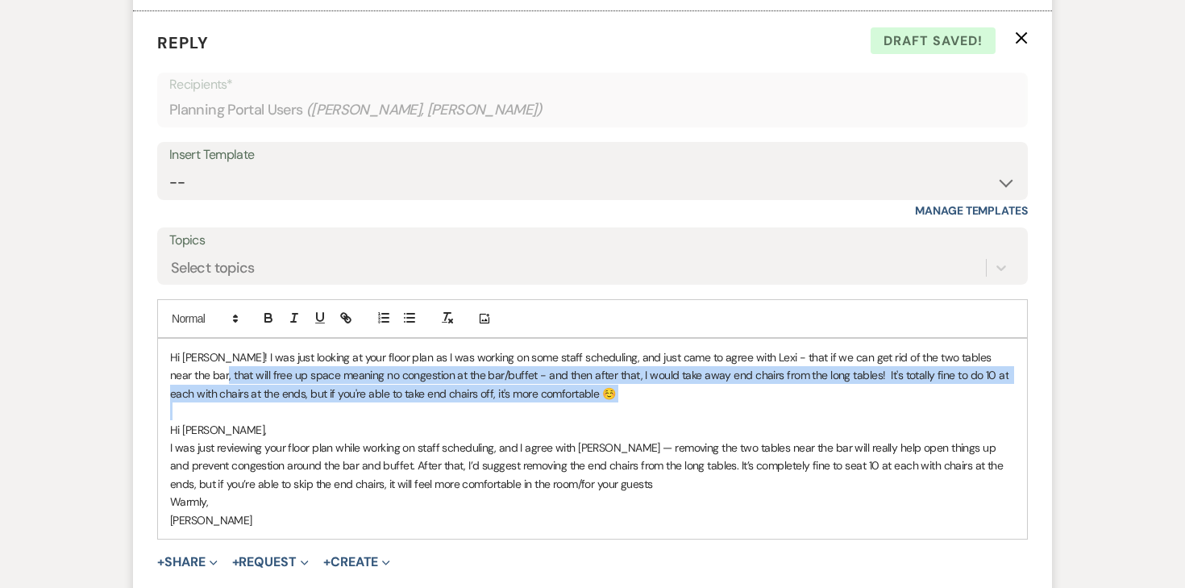
drag, startPoint x: 169, startPoint y: 385, endPoint x: 169, endPoint y: 324, distance: 61.3
click at [169, 339] on div "Hi [PERSON_NAME]! I was just looking at your floor plan as I was working on som…" at bounding box center [592, 439] width 869 height 200
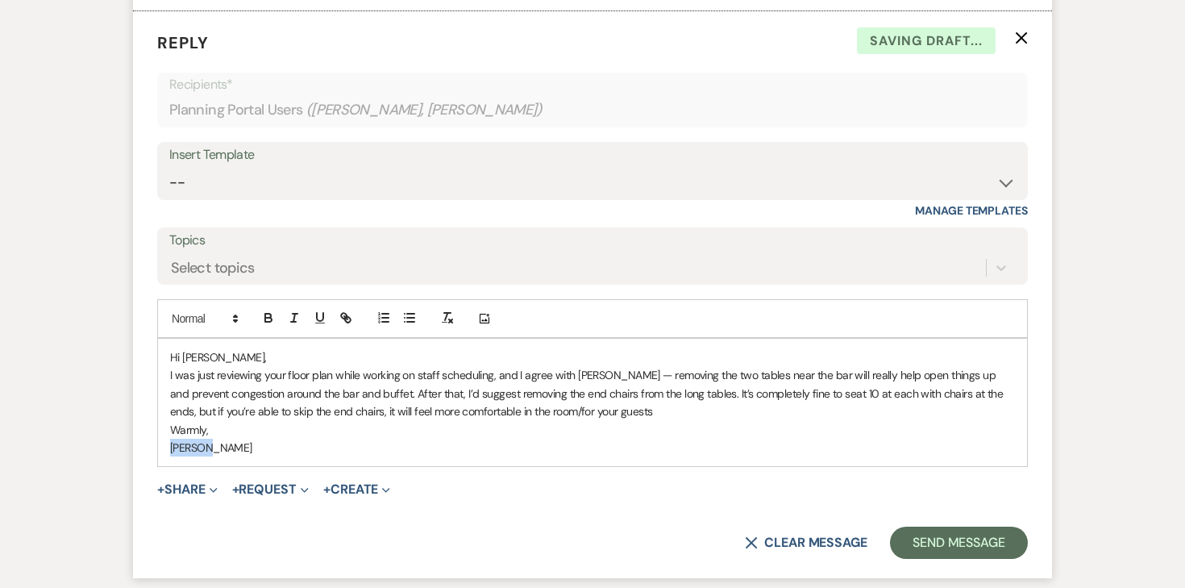
drag, startPoint x: 212, startPoint y: 413, endPoint x: 146, endPoint y: 397, distance: 68.1
click at [146, 397] on form "Reply X Saving draft... Recipients* Planning Portal Users ( [PERSON_NAME], [PER…" at bounding box center [592, 295] width 919 height 568
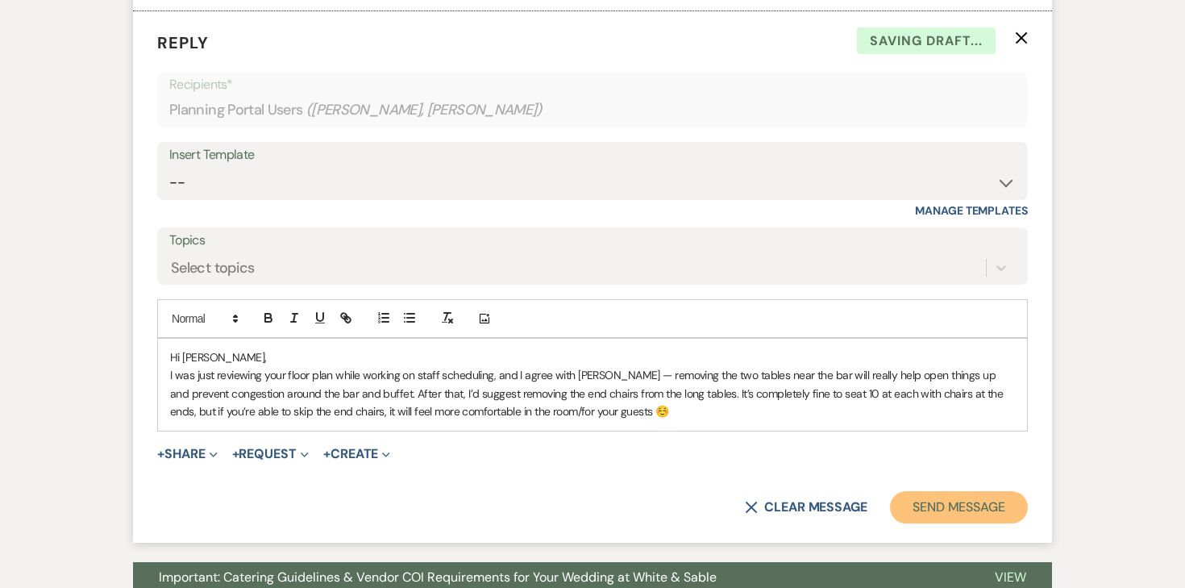
click at [905, 491] on button "Send Message" at bounding box center [959, 507] width 138 height 32
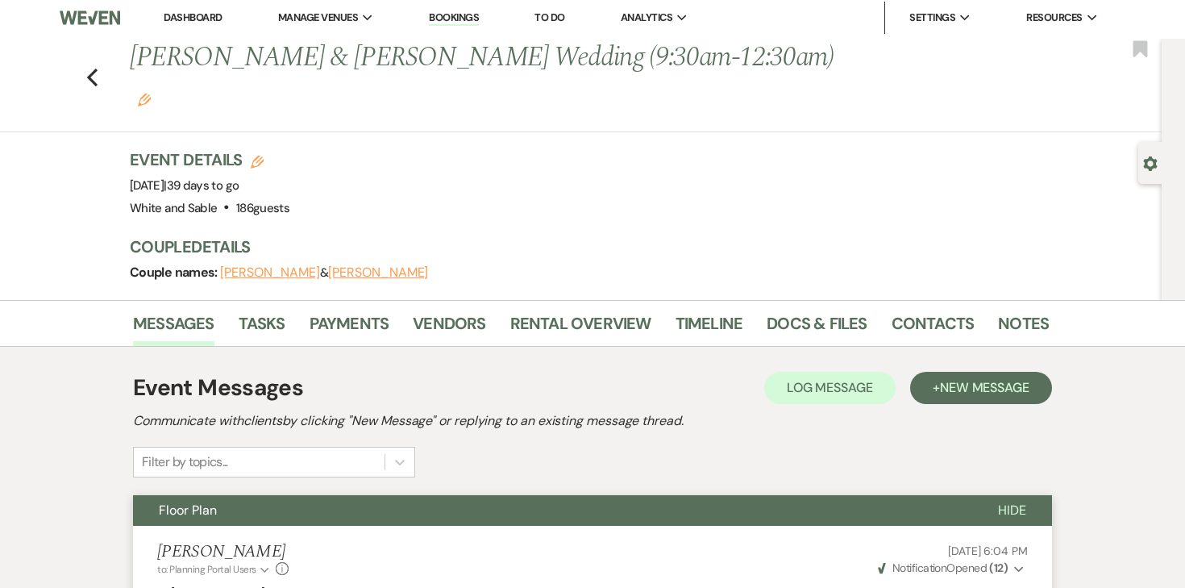
scroll to position [0, 0]
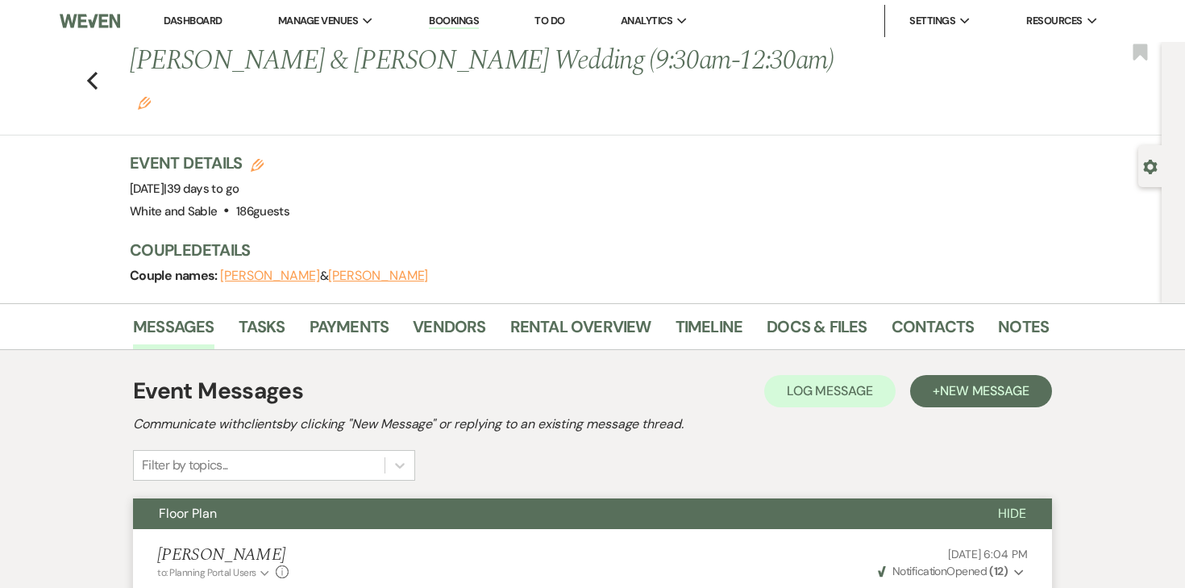
click at [681, 73] on h1 "[PERSON_NAME] & [PERSON_NAME] Wedding (9:30am-12:30am) Edit" at bounding box center [491, 80] width 723 height 77
click at [151, 97] on use "button" at bounding box center [144, 103] width 13 height 13
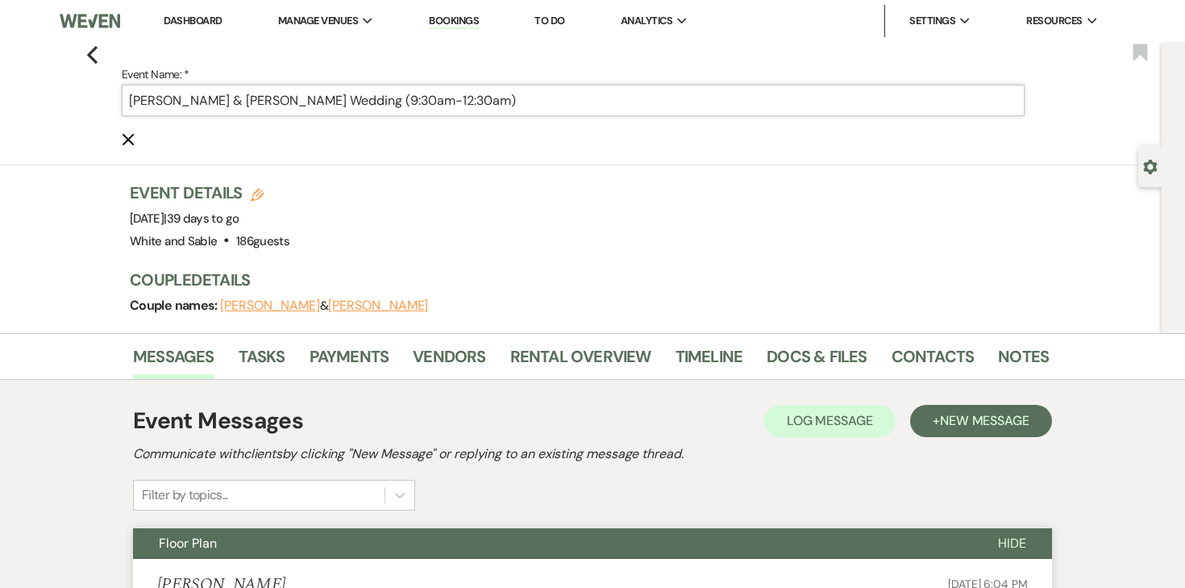
click at [536, 105] on input "[PERSON_NAME] & [PERSON_NAME] Wedding (9:30am-12:30am)" at bounding box center [573, 100] width 903 height 31
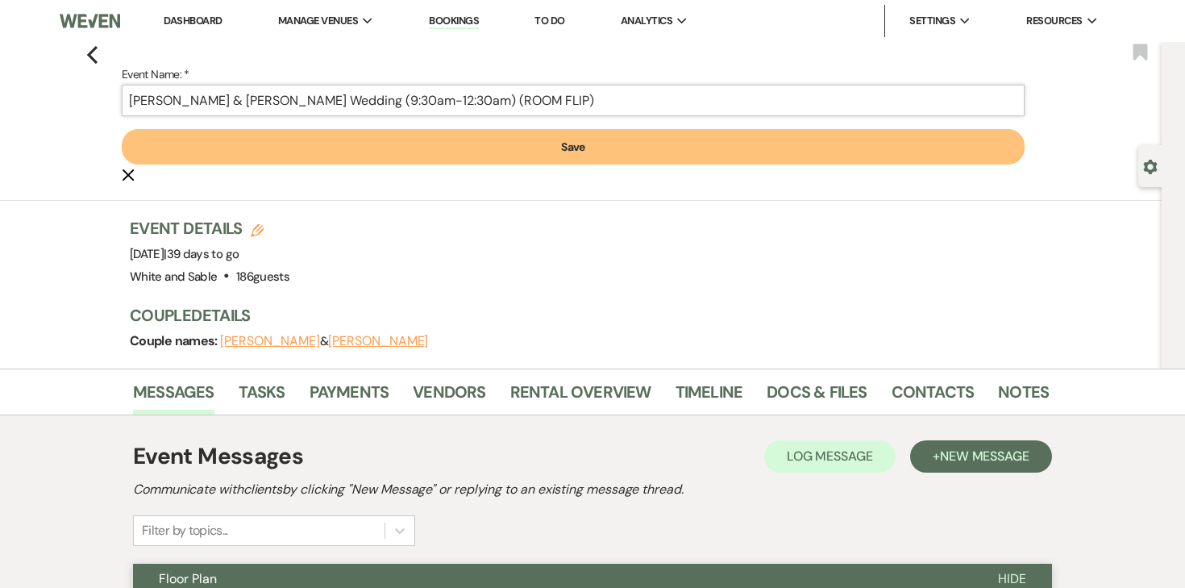
type input "[PERSON_NAME] & [PERSON_NAME] Wedding (9:30am-12:30am) (ROOM FLIP)"
click at [448, 153] on button "Save" at bounding box center [573, 146] width 903 height 35
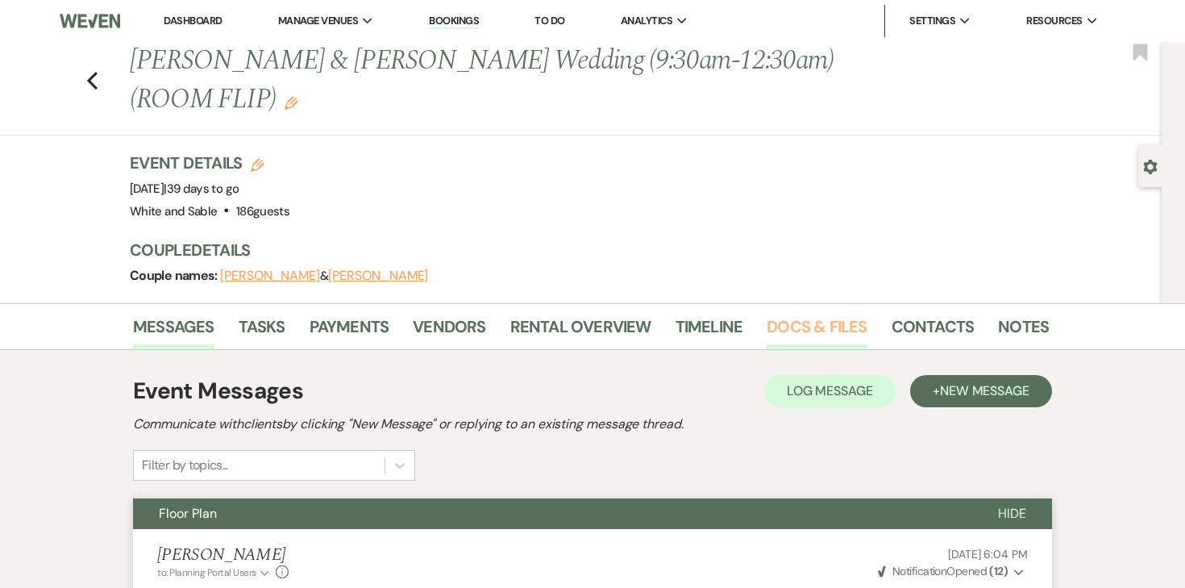
click at [791, 314] on link "Docs & Files" at bounding box center [817, 331] width 100 height 35
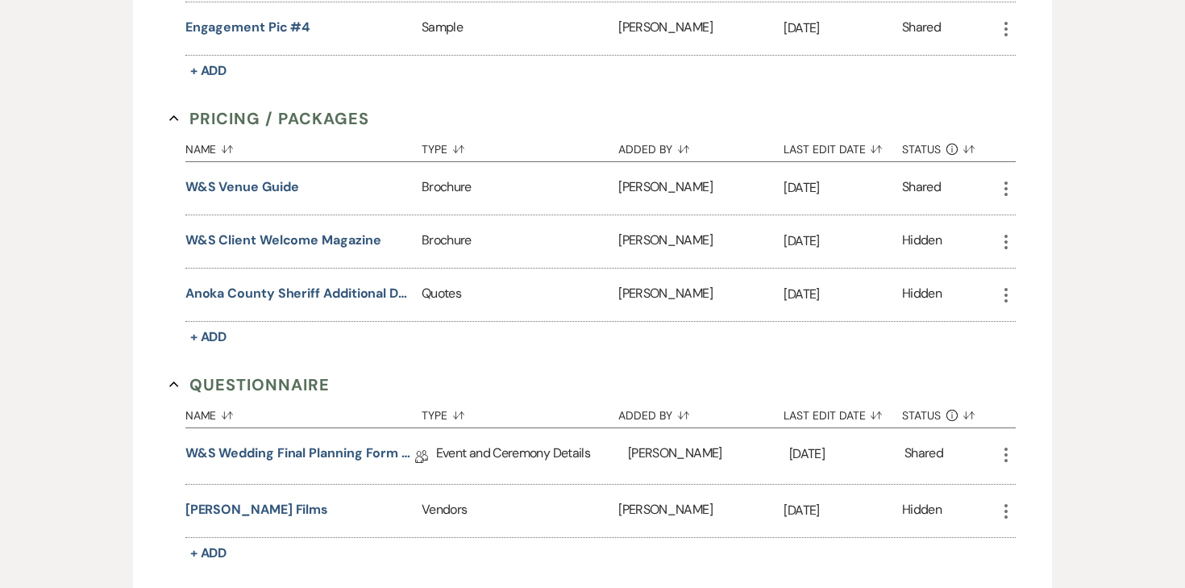
scroll to position [2613, 0]
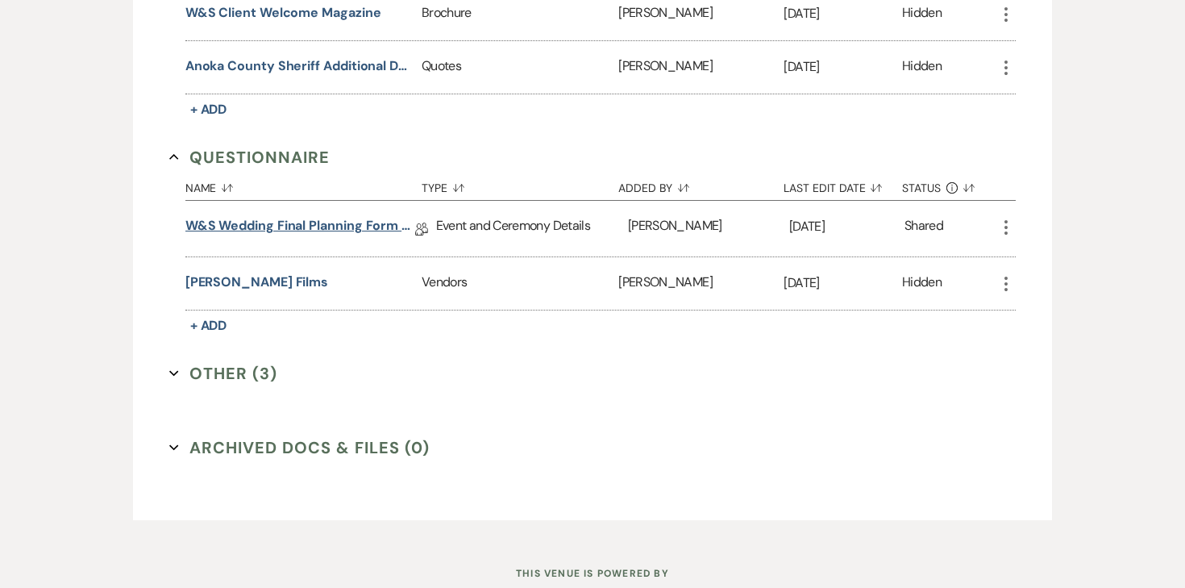
click at [298, 216] on link "W&S Wedding Final Planning Form - [PERSON_NAME] & [PERSON_NAME]" at bounding box center [300, 228] width 230 height 25
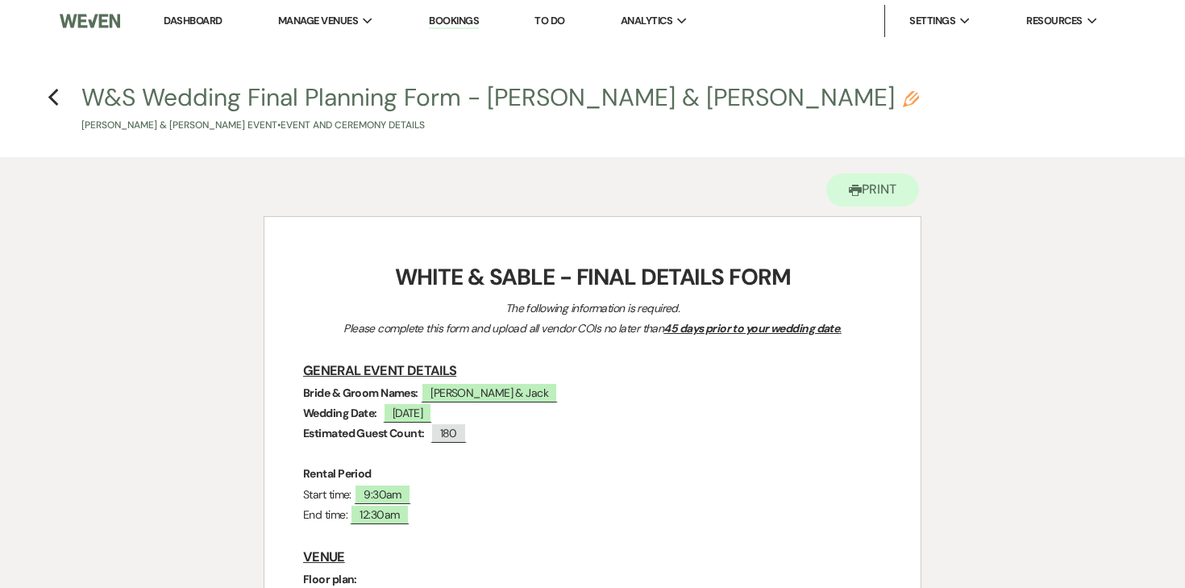
click at [224, 19] on li "Dashboard" at bounding box center [193, 21] width 74 height 32
click at [209, 19] on link "Dashboard" at bounding box center [193, 21] width 58 height 14
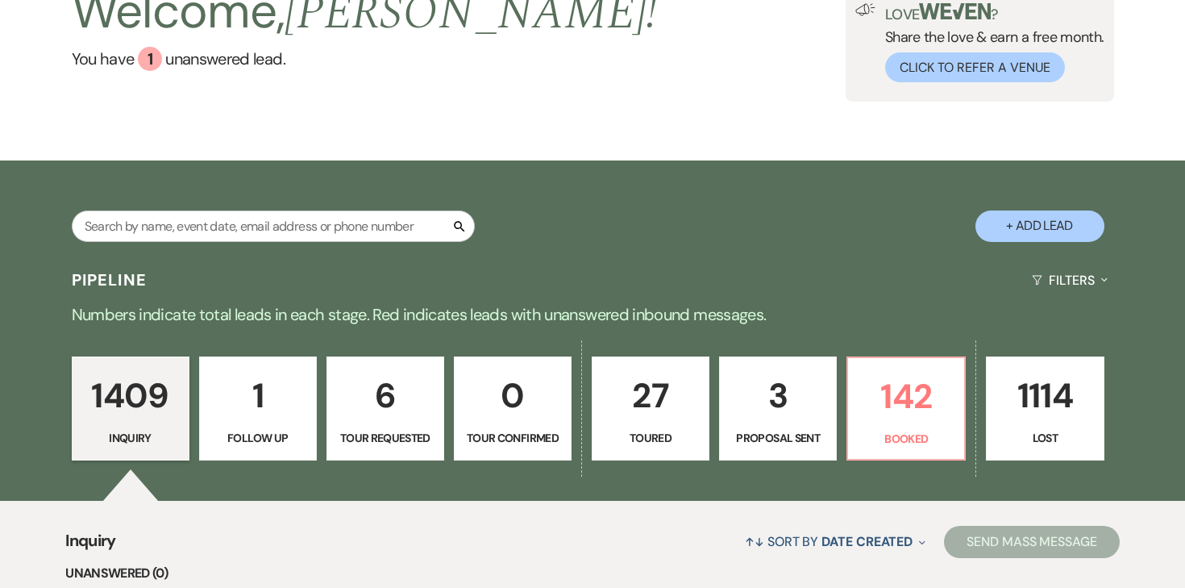
scroll to position [371, 0]
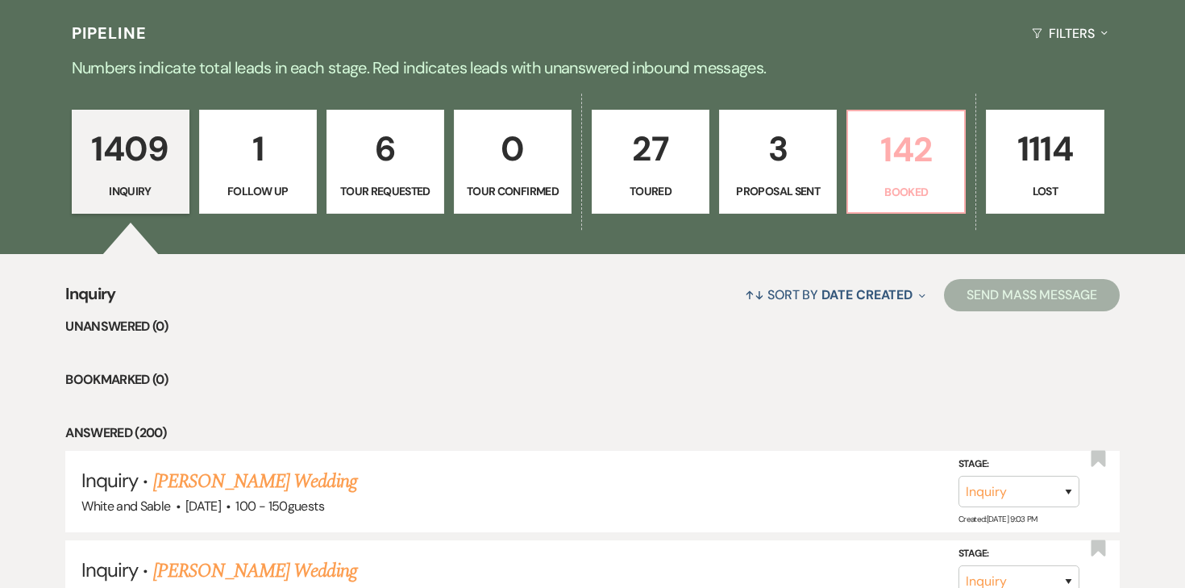
click at [898, 185] on p "Booked" at bounding box center [906, 192] width 97 height 18
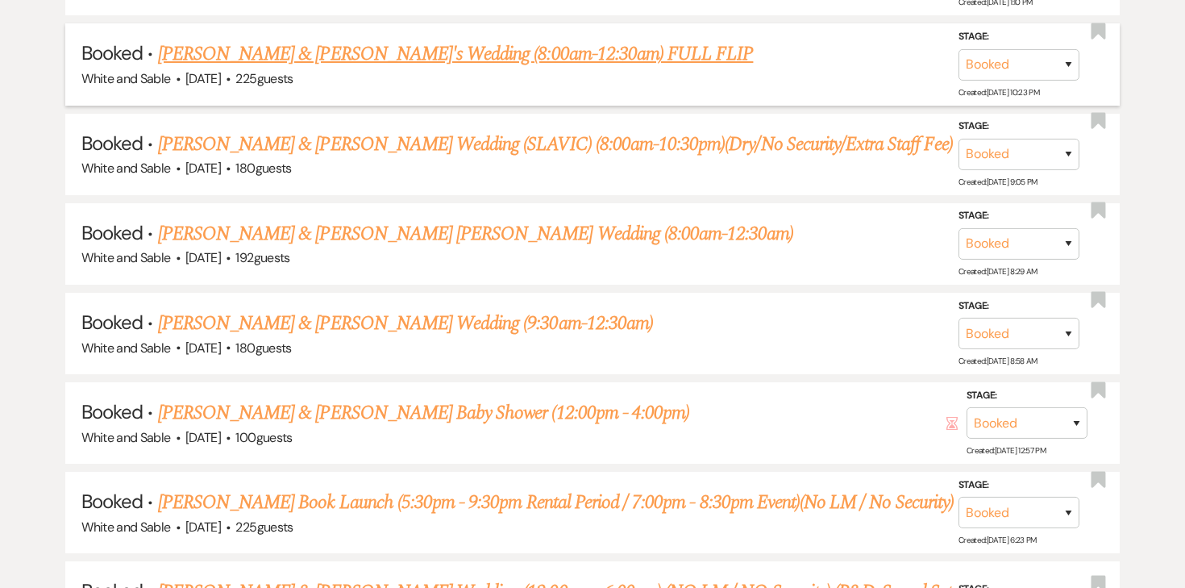
scroll to position [1799, 0]
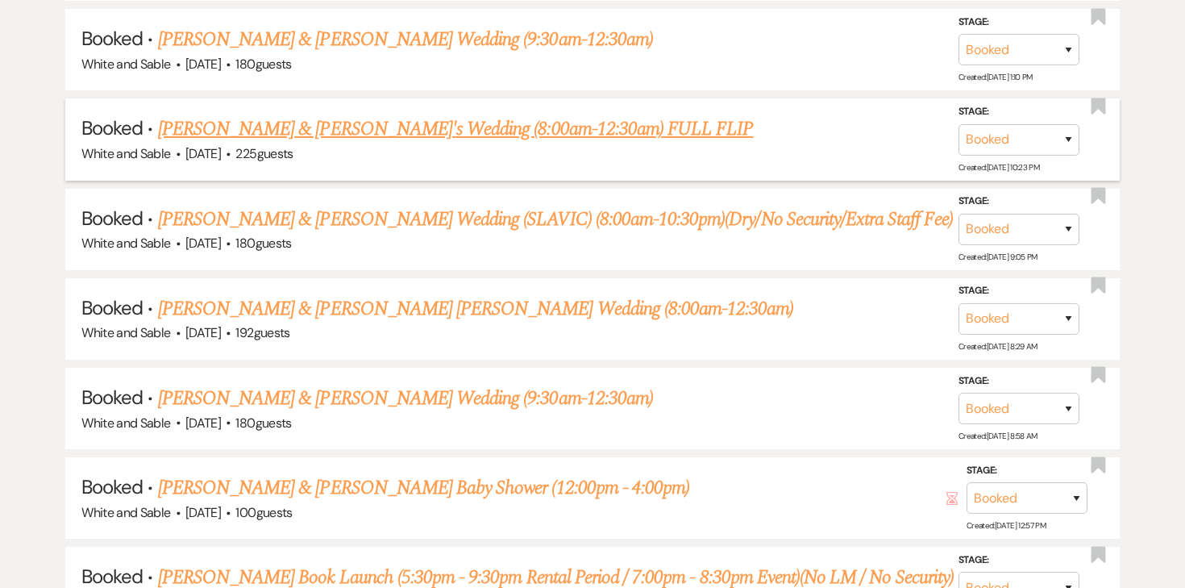
click at [517, 124] on link "[PERSON_NAME] & [PERSON_NAME]'s Wedding (8:00am-12:30am) FULL FLIP" at bounding box center [456, 129] width 596 height 29
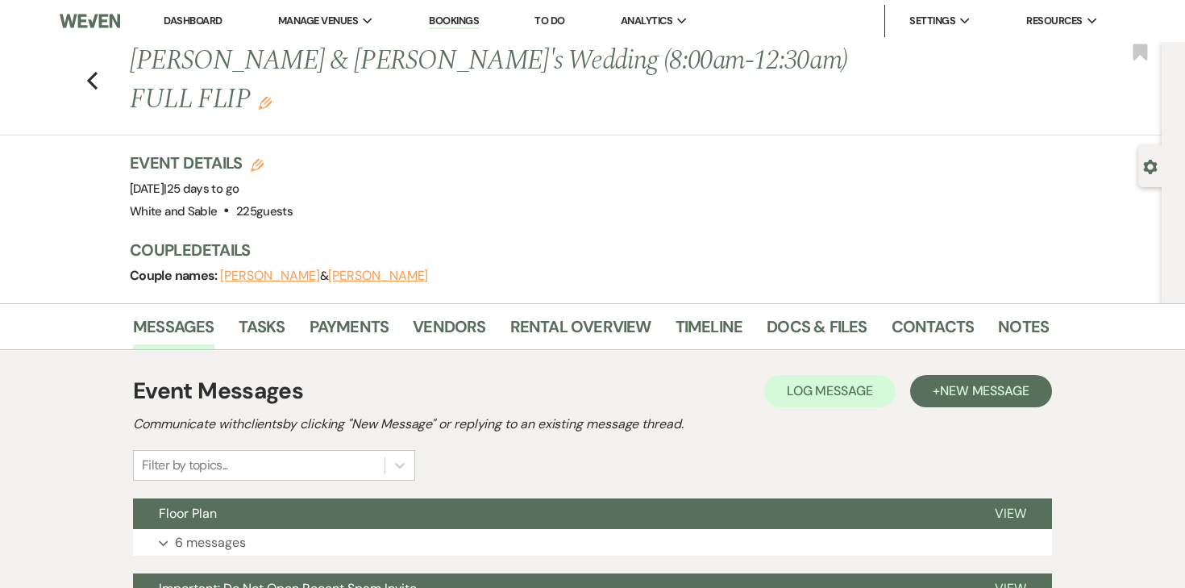
click at [259, 98] on icon "Edit" at bounding box center [265, 103] width 13 height 13
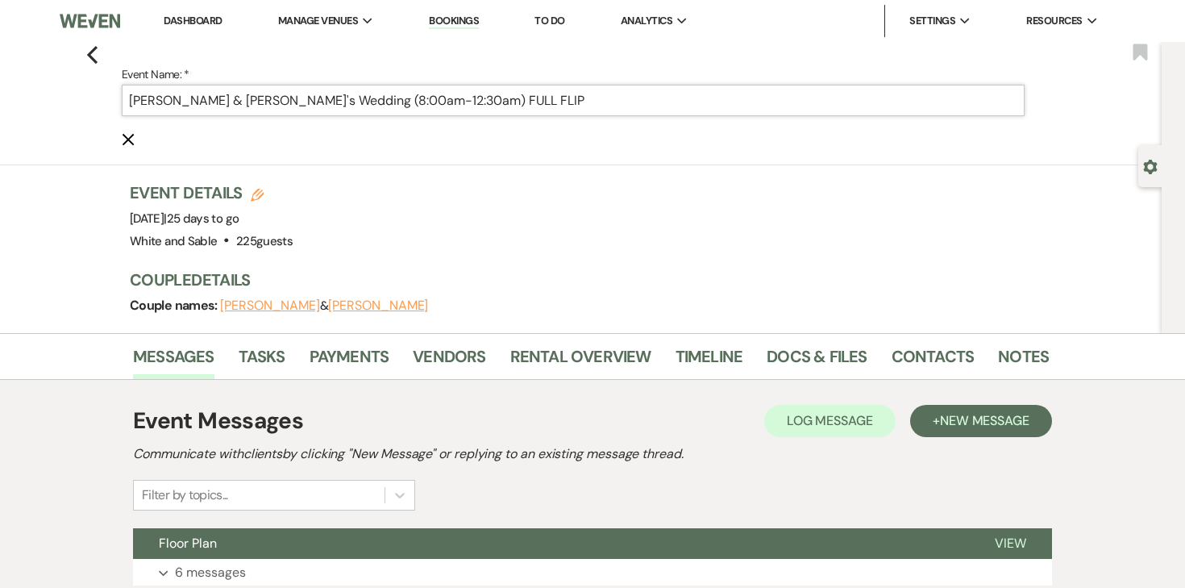
click at [467, 98] on input "[PERSON_NAME] & [PERSON_NAME]'s Wedding (8:00am-12:30am) FULL FLIP" at bounding box center [573, 100] width 903 height 31
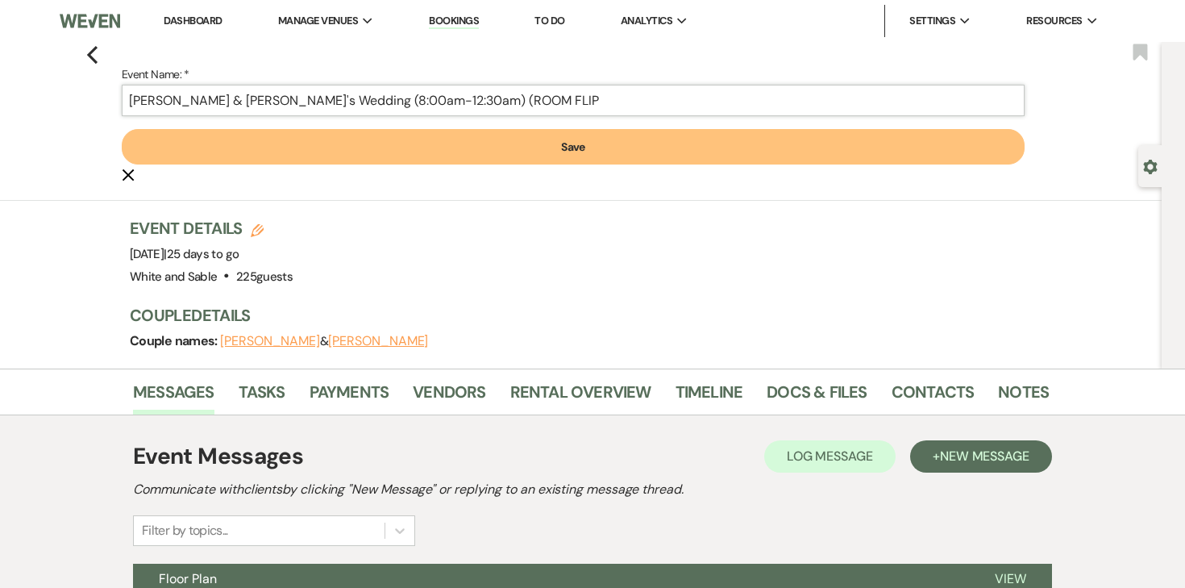
click at [618, 114] on input "[PERSON_NAME] & [PERSON_NAME]'s Wedding (8:00am-12:30am) (ROOM FLIP" at bounding box center [573, 100] width 903 height 31
type input "[PERSON_NAME] & [PERSON_NAME]'s Wedding (8:00am-12:30am) (ROOM FLIP)"
click at [559, 143] on button "Save" at bounding box center [573, 146] width 903 height 35
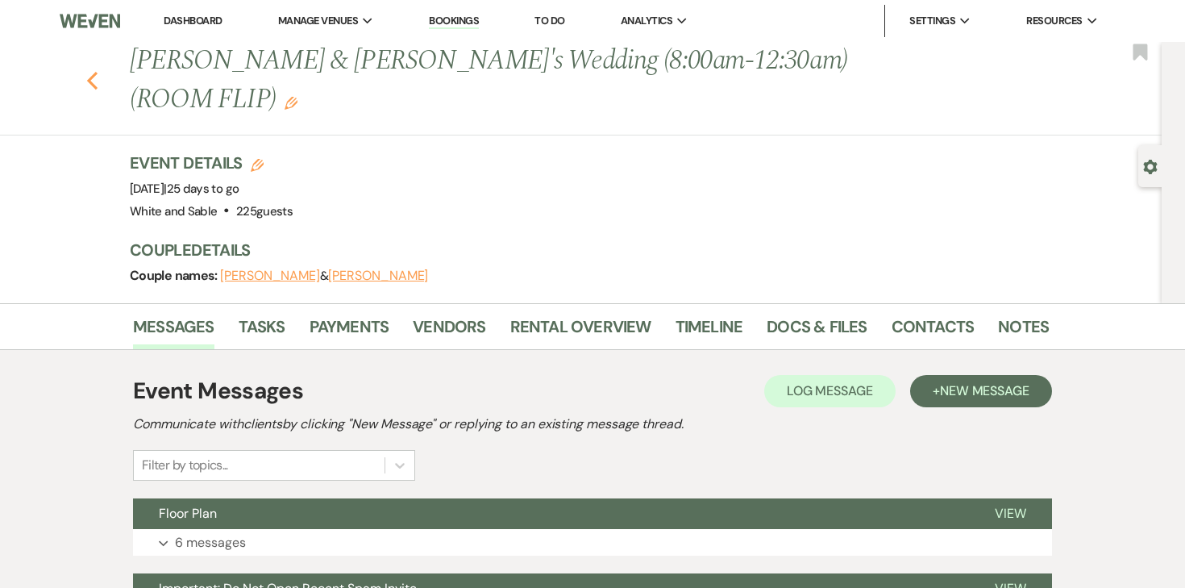
click at [94, 81] on icon "Previous" at bounding box center [92, 80] width 12 height 19
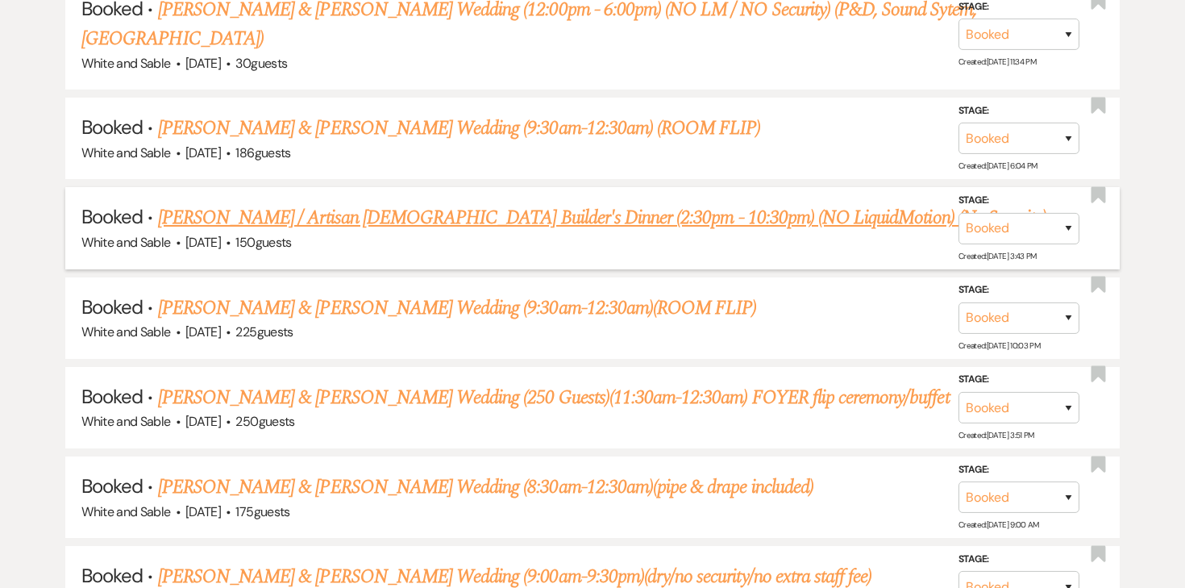
scroll to position [2466, 0]
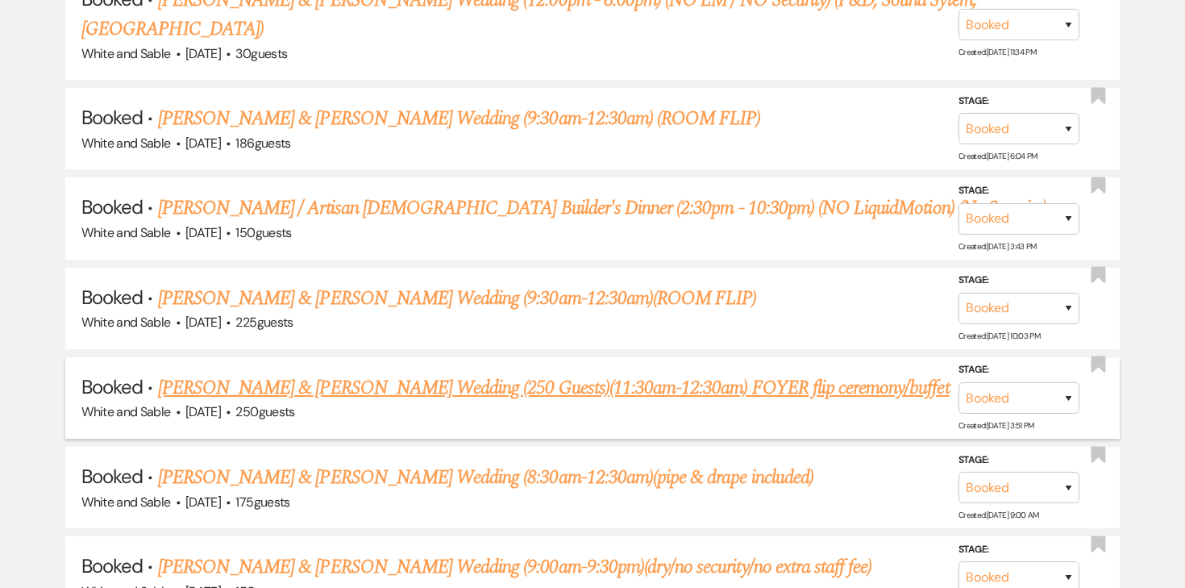
click at [448, 373] on link "[PERSON_NAME] & [PERSON_NAME] Wedding (250 Guests)(11:30am-12:30am) FOYER flip …" at bounding box center [554, 387] width 792 height 29
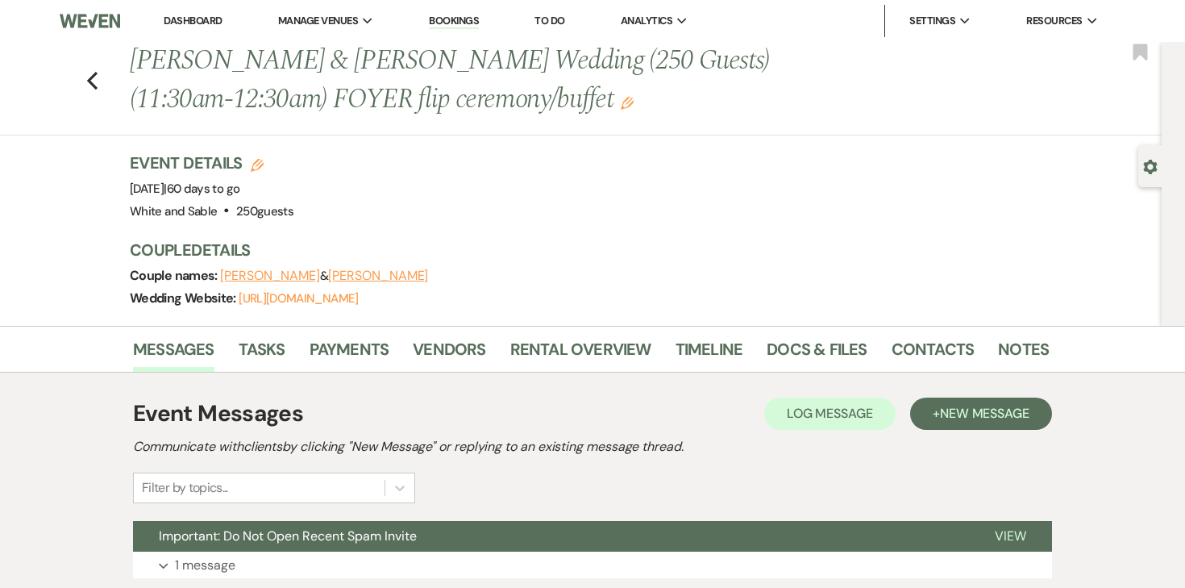
click at [621, 103] on use "button" at bounding box center [627, 103] width 13 height 13
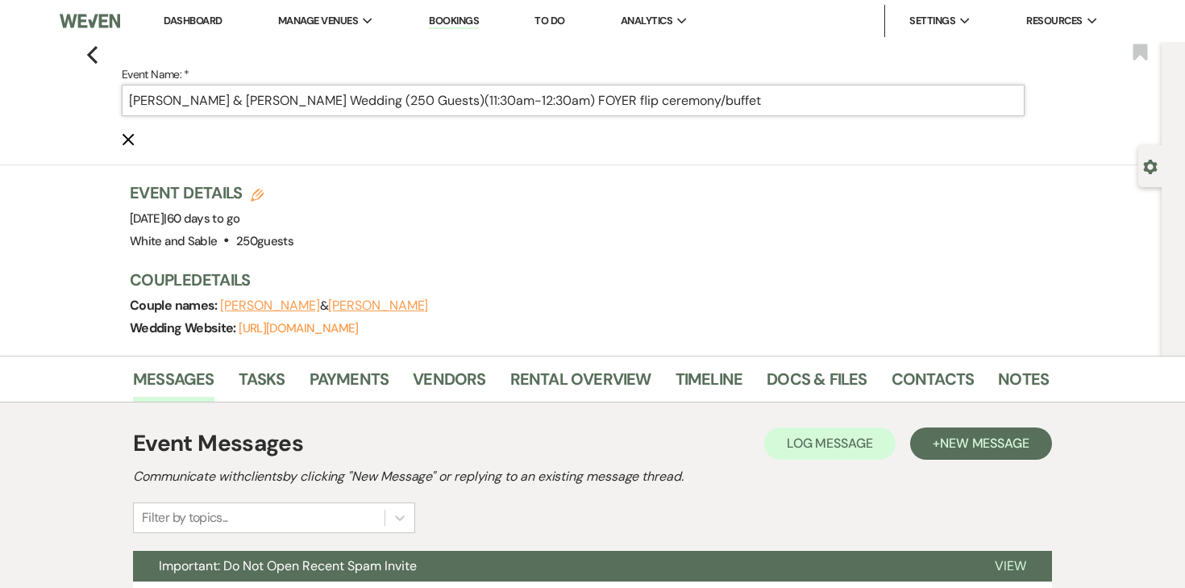
click at [582, 97] on input "[PERSON_NAME] & [PERSON_NAME] Wedding (250 Guests)(11:30am-12:30am) FOYER flip …" at bounding box center [573, 100] width 903 height 31
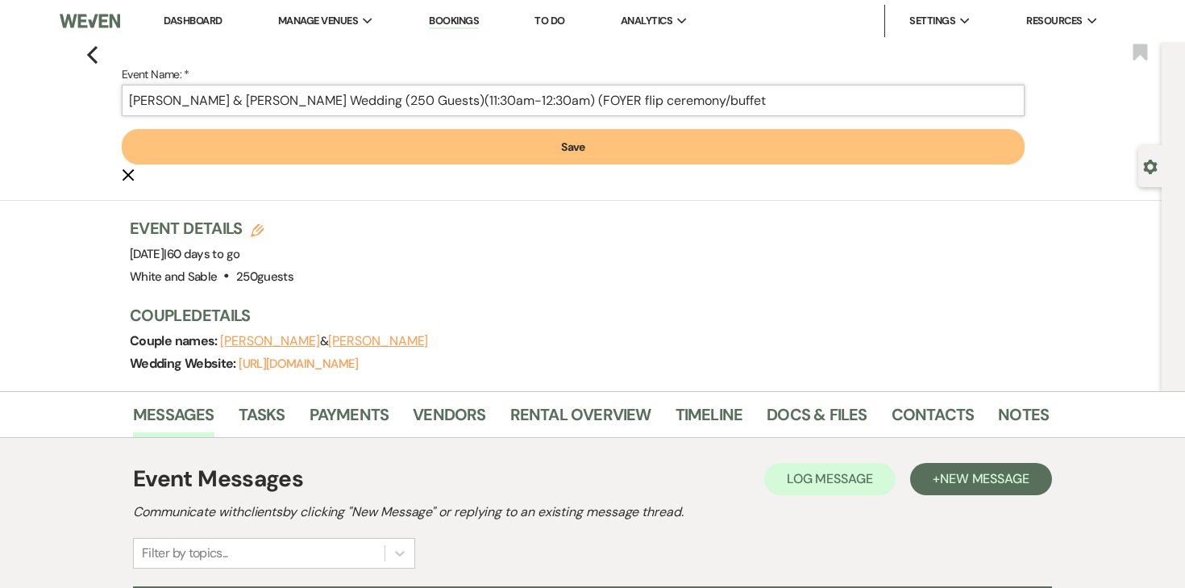
click at [643, 105] on input "[PERSON_NAME] & [PERSON_NAME] Wedding (250 Guests)(11:30am-12:30am) (FOYER flip…" at bounding box center [573, 100] width 903 height 31
drag, startPoint x: 757, startPoint y: 104, endPoint x: 628, endPoint y: 102, distance: 129.0
click at [628, 102] on input "[PERSON_NAME] & [PERSON_NAME] Wedding (250 Guests)(11:30am-12:30am) (FOYER flip…" at bounding box center [573, 100] width 903 height 31
type input "[PERSON_NAME] & [PERSON_NAME] Wedding (250 Guests)(11:30am-12:30am) (FOYER FLIP)"
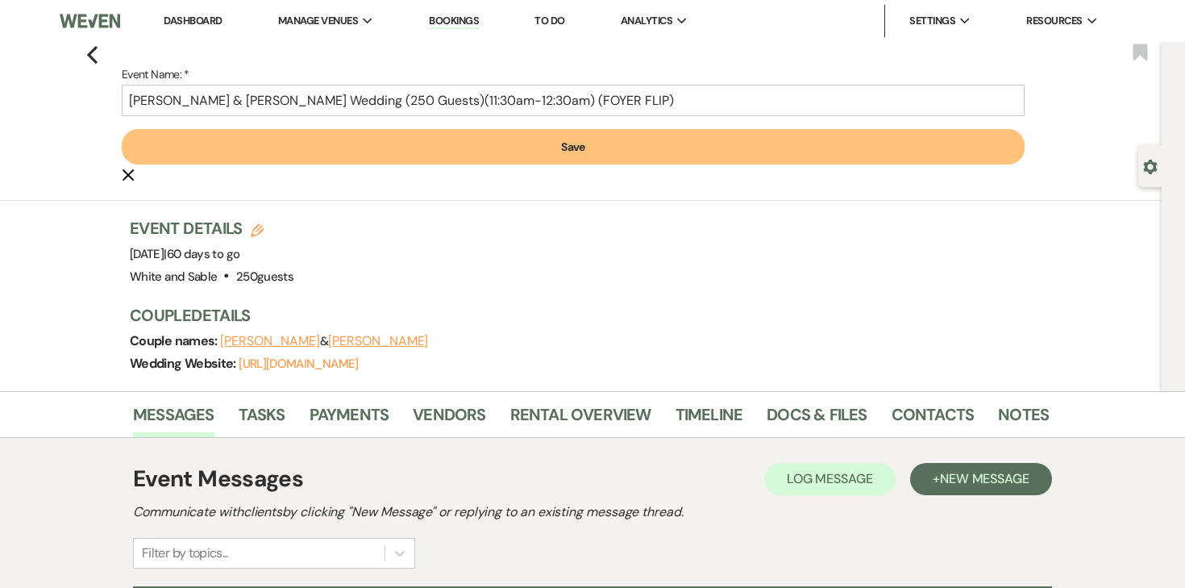
click at [553, 146] on button "Save" at bounding box center [573, 146] width 903 height 35
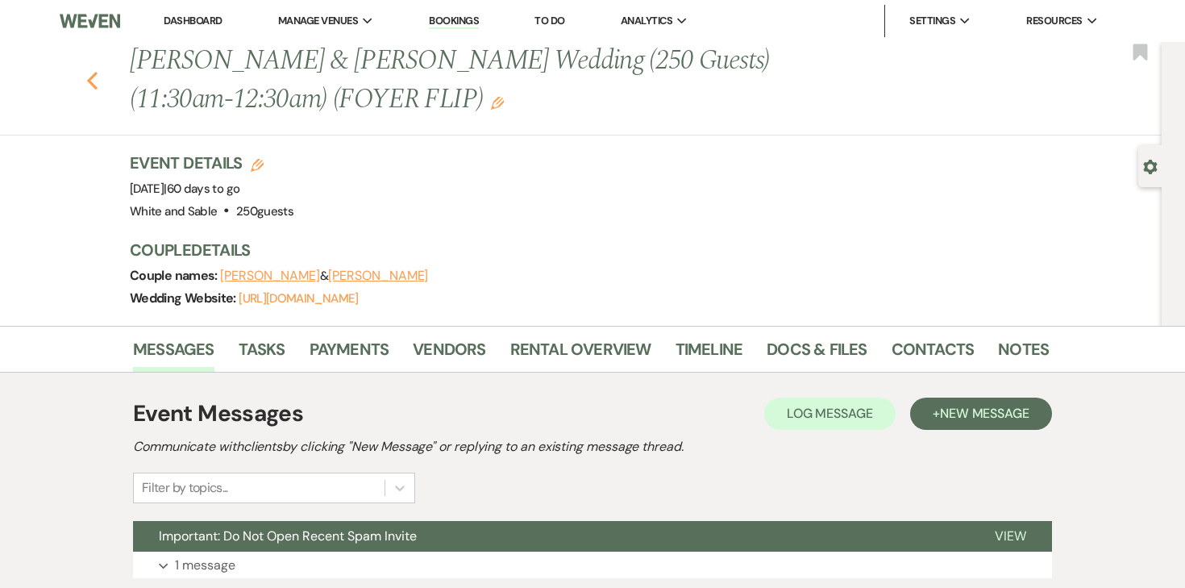
click at [94, 76] on use "button" at bounding box center [92, 81] width 10 height 18
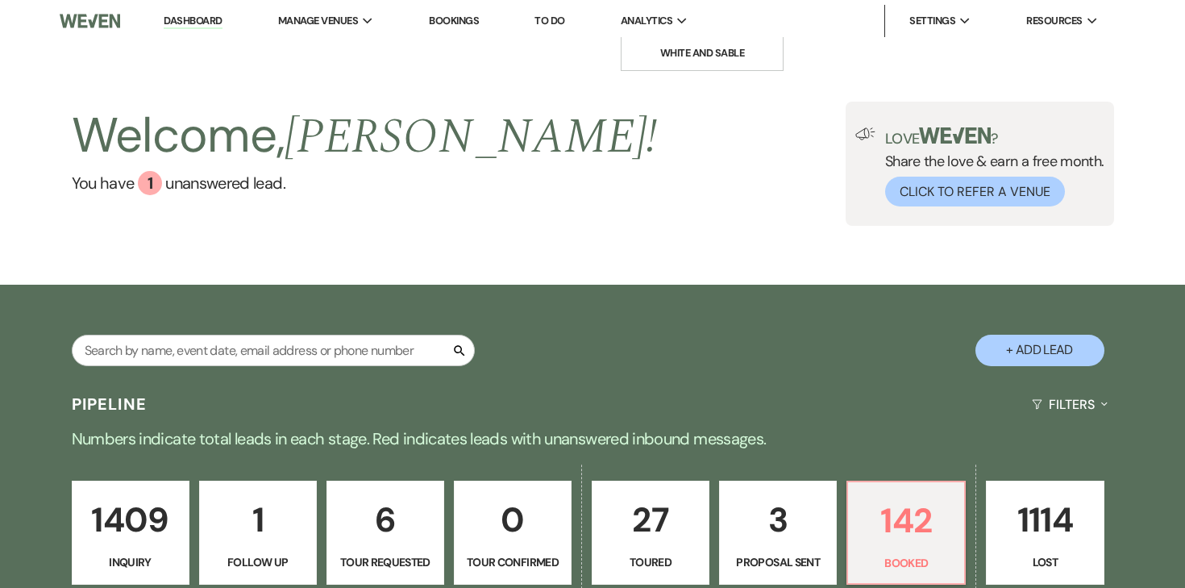
click at [646, 21] on span "Analytics" at bounding box center [647, 21] width 52 height 16
click at [656, 55] on li "White and Sable" at bounding box center [702, 53] width 145 height 16
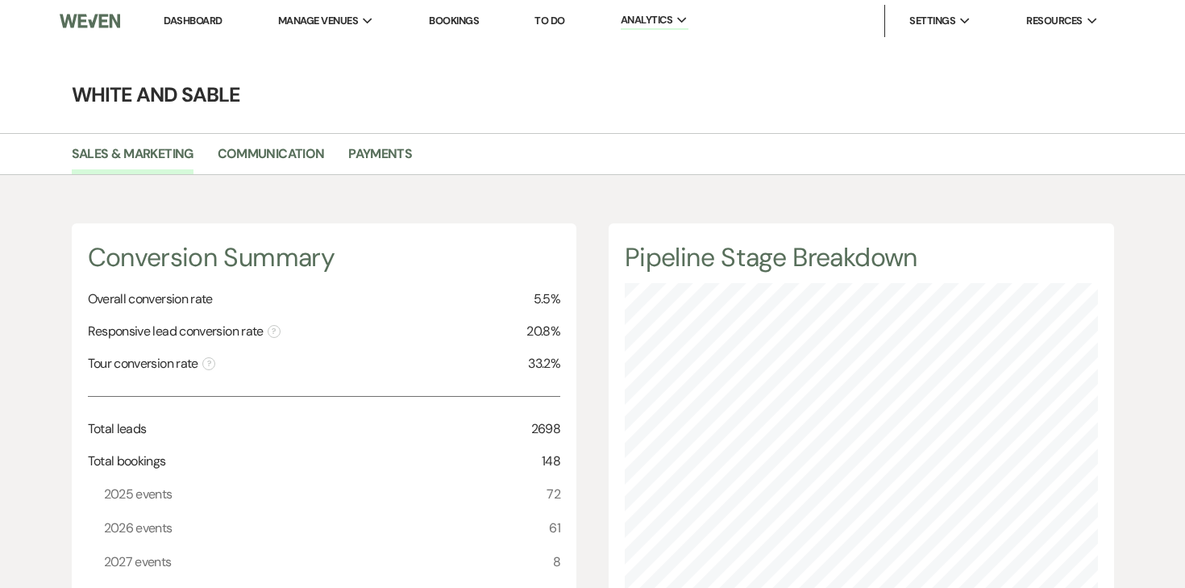
scroll to position [588, 1185]
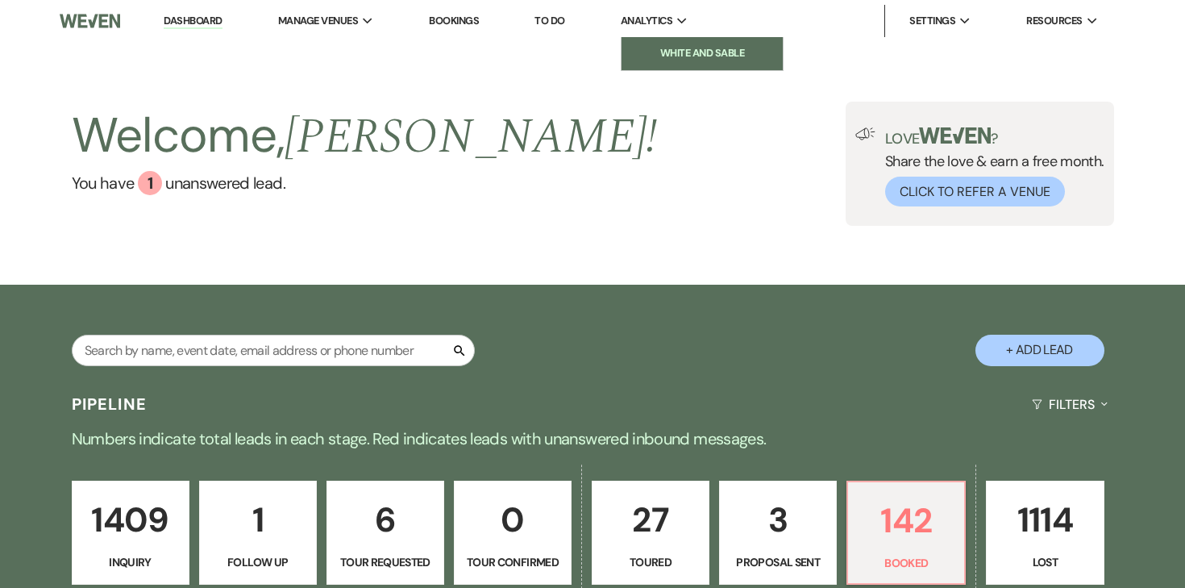
click at [651, 44] on link "White and Sable" at bounding box center [702, 53] width 161 height 32
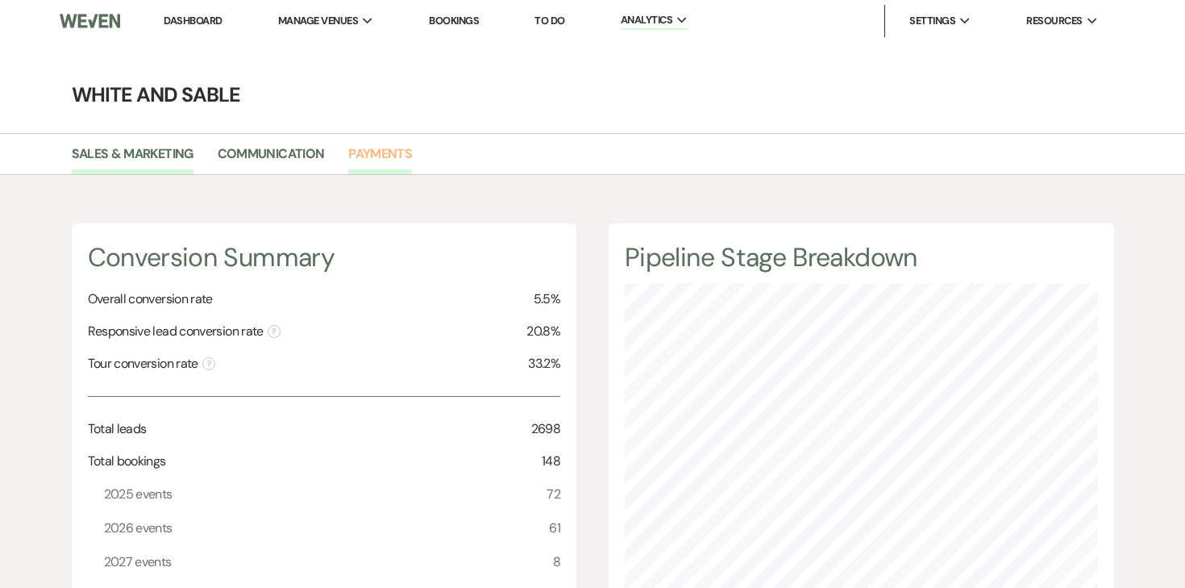
click at [378, 160] on link "Payments" at bounding box center [380, 159] width 64 height 31
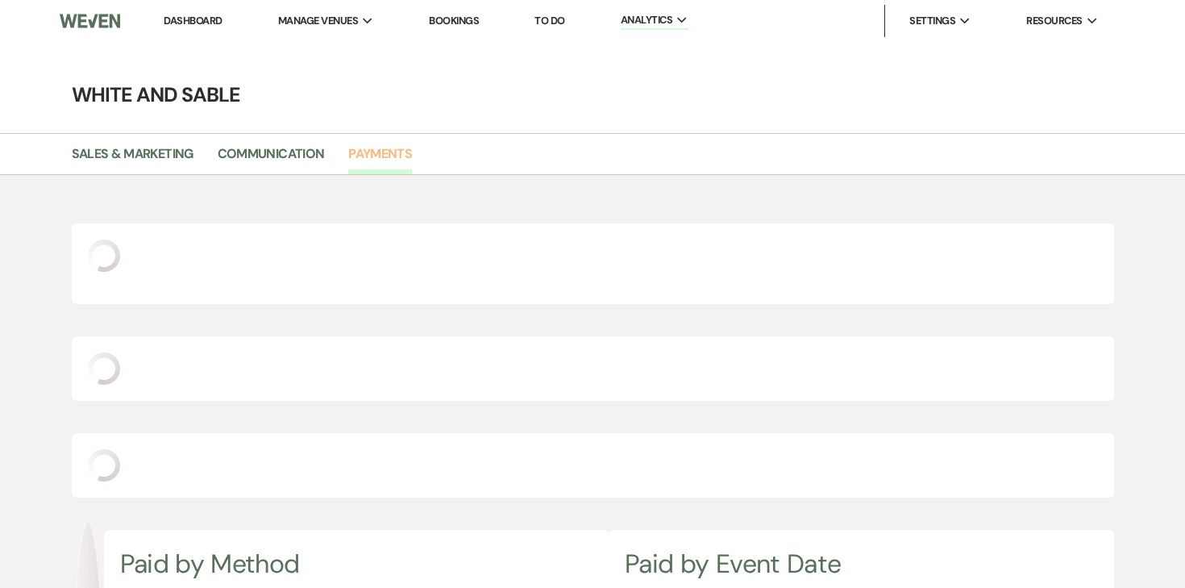
scroll to position [588, 1185]
select select "2025"
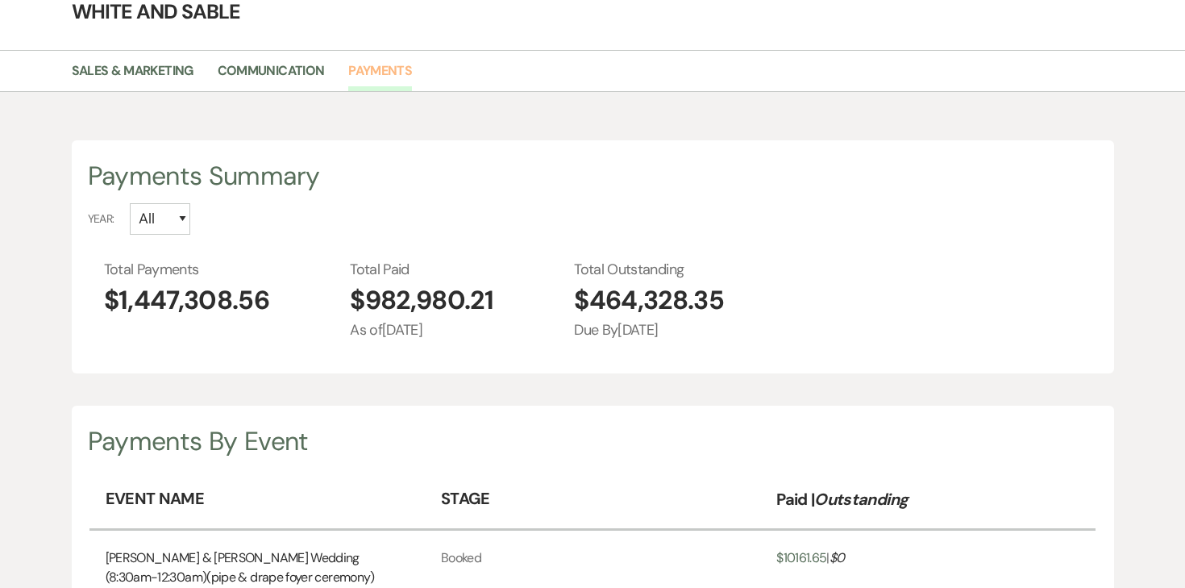
scroll to position [84, 0]
click at [299, 74] on link "Communication" at bounding box center [271, 75] width 107 height 31
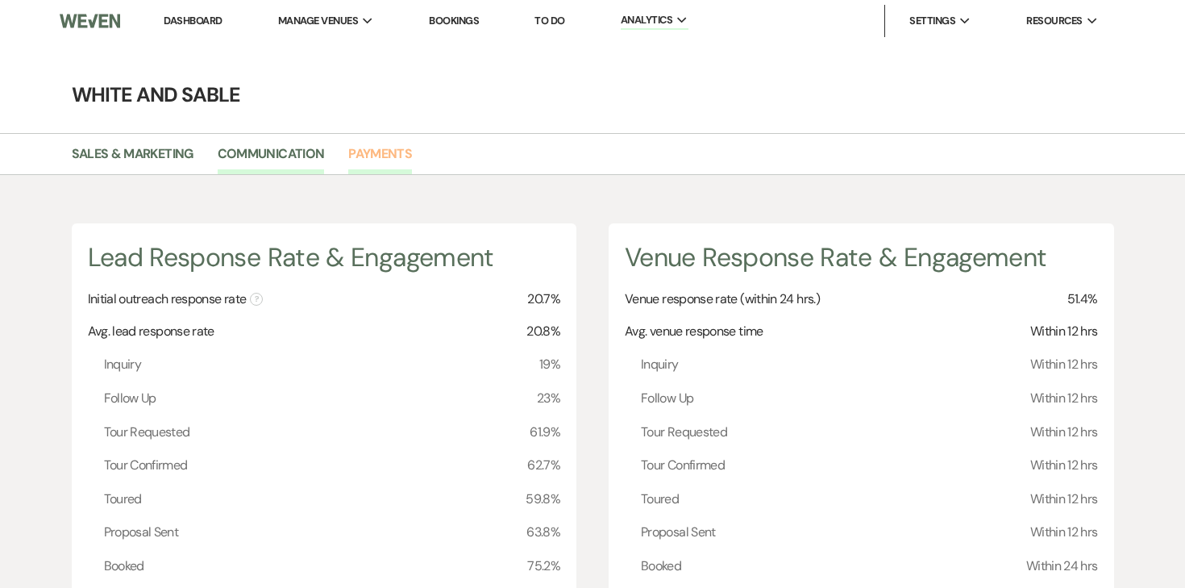
click at [378, 148] on link "Payments" at bounding box center [380, 159] width 64 height 31
select select "2025"
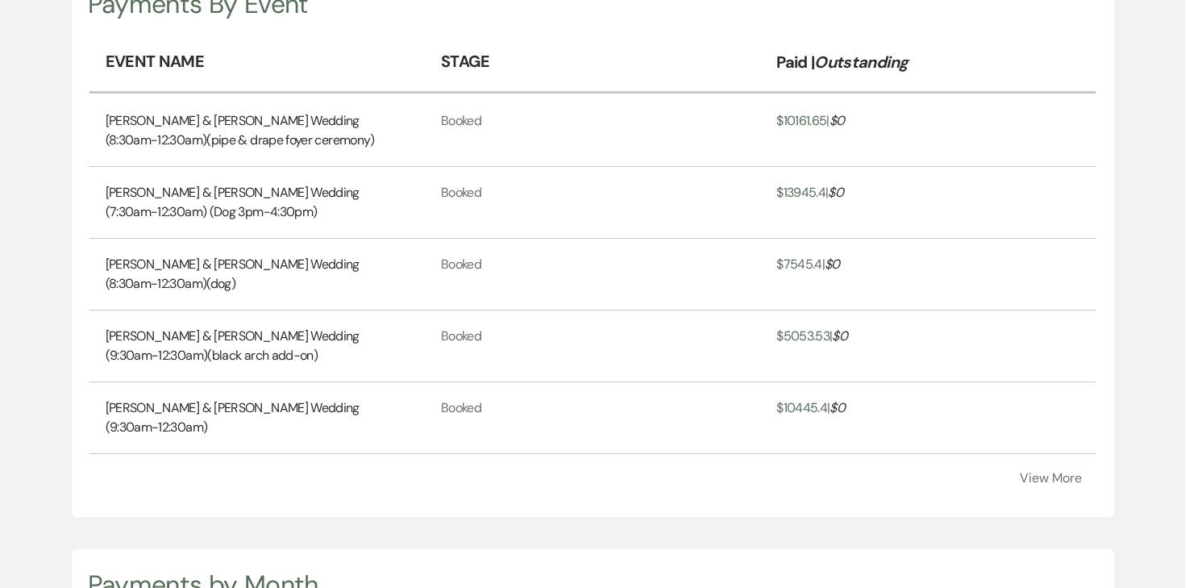
scroll to position [519, 0]
click at [1049, 476] on button "View More" at bounding box center [1051, 479] width 62 height 13
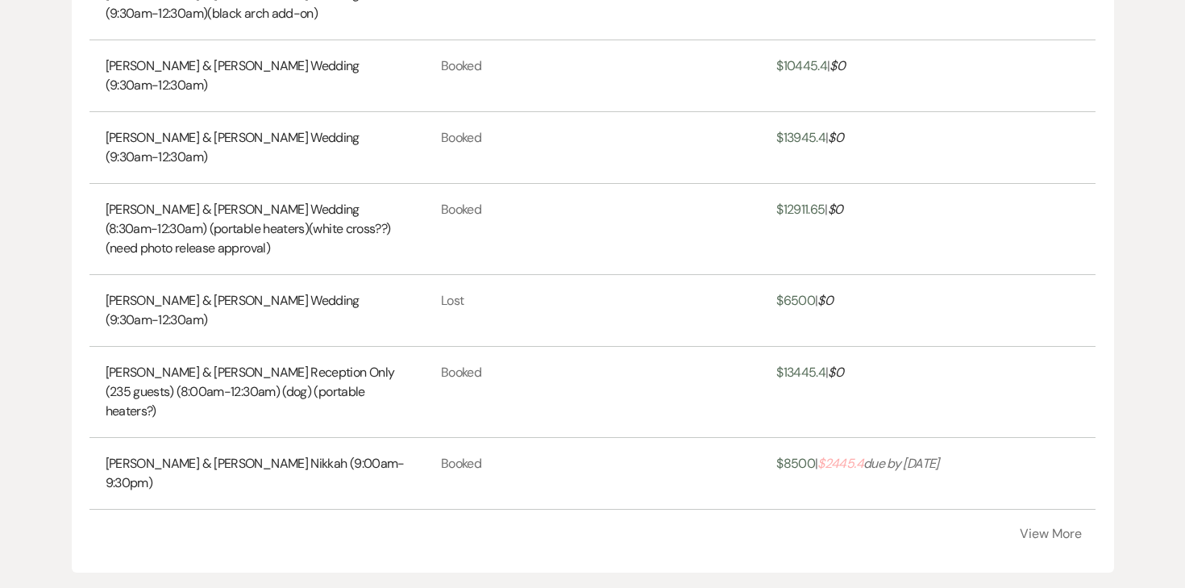
scroll to position [945, 0]
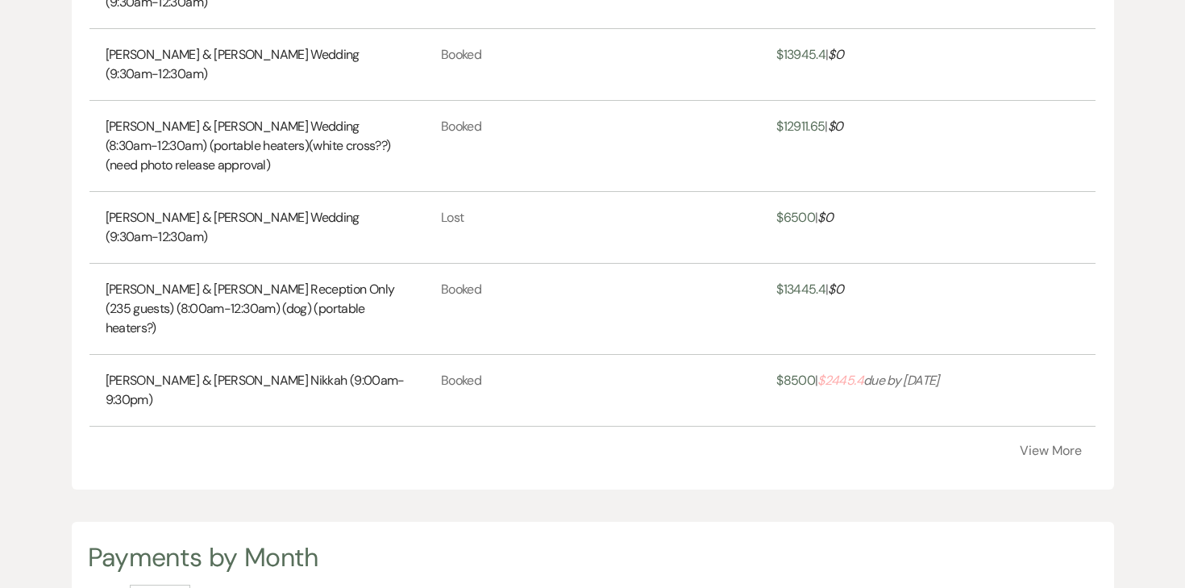
click at [1046, 444] on button "View More" at bounding box center [1051, 450] width 62 height 13
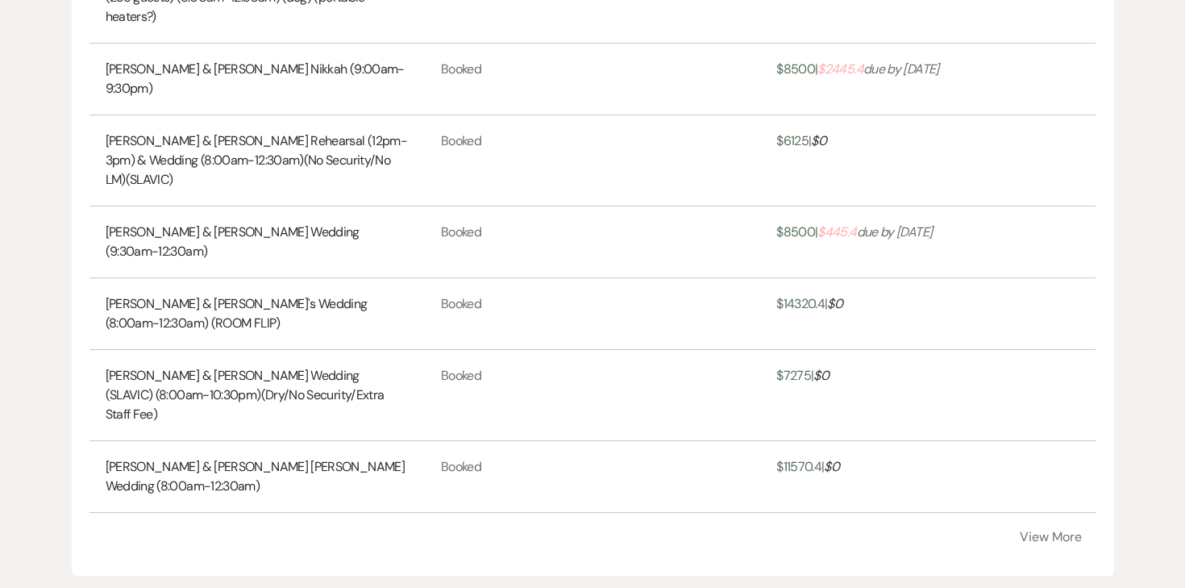
scroll to position [1257, 0]
click at [1053, 530] on button "View More" at bounding box center [1051, 536] width 62 height 13
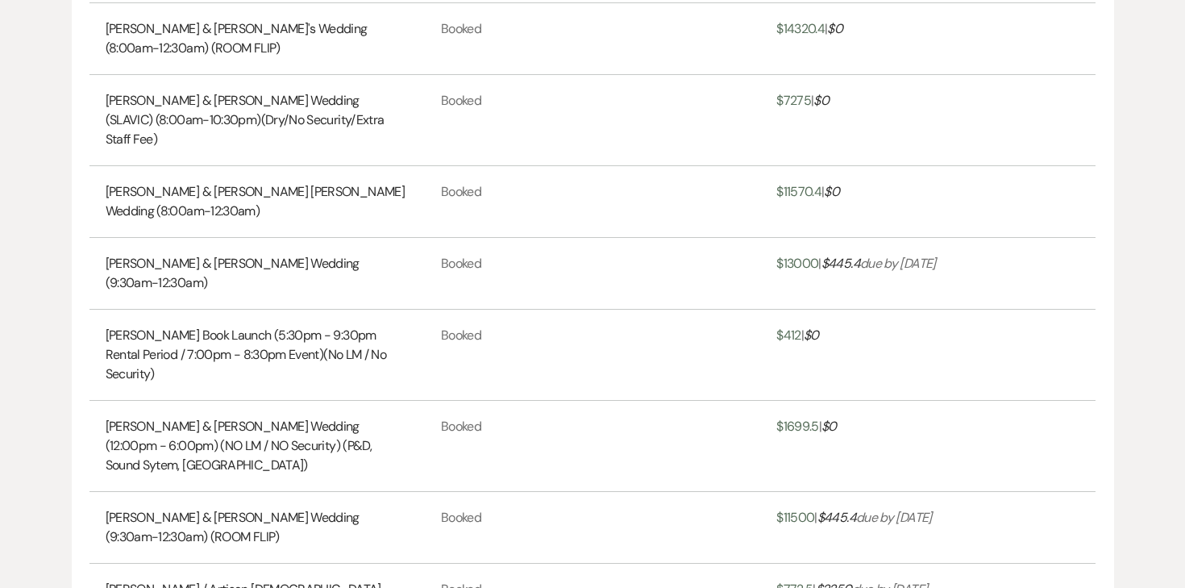
scroll to position [1697, 0]
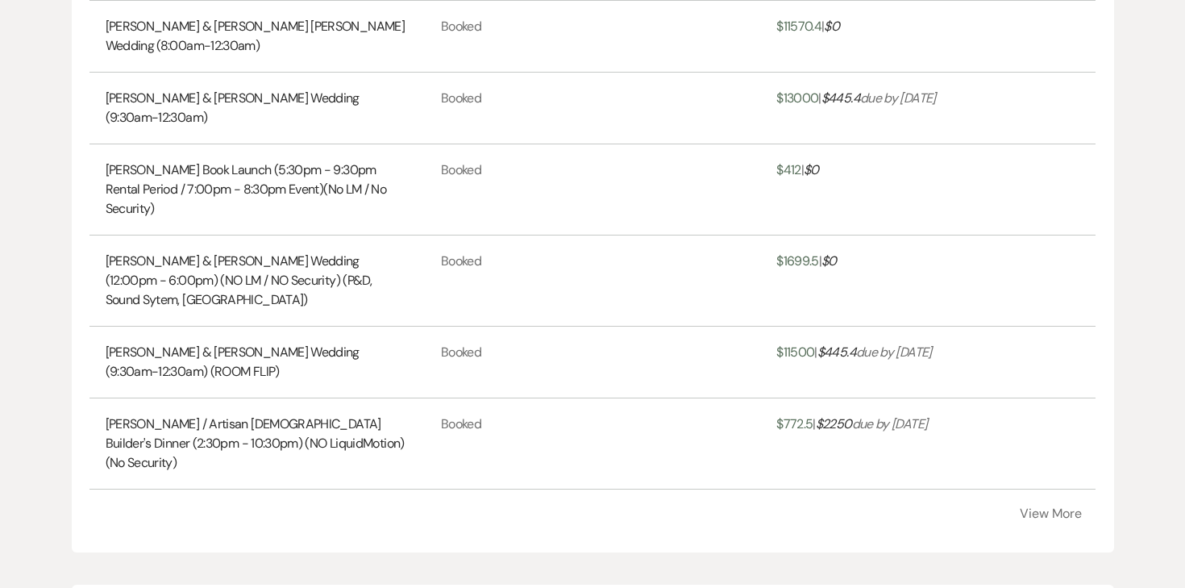
click at [1034, 507] on button "View More" at bounding box center [1051, 513] width 62 height 13
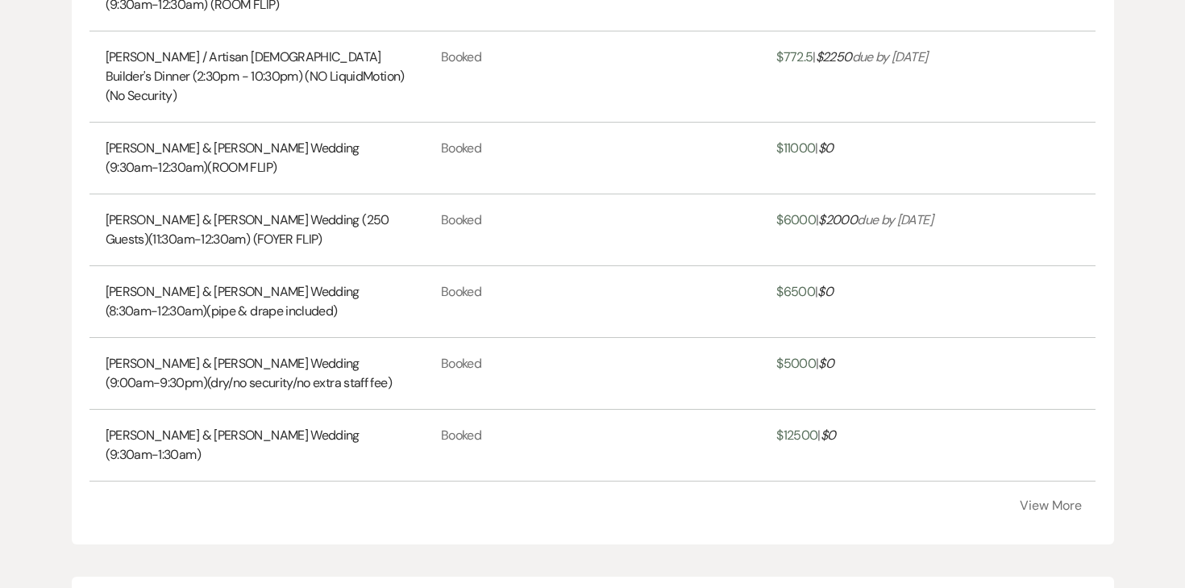
scroll to position [2085, 0]
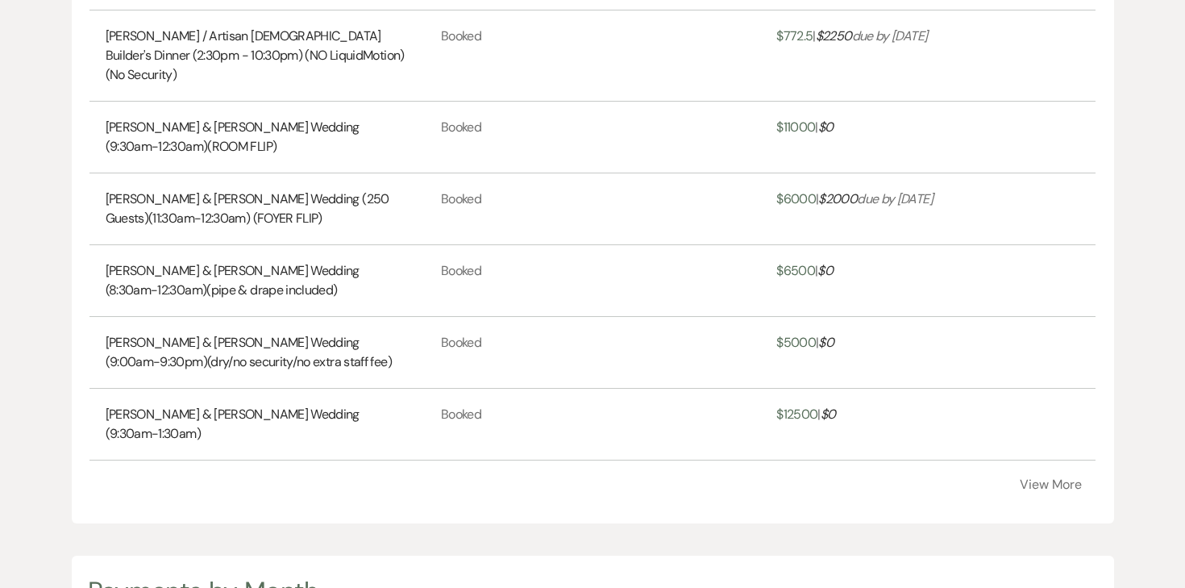
click at [1066, 478] on button "View More" at bounding box center [1051, 484] width 62 height 13
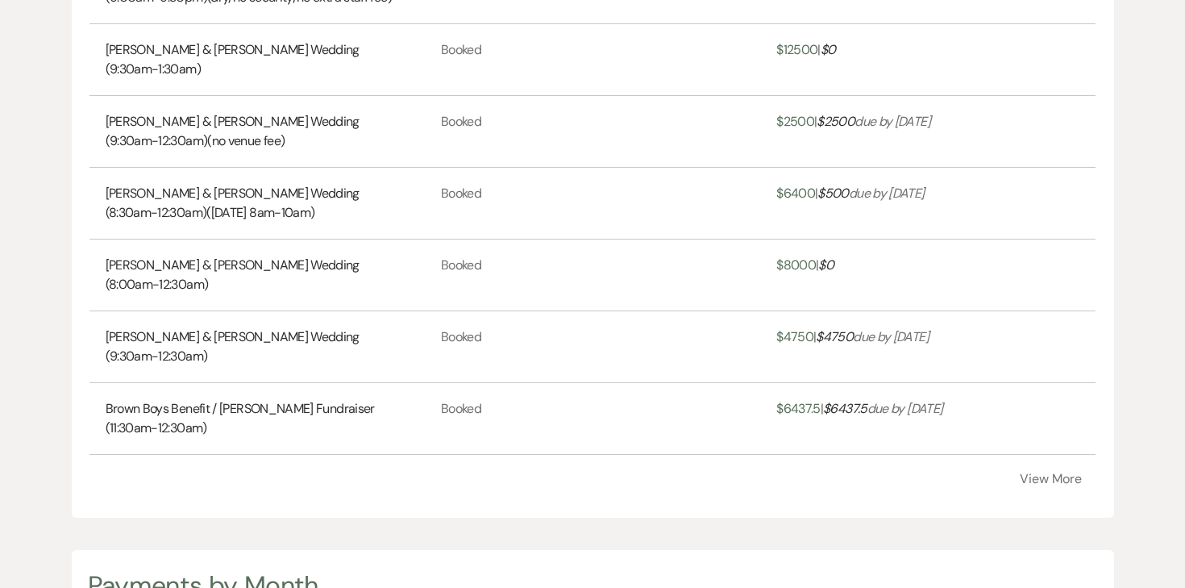
scroll to position [2461, 0]
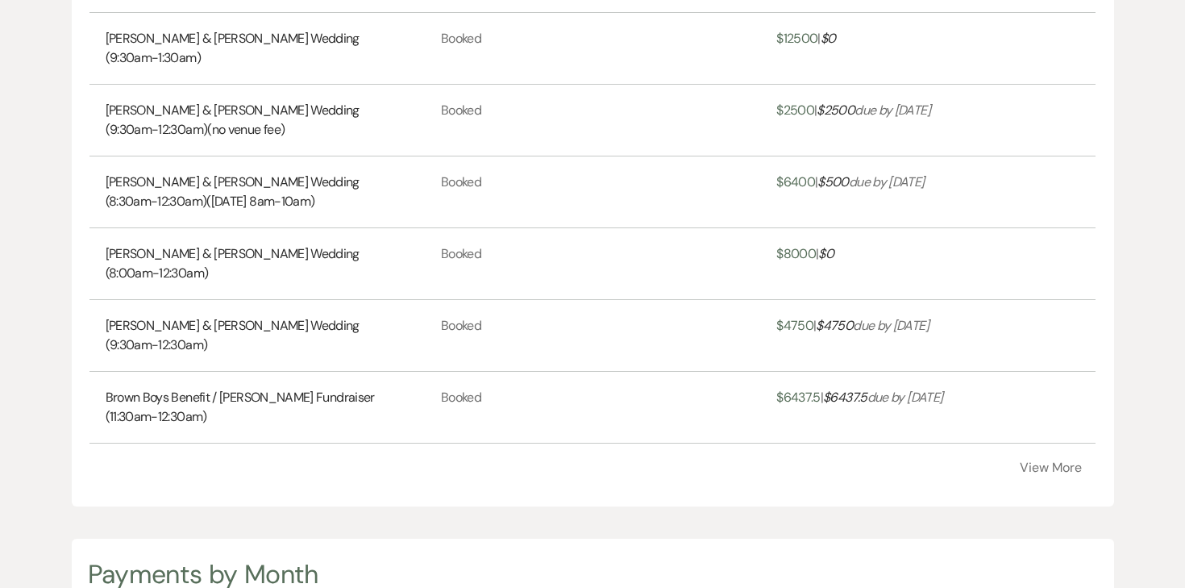
click at [1039, 461] on button "View More" at bounding box center [1051, 467] width 62 height 13
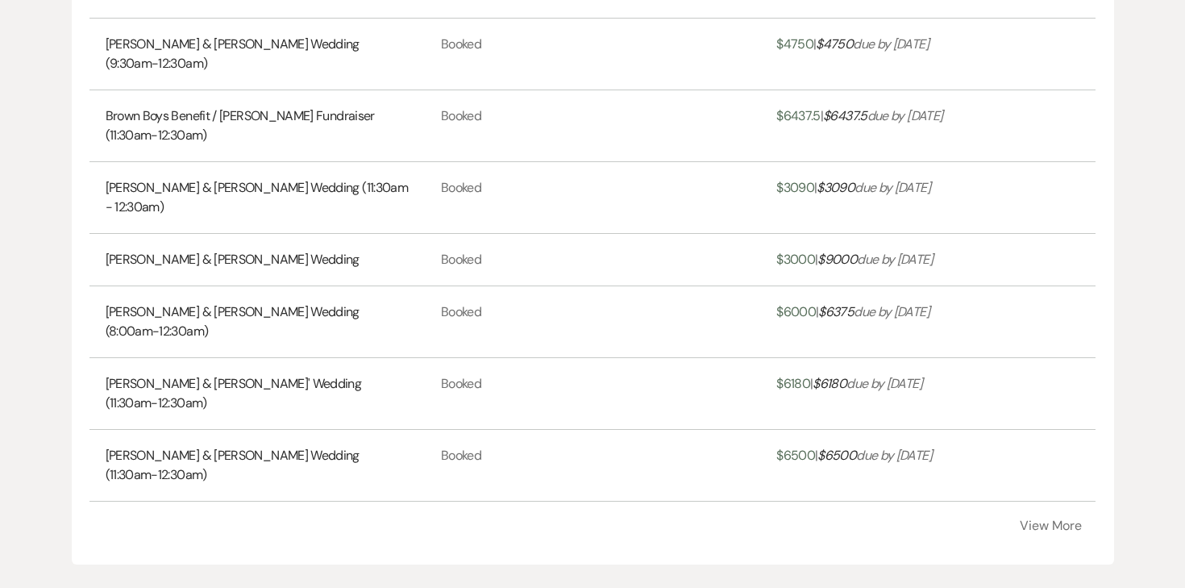
click at [1045, 519] on button "View More" at bounding box center [1051, 525] width 62 height 13
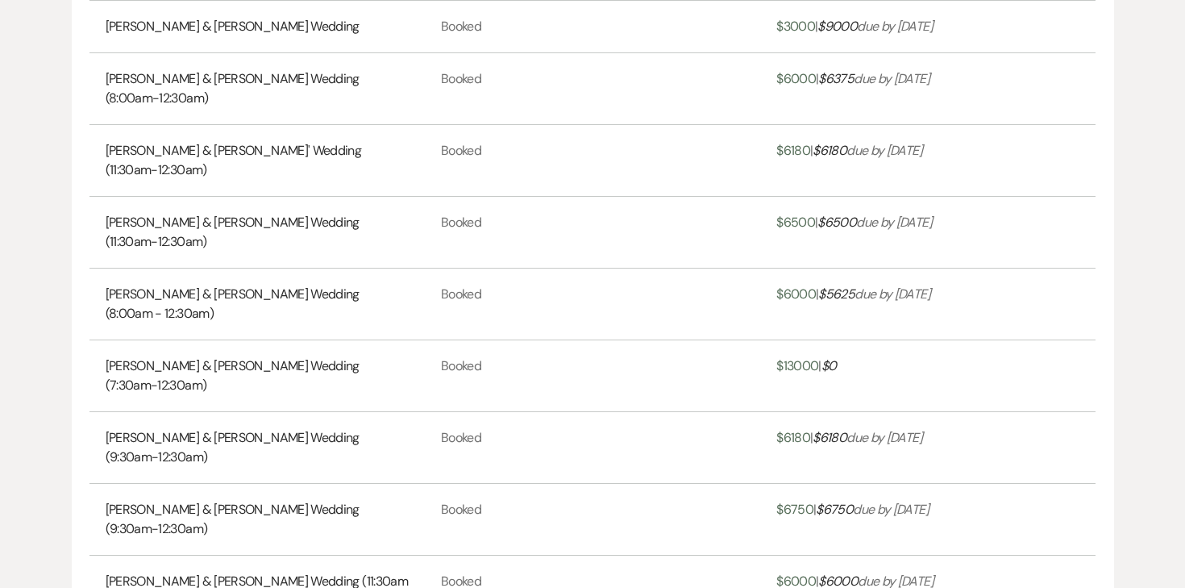
scroll to position [3176, 0]
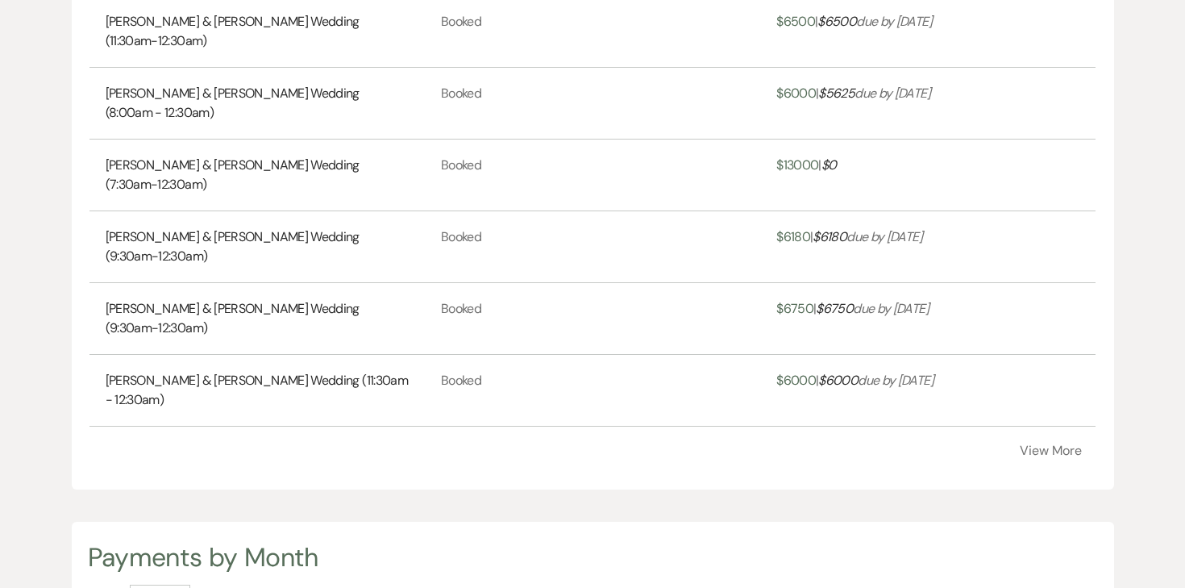
click at [1029, 444] on button "View More" at bounding box center [1051, 450] width 62 height 13
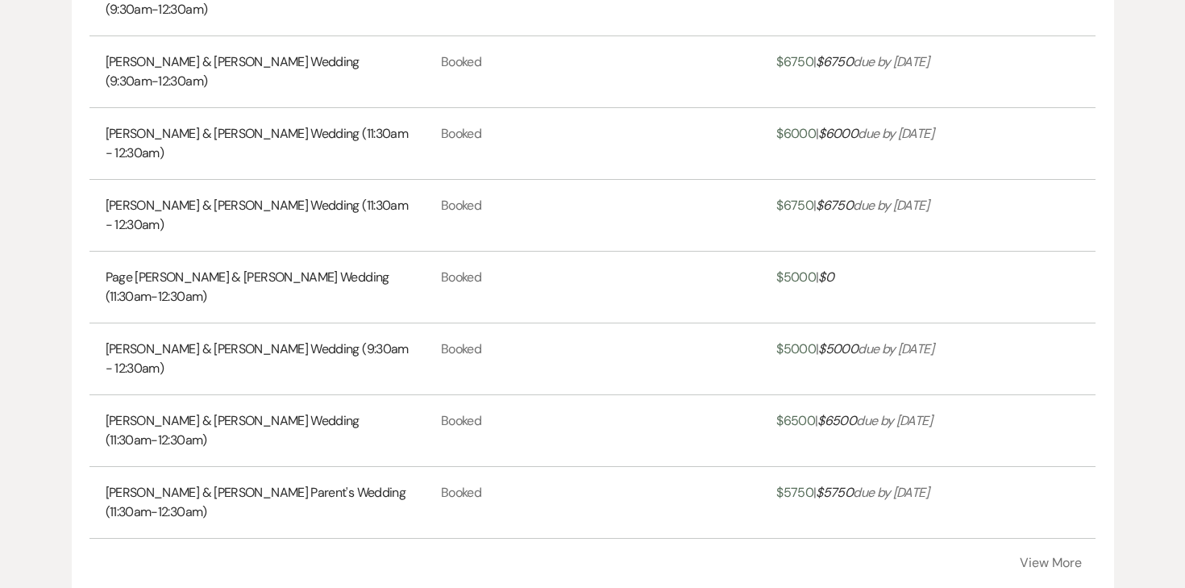
click at [1044, 556] on button "View More" at bounding box center [1051, 562] width 62 height 13
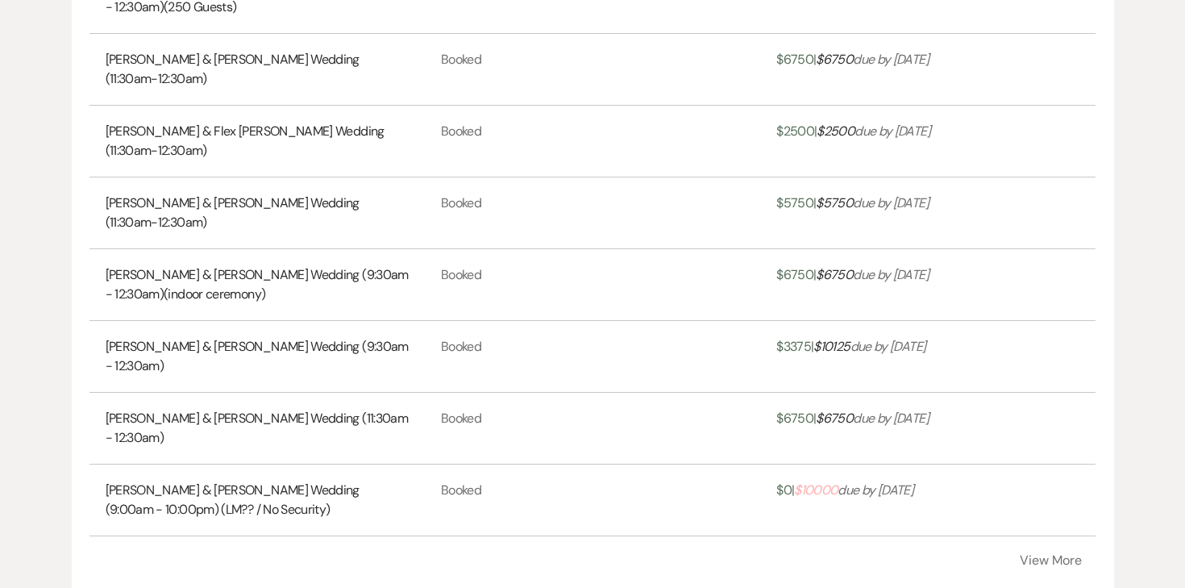
click at [323, 481] on link "[PERSON_NAME] & [PERSON_NAME] Wedding (9:00am - 10:00pm) (LM?? / No Security)" at bounding box center [257, 500] width 303 height 39
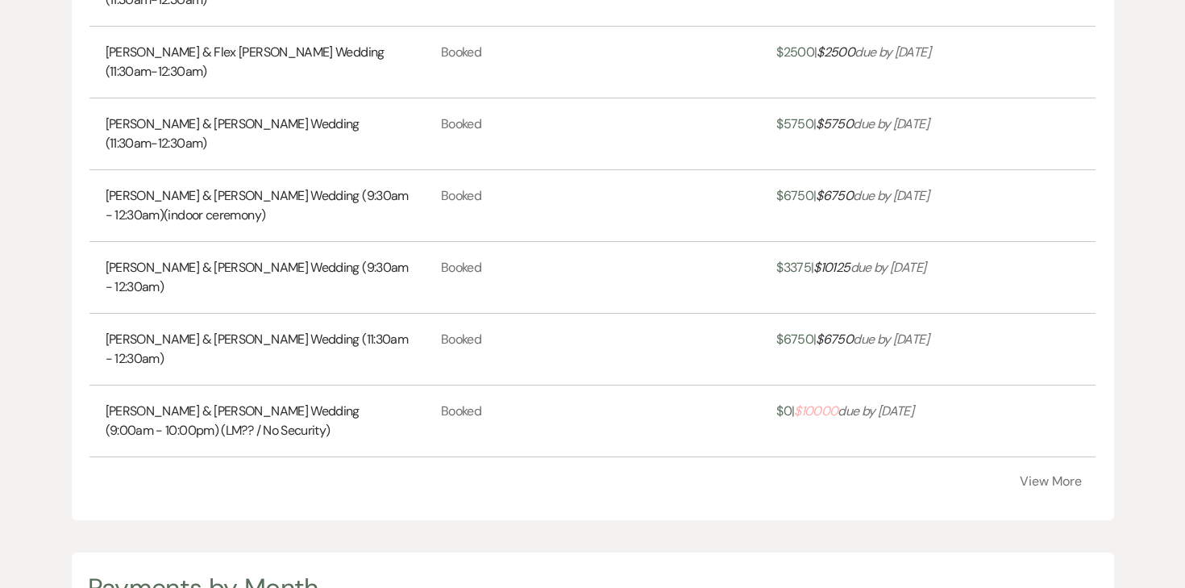
scroll to position [4218, 0]
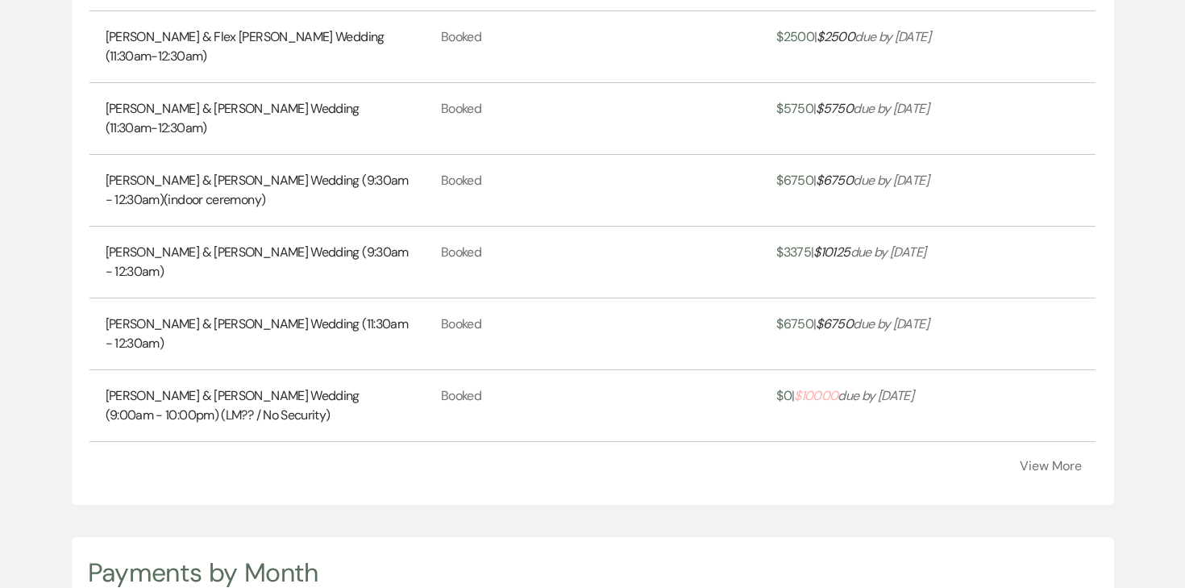
click at [1025, 460] on button "View More" at bounding box center [1051, 466] width 62 height 13
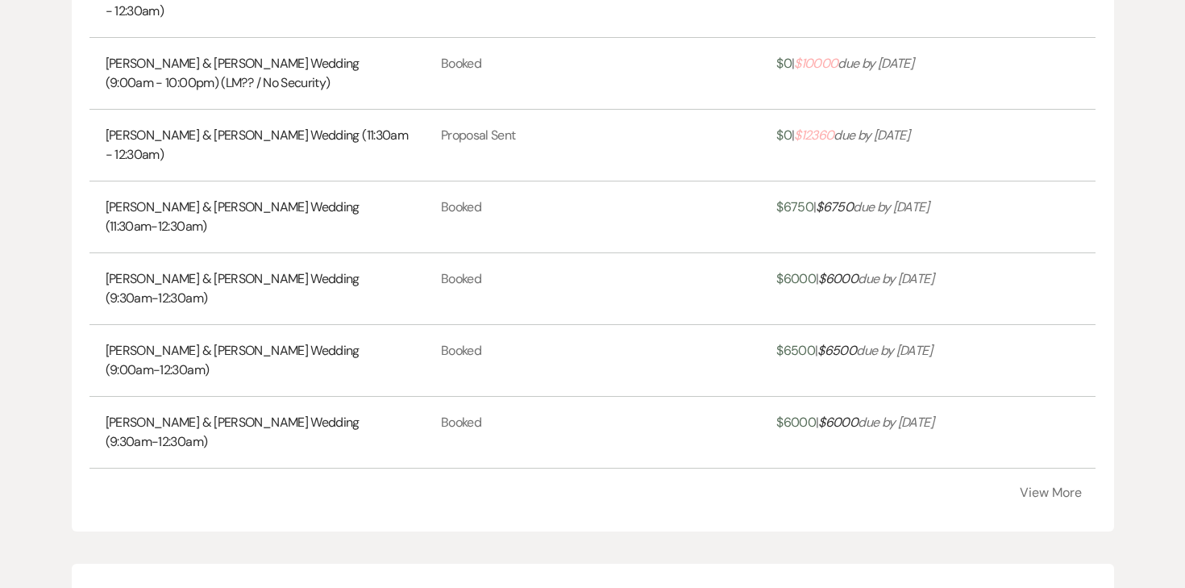
scroll to position [4584, 0]
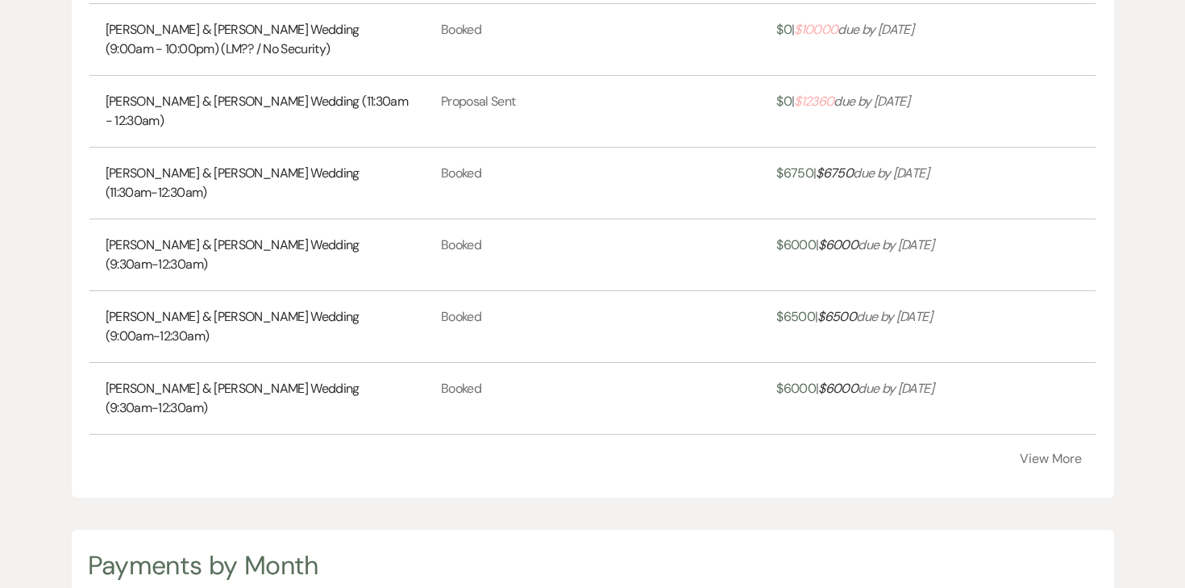
click at [1038, 452] on button "View More" at bounding box center [1051, 458] width 62 height 13
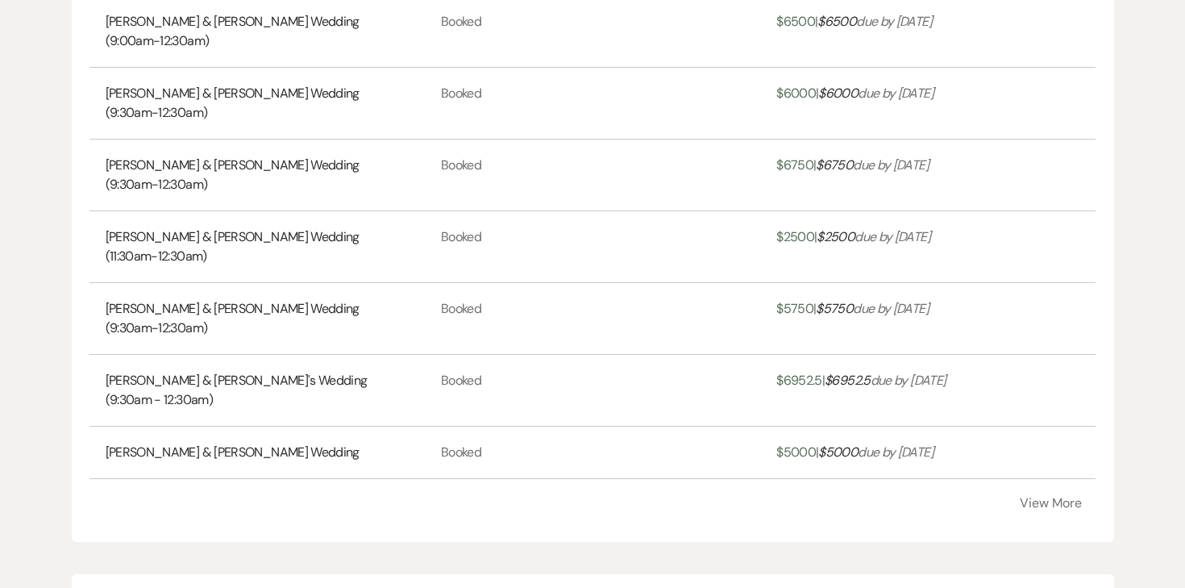
scroll to position [4885, 0]
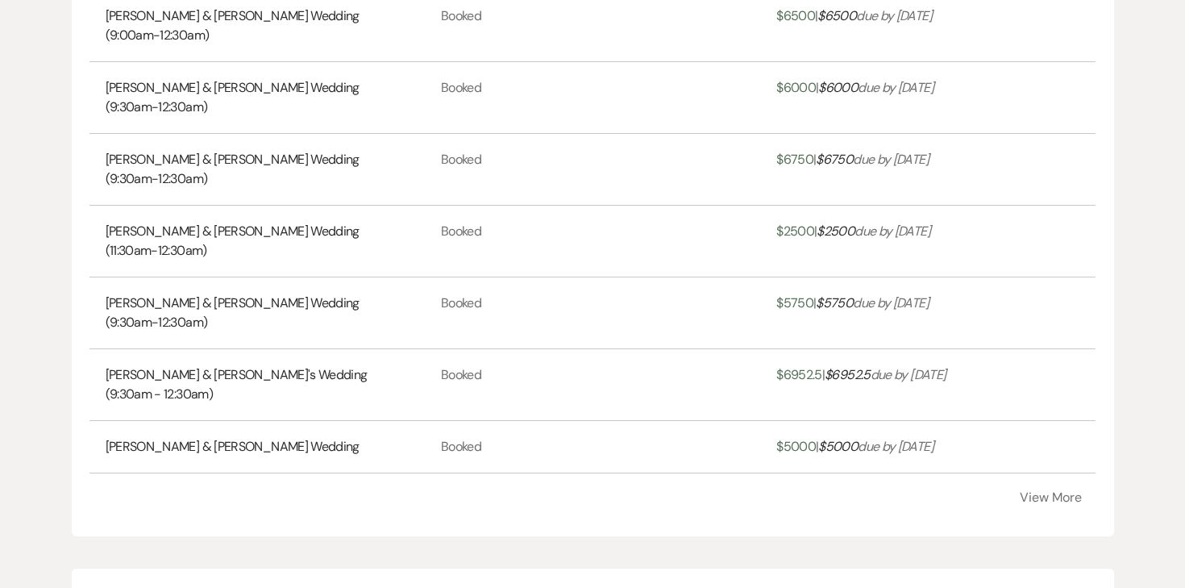
click at [1046, 491] on button "View More" at bounding box center [1051, 497] width 62 height 13
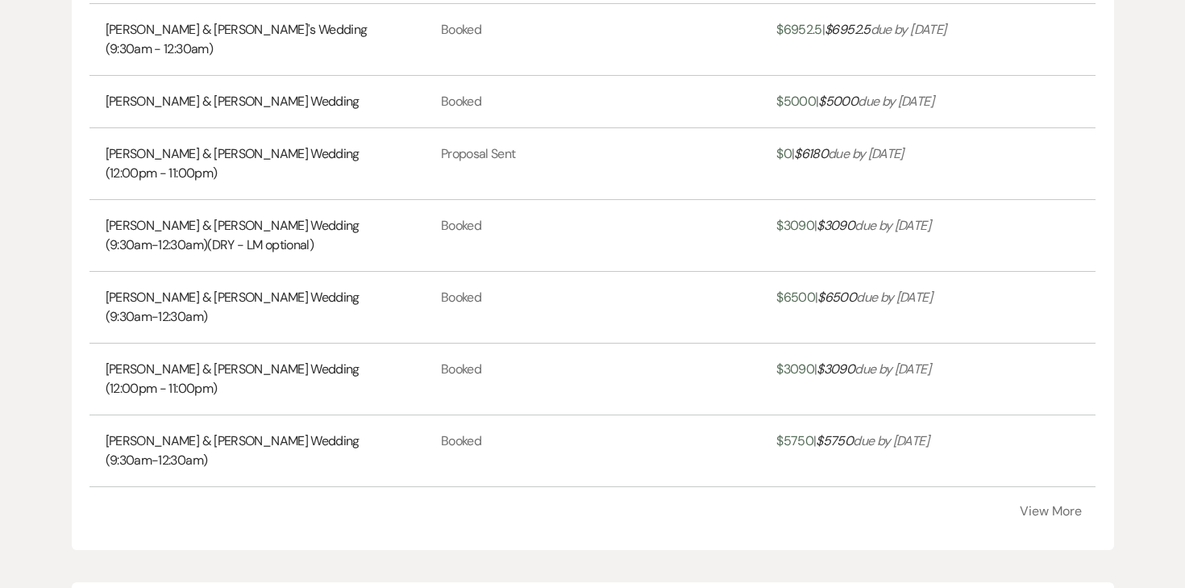
scroll to position [5234, 0]
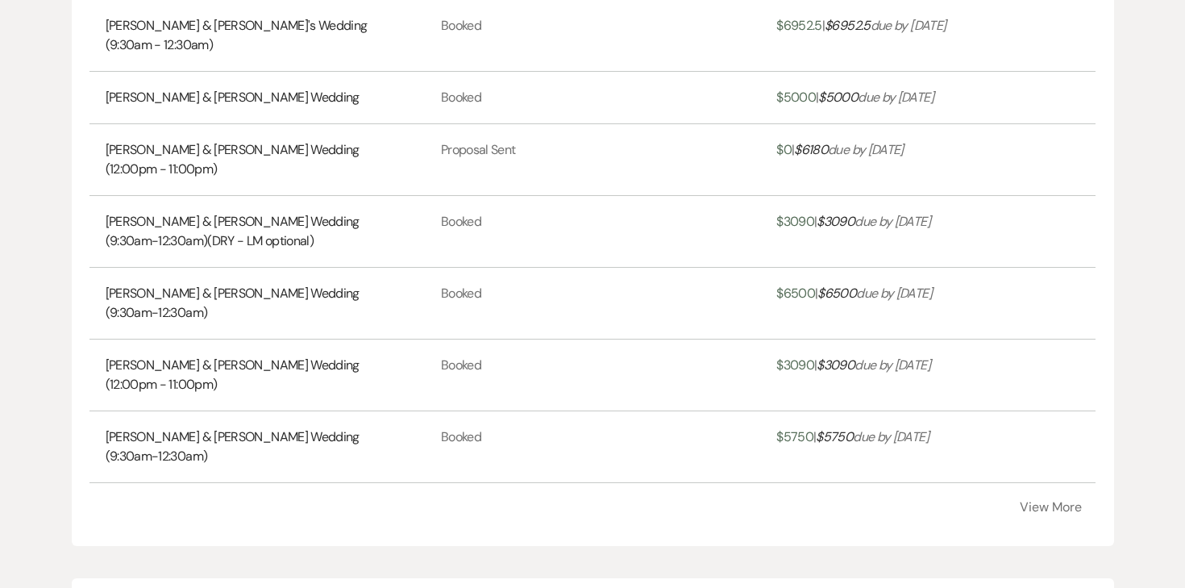
click at [1057, 501] on button "View More" at bounding box center [1051, 507] width 62 height 13
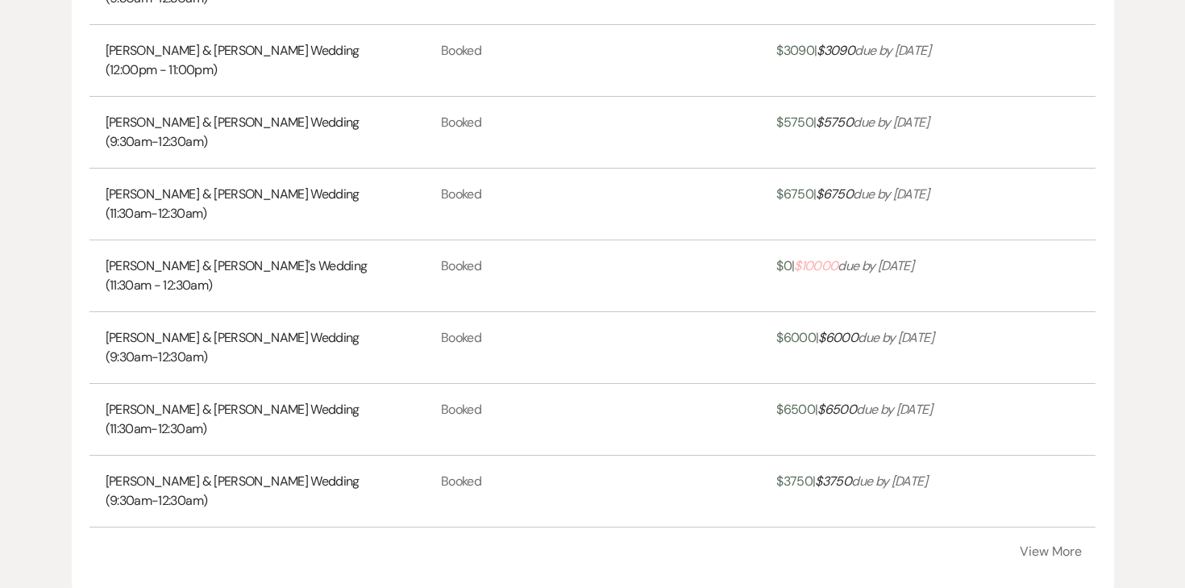
scroll to position [5550, 0]
click at [1077, 544] on button "View More" at bounding box center [1051, 550] width 62 height 13
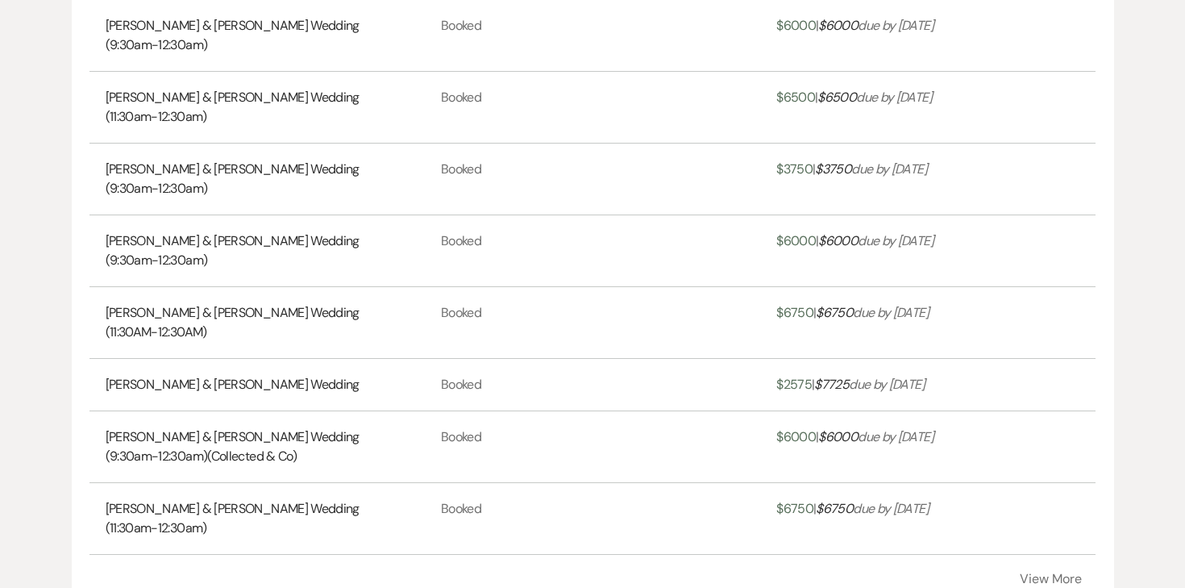
scroll to position [5869, 0]
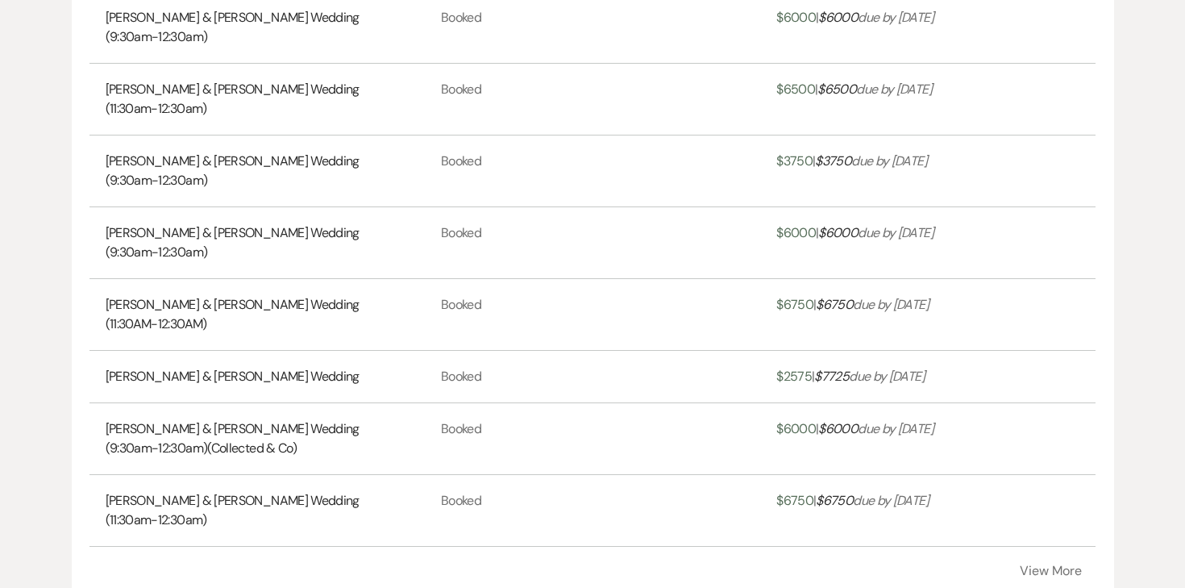
click at [1054, 565] on button "View More" at bounding box center [1051, 571] width 62 height 13
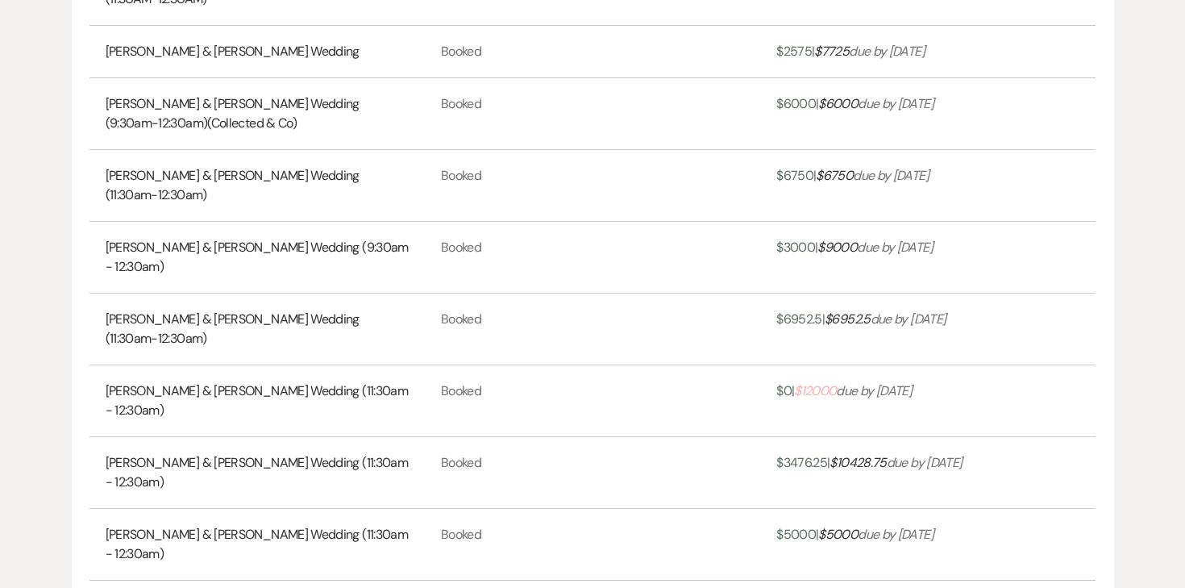
scroll to position [6199, 0]
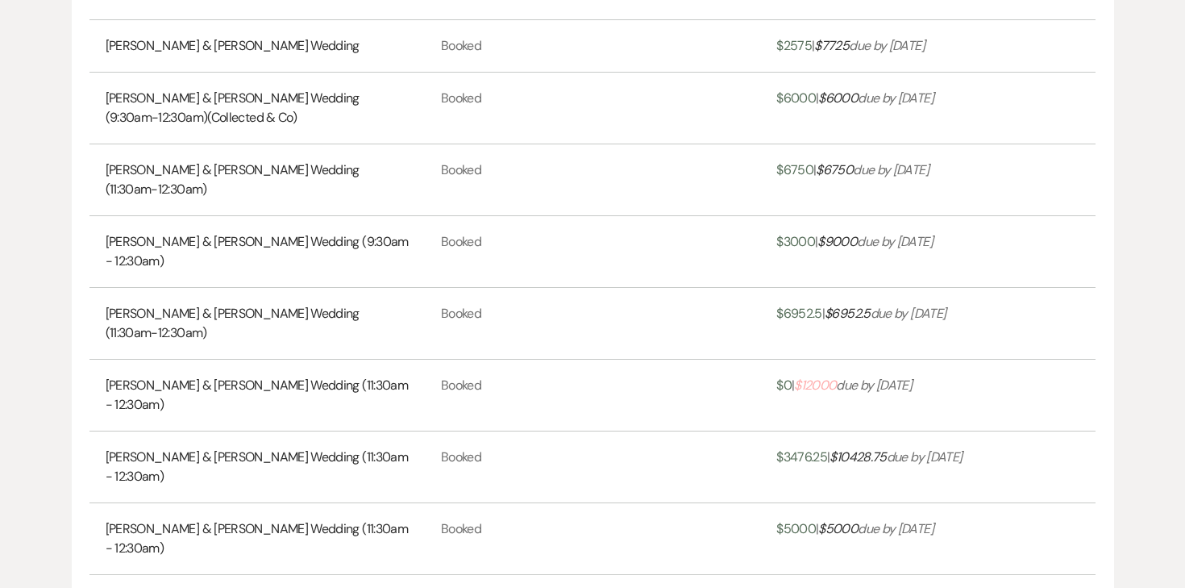
click at [1053, 587] on button "View More" at bounding box center [1051, 599] width 62 height 13
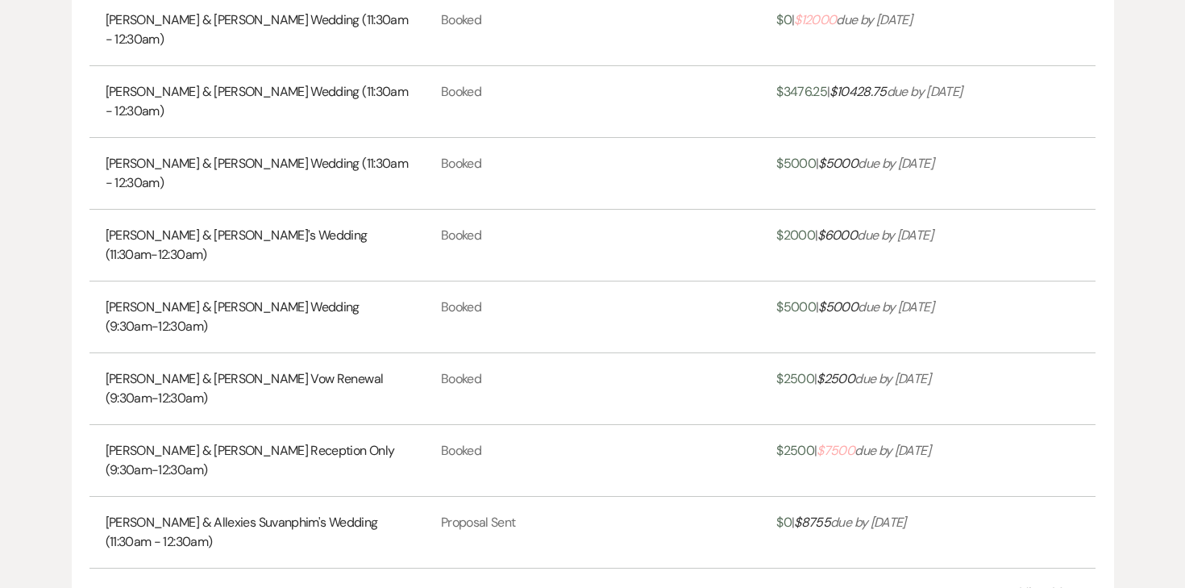
scroll to position [6565, 0]
click at [1070, 585] on button "View More" at bounding box center [1051, 591] width 62 height 13
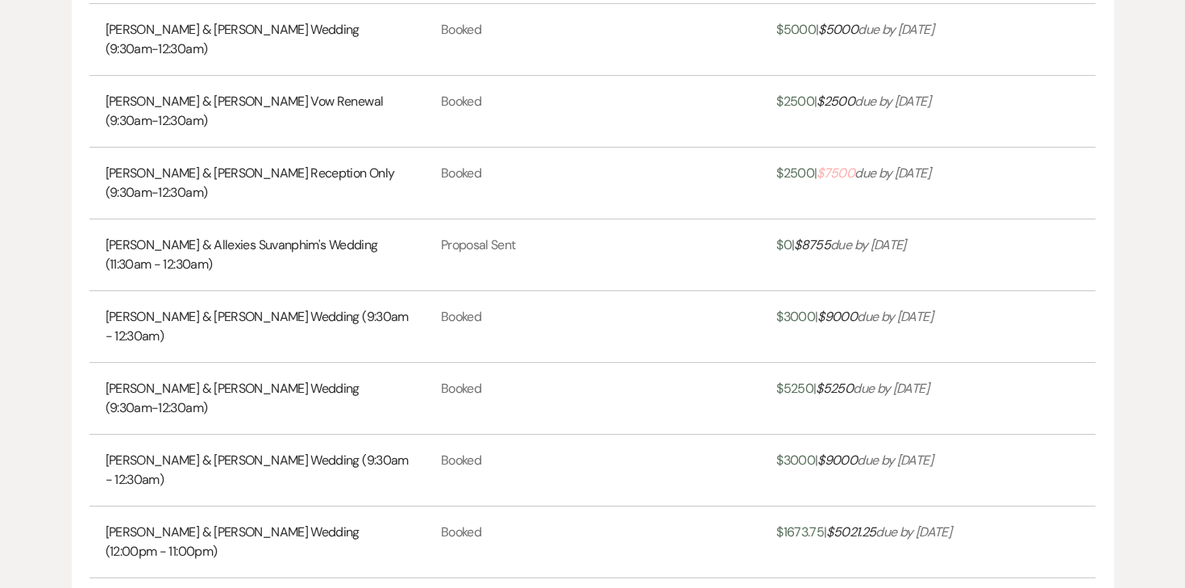
scroll to position [6855, 0]
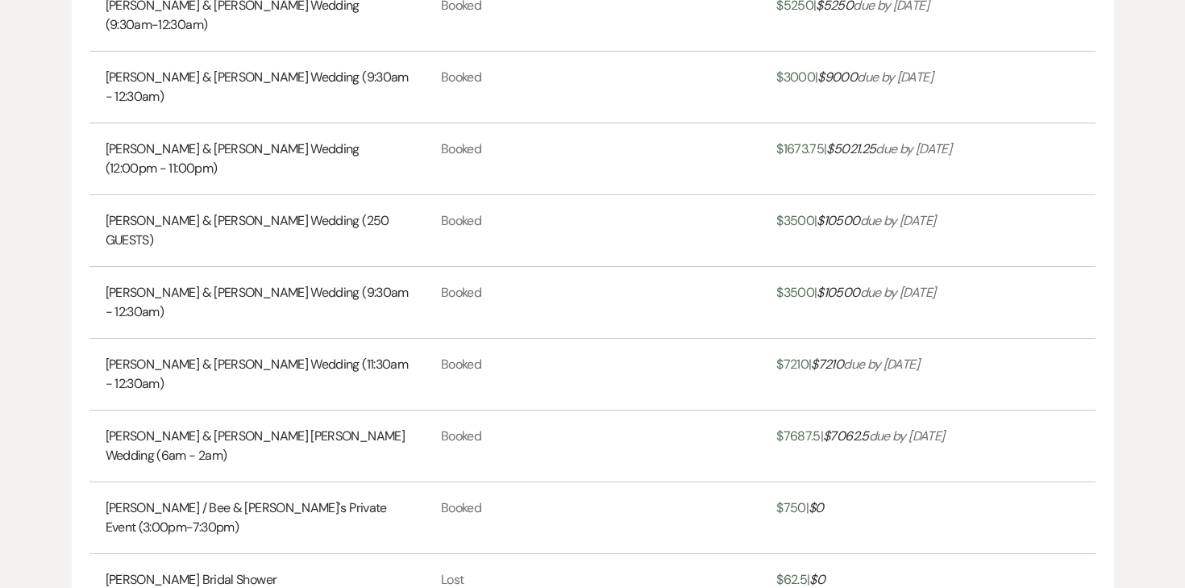
scroll to position [7257, 0]
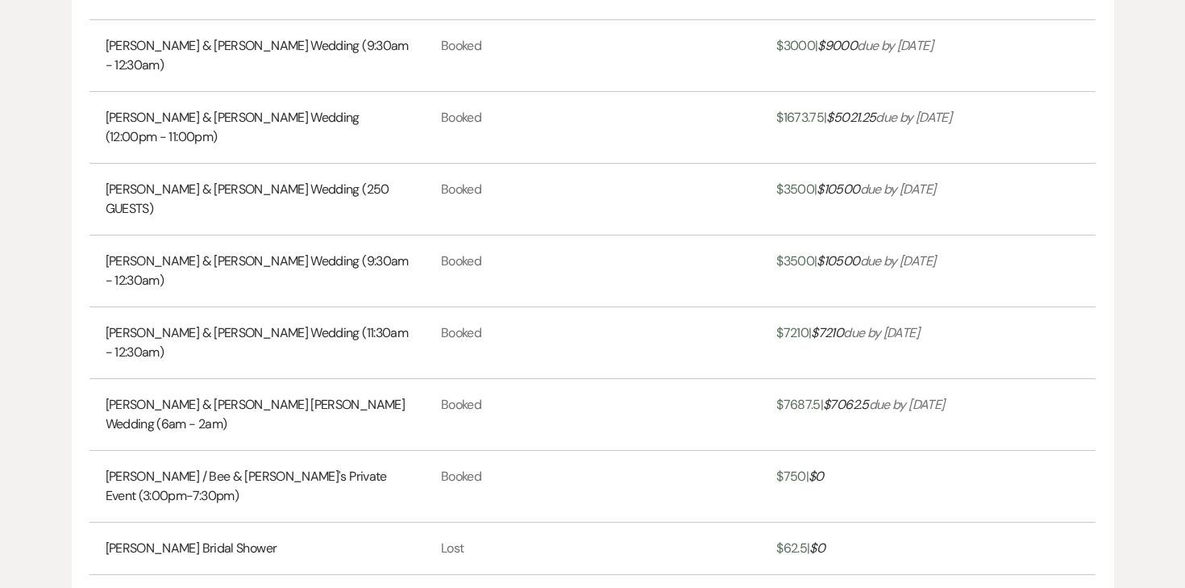
click at [1069, 587] on button "View More" at bounding box center [1051, 599] width 62 height 13
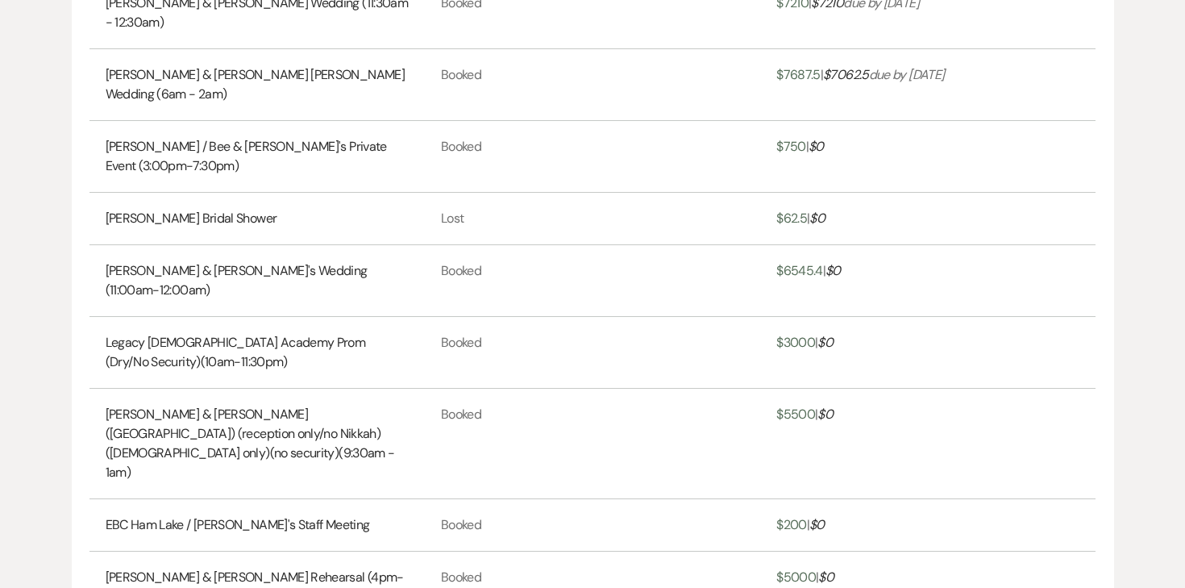
scroll to position [7589, 0]
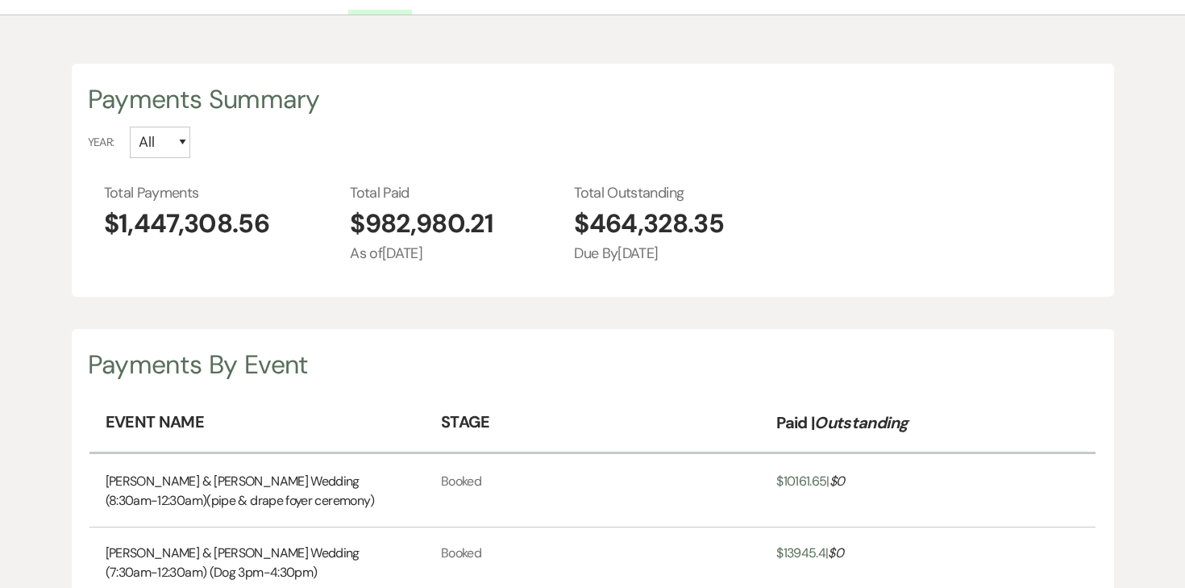
scroll to position [0, 0]
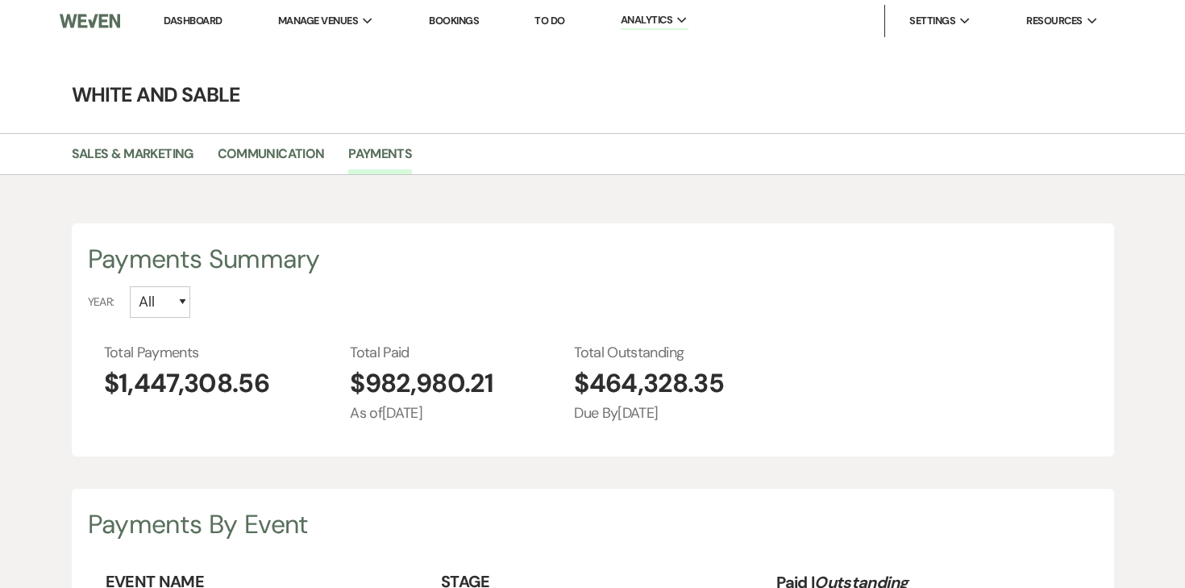
click at [195, 18] on link "Dashboard" at bounding box center [193, 21] width 58 height 14
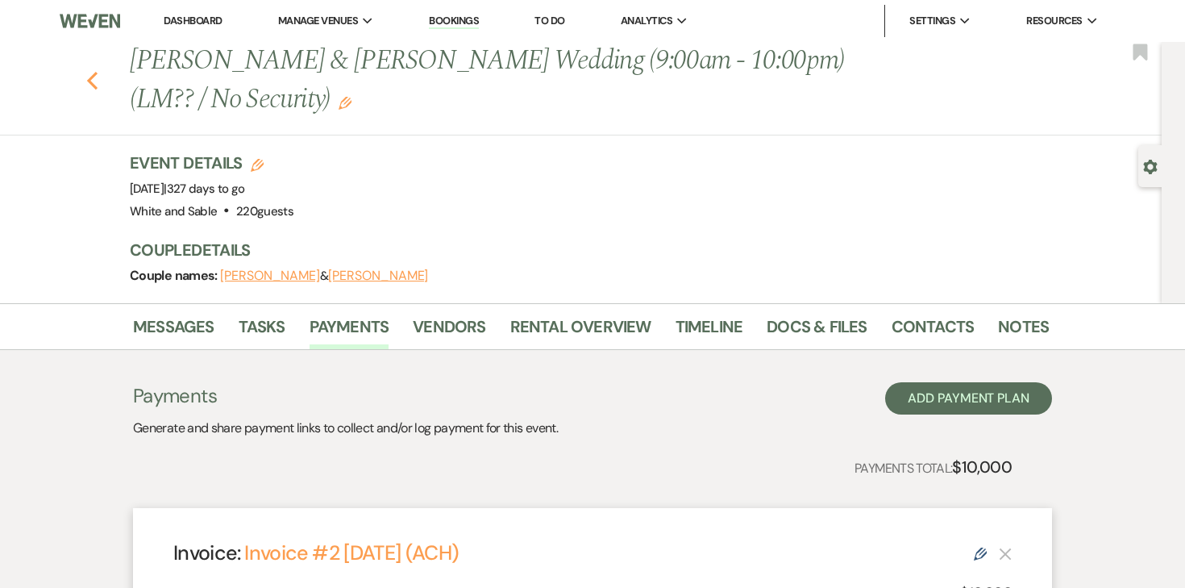
click at [88, 80] on use "button" at bounding box center [92, 81] width 10 height 18
